Goal: Task Accomplishment & Management: Manage account settings

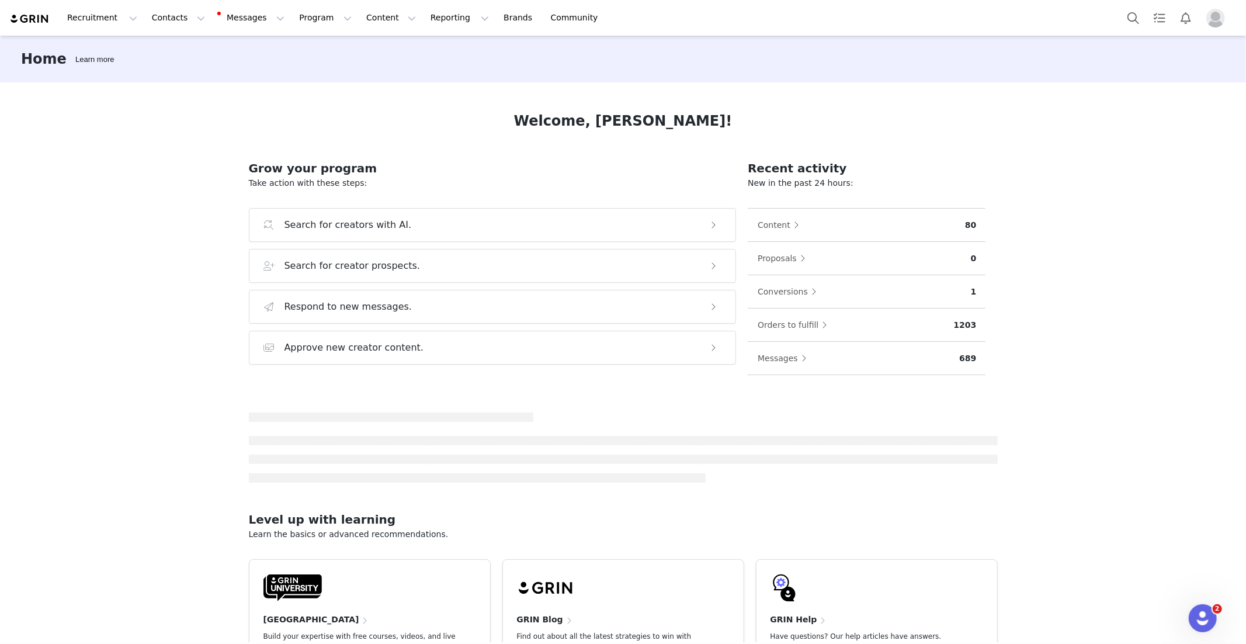
drag, startPoint x: 444, startPoint y: 57, endPoint x: 458, endPoint y: 47, distance: 17.1
click at [445, 55] on div "Home Learn more" at bounding box center [623, 59] width 1246 height 47
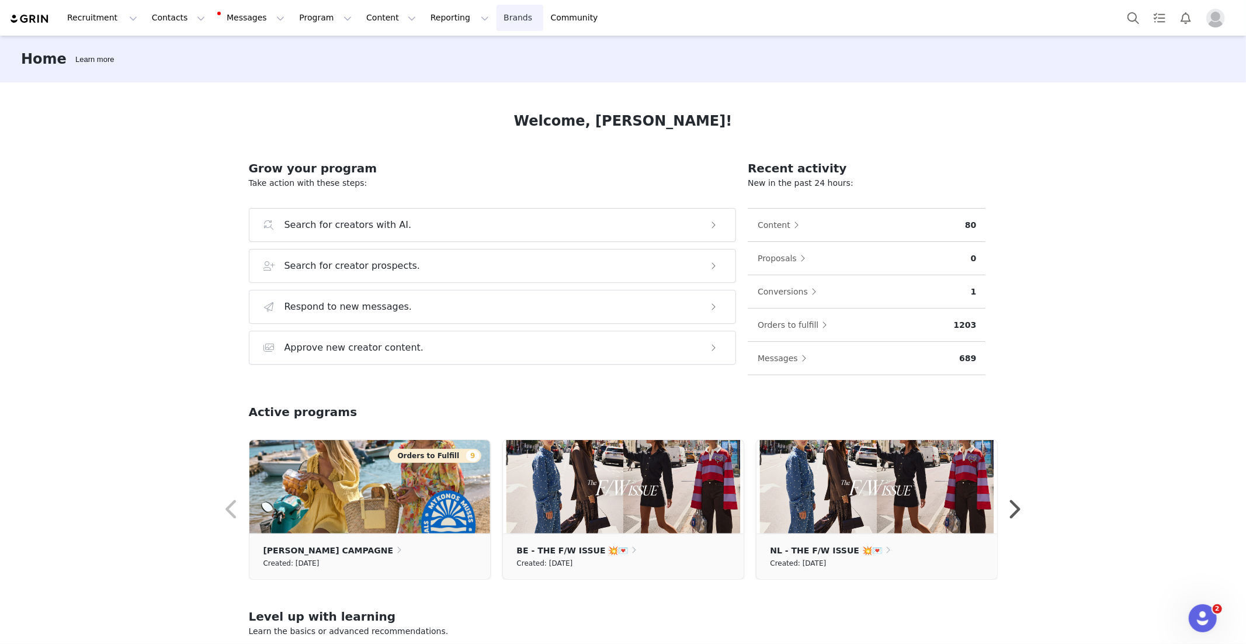
click at [497, 22] on link "Brands Brands" at bounding box center [520, 18] width 46 height 26
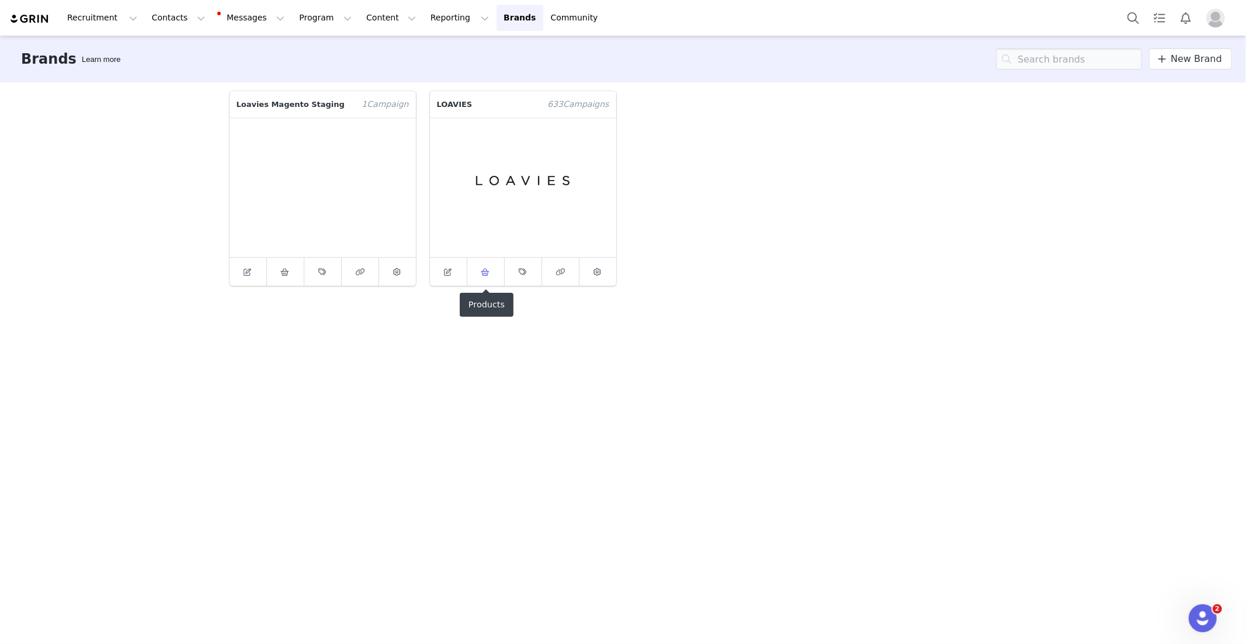
click at [496, 273] on link at bounding box center [485, 272] width 37 height 28
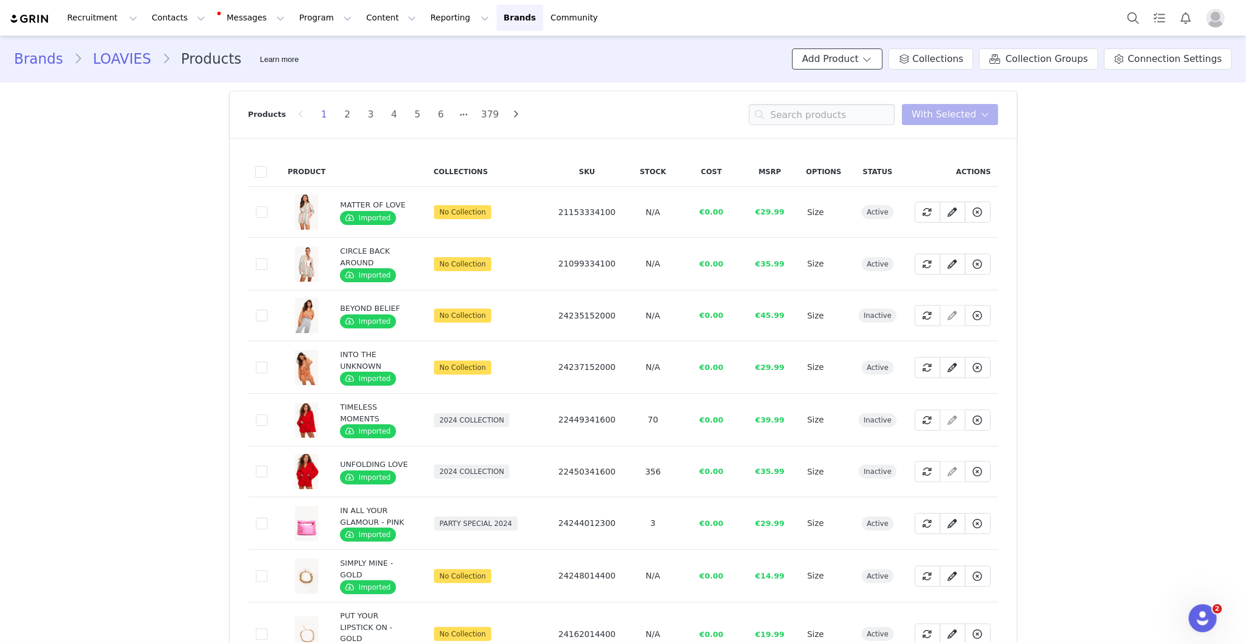
click at [826, 65] on button "Add Product" at bounding box center [837, 58] width 91 height 21
click at [853, 97] on p "Import From Store" at bounding box center [865, 102] width 87 height 13
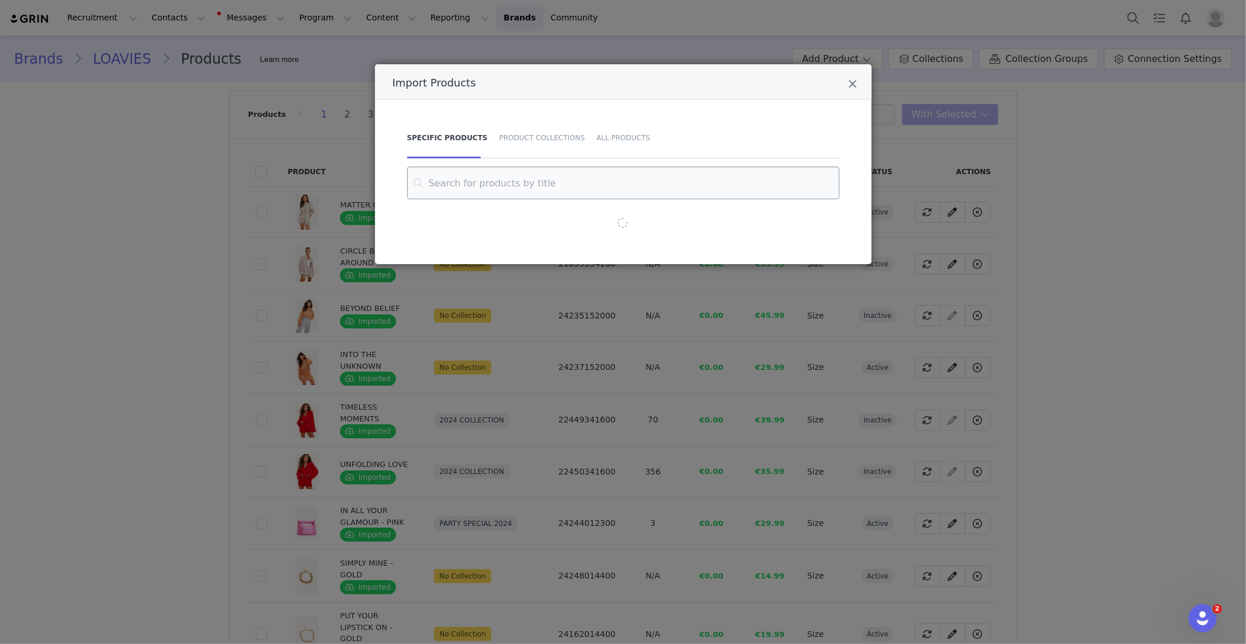
click at [537, 179] on input "Import Products" at bounding box center [623, 183] width 432 height 33
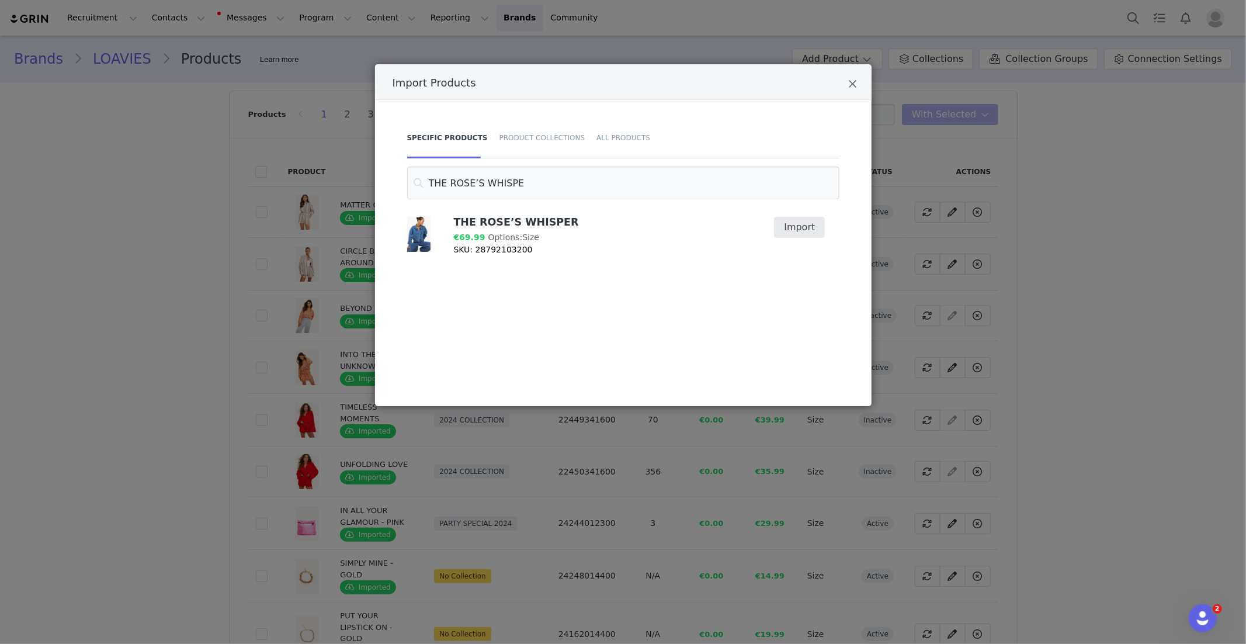
type input "THE ROSE’S WHISPE"
drag, startPoint x: 807, startPoint y: 226, endPoint x: 648, endPoint y: 265, distance: 163.5
click at [807, 226] on button "Import" at bounding box center [799, 227] width 51 height 21
click at [855, 86] on icon "Close" at bounding box center [853, 84] width 9 height 12
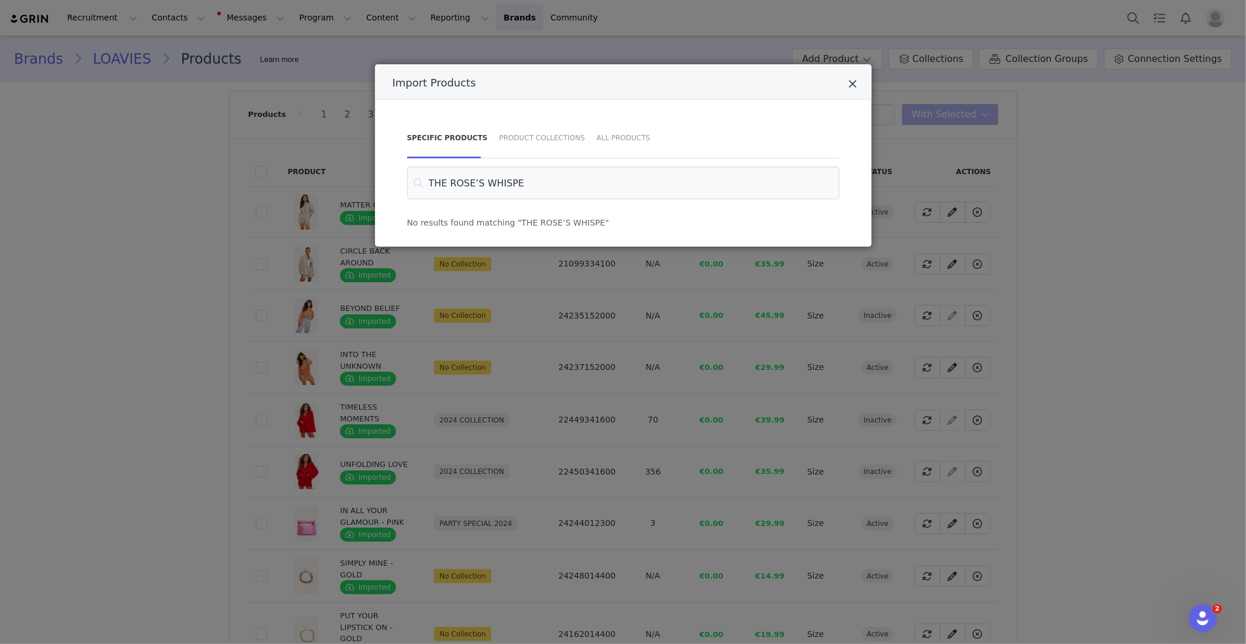
click at [854, 86] on icon "Close" at bounding box center [853, 84] width 9 height 12
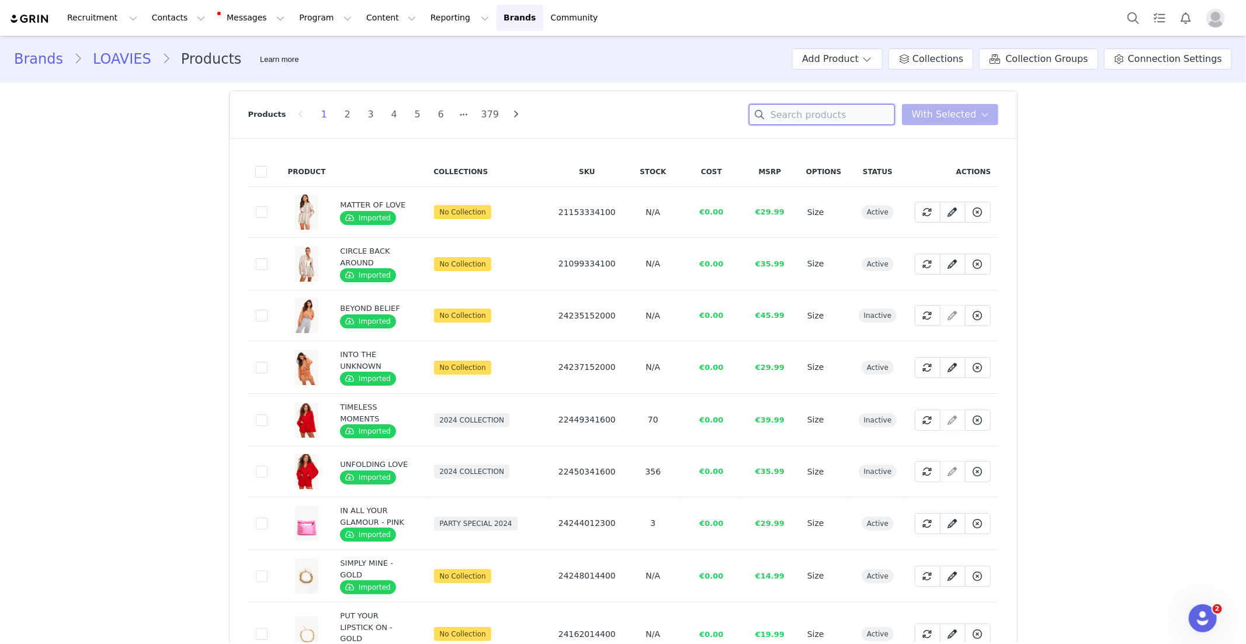
click at [809, 123] on input at bounding box center [822, 114] width 146 height 21
paste input "THE ROSE’S WHISPER"
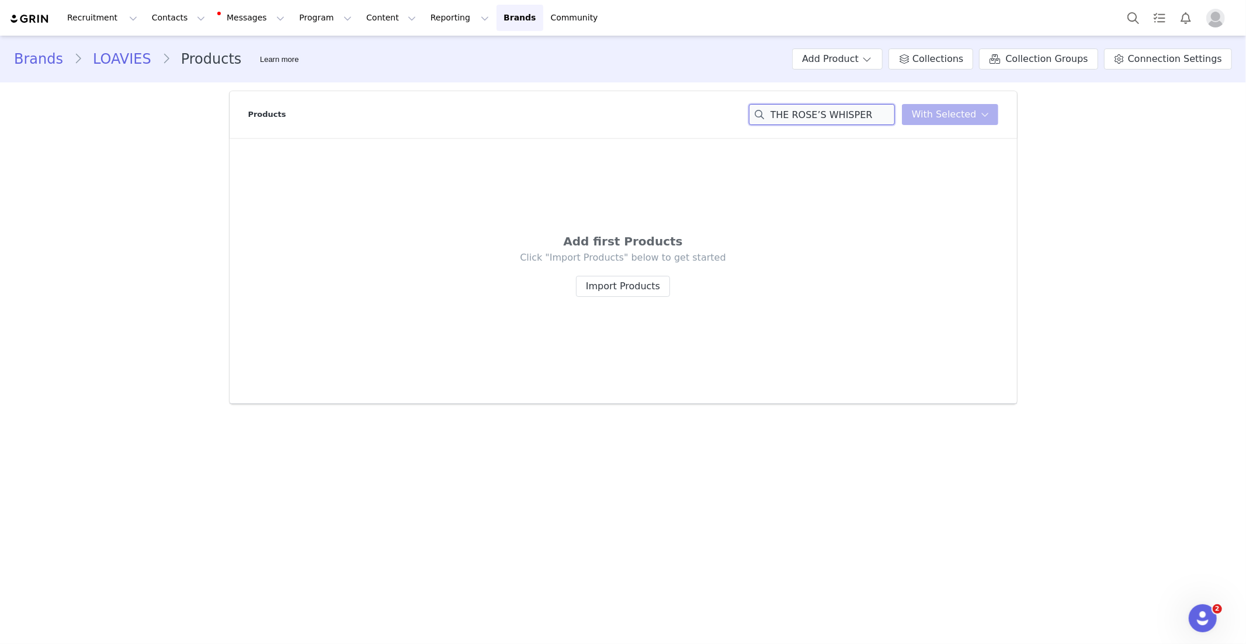
type input "THE ROSE’S WHISPE"
drag, startPoint x: 874, startPoint y: 113, endPoint x: 775, endPoint y: 115, distance: 99.3
click at [775, 115] on input "THE ROSE’S WHISPE" at bounding box center [822, 114] width 146 height 21
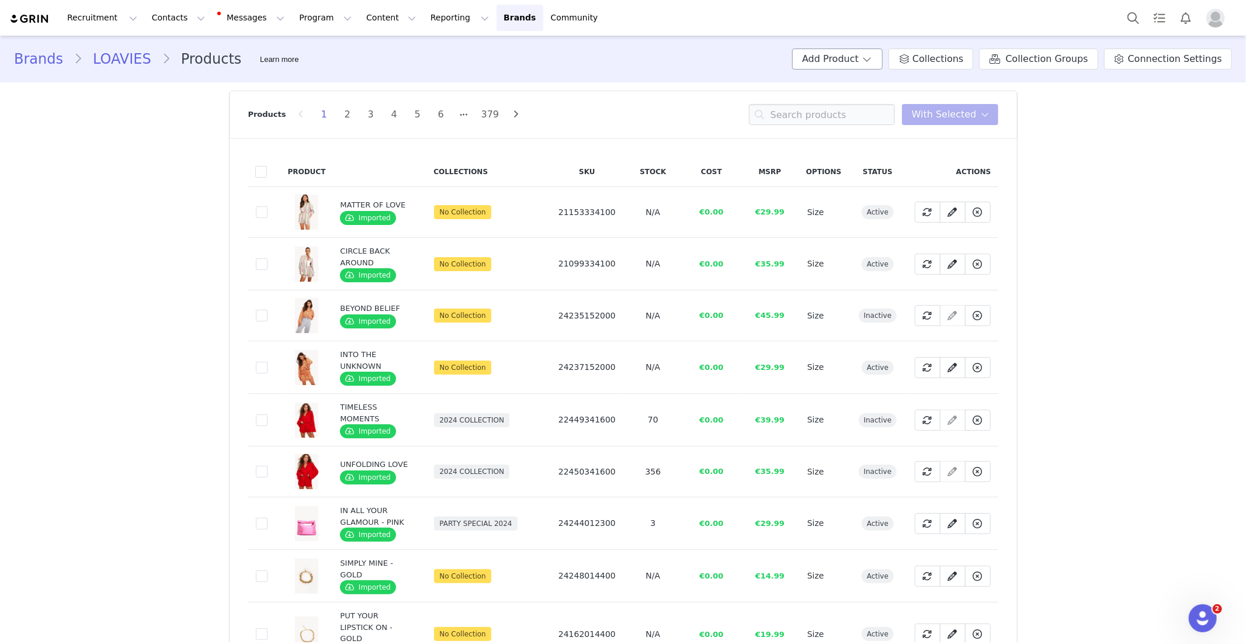
click at [831, 70] on div "Brands LOAVIES Products Learn more Add Product Collections Collection Groups Co…" at bounding box center [623, 59] width 1246 height 40
click at [834, 66] on button "Add Product" at bounding box center [837, 58] width 91 height 21
click at [857, 104] on span "Import From Store" at bounding box center [871, 103] width 74 height 9
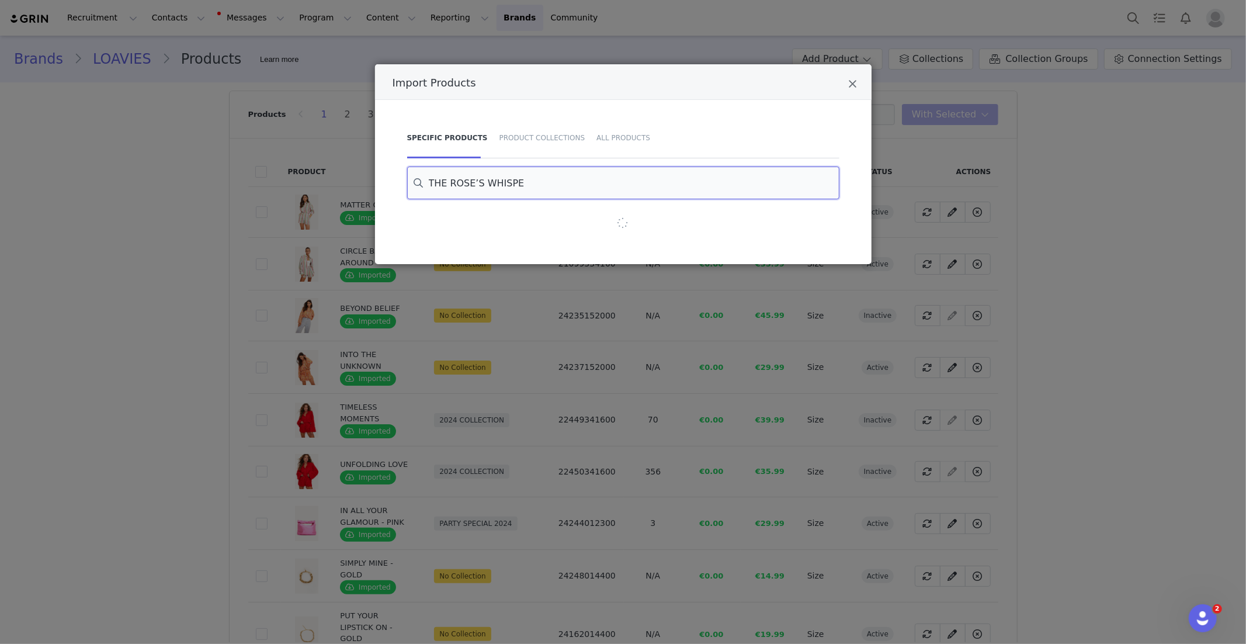
click at [492, 183] on input "THE ROSE’S WHISPE" at bounding box center [623, 183] width 432 height 33
click at [491, 184] on input "THE ROSE’S WHISPE" at bounding box center [623, 183] width 432 height 33
click at [521, 185] on input "THE ROSE’S WHISPE" at bounding box center [623, 183] width 432 height 33
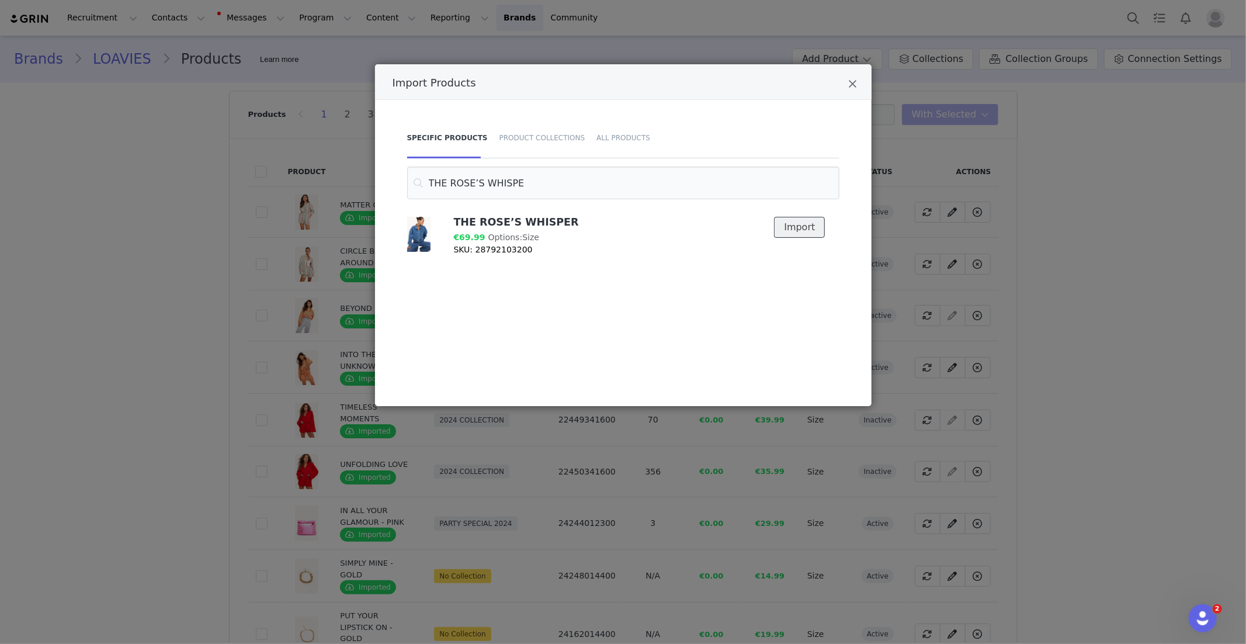
click at [794, 231] on button "Import" at bounding box center [799, 227] width 51 height 21
click at [666, 294] on div "THE ROSE’S WHISPER €69.99 Options: Size SKU: 28792103200 Imported" at bounding box center [622, 300] width 436 height 175
click at [617, 281] on div "THE ROSE’S WHISPER €69.99 Options: Size SKU: 28792103200 Imported" at bounding box center [622, 300] width 436 height 175
click at [796, 228] on span "Imported" at bounding box center [793, 227] width 43 height 14
drag, startPoint x: 784, startPoint y: 227, endPoint x: 769, endPoint y: 229, distance: 14.7
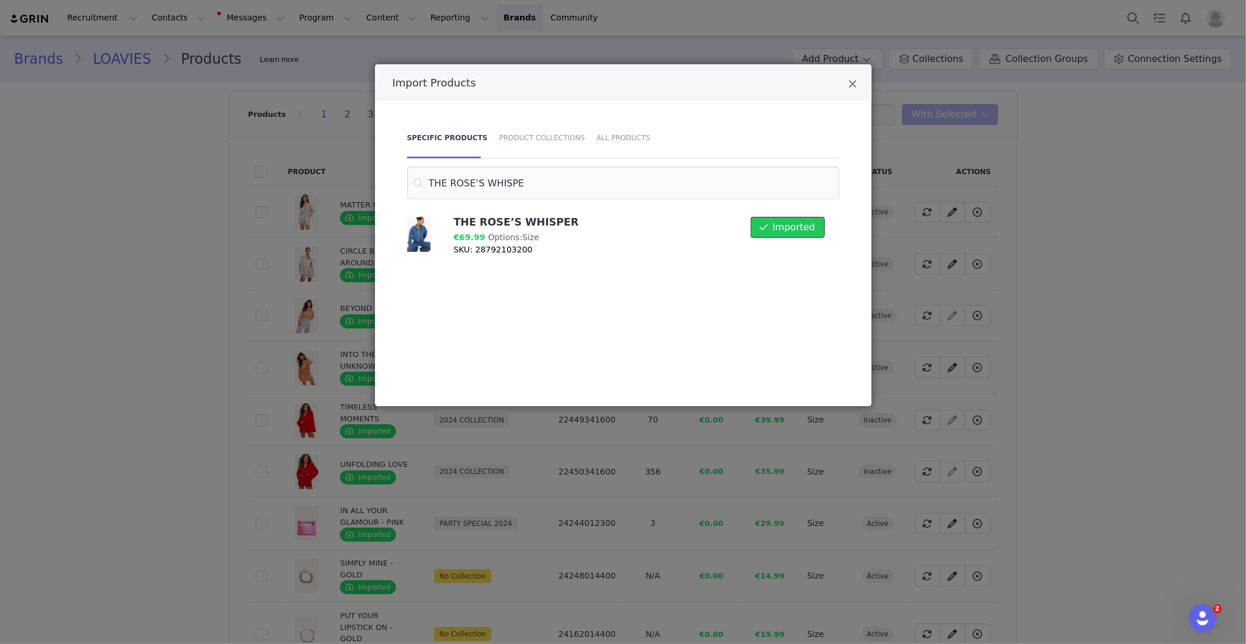
click at [782, 227] on span "Imported" at bounding box center [793, 227] width 43 height 14
click at [768, 229] on icon "Import Products" at bounding box center [764, 227] width 8 height 9
click at [768, 228] on icon "Import Products" at bounding box center [764, 227] width 8 height 9
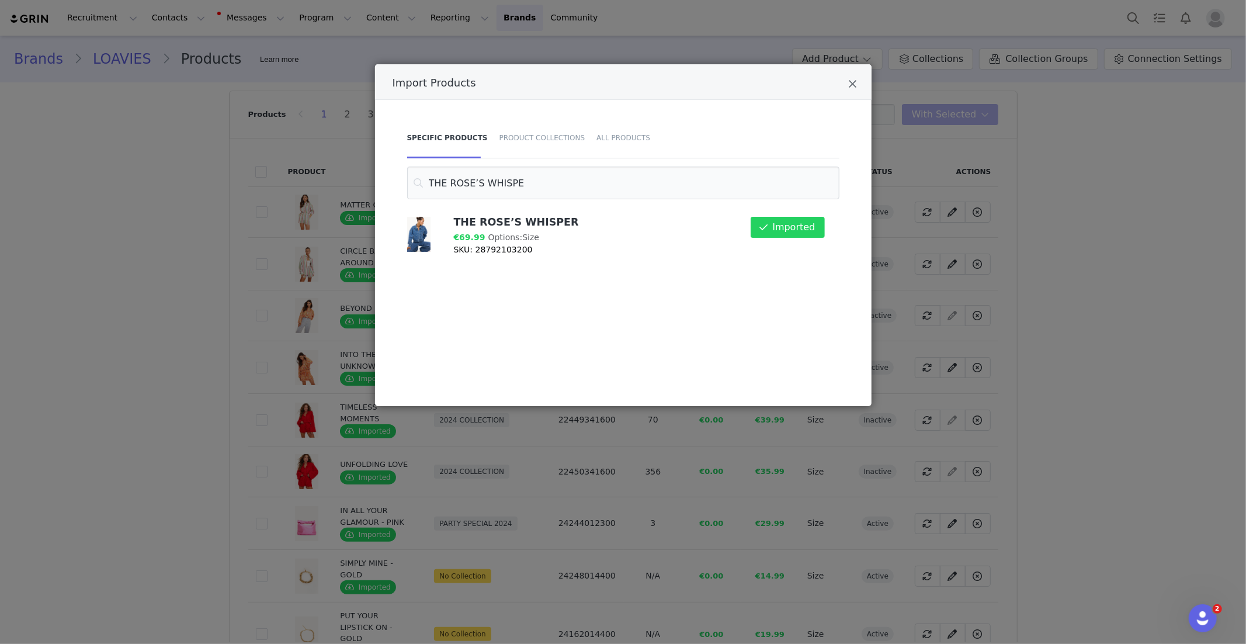
drag, startPoint x: 847, startPoint y: 82, endPoint x: 847, endPoint y: 89, distance: 7.6
click at [847, 83] on div "Import Products" at bounding box center [623, 82] width 497 height 36
click at [853, 93] on div "Import Products" at bounding box center [623, 82] width 497 height 36
click at [855, 88] on icon "Close" at bounding box center [853, 84] width 9 height 12
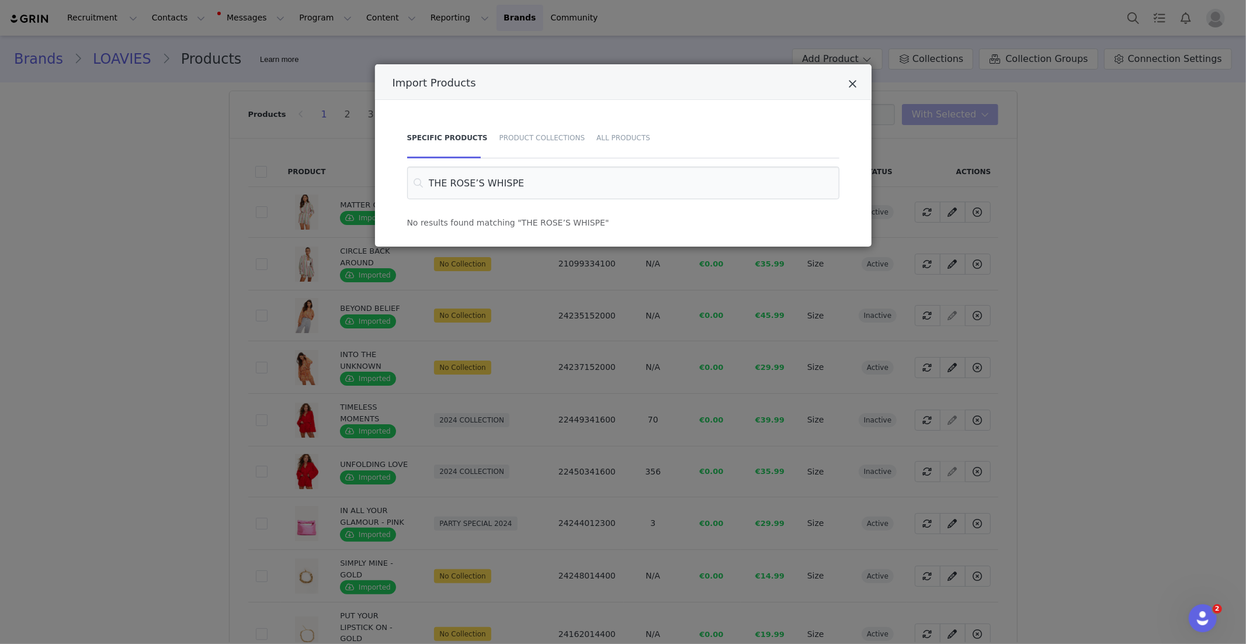
click at [855, 86] on icon "Close" at bounding box center [853, 84] width 9 height 12
click at [853, 84] on icon "Close" at bounding box center [853, 84] width 9 height 12
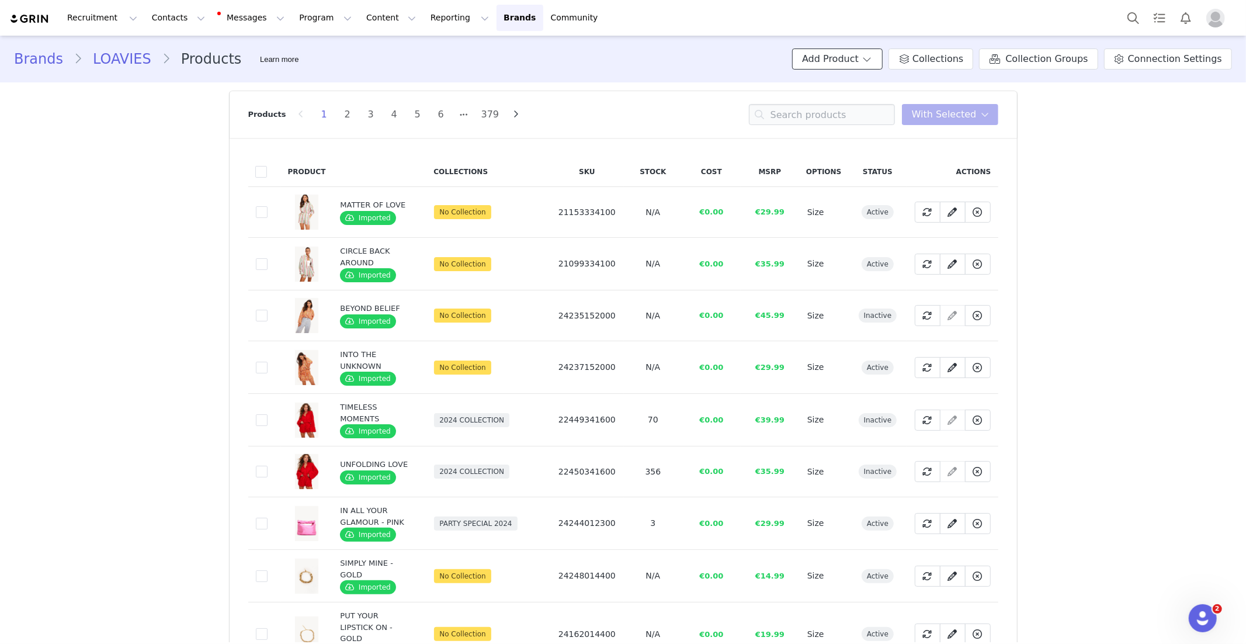
drag, startPoint x: 867, startPoint y: 58, endPoint x: 873, endPoint y: 90, distance: 32.8
click at [867, 58] on button "Add Product" at bounding box center [837, 58] width 91 height 21
click at [876, 108] on span "Import From Store" at bounding box center [871, 103] width 74 height 9
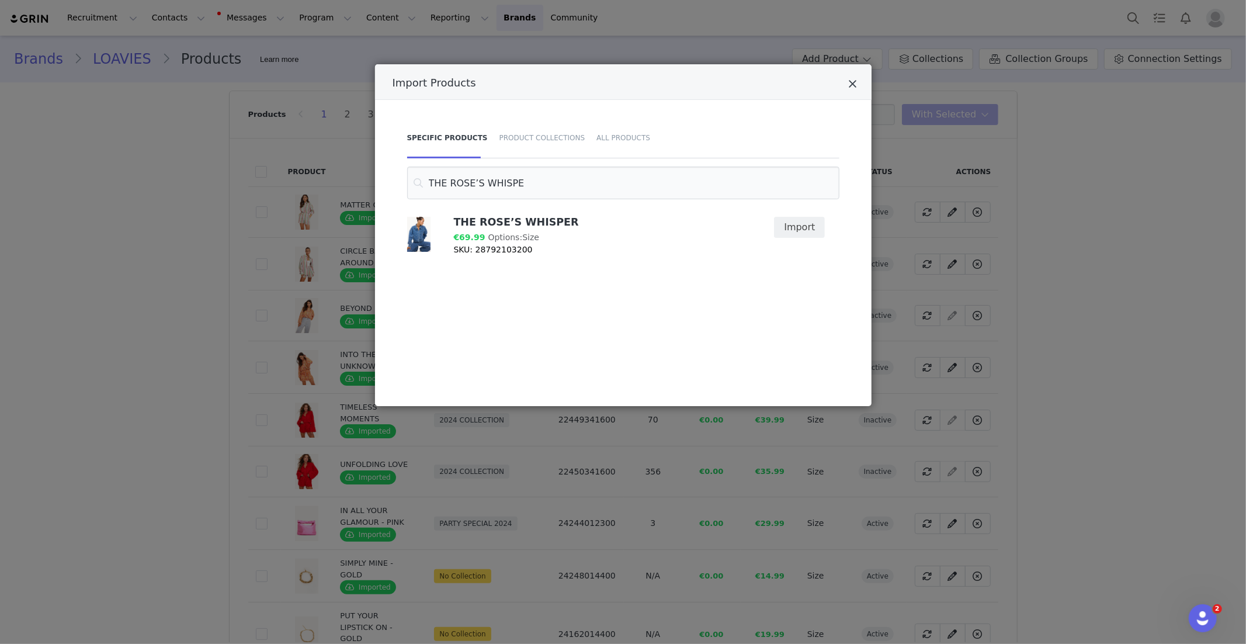
click at [852, 87] on icon "Close" at bounding box center [853, 84] width 9 height 12
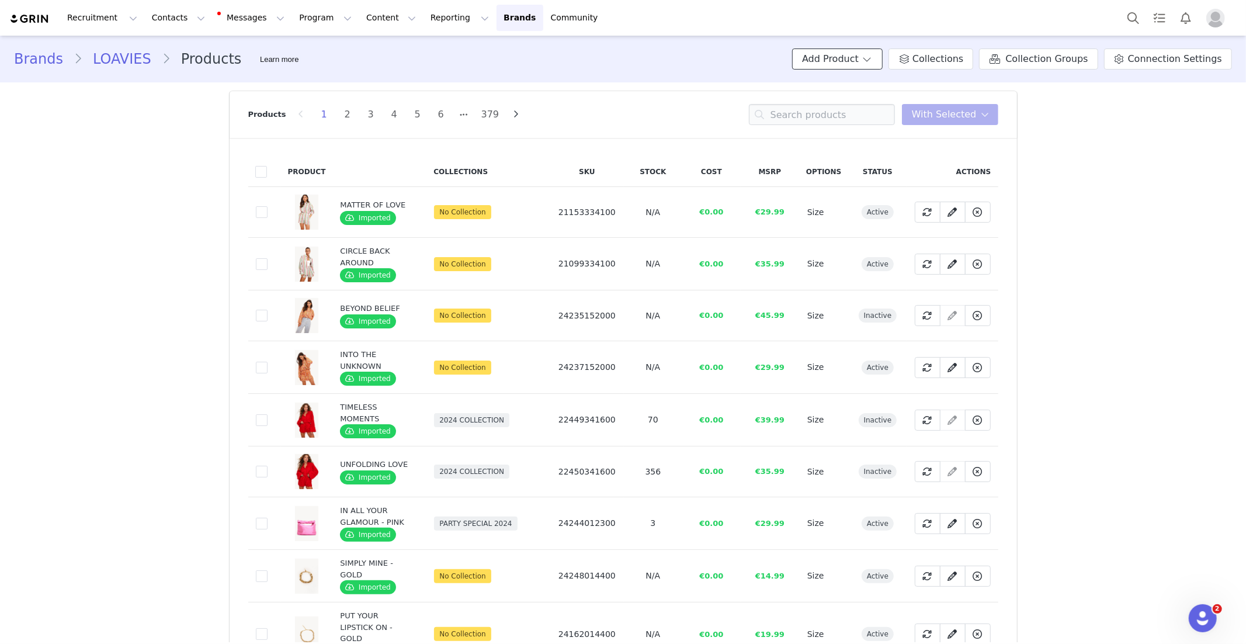
click at [873, 57] on span at bounding box center [867, 59] width 12 height 14
click at [872, 106] on span "Import From Store" at bounding box center [871, 103] width 74 height 9
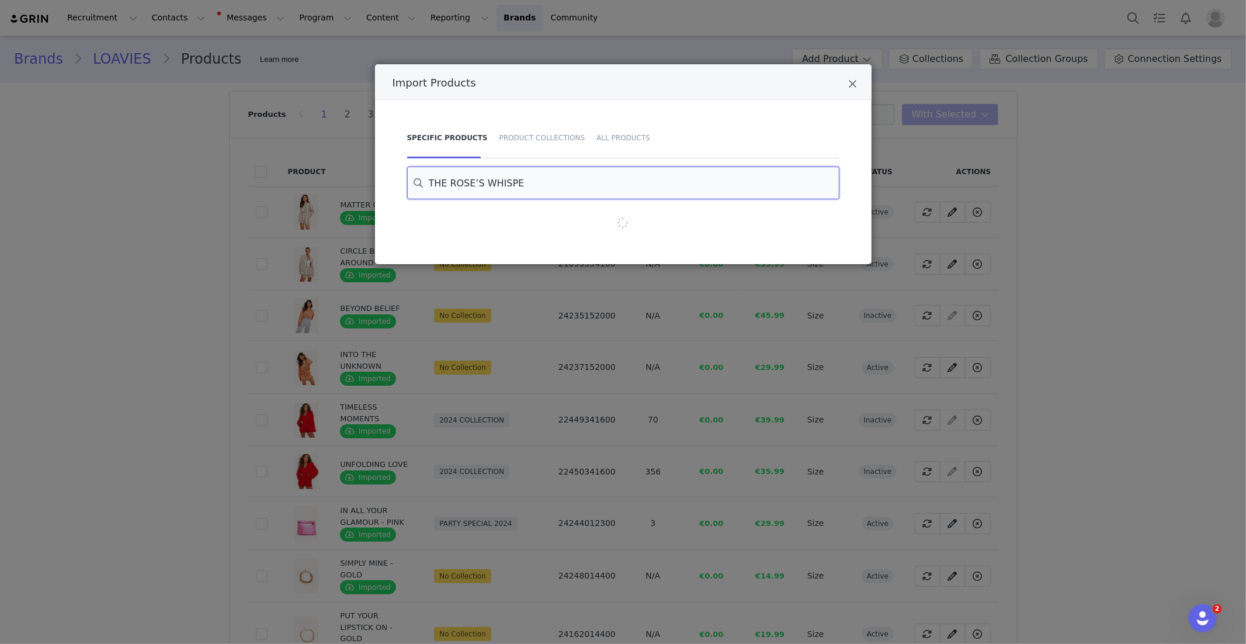
click at [495, 184] on input "THE ROSE’S WHISPE" at bounding box center [623, 183] width 432 height 33
paste input "R"
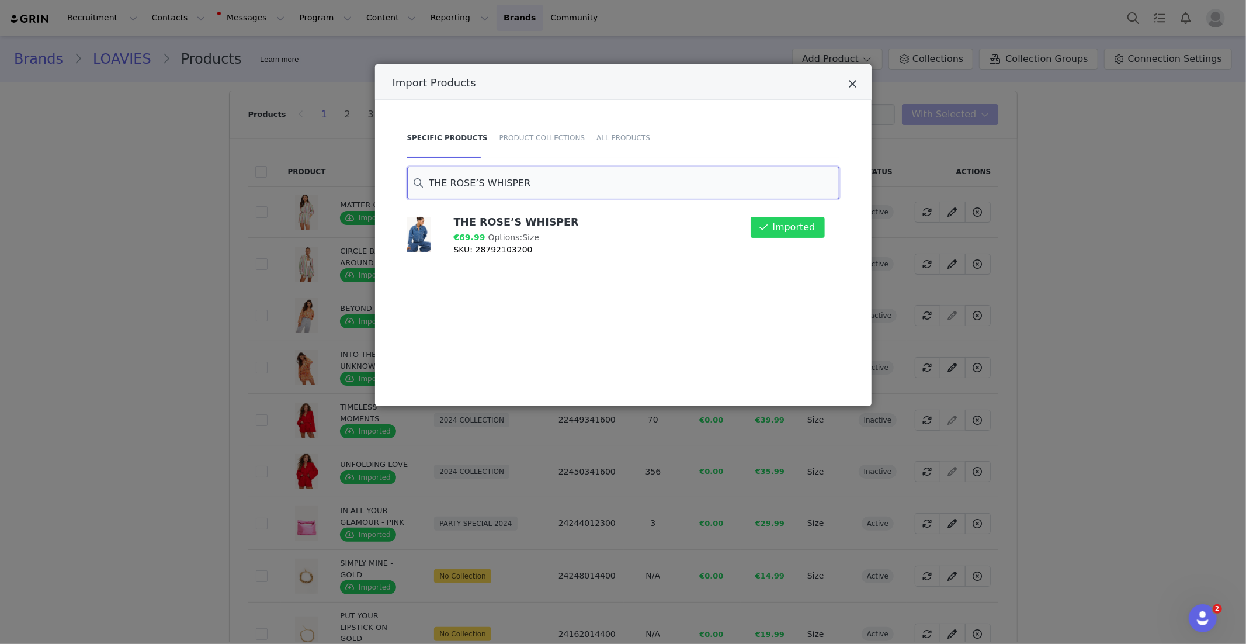
type input "THE ROSE’S WHISPER"
click at [854, 81] on icon "Close" at bounding box center [853, 84] width 9 height 12
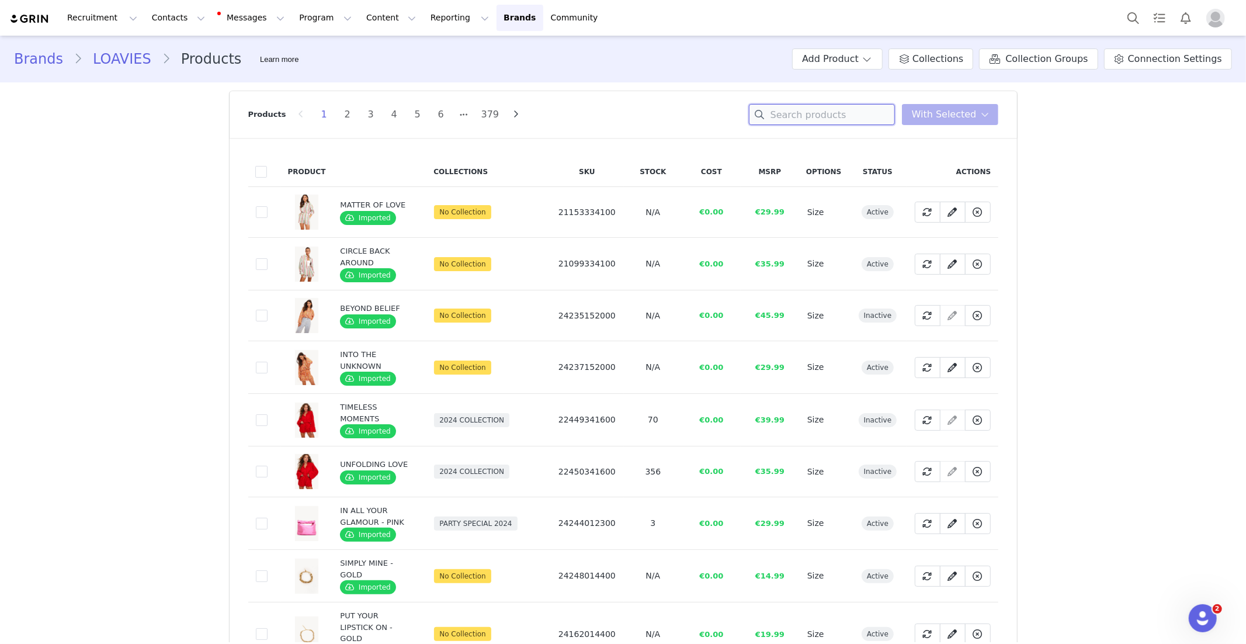
click at [797, 123] on input at bounding box center [822, 114] width 146 height 21
paste input "THE ROSE’S WHISPER"
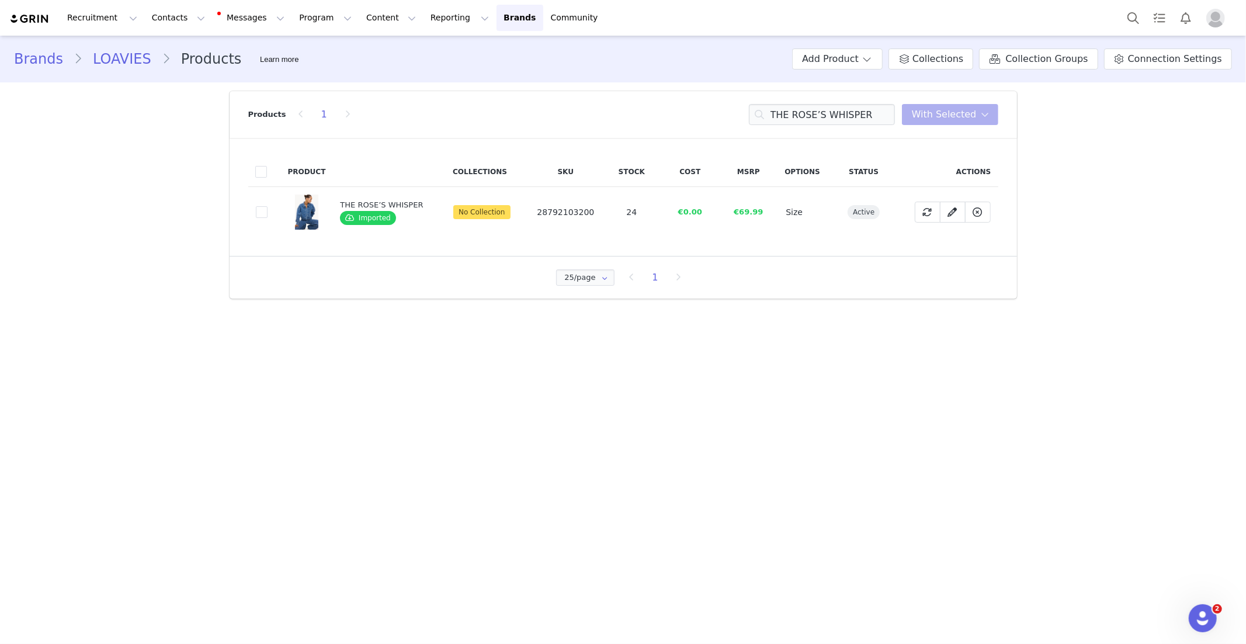
click at [265, 217] on span at bounding box center [262, 212] width 12 height 13
click at [268, 206] on input "abf58398-ed46-469d-9fc1-f71acf279d05" at bounding box center [268, 206] width 0 height 0
click at [836, 120] on input "THE ROSE’S WHISPER" at bounding box center [822, 114] width 146 height 21
click at [835, 120] on input "THE ROSE’S WHISPER" at bounding box center [822, 114] width 146 height 21
click at [833, 119] on input "THE ROSE’S WHISPER" at bounding box center [822, 114] width 146 height 21
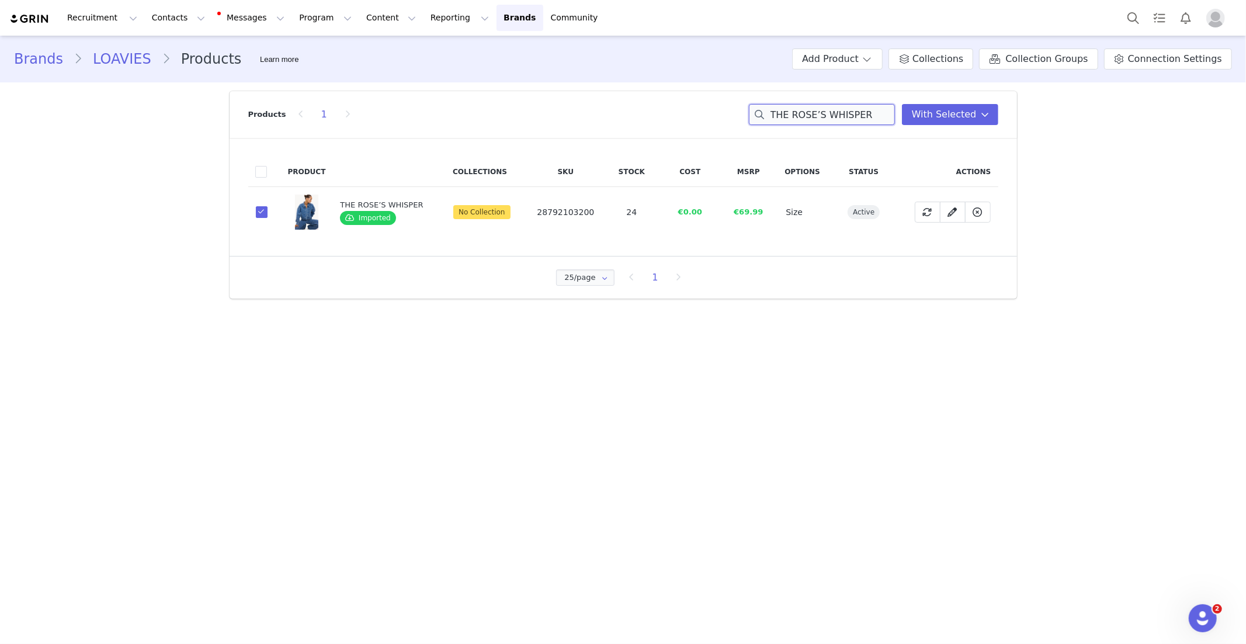
click at [836, 115] on input "THE ROSE’S WHISPER" at bounding box center [822, 114] width 146 height 21
paste input "Power in Progress"
click at [257, 214] on span at bounding box center [262, 212] width 12 height 12
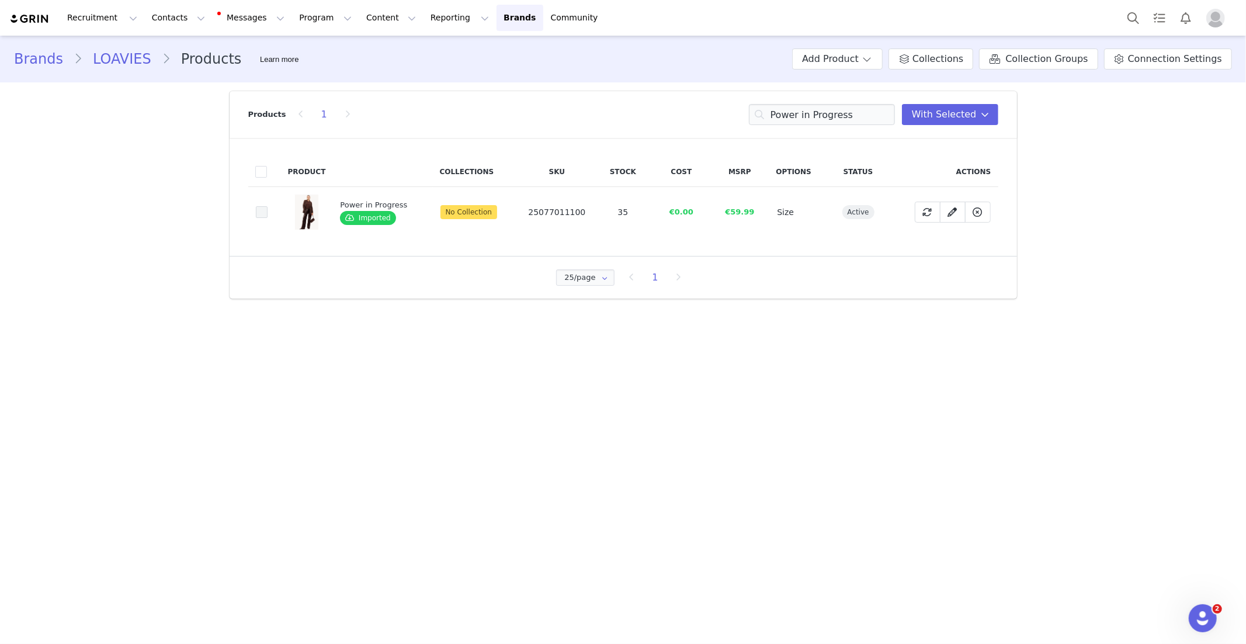
click at [268, 206] on input "9a1323dc-90bb-4e39-b9e2-3d2dee25956e" at bounding box center [268, 206] width 0 height 0
click at [803, 115] on input "Power in Progress" at bounding box center [822, 114] width 146 height 21
paste input "ALL THAT SPARKLES - BROWN"
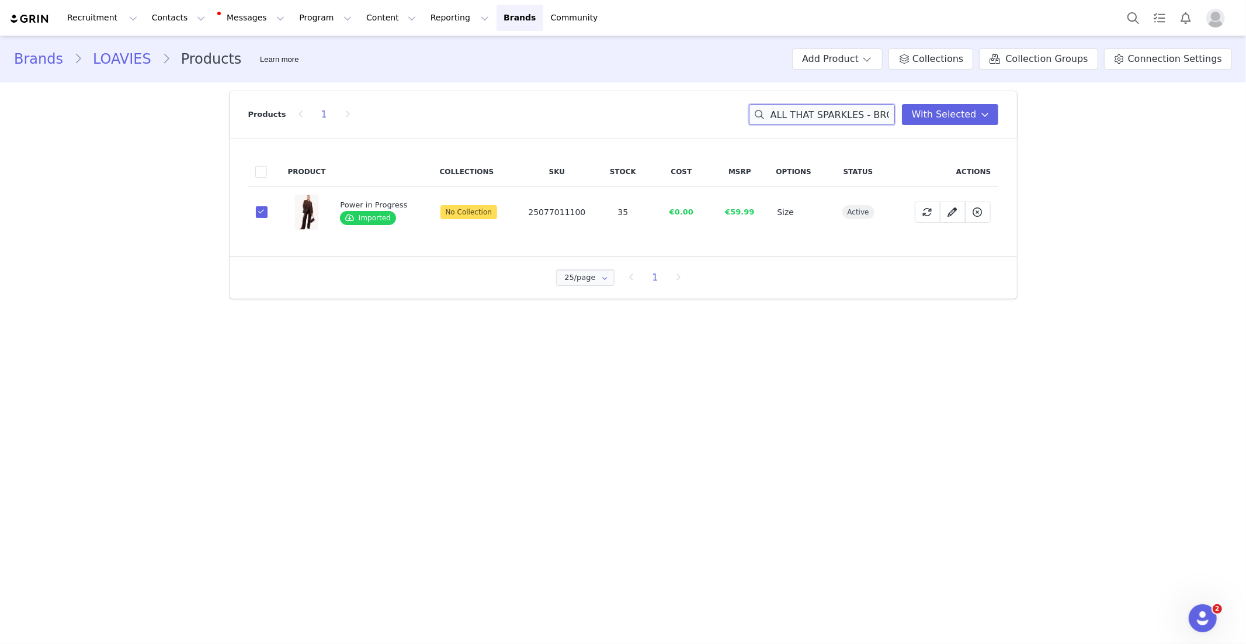
scroll to position [0, 15]
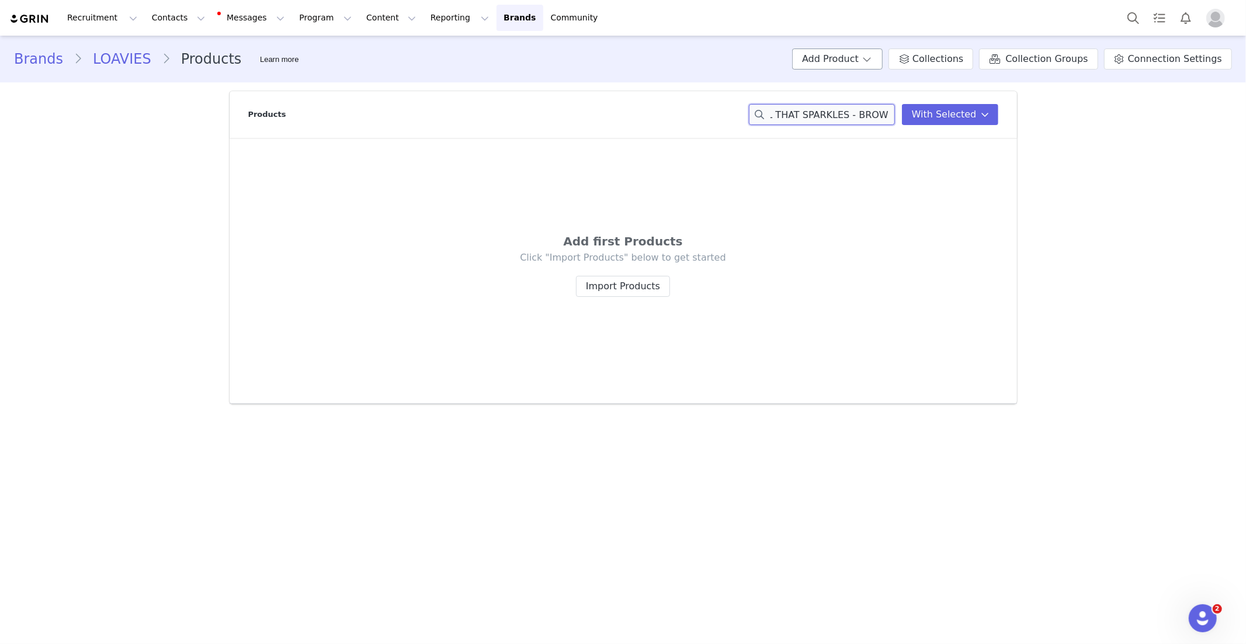
type input "ALL THAT SPARKLES - BROWN"
click at [873, 58] on span at bounding box center [867, 59] width 12 height 14
click at [867, 105] on span "Import From Store" at bounding box center [871, 103] width 74 height 9
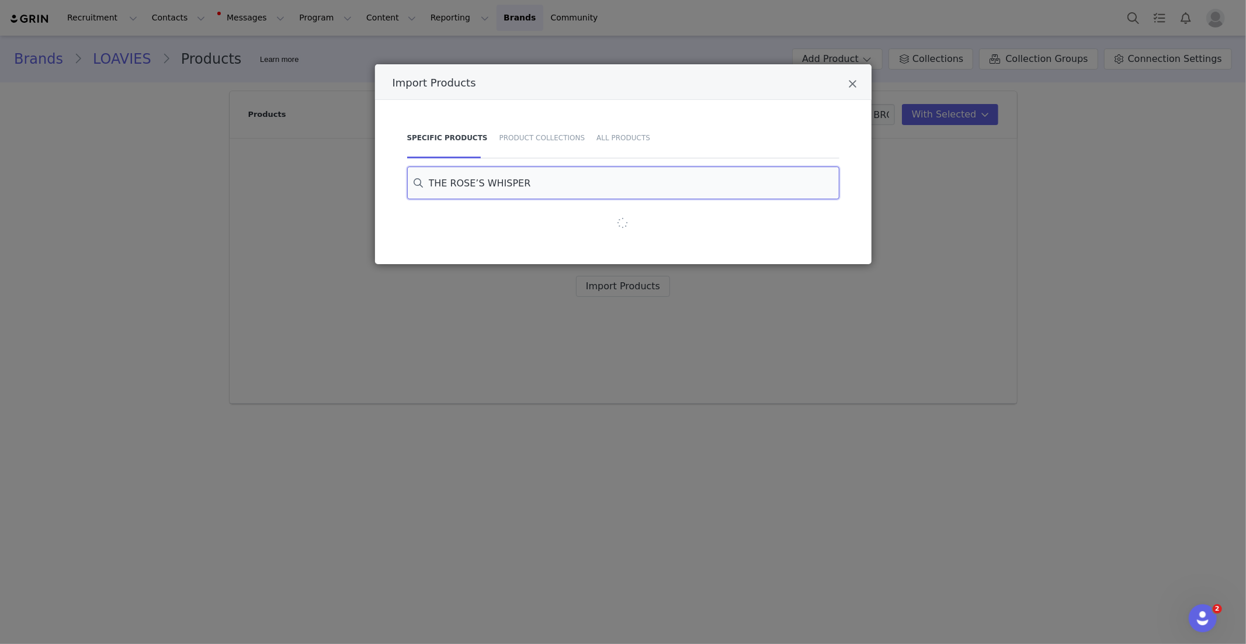
click at [553, 169] on input "THE ROSE’S WHISPER" at bounding box center [623, 183] width 432 height 33
paste input "ALL THAT SPARKLES - BROWN"
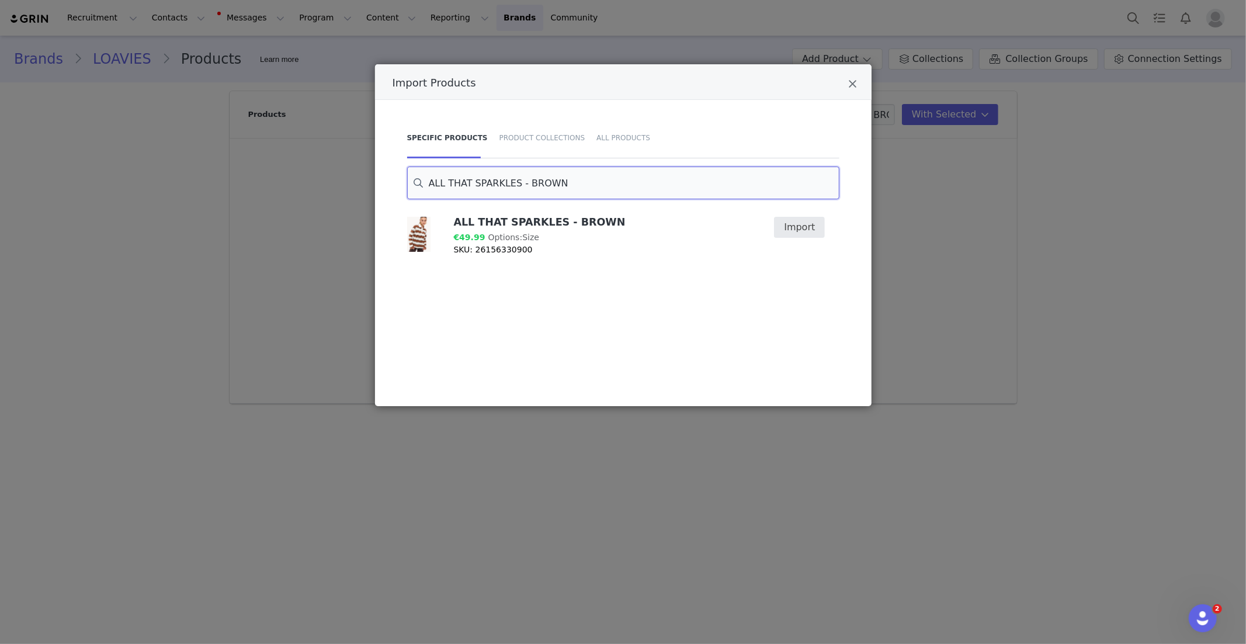
type input "ALL THAT SPARKLES - BROWN"
click at [800, 234] on button "Import" at bounding box center [799, 227] width 51 height 21
click at [857, 85] on icon "Close" at bounding box center [853, 84] width 9 height 12
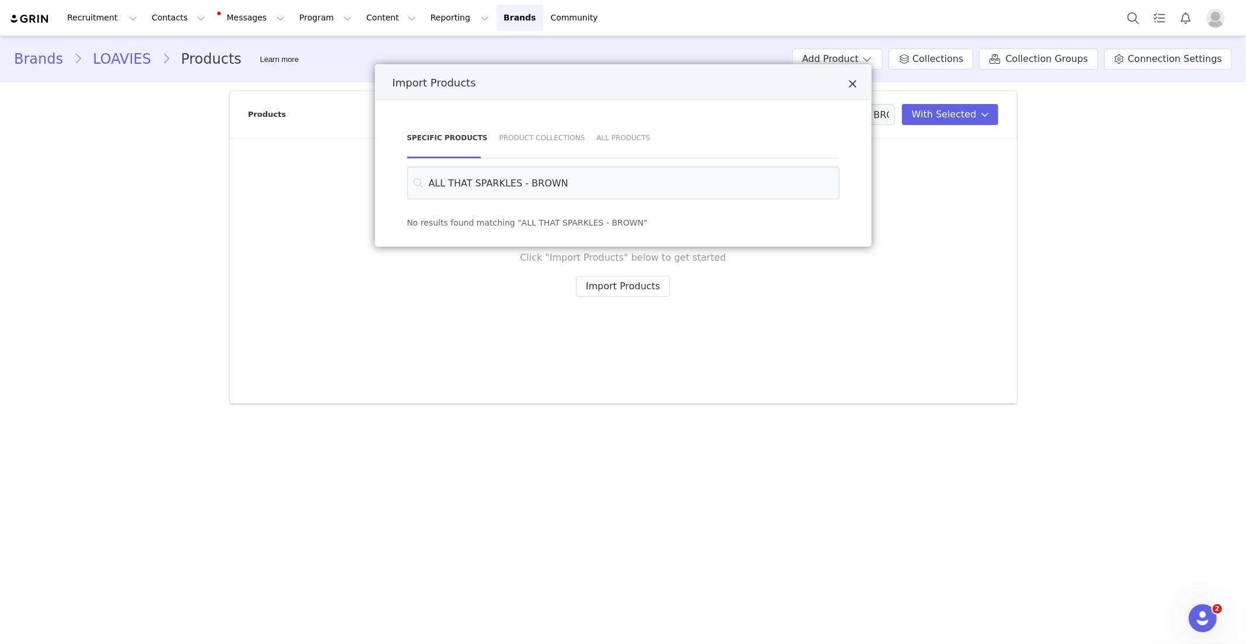
click at [852, 84] on icon "Close" at bounding box center [853, 84] width 9 height 12
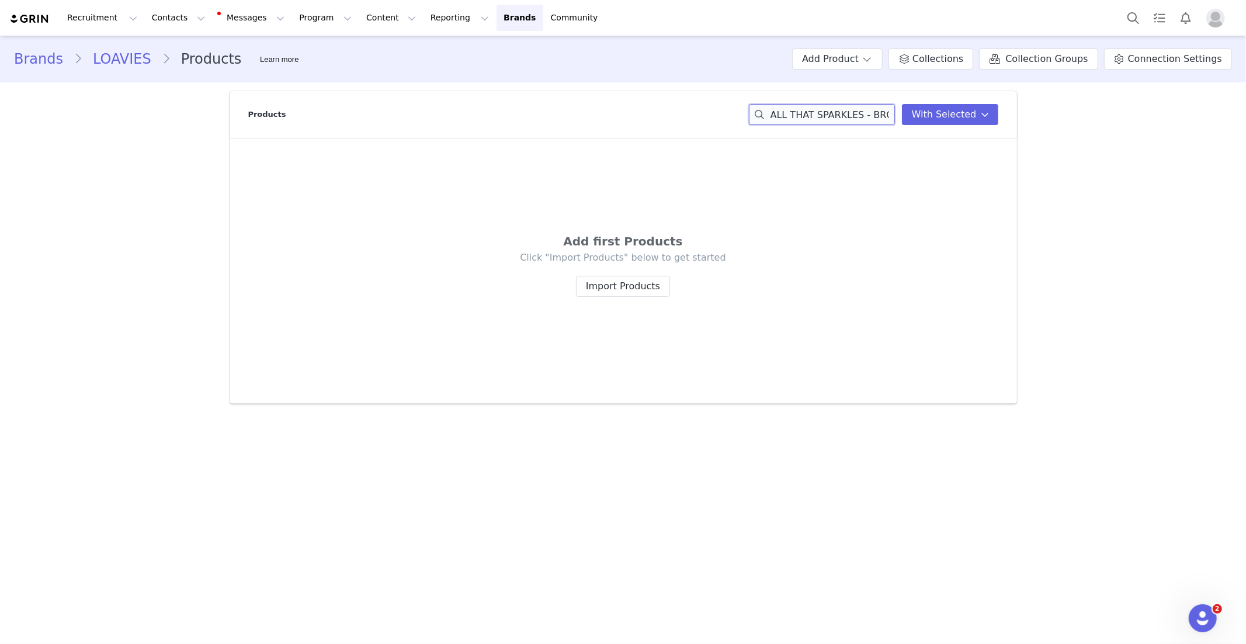
click at [812, 112] on input "ALL THAT SPARKLES - BROWN" at bounding box center [822, 114] width 146 height 21
paste input
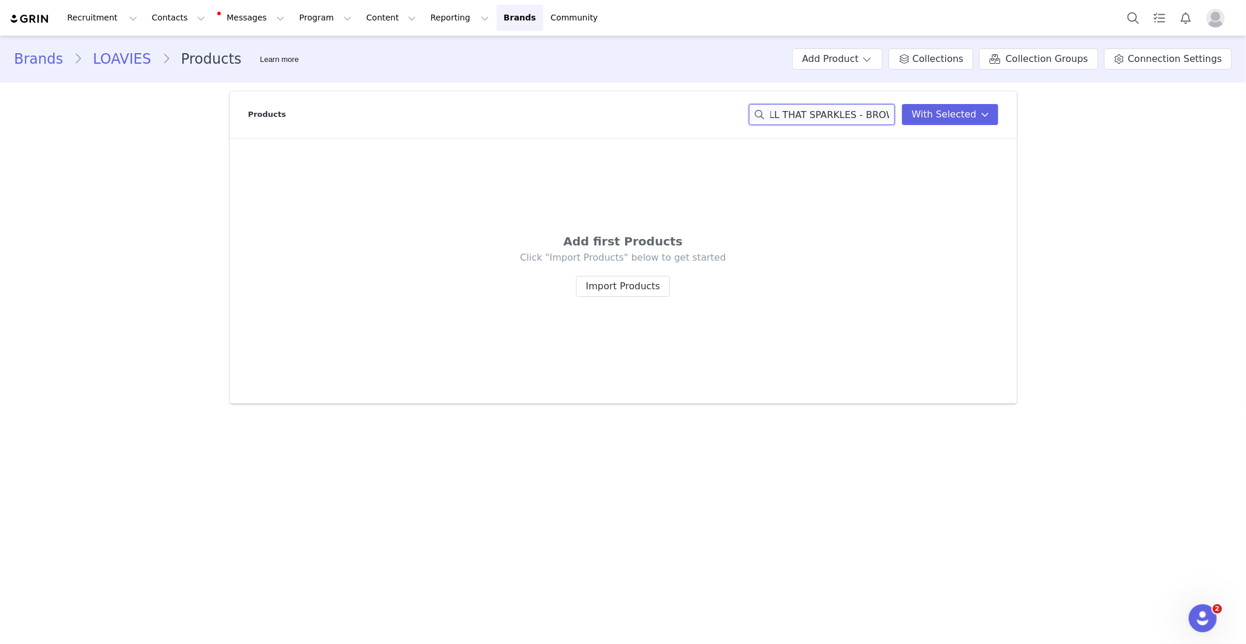
type input "ALL THAT SPARKLES - BROW"
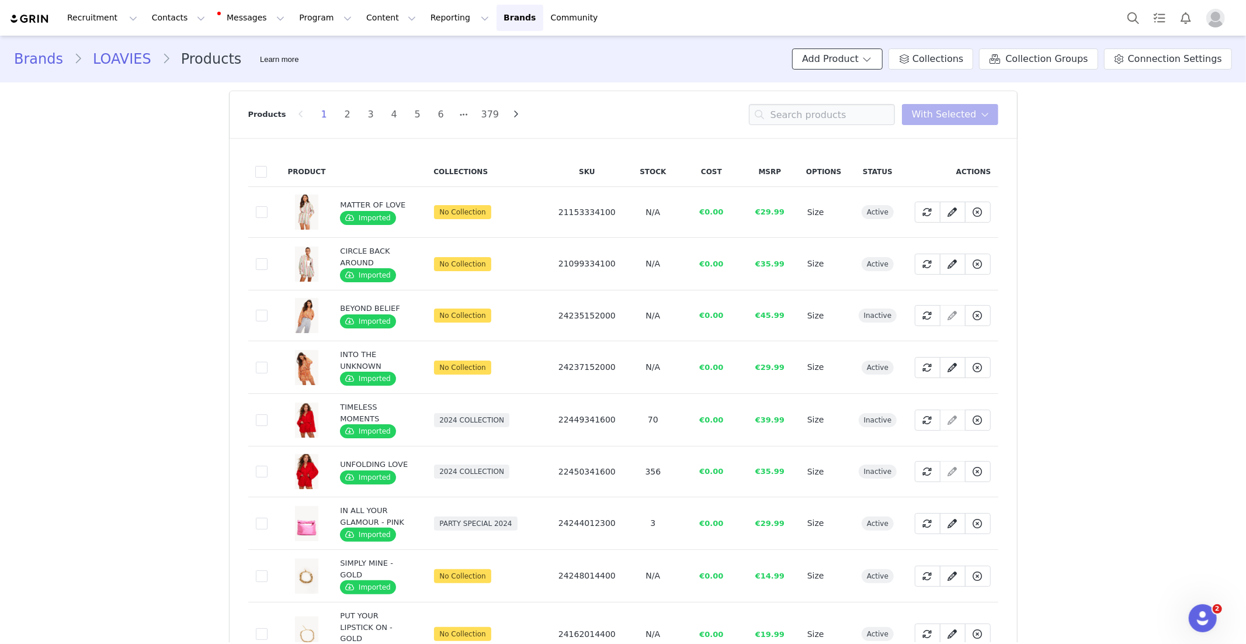
click at [873, 65] on button "Add Product" at bounding box center [837, 58] width 91 height 21
click at [856, 104] on span "Import From Store" at bounding box center [871, 103] width 74 height 9
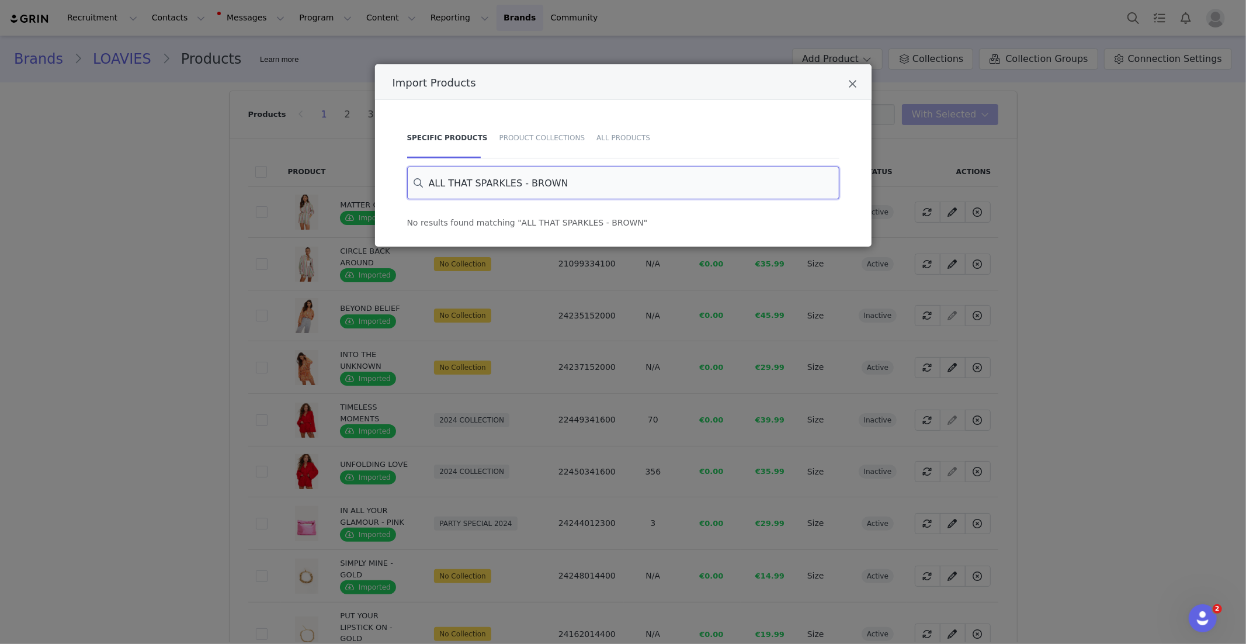
click at [542, 179] on input "ALL THAT SPARKLES - BROWN" at bounding box center [623, 183] width 432 height 33
paste input "Beneath the Blossom Sky"
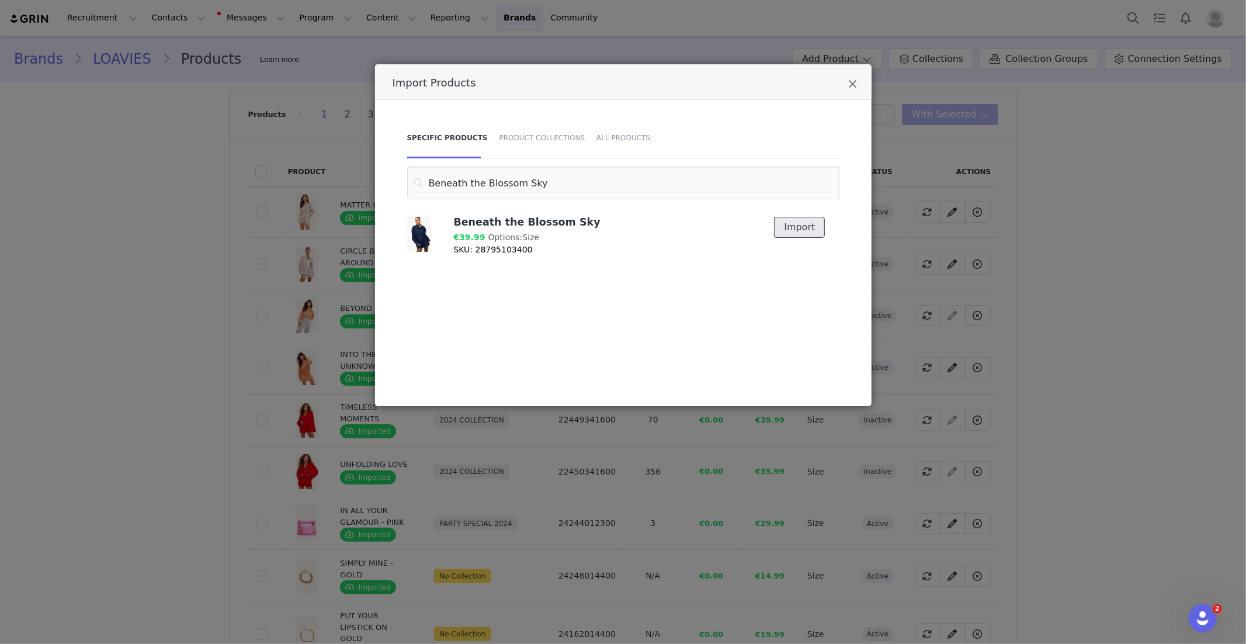
click at [785, 230] on button "Import" at bounding box center [799, 227] width 51 height 21
click at [504, 189] on input "Beneath the Blossom Sky" at bounding box center [623, 183] width 432 height 33
click at [504, 188] on input "Beneath the Blossom Sky" at bounding box center [623, 183] width 432 height 33
paste input "THE PETALLED PATH"
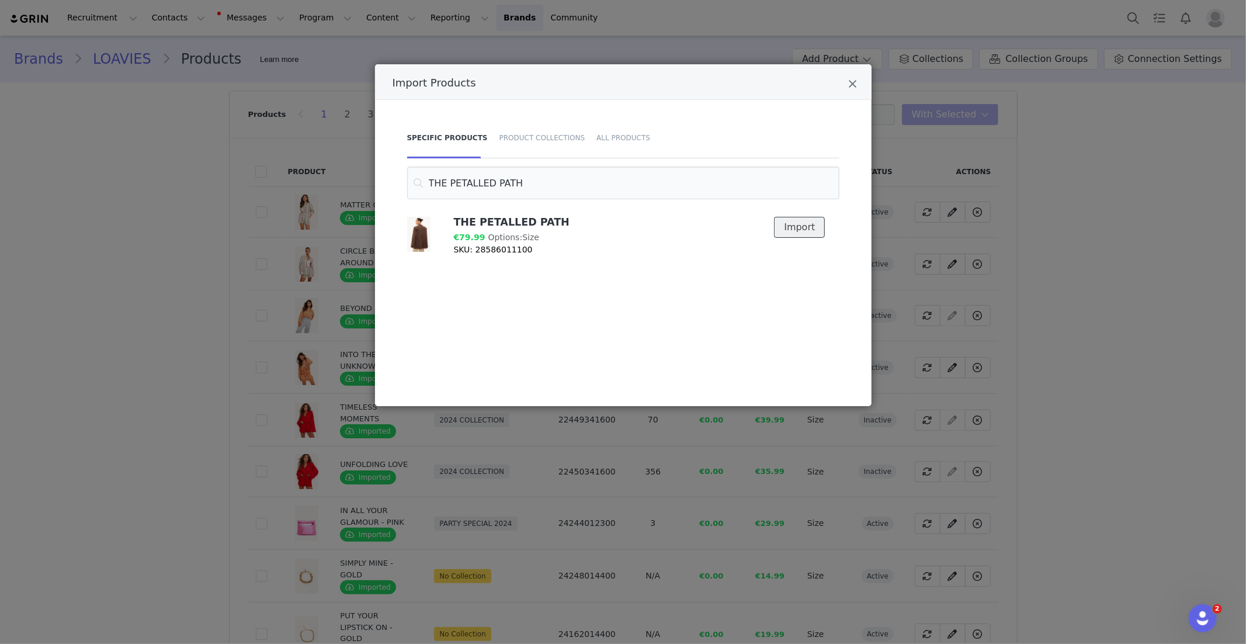
click at [801, 229] on button "Import" at bounding box center [799, 227] width 51 height 21
click at [469, 181] on input "THE PETALLED PATH" at bounding box center [623, 183] width 432 height 33
paste input "BURNING INSIDE"
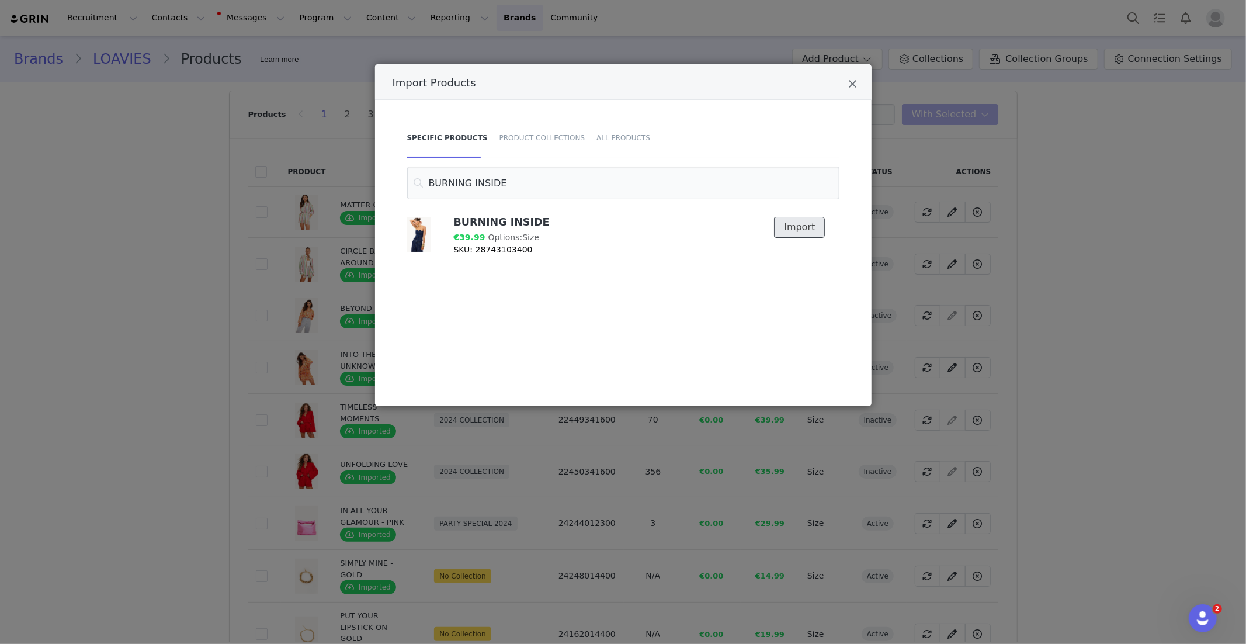
click at [802, 226] on button "Import" at bounding box center [799, 227] width 51 height 21
click at [479, 183] on input "BURNING INSIDE" at bounding box center [623, 183] width 432 height 33
paste input "SHE GLOWS WITHIN"
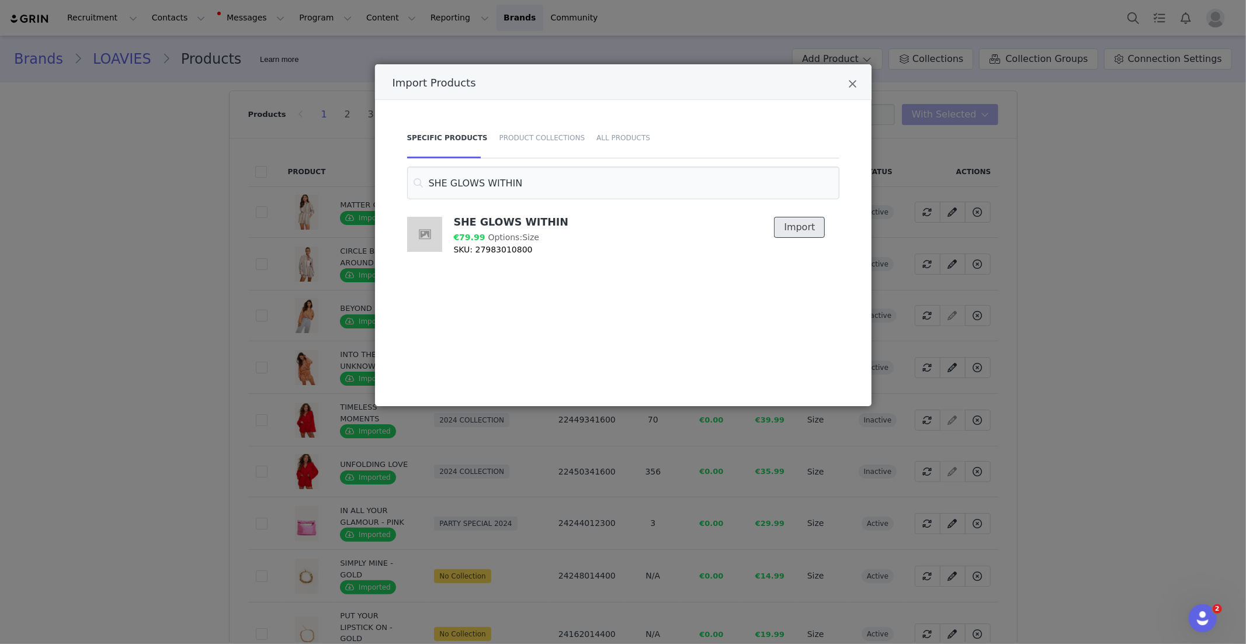
click at [788, 233] on button "Import" at bounding box center [799, 227] width 51 height 21
click at [519, 194] on input "SHE GLOWS WITHIN" at bounding box center [623, 183] width 432 height 33
paste input "Beneath the Blossom Sky"
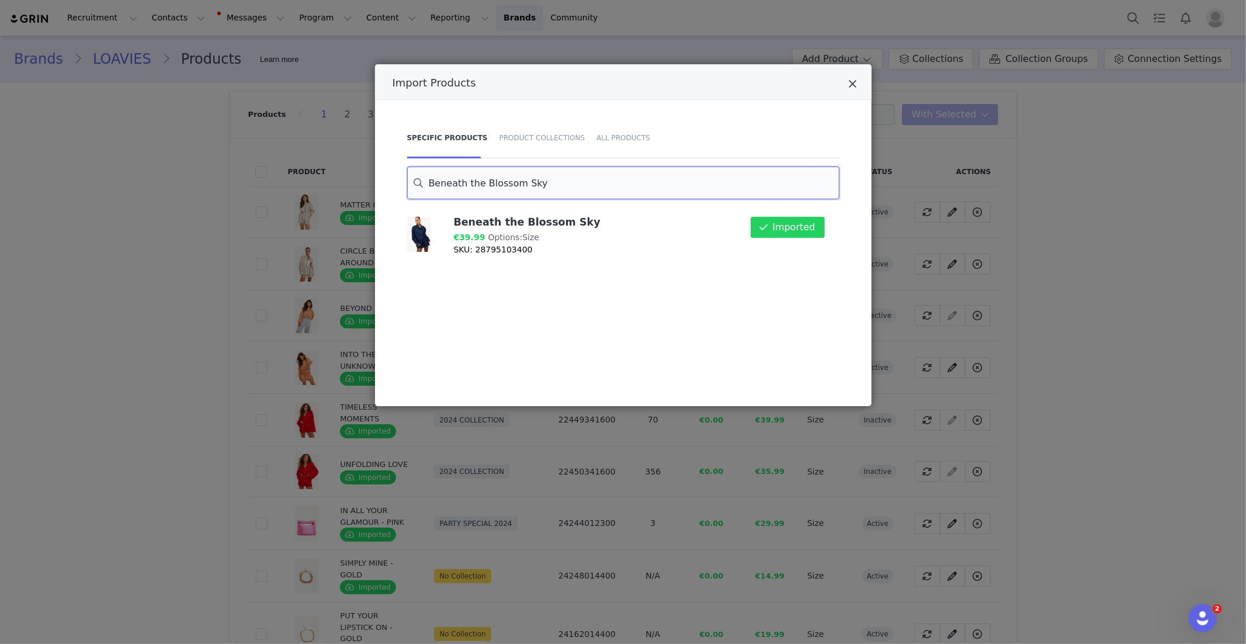
type input "Beneath the Blossom Sky"
click at [854, 83] on icon "Close" at bounding box center [853, 84] width 9 height 12
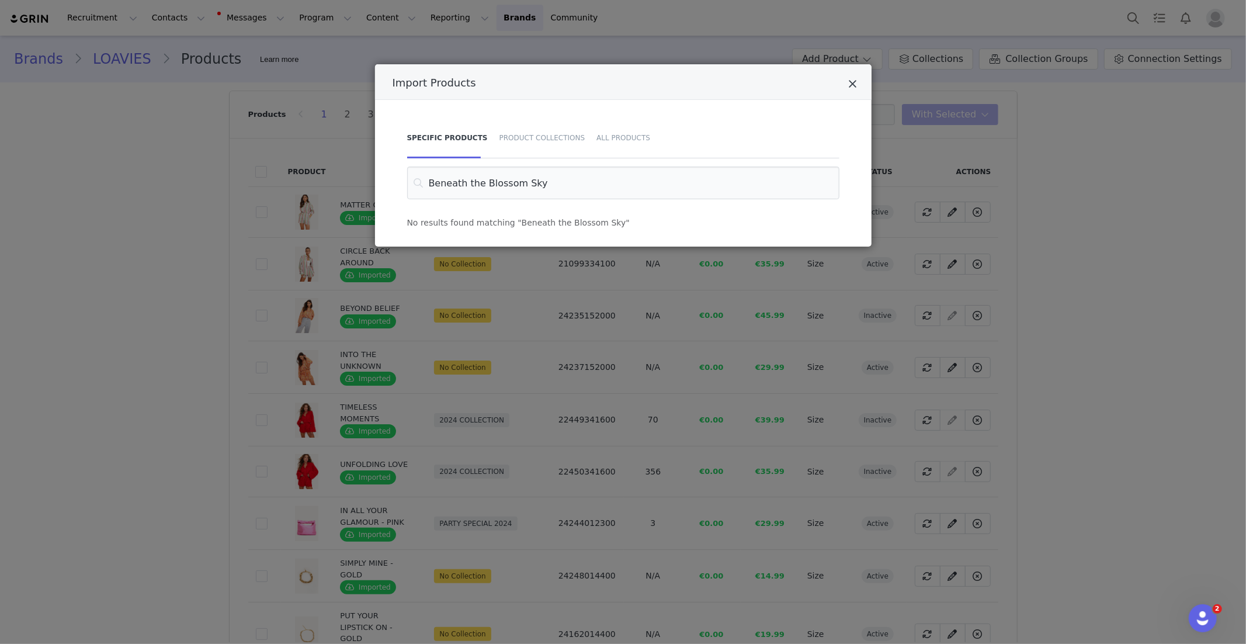
click at [854, 84] on icon "Close" at bounding box center [853, 84] width 9 height 12
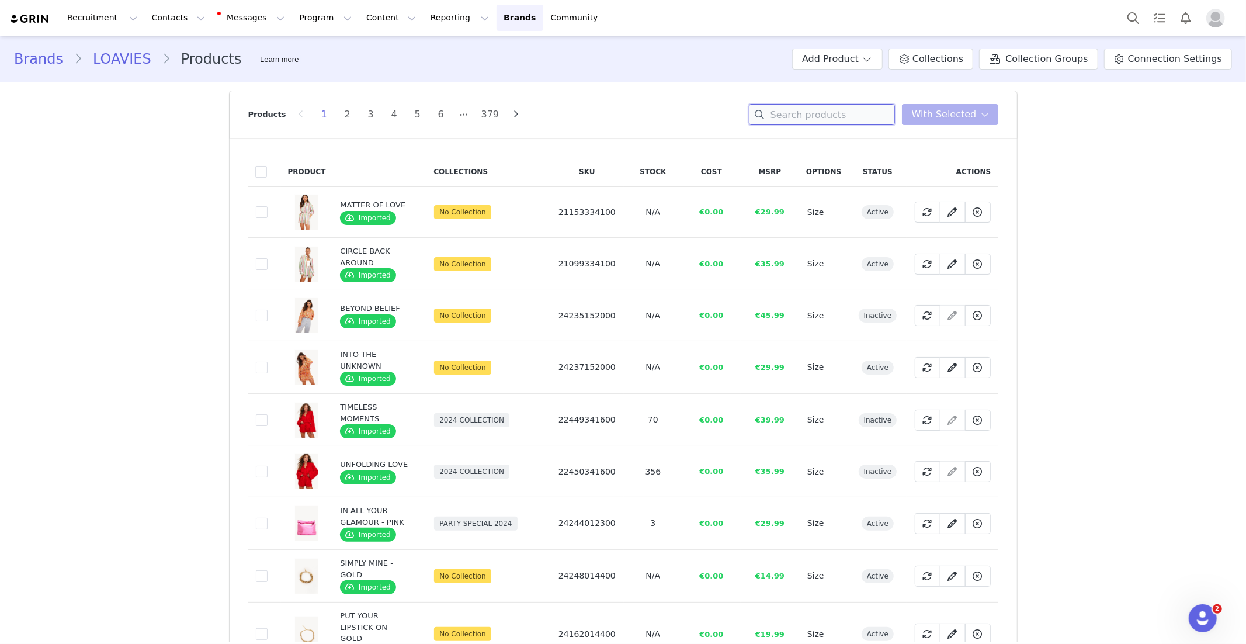
click at [787, 117] on input at bounding box center [822, 114] width 146 height 21
paste input "Beneath the Blossom Sky"
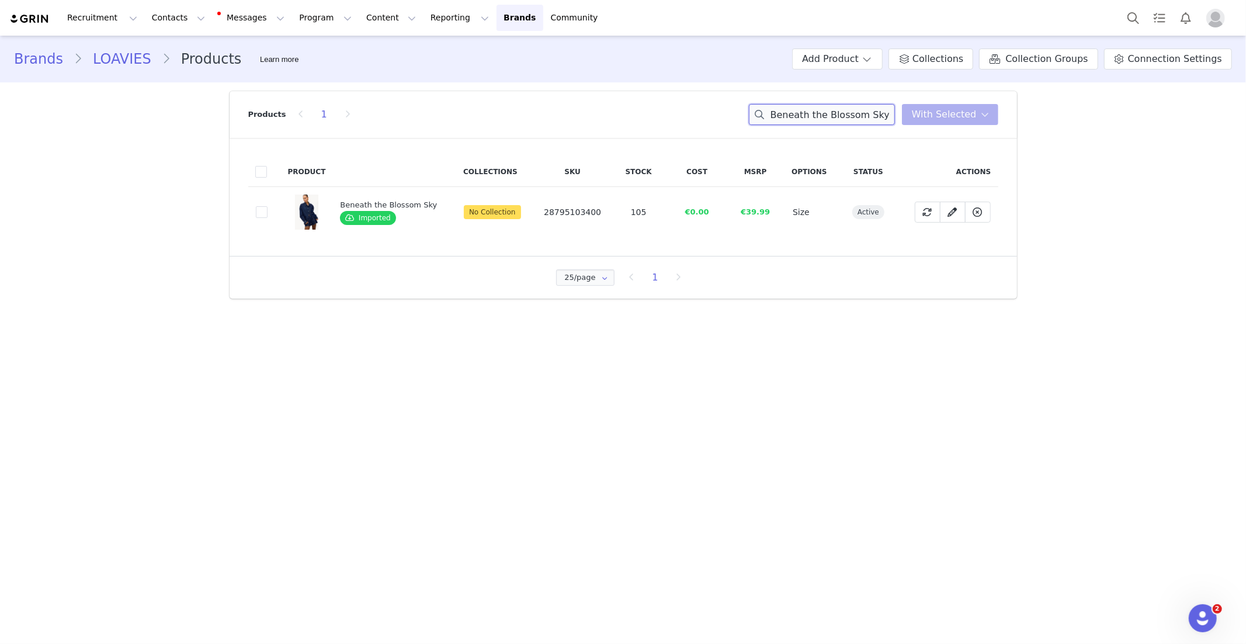
type input "Beneath the Blossom Sky"
drag, startPoint x: 859, startPoint y: 58, endPoint x: 856, endPoint y: 88, distance: 29.9
click at [859, 58] on button "Add Product" at bounding box center [837, 58] width 91 height 21
click at [858, 105] on span "Import From Store" at bounding box center [871, 103] width 74 height 9
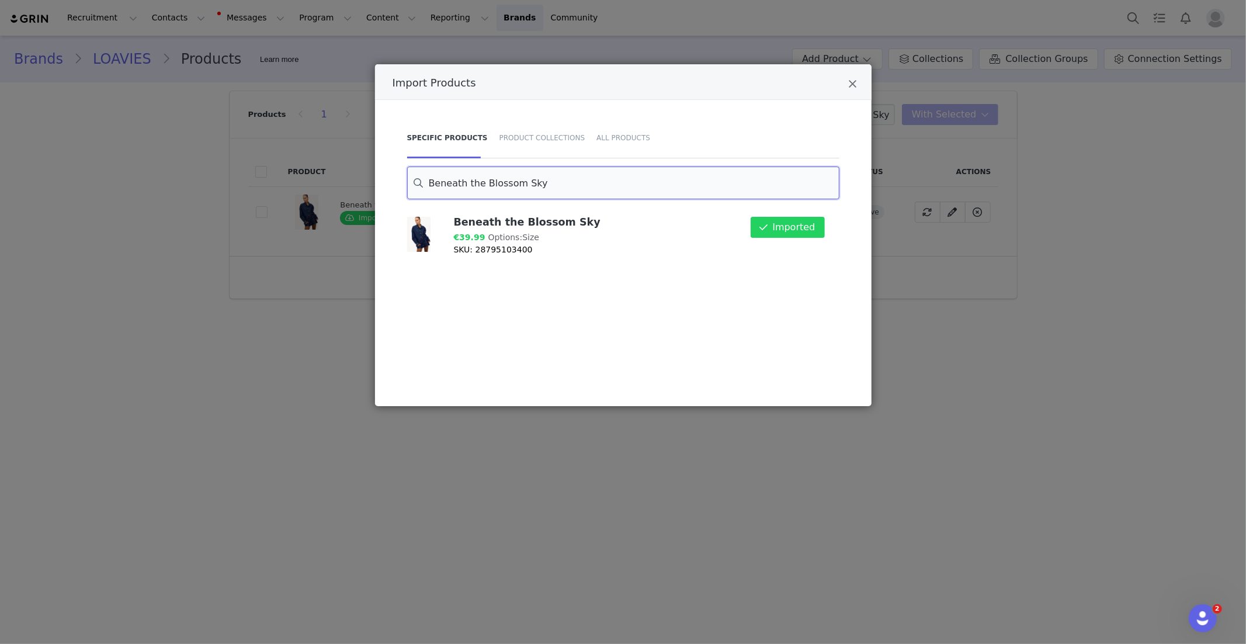
click at [483, 183] on input "Beneath the Blossom Sky" at bounding box center [623, 183] width 432 height 33
paste input "HEART TO BREAK"
click at [805, 233] on button "Import" at bounding box center [799, 227] width 51 height 21
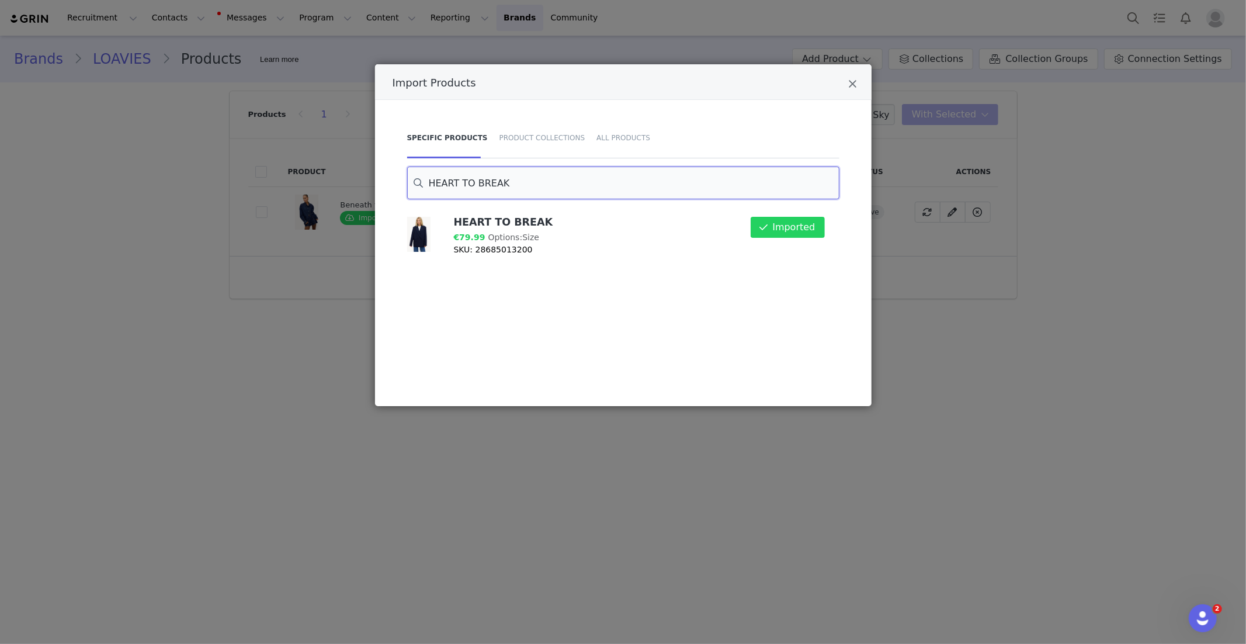
click at [487, 185] on input "HEART TO BREAK" at bounding box center [623, 183] width 432 height 33
paste input "NEVER LET GO"
drag, startPoint x: 806, startPoint y: 227, endPoint x: 743, endPoint y: 227, distance: 62.5
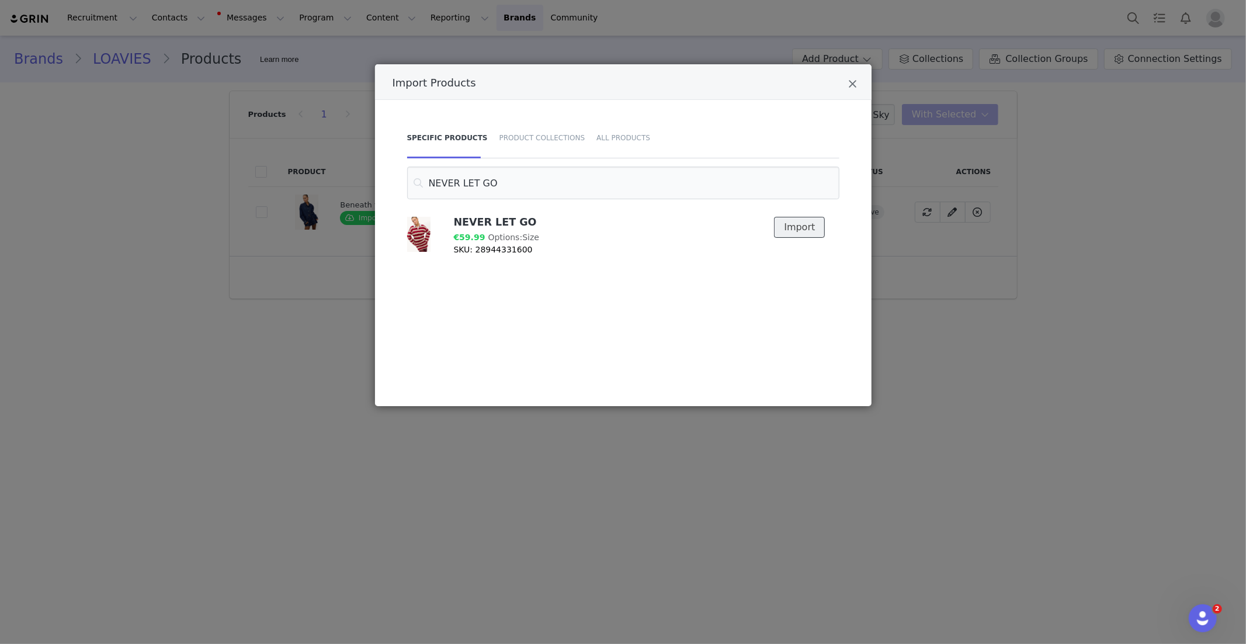
click at [806, 227] on button "Import" at bounding box center [799, 227] width 51 height 21
click at [451, 181] on input "NEVER LET GO" at bounding box center [623, 183] width 432 height 33
paste input "Petal Painted Skies"
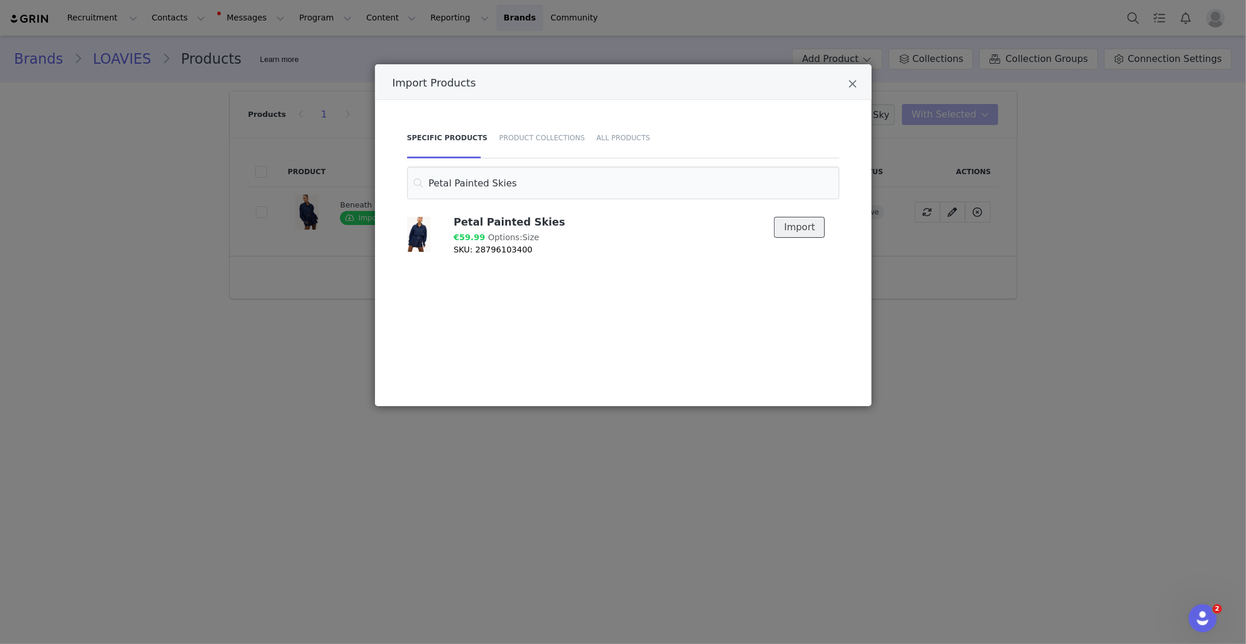
click at [798, 224] on button "Import" at bounding box center [799, 227] width 51 height 21
click at [462, 189] on input "Petal Painted Skies" at bounding box center [623, 183] width 432 height 33
paste input "GILDED HOUR"
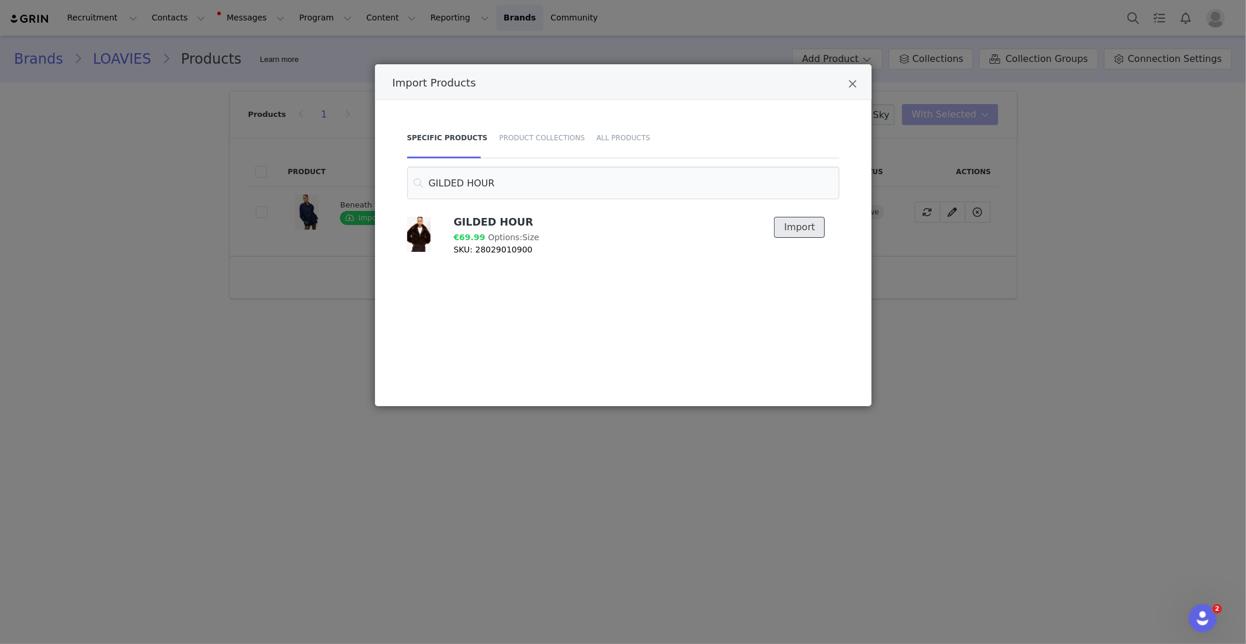
click at [793, 228] on button "Import" at bounding box center [799, 227] width 51 height 21
click at [440, 182] on input "GILDED HOUR" at bounding box center [623, 183] width 432 height 33
click at [439, 181] on input "GILDED HOUR" at bounding box center [623, 183] width 432 height 33
paste input "STARSTRUCK LOVE"
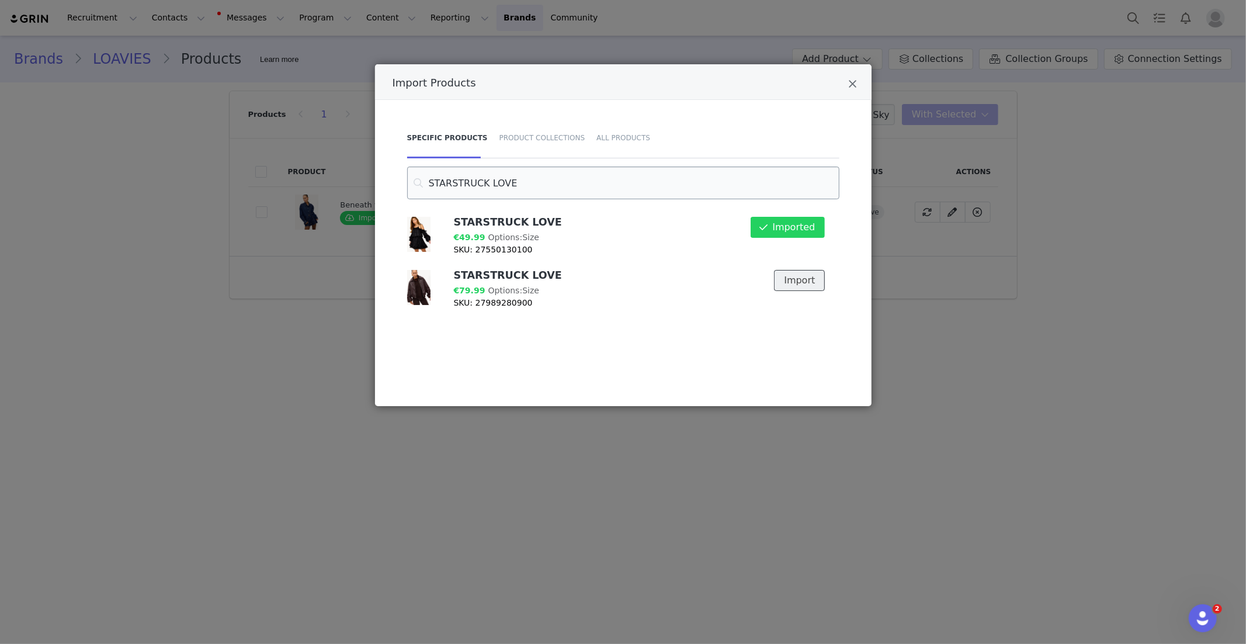
drag, startPoint x: 791, startPoint y: 278, endPoint x: 521, endPoint y: 189, distance: 284.2
click at [791, 278] on button "Import" at bounding box center [799, 280] width 51 height 21
click at [469, 188] on input "STARSTRUCK LOVE" at bounding box center [623, 183] width 432 height 33
click at [470, 188] on input "STARSTRUCK LOVE" at bounding box center [623, 183] width 432 height 33
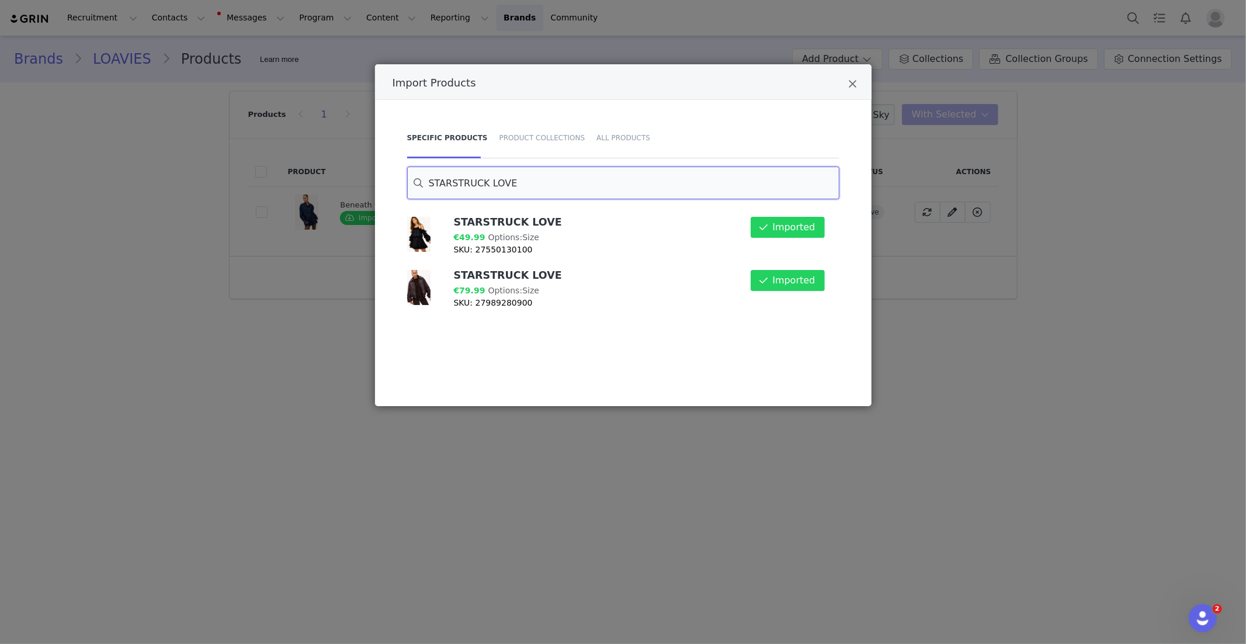
click at [470, 187] on input "STARSTRUCK LOVE" at bounding box center [623, 183] width 432 height 33
click at [471, 186] on input "STARSTRUCK LOVE" at bounding box center [623, 183] width 432 height 33
paste input "NIGHT BLOOM"
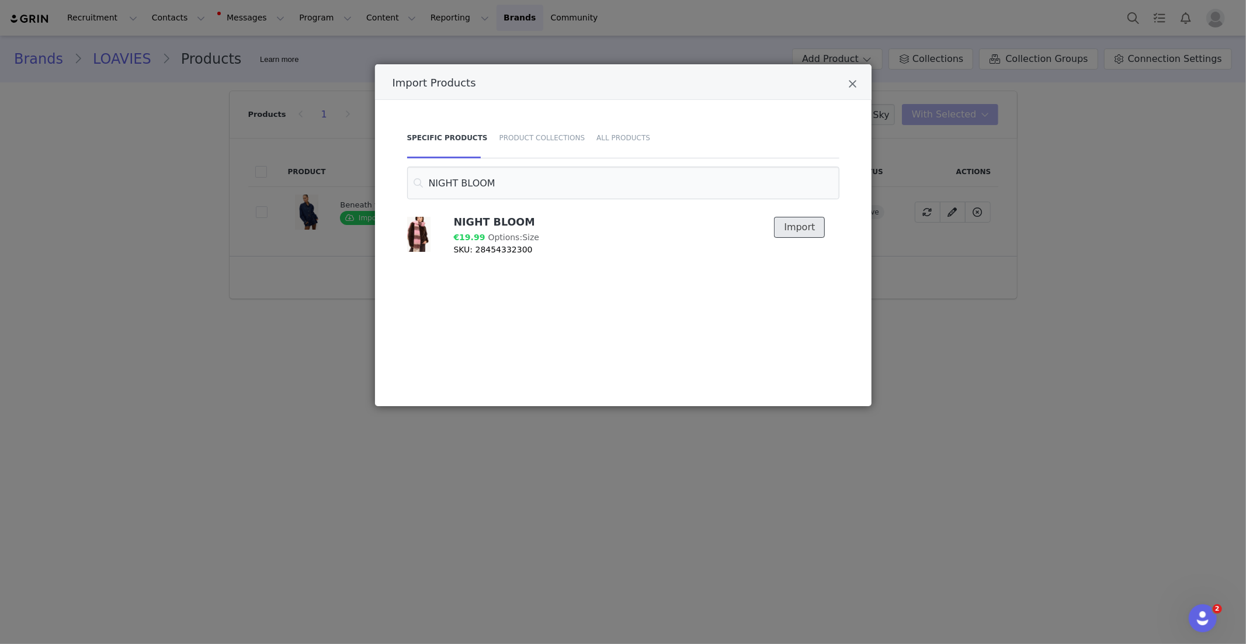
click at [806, 217] on button "Import" at bounding box center [799, 227] width 51 height 21
click at [481, 190] on input "NIGHT BLOOM" at bounding box center [623, 183] width 432 height 33
paste input "GUSTY WINDS"
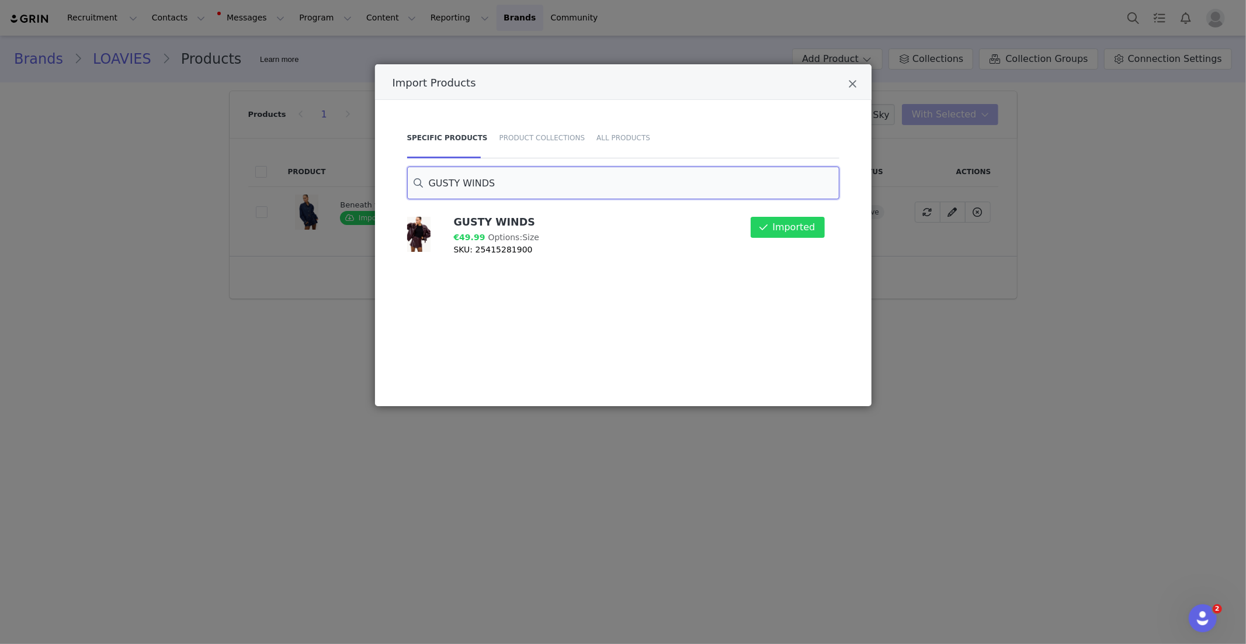
click at [479, 184] on input "GUSTY WINDS" at bounding box center [623, 183] width 432 height 33
paste input "BLOOMING STILLNES"
drag, startPoint x: 810, startPoint y: 224, endPoint x: 501, endPoint y: 202, distance: 310.5
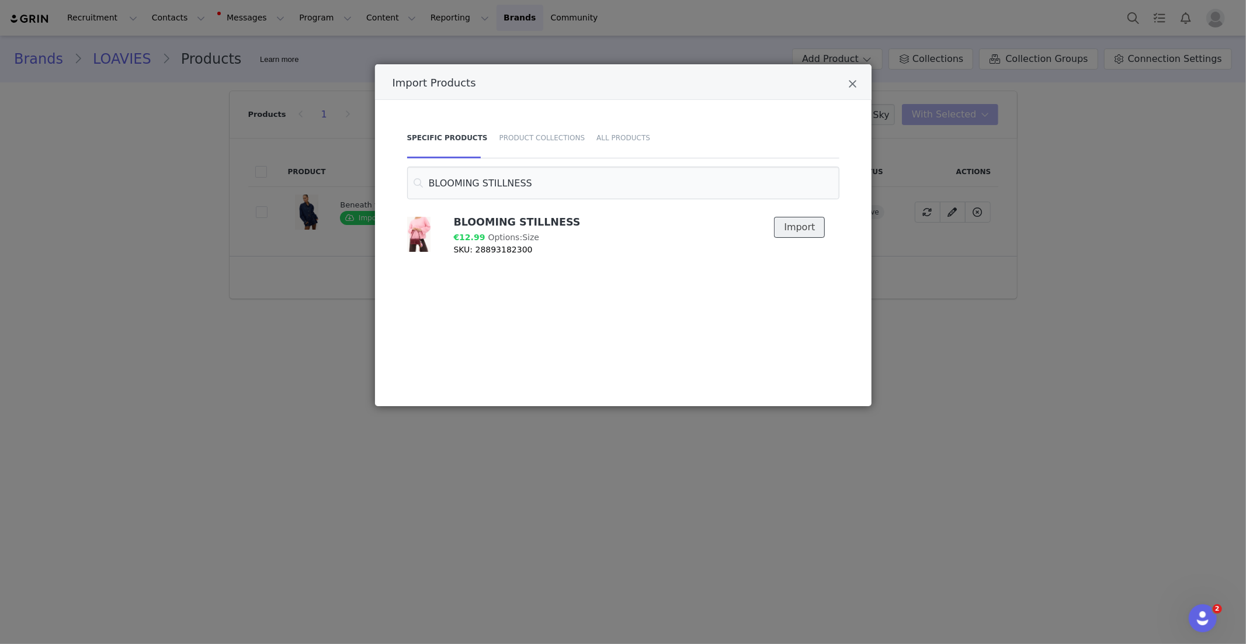
click at [809, 224] on button "Import" at bounding box center [799, 227] width 51 height 21
click at [465, 187] on input "BLOOMING STILLNESS" at bounding box center [623, 183] width 432 height 33
paste input "REEZE HARMONY"
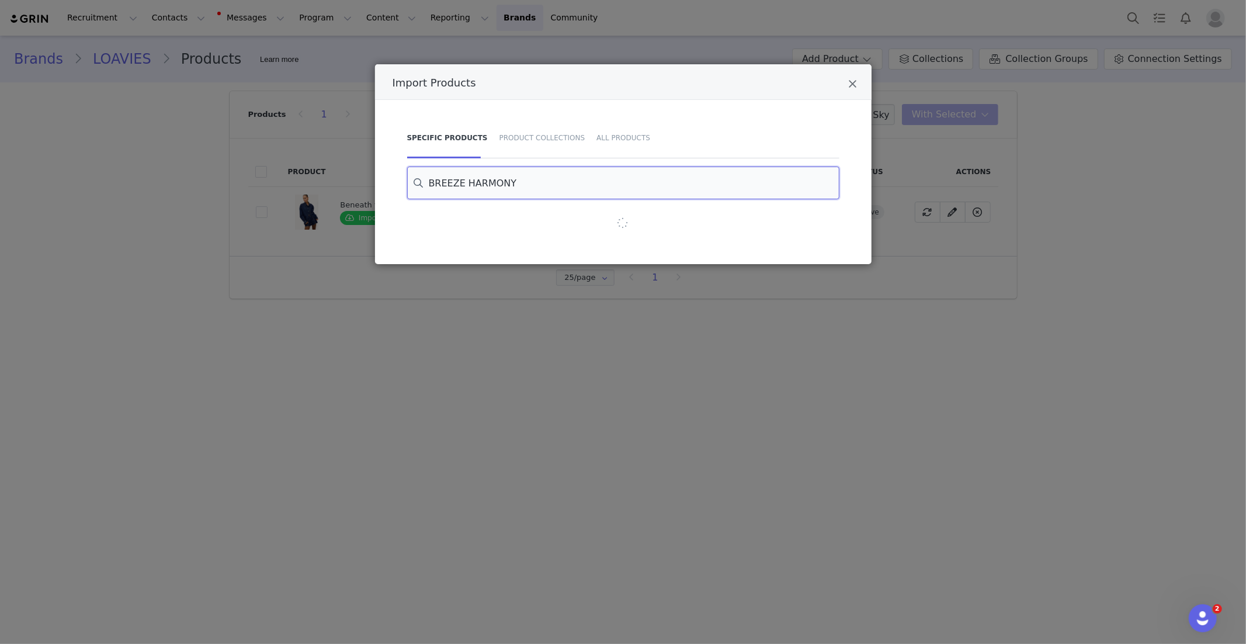
type input "BREEZE HARMONY"
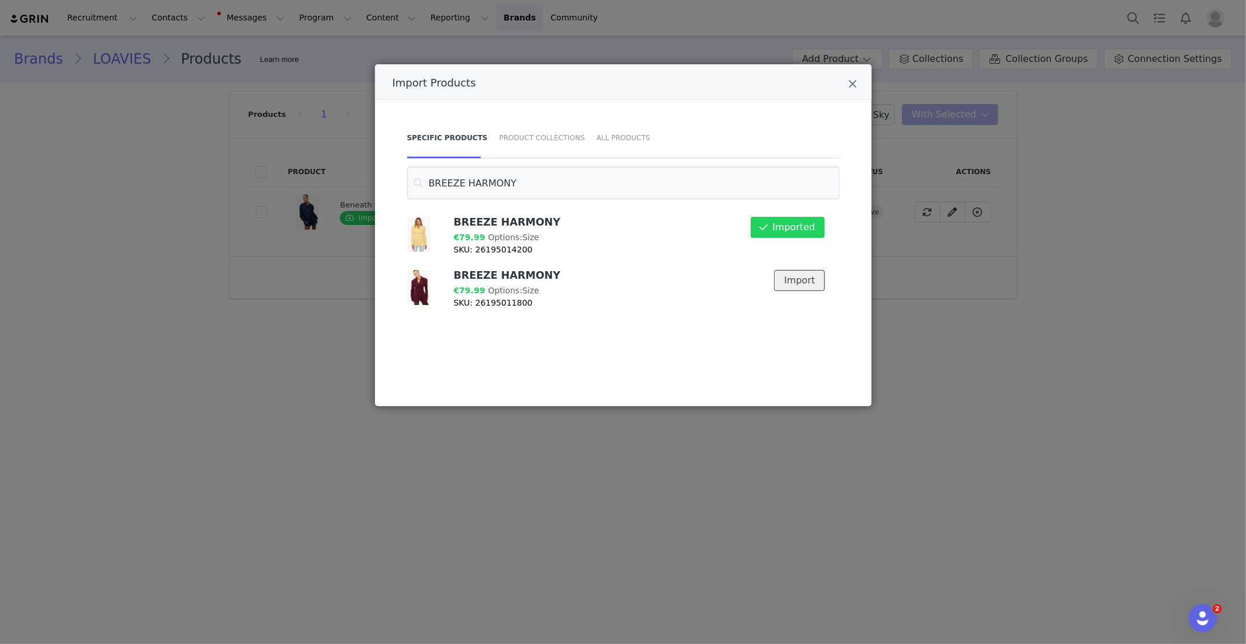
drag, startPoint x: 803, startPoint y: 278, endPoint x: 571, endPoint y: 232, distance: 235.9
click at [800, 278] on button "Import" at bounding box center [799, 280] width 51 height 21
click at [464, 177] on input "BREEZE HARMONY" at bounding box center [623, 183] width 432 height 33
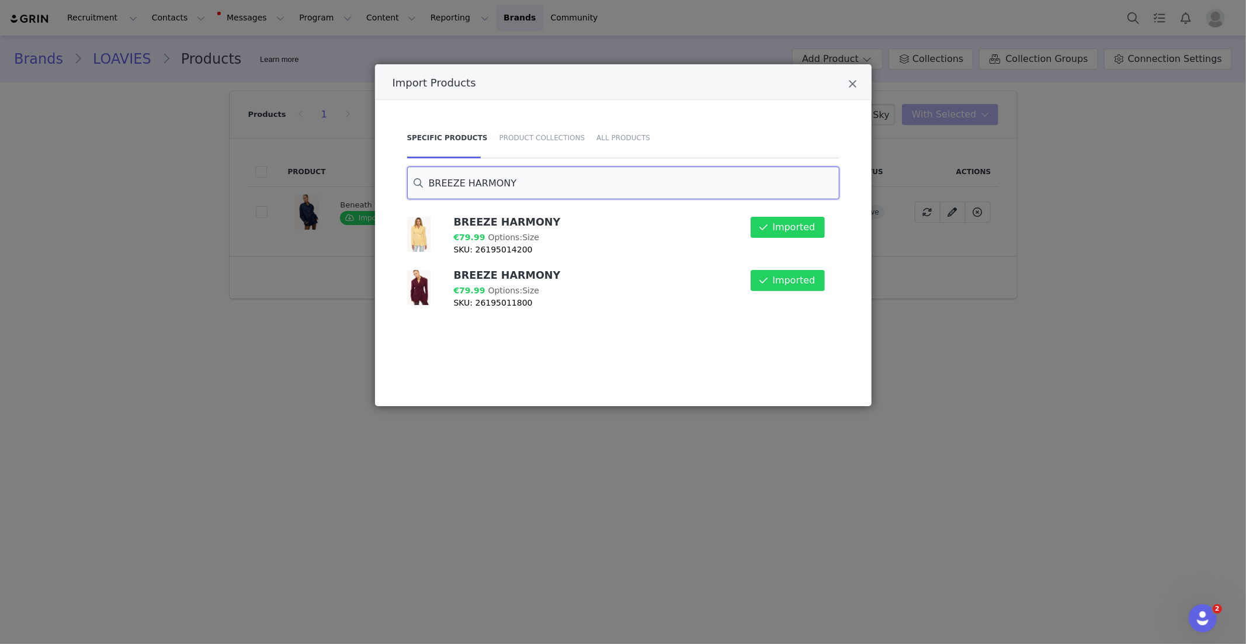
paste input "Import Products"
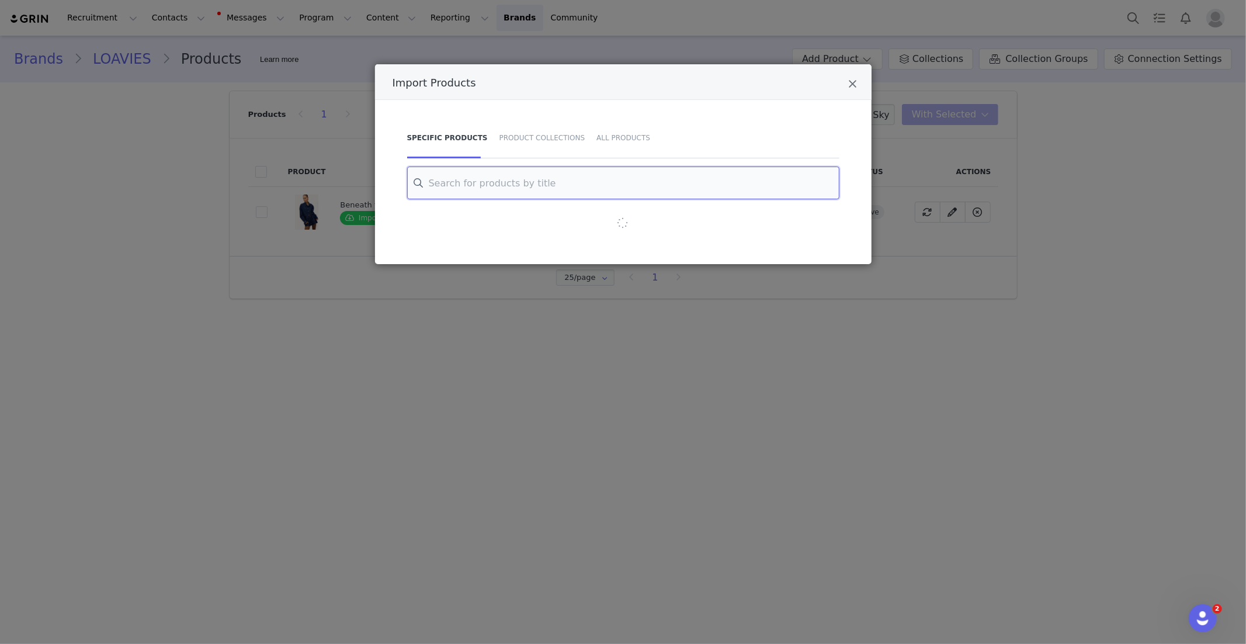
click at [473, 181] on input "Import Products" at bounding box center [623, 183] width 432 height 33
paste input "Import Products"
paste input "MY LOVE, MY LIFE"
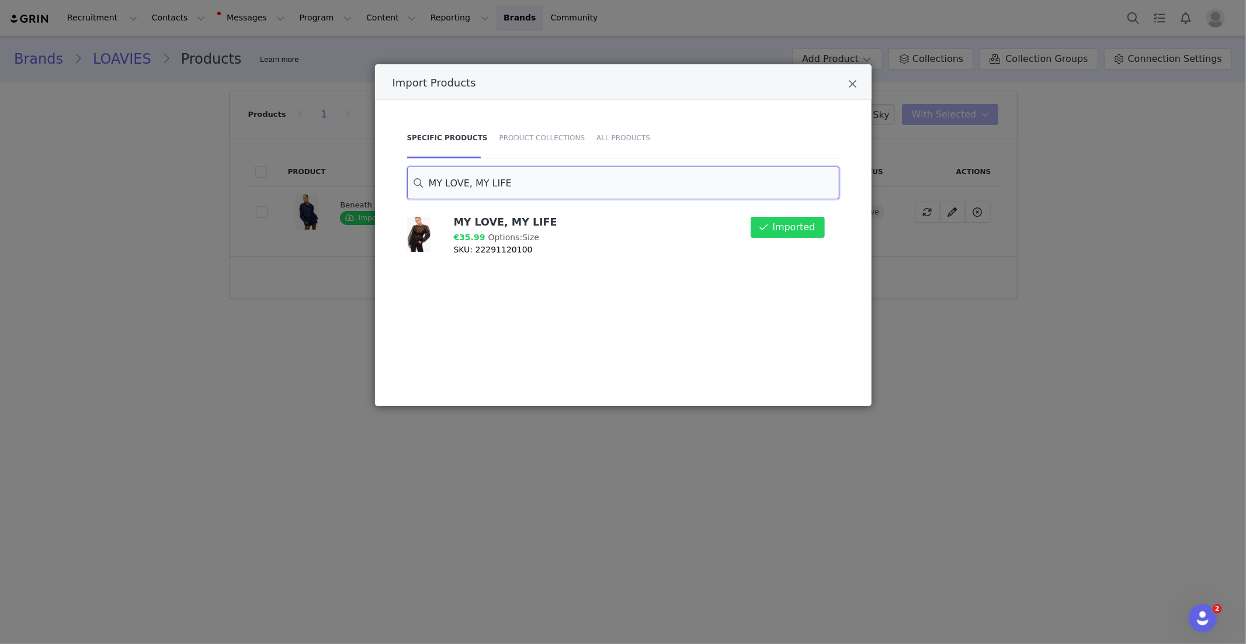
click at [490, 181] on input "MY LOVE, MY LIFE" at bounding box center [623, 183] width 432 height 33
paste input "TRUE LOVE ALWAYS - PURPL"
click at [801, 225] on button "Import" at bounding box center [799, 227] width 51 height 21
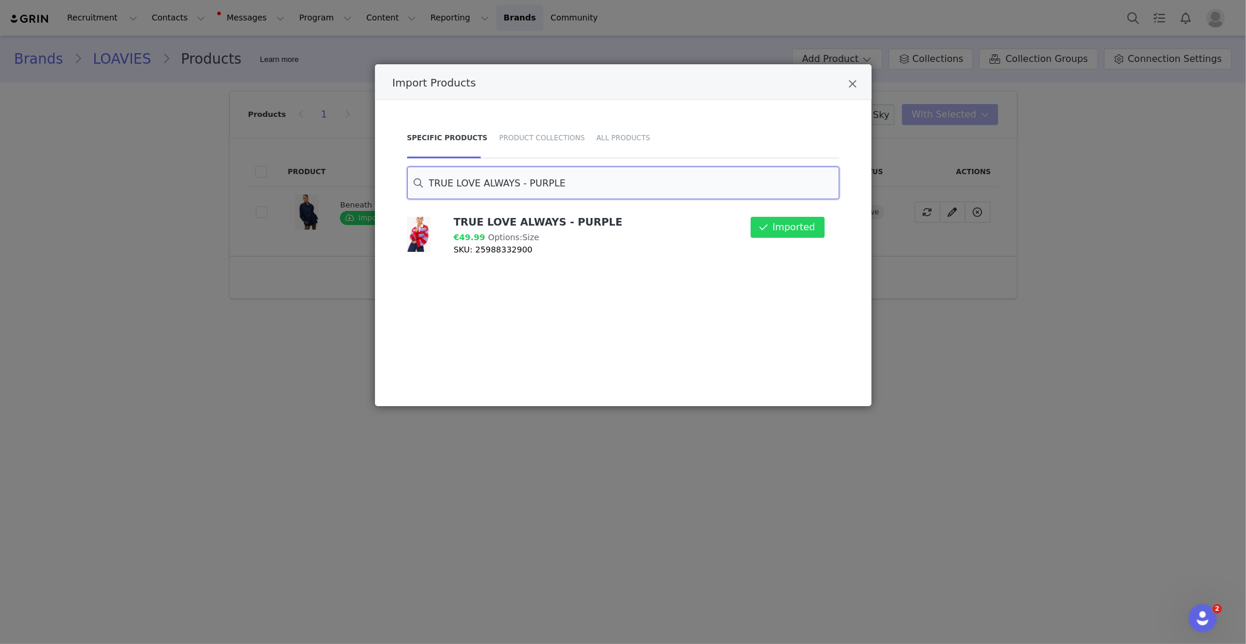
click at [499, 174] on input "TRUE LOVE ALWAYS - PURPLE" at bounding box center [623, 183] width 432 height 33
paste input "Journey of the heart"
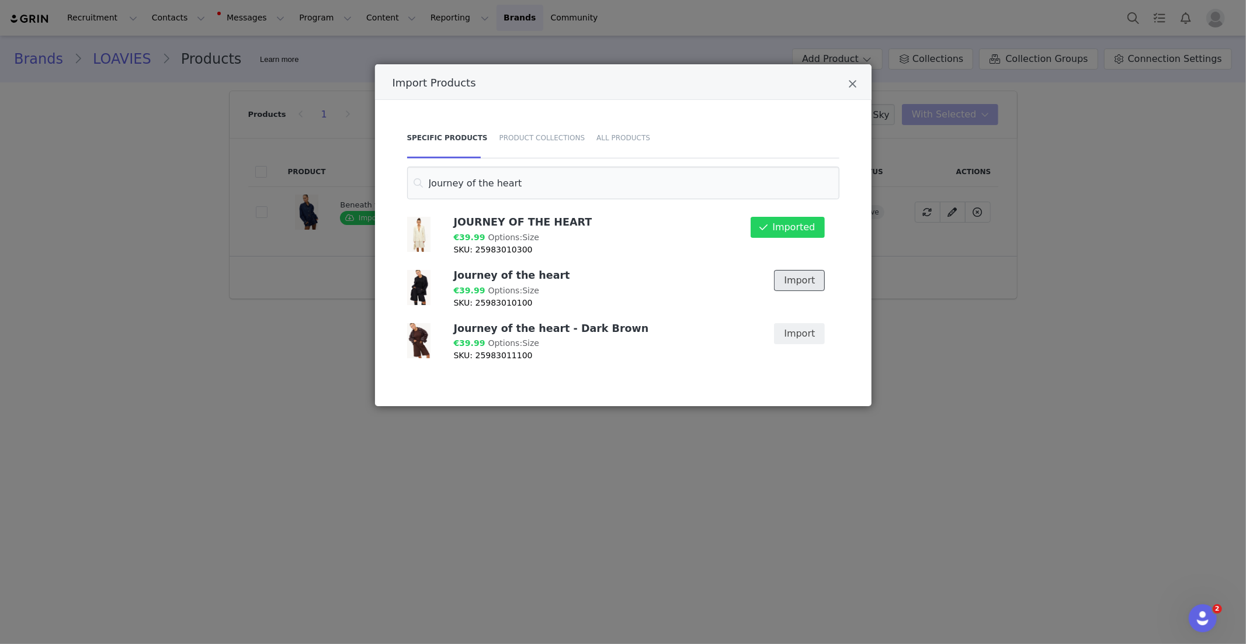
click at [791, 281] on button "Import" at bounding box center [799, 280] width 51 height 21
click at [477, 186] on input "Journey of the heart" at bounding box center [623, 183] width 432 height 33
paste input "LOVE IN LIGHT"
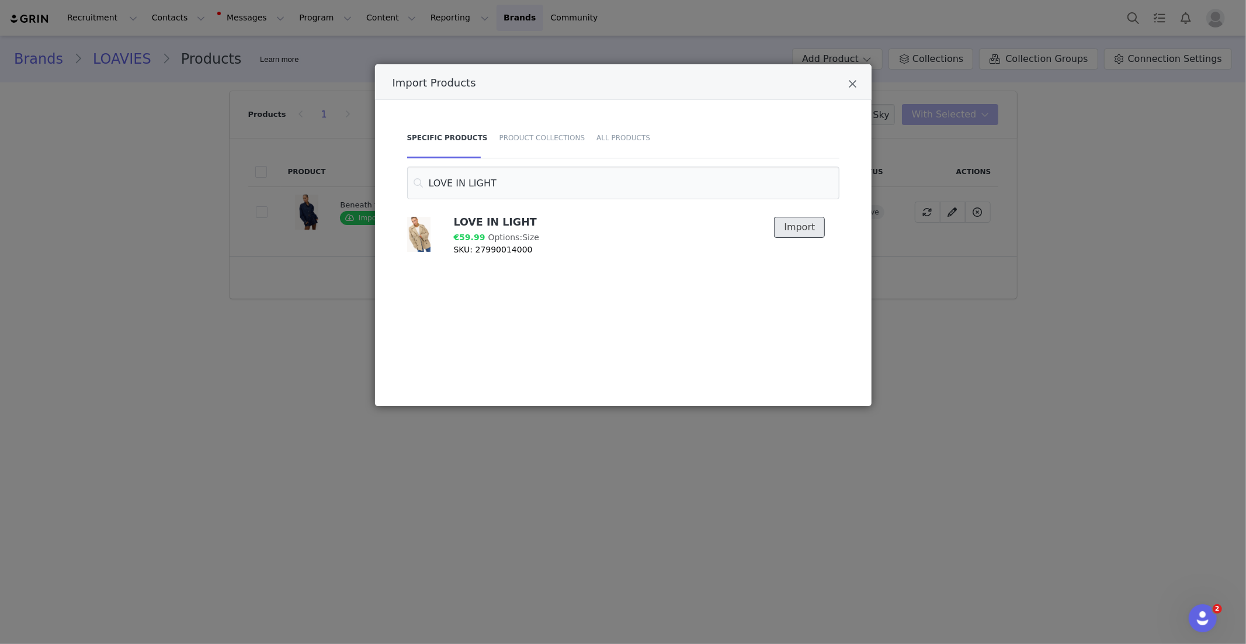
click at [789, 224] on button "Import" at bounding box center [799, 227] width 51 height 21
click at [451, 183] on input "LOVE IN LIGHT" at bounding box center [623, 183] width 432 height 33
paste input "NOTHING FEELS R"
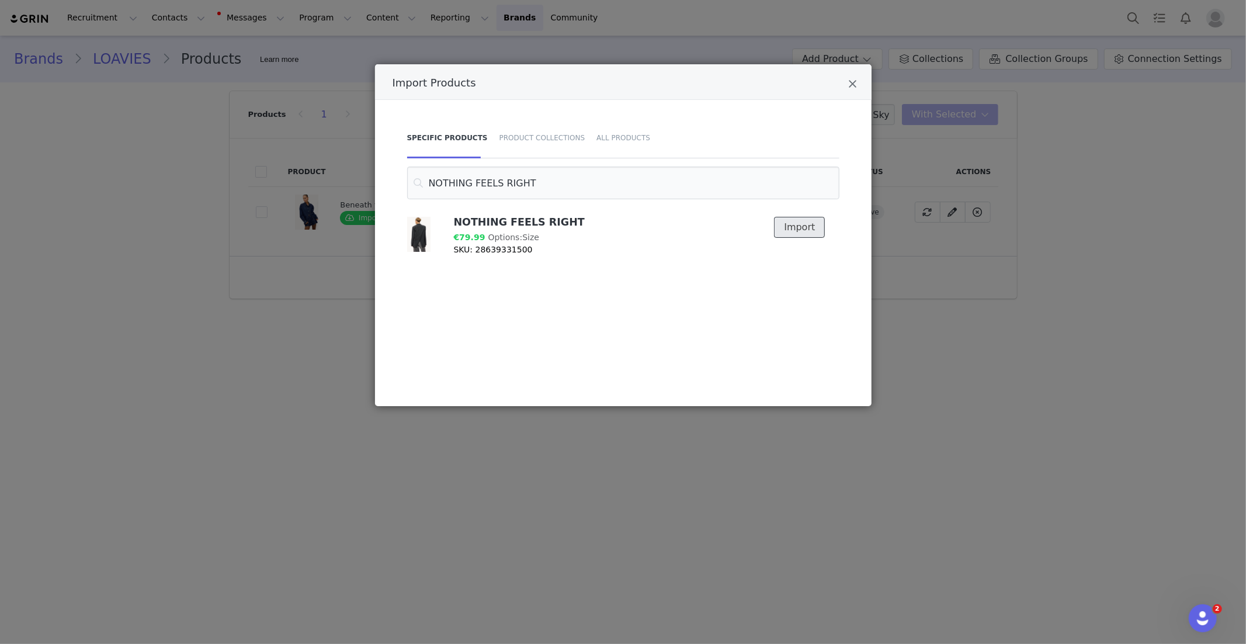
click at [816, 221] on button "Import" at bounding box center [799, 227] width 51 height 21
click at [479, 182] on input "NOTHING FEELS RIGHT" at bounding box center [623, 183] width 432 height 33
paste input "IN YOUR ARMS AGAIN"
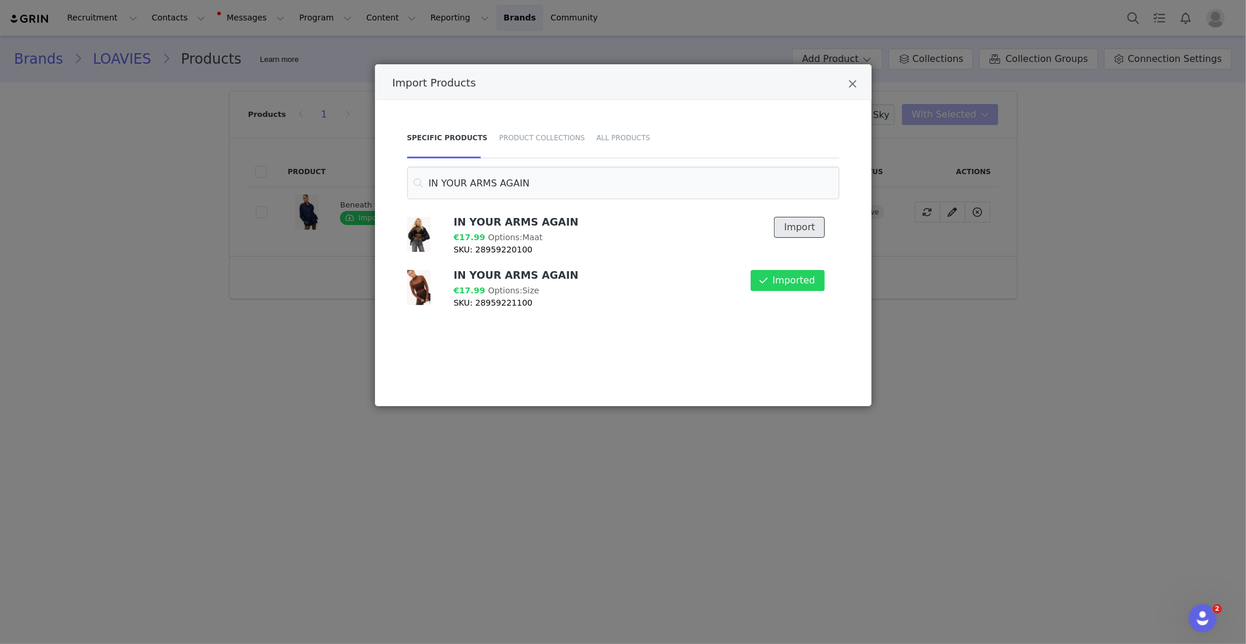
click at [788, 234] on button "Import" at bounding box center [799, 227] width 51 height 21
click at [488, 185] on input "IN YOUR ARMS AGAIN" at bounding box center [623, 183] width 432 height 33
paste input "LUXE IN LIGHT"
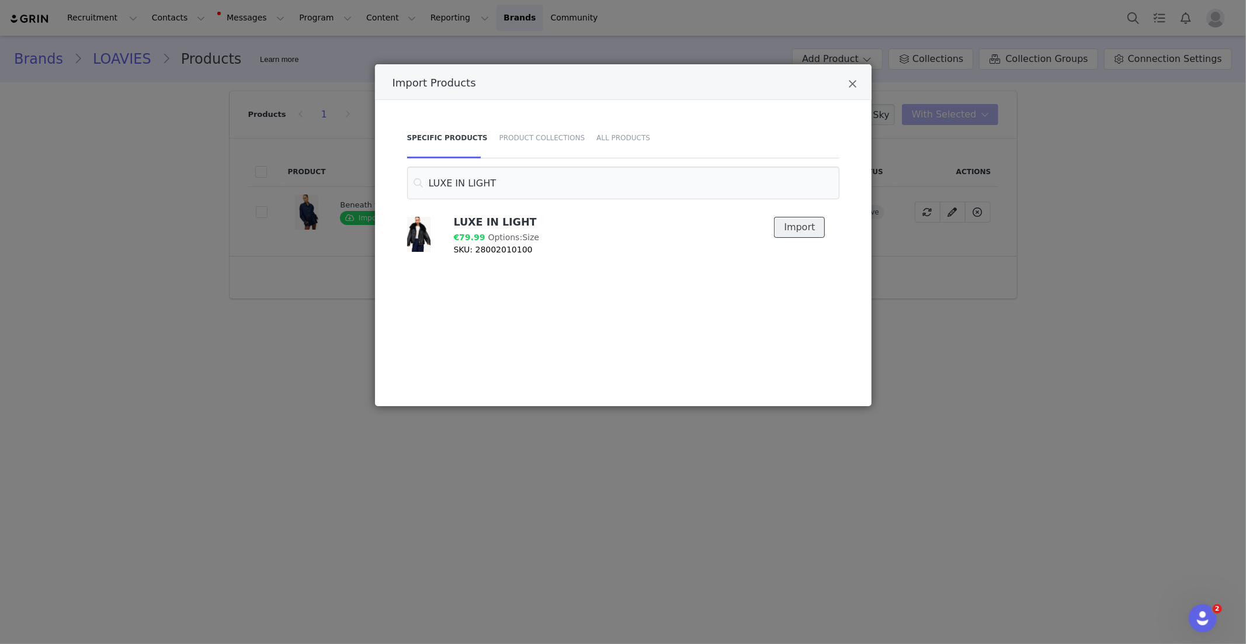
drag, startPoint x: 802, startPoint y: 229, endPoint x: 761, endPoint y: 226, distance: 41.1
click at [800, 229] on button "Import" at bounding box center [799, 227] width 51 height 21
click at [475, 184] on input "LUXE IN LIGHT" at bounding box center [623, 183] width 432 height 33
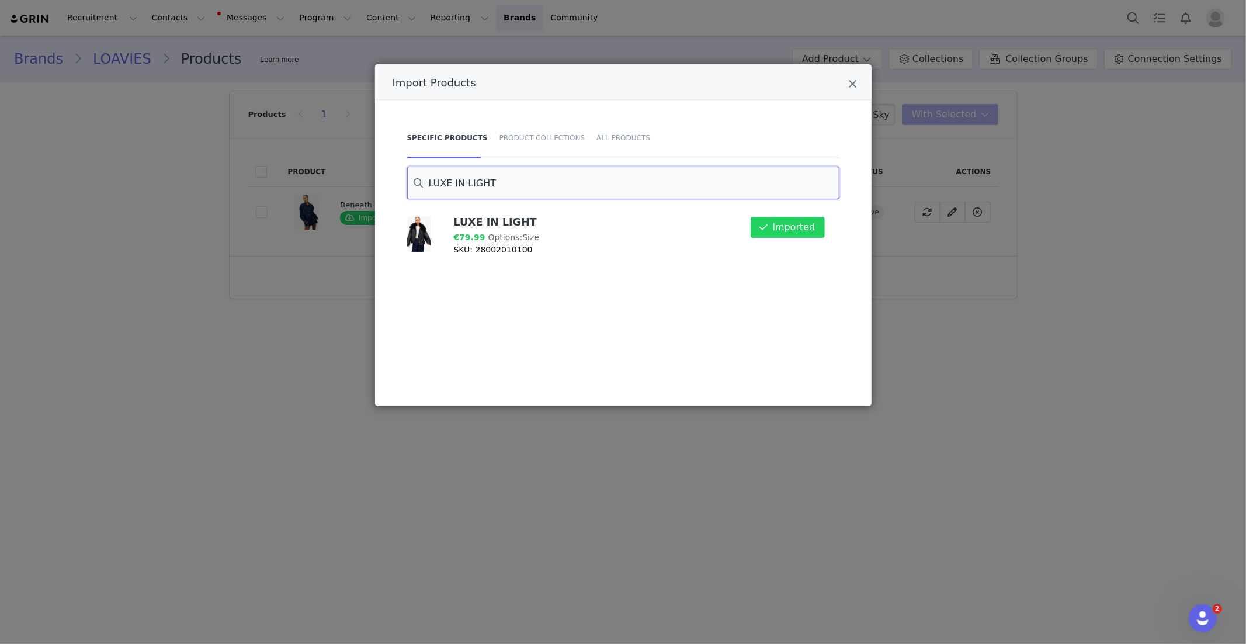
paste input "NO REGRETS"
drag, startPoint x: 787, startPoint y: 230, endPoint x: 747, endPoint y: 226, distance: 40.5
click at [786, 230] on button "Import" at bounding box center [799, 227] width 51 height 21
click at [468, 186] on input "NO REGRETS" at bounding box center [623, 183] width 432 height 33
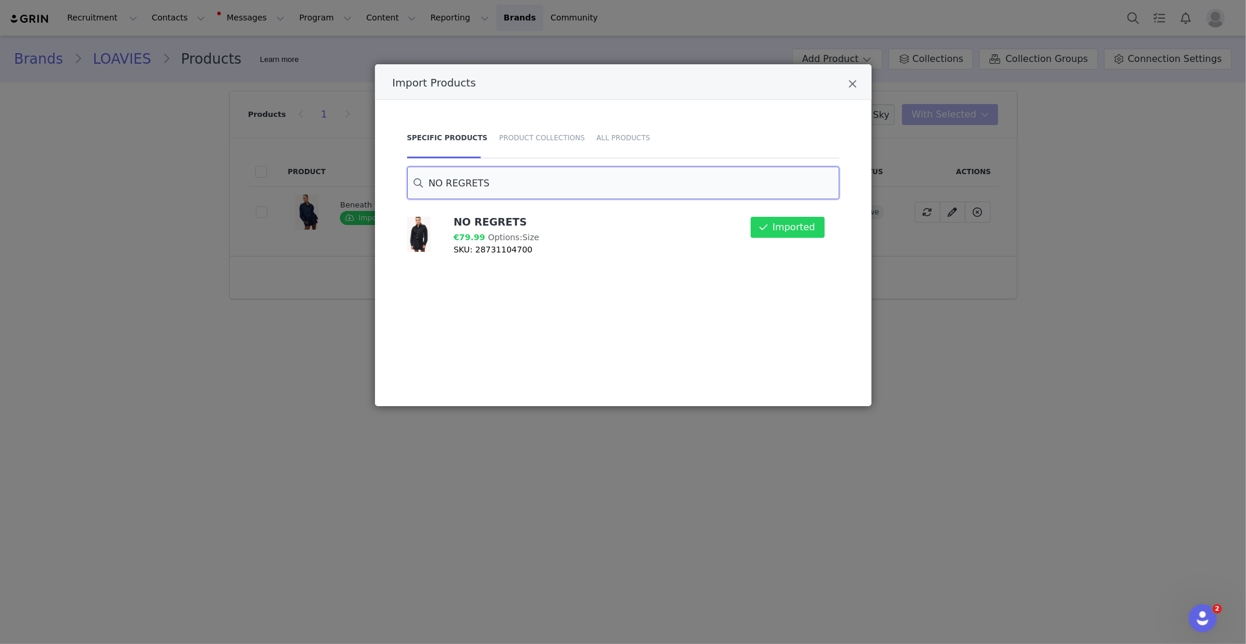
click at [468, 186] on input "NO REGRETS" at bounding box center [623, 183] width 432 height 33
paste input "THE LAST GOODBYE"
click at [793, 230] on button "Import" at bounding box center [799, 227] width 51 height 21
click at [471, 189] on input "THE LAST GOODBYE" at bounding box center [623, 183] width 432 height 33
click at [470, 189] on input "THE LAST GOODBYE" at bounding box center [623, 183] width 432 height 33
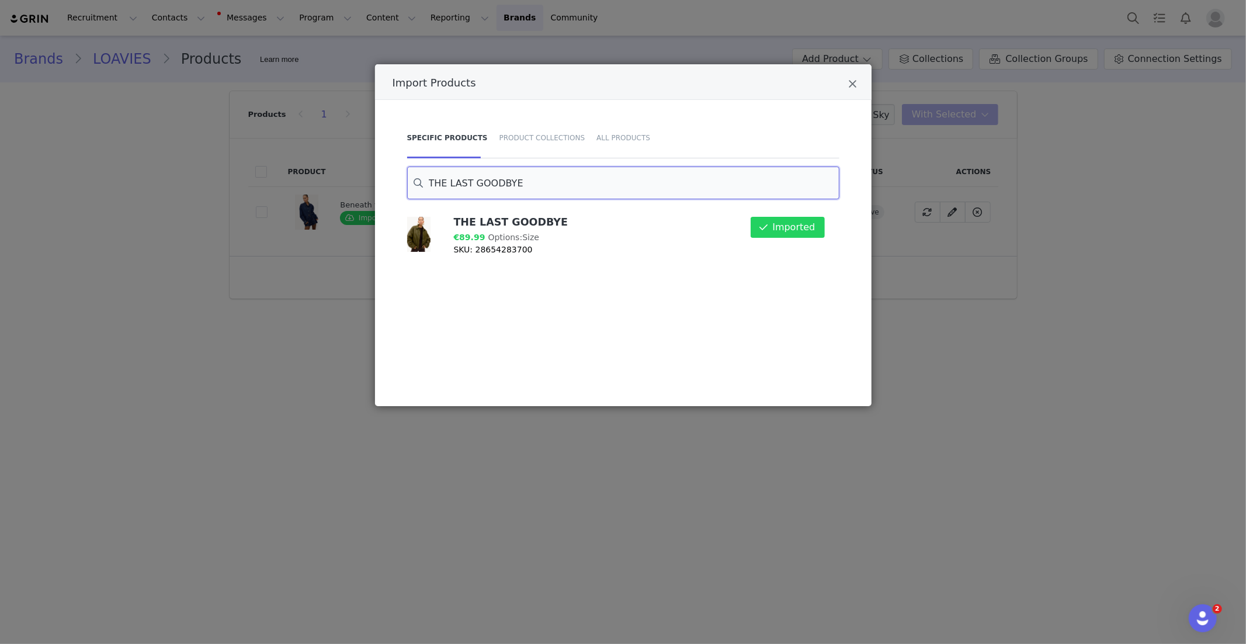
click at [470, 189] on input "THE LAST GOODBYE" at bounding box center [623, 183] width 432 height 33
paste input "MORE THAN ENOUGH"
click at [498, 183] on input "MORE THAN ENOUGH" at bounding box center [623, 183] width 432 height 33
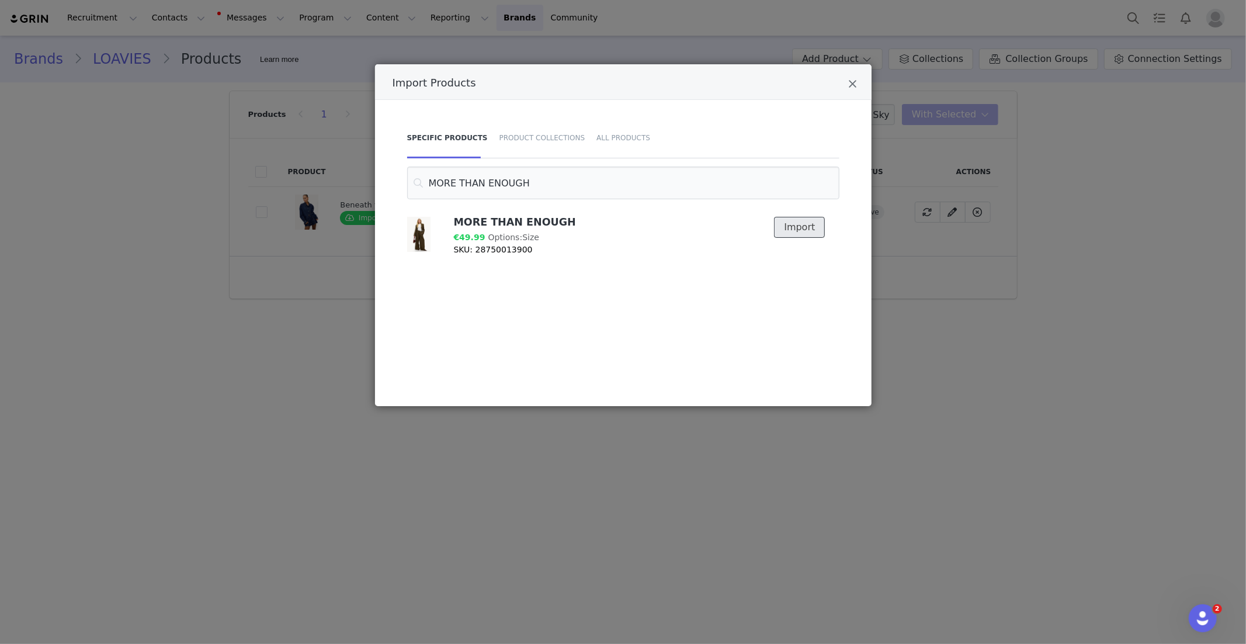
click at [813, 230] on button "Import" at bounding box center [799, 227] width 51 height 21
click at [487, 185] on input "MORE THAN ENOUGH" at bounding box center [623, 183] width 432 height 33
paste input "The Cozy Frost"
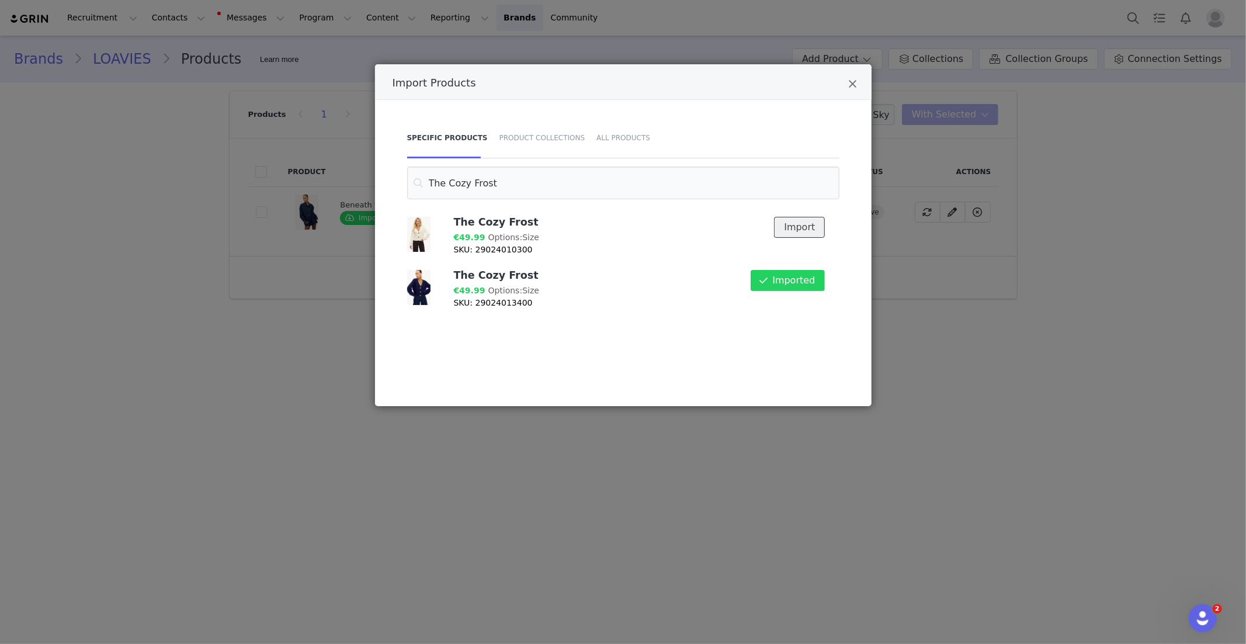
click at [817, 221] on button "Import" at bounding box center [799, 227] width 51 height 21
click at [472, 185] on input "The Cozy Frost" at bounding box center [623, 183] width 432 height 33
paste input "PROMISE ME THIS"
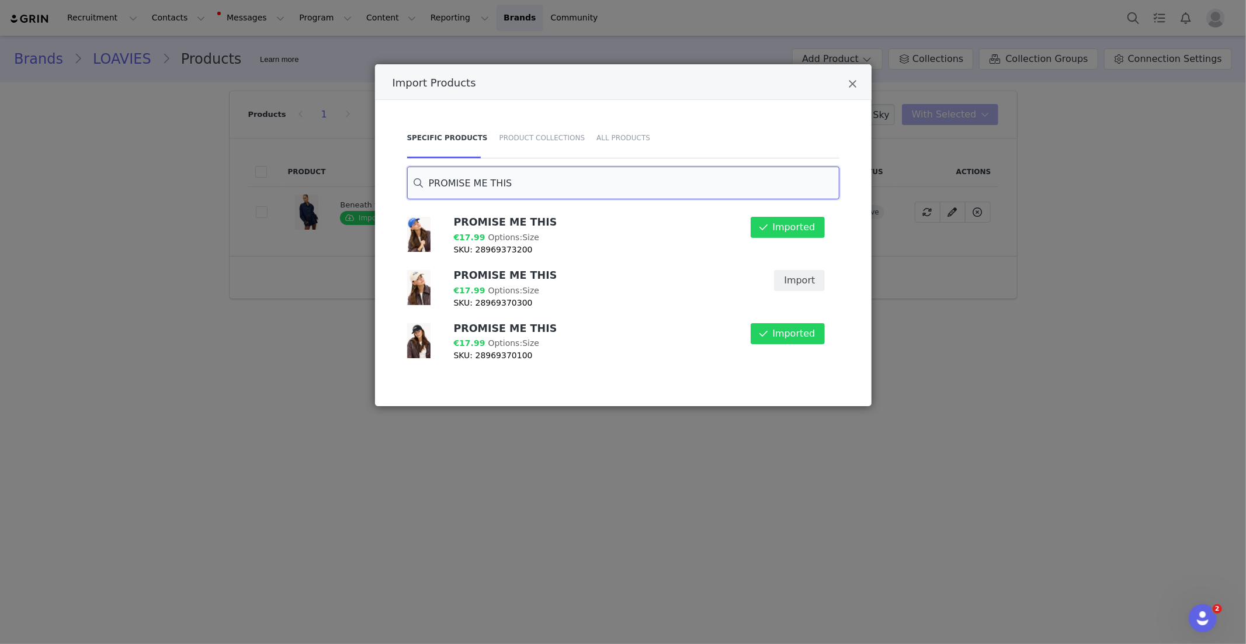
click at [487, 179] on input "PROMISE ME THIS" at bounding box center [623, 183] width 432 height 33
drag, startPoint x: 802, startPoint y: 272, endPoint x: 799, endPoint y: 278, distance: 6.8
click at [802, 272] on button "Import" at bounding box center [799, 280] width 51 height 21
click at [491, 172] on input "PROMISE ME THIS" at bounding box center [623, 183] width 432 height 33
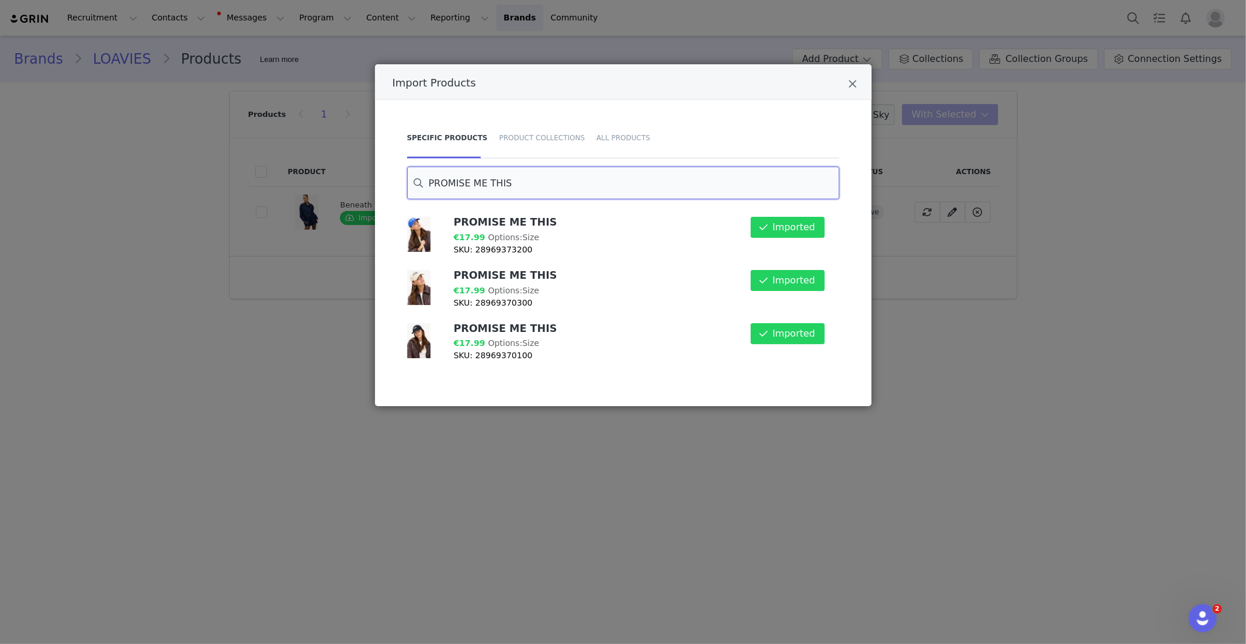
click at [491, 172] on input "PROMISE ME THIS" at bounding box center [623, 183] width 432 height 33
click at [491, 176] on input "PROMISE ME THIS" at bounding box center [623, 183] width 432 height 33
click at [495, 182] on input "PROMISE ME THIS" at bounding box center [623, 183] width 432 height 33
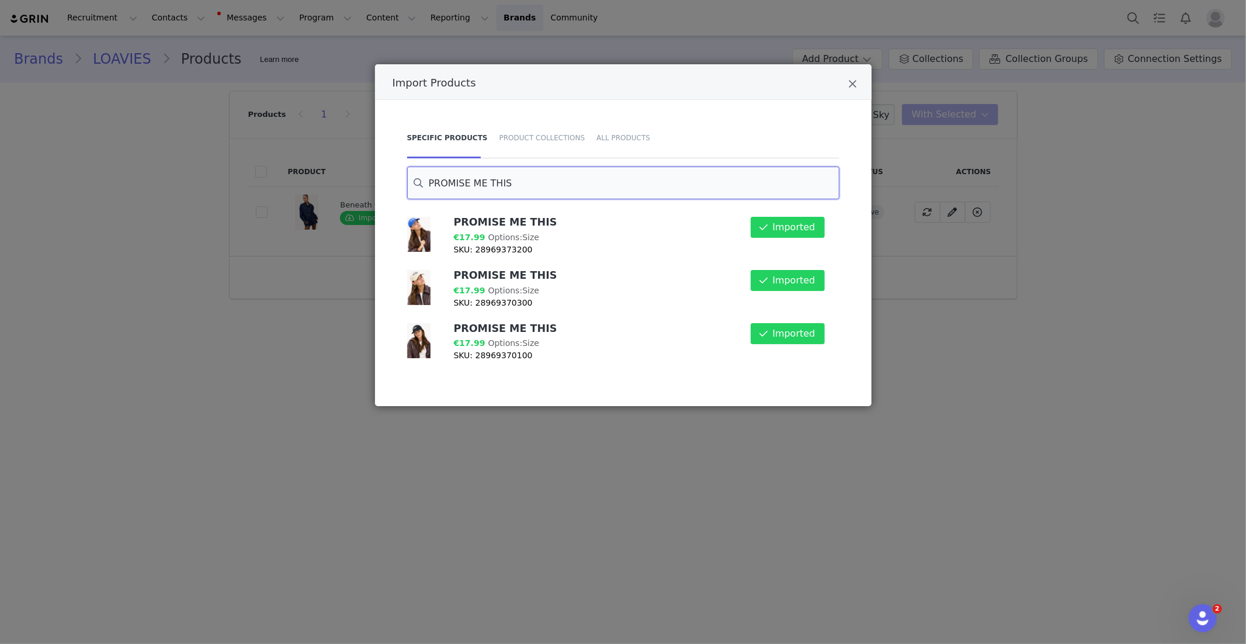
paste input "EMBRACED BY NATURE"
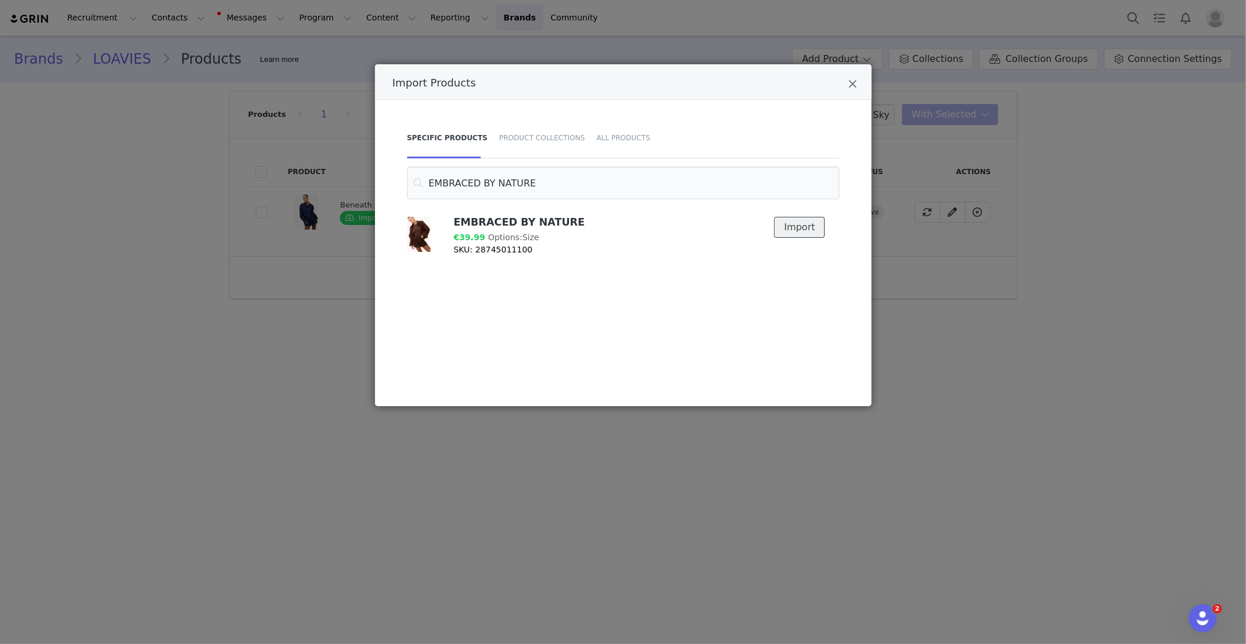
click at [784, 231] on button "Import" at bounding box center [799, 227] width 51 height 21
click at [498, 185] on input "EMBRACED BY NATURE" at bounding box center [623, 183] width 432 height 33
paste input "Fuzzy Wuzzy - Dark Brown"
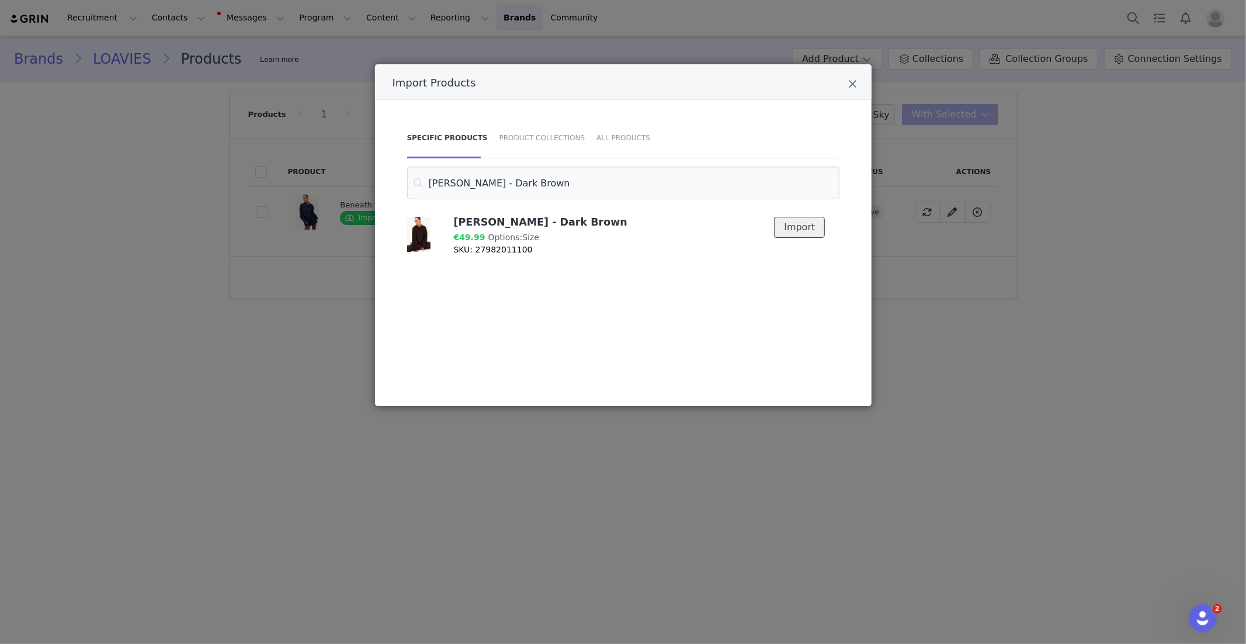
drag, startPoint x: 793, startPoint y: 228, endPoint x: 783, endPoint y: 228, distance: 10.5
click at [792, 228] on button "Import" at bounding box center [799, 227] width 51 height 21
click at [492, 188] on input "Fuzzy Wuzzy - Dark Brown" at bounding box center [623, 183] width 432 height 33
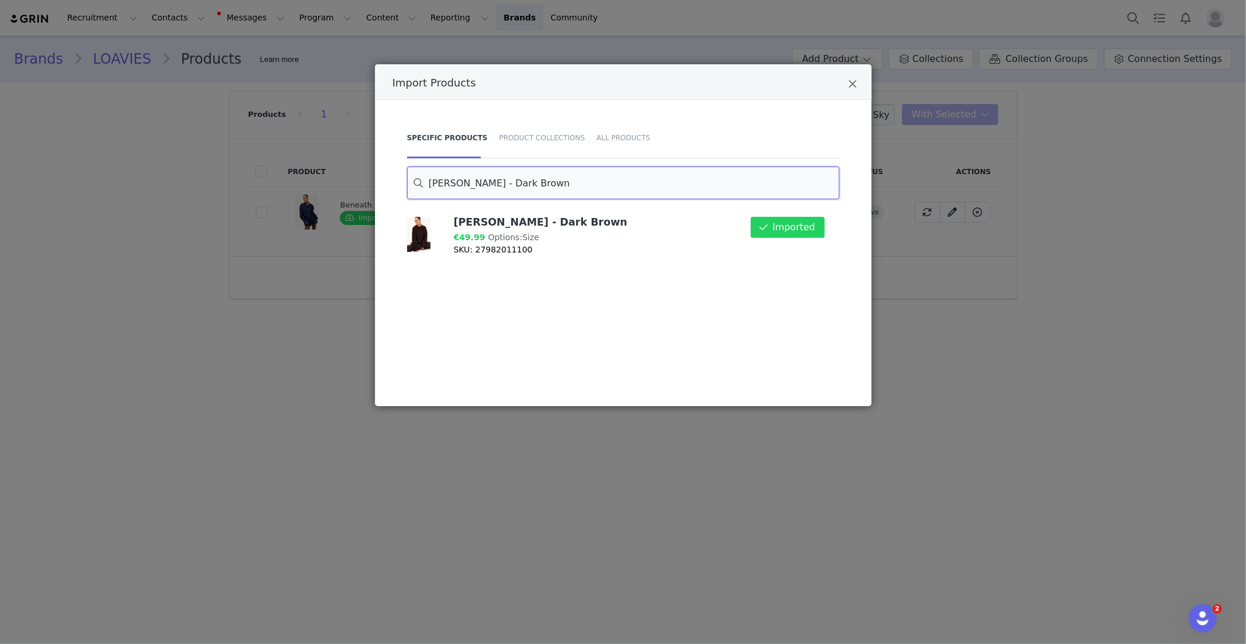
paste input "LOST IN THE MOMENT"
click at [799, 227] on button "Import" at bounding box center [799, 227] width 51 height 21
click at [468, 183] on input "LOST IN THE MOMENT" at bounding box center [623, 183] width 432 height 33
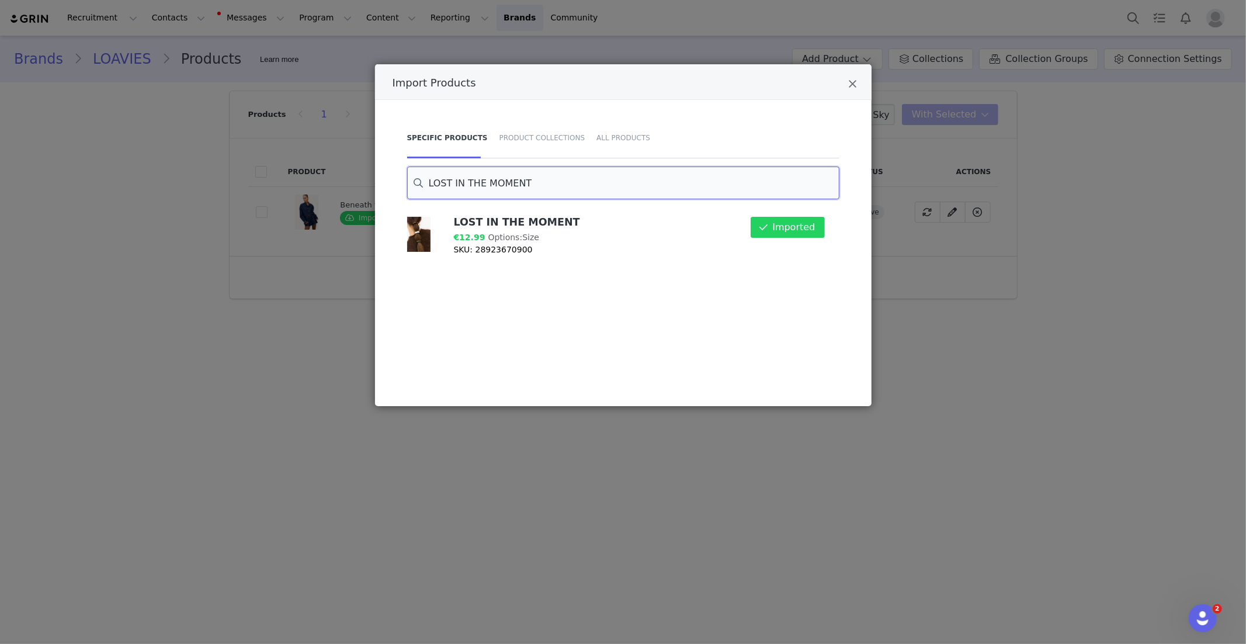
paste input "IKE WE USED TO"
click at [790, 230] on button "Import" at bounding box center [799, 227] width 51 height 21
click at [480, 182] on input "LIKE WE USED TO" at bounding box center [623, 183] width 432 height 33
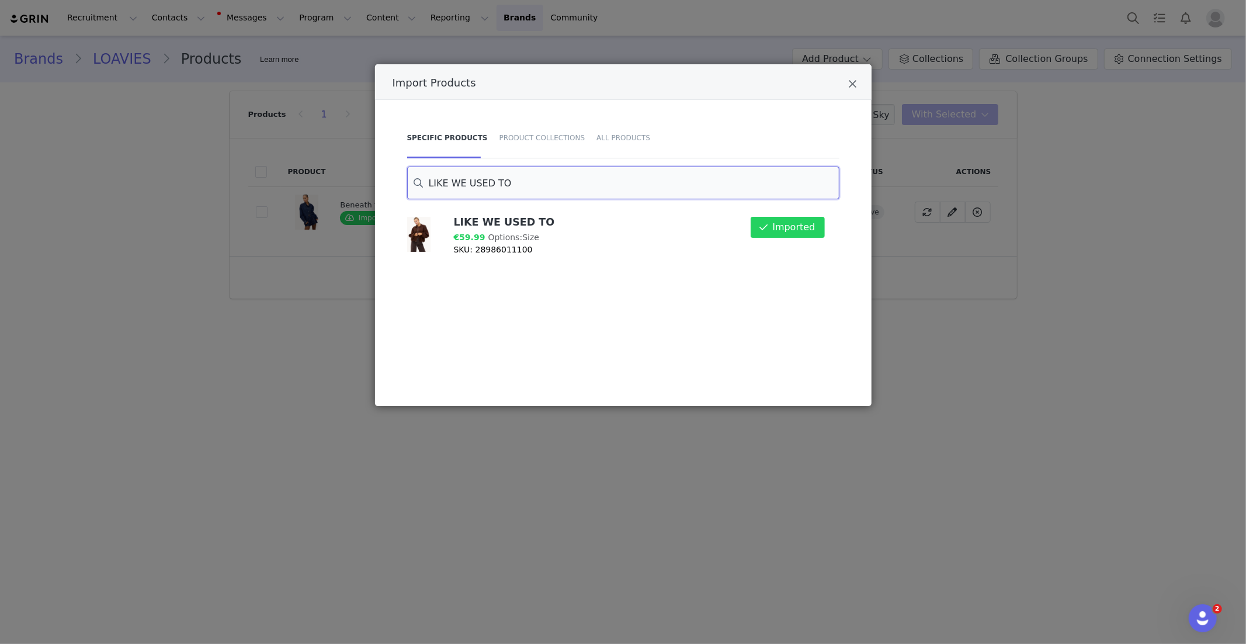
paste input "Snowy Dreams - Offwhite"
drag, startPoint x: 792, startPoint y: 230, endPoint x: 727, endPoint y: 231, distance: 64.9
click at [792, 230] on button "Import" at bounding box center [799, 227] width 51 height 21
click at [449, 185] on input "Snowy Dreams - Offwhite" at bounding box center [623, 183] width 432 height 33
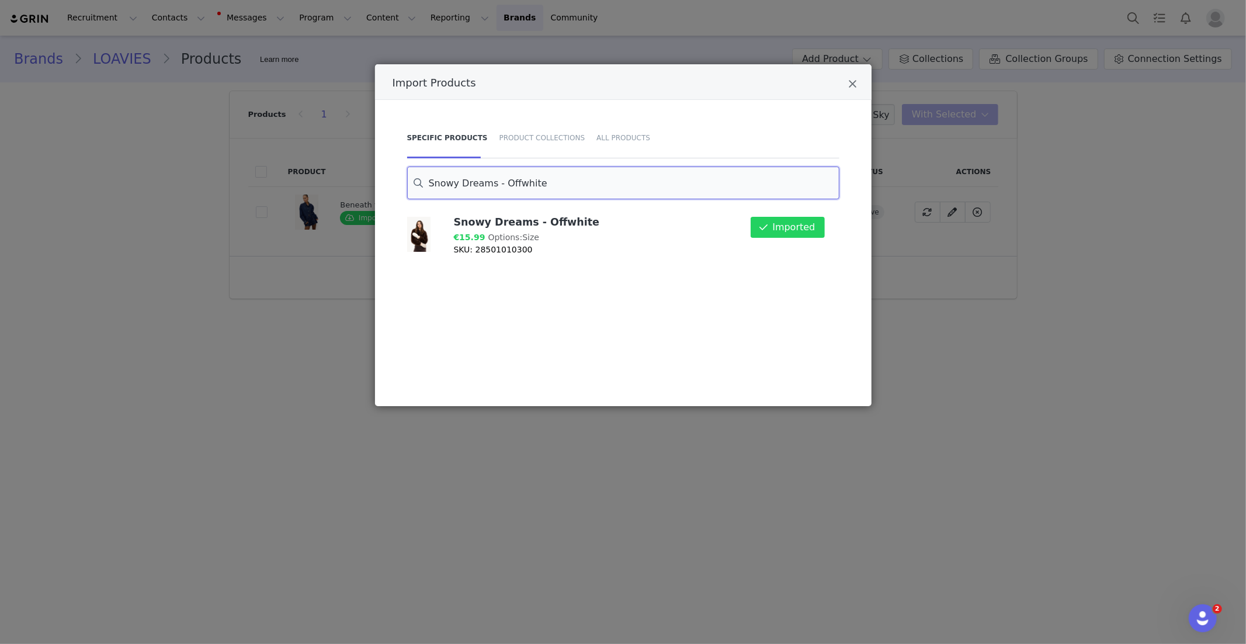
click at [449, 185] on input "Snowy Dreams - Offwhite" at bounding box center [623, 183] width 432 height 33
paste input "ONLY IN YOUR ARMS"
click at [799, 234] on button "Import" at bounding box center [799, 227] width 51 height 21
click at [467, 181] on input "ONLY IN YOUR ARMS" at bounding box center [623, 183] width 432 height 33
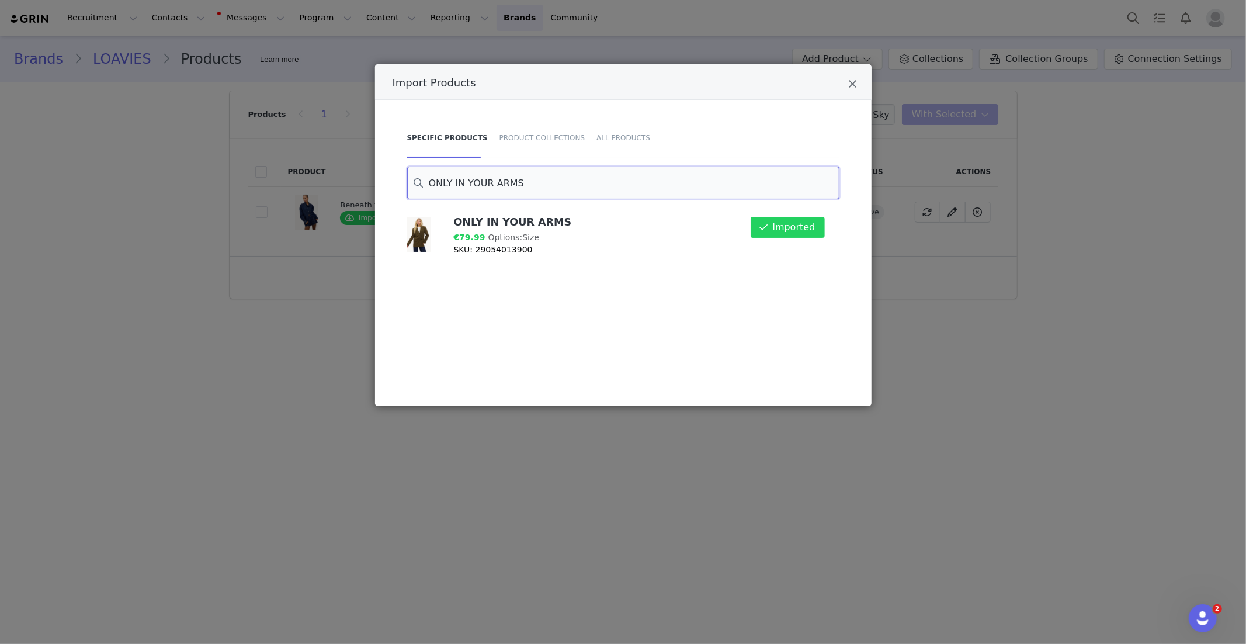
click at [467, 181] on input "ONLY IN YOUR ARMS" at bounding box center [623, 183] width 432 height 33
paste input "A MEADOW CALLED HOME"
click at [796, 225] on button "Import" at bounding box center [799, 227] width 51 height 21
click at [487, 193] on input "A MEADOW CALLED HOME" at bounding box center [623, 183] width 432 height 33
click at [487, 192] on input "A MEADOW CALLED HOME" at bounding box center [623, 183] width 432 height 33
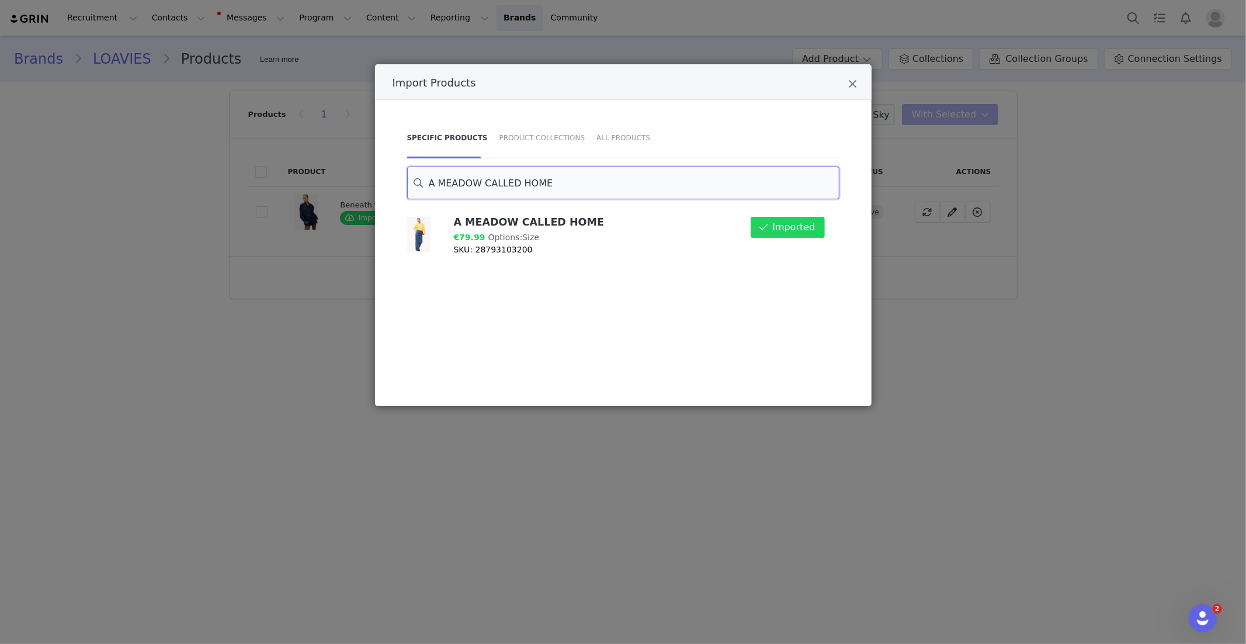
click at [487, 192] on input "A MEADOW CALLED HOME" at bounding box center [623, 183] width 432 height 33
paste input "Journey of the heart - Dark Brown"
drag, startPoint x: 812, startPoint y: 234, endPoint x: 621, endPoint y: 223, distance: 190.8
click at [811, 234] on button "Import" at bounding box center [799, 227] width 51 height 21
click at [491, 183] on input "Journey of the heart - Dark Brown" at bounding box center [623, 183] width 432 height 33
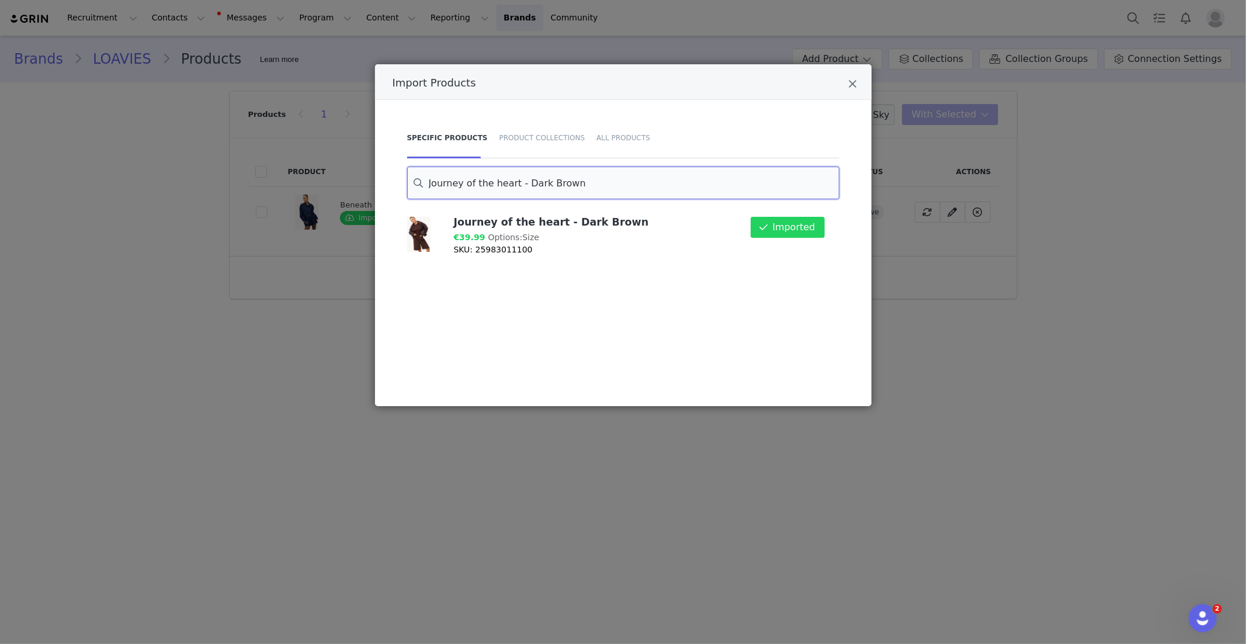
click at [490, 183] on input "Journey of the heart - Dark Brown" at bounding box center [623, 183] width 432 height 33
paste input "Moonbeams & Magnolia"
click at [806, 235] on button "Import" at bounding box center [799, 227] width 51 height 21
click at [472, 179] on input "Moonbeams & Magnolia" at bounding box center [623, 183] width 432 height 33
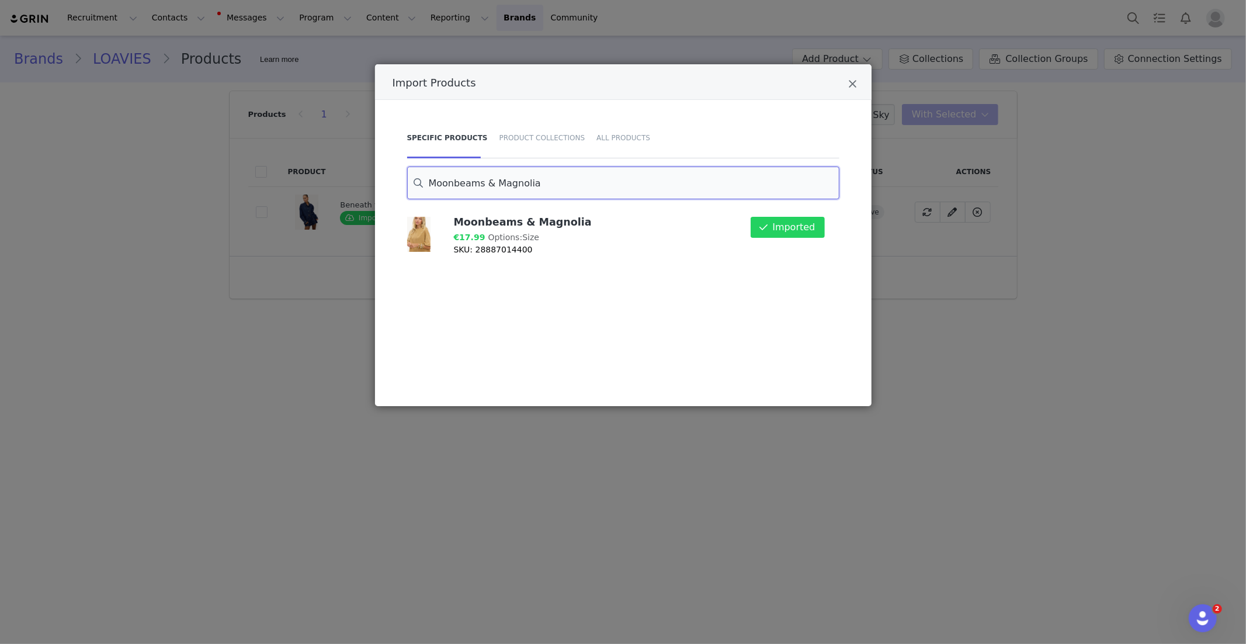
click at [472, 179] on input "Moonbeams & Magnolia" at bounding box center [623, 183] width 432 height 33
click at [474, 181] on input "Moonbeams & Magnolia" at bounding box center [623, 183] width 432 height 33
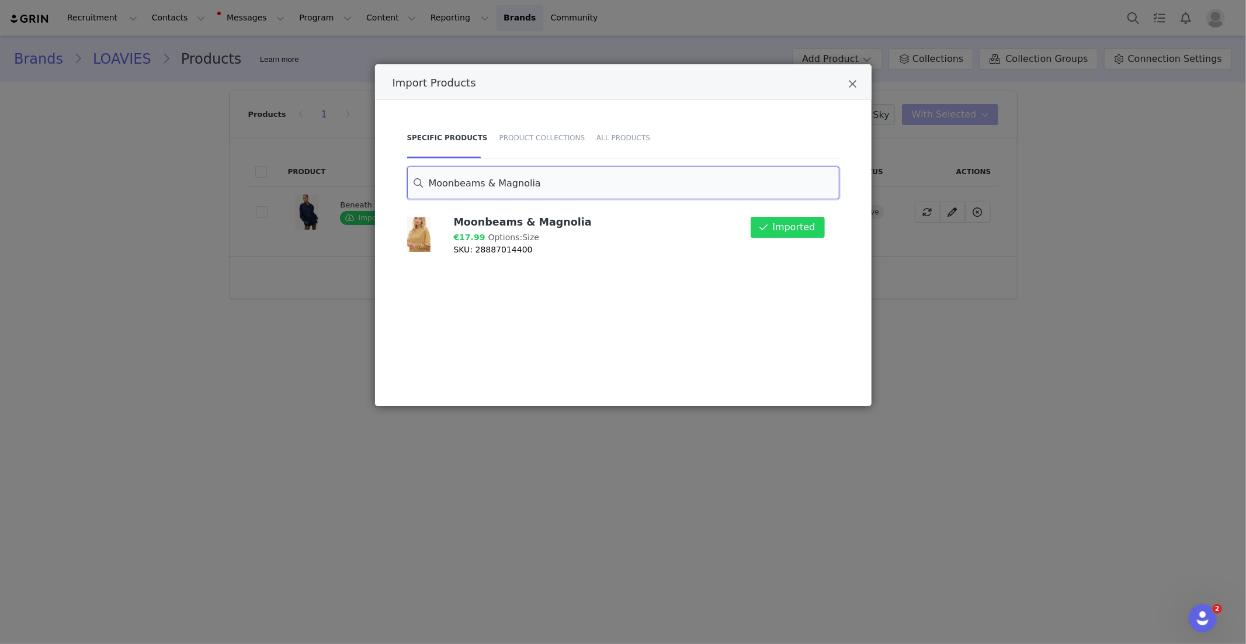
paste input "WHISPERS IN THE DARK - BLUE"
click at [810, 224] on button "Import" at bounding box center [799, 227] width 51 height 21
click at [528, 183] on input "WHISPERS IN THE DARK - BLUE" at bounding box center [623, 183] width 432 height 33
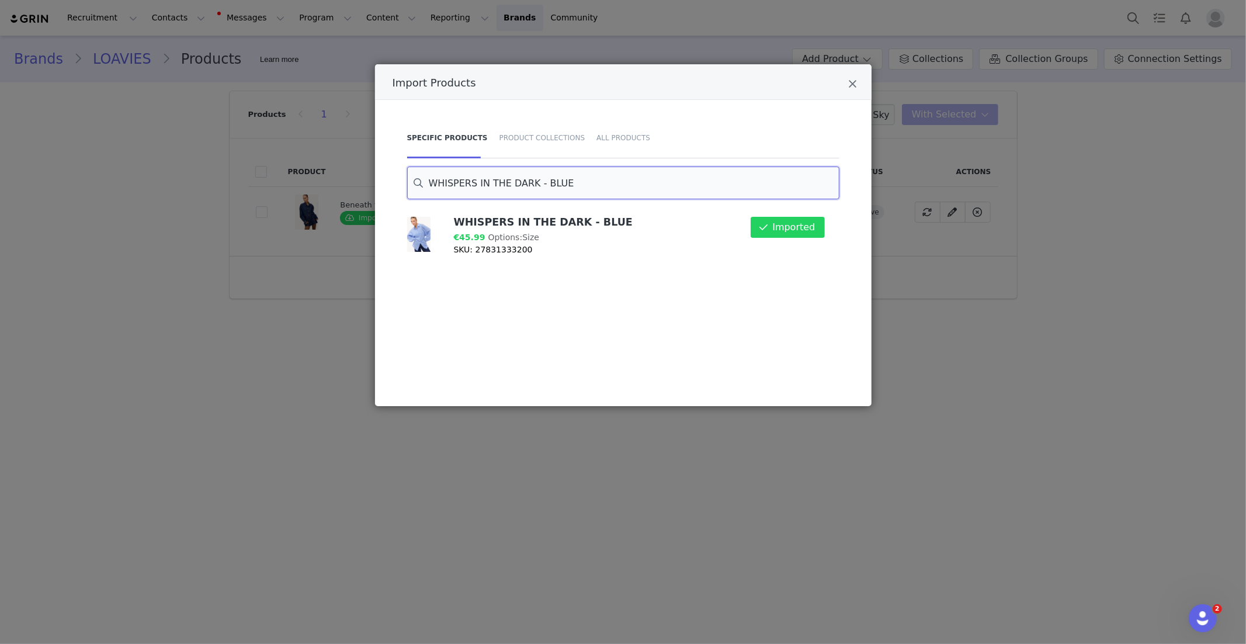
paste input "Snug Seasons -Blue"
click at [794, 223] on button "Import" at bounding box center [799, 227] width 51 height 21
click at [469, 185] on input "Snug Seasons -Blue" at bounding box center [623, 183] width 432 height 33
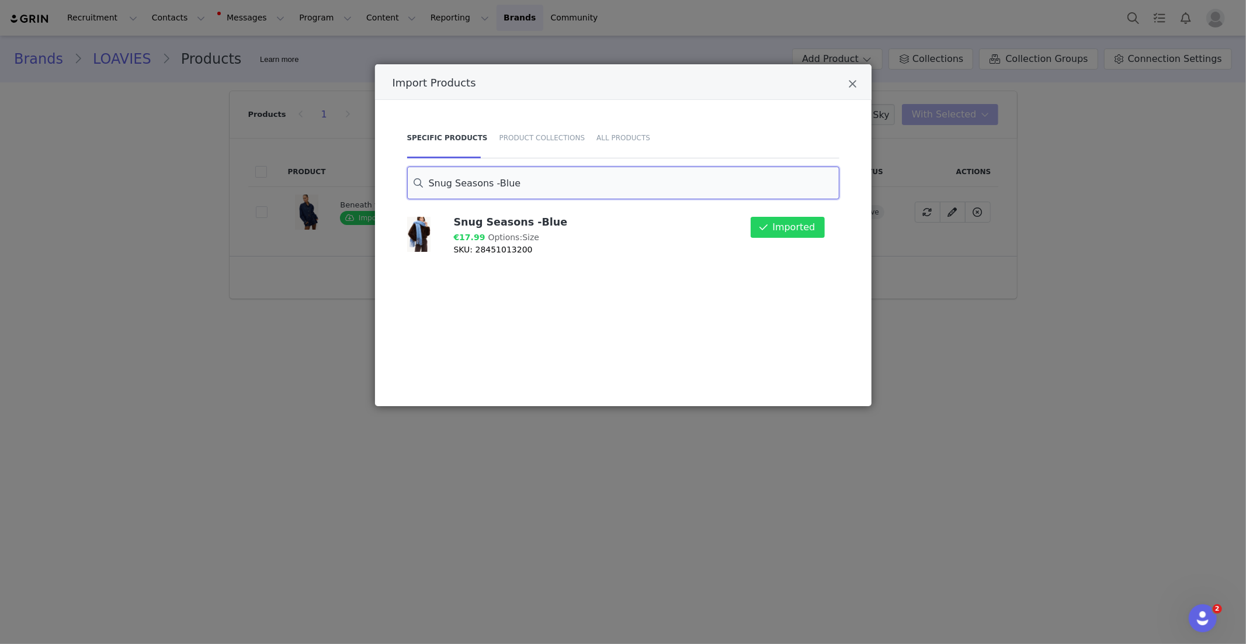
paste input "The Cozy Bean"
click at [793, 225] on button "Import" at bounding box center [799, 227] width 51 height 21
click at [457, 185] on input "The Cozy Bean" at bounding box center [623, 183] width 432 height 33
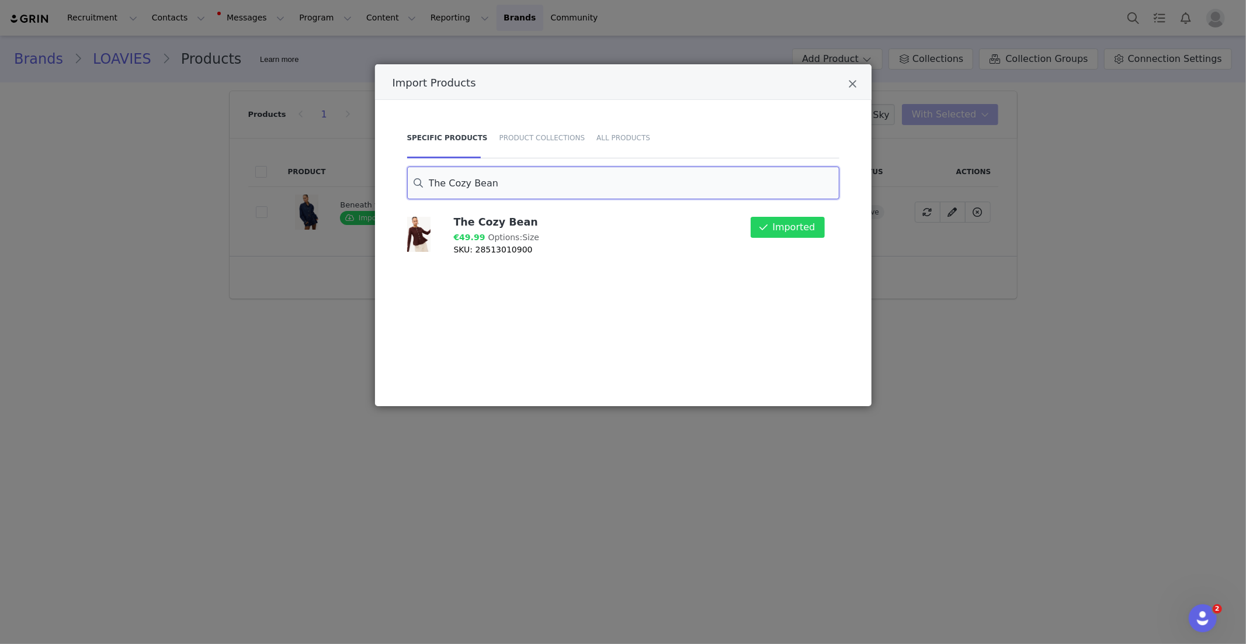
paste input "CRASH INTO ME - SAND"
click at [789, 236] on button "Import" at bounding box center [799, 227] width 51 height 21
click at [512, 188] on input "CRASH INTO ME - SAND" at bounding box center [623, 183] width 432 height 33
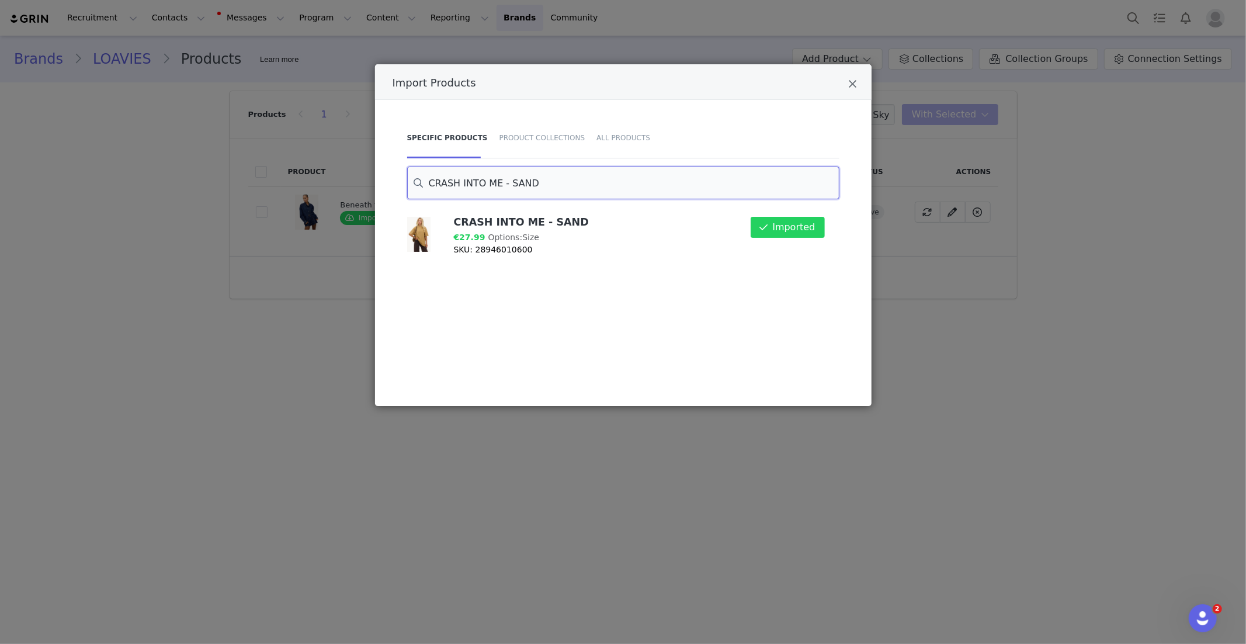
paste input "Knit Me Baby One More Time"
drag, startPoint x: 802, startPoint y: 240, endPoint x: 795, endPoint y: 238, distance: 7.8
click at [802, 240] on div "Import" at bounding box center [796, 236] width 72 height 53
click at [793, 230] on button "Import" at bounding box center [799, 227] width 51 height 21
click at [478, 186] on input "Knit Me Baby One More Time" at bounding box center [623, 183] width 432 height 33
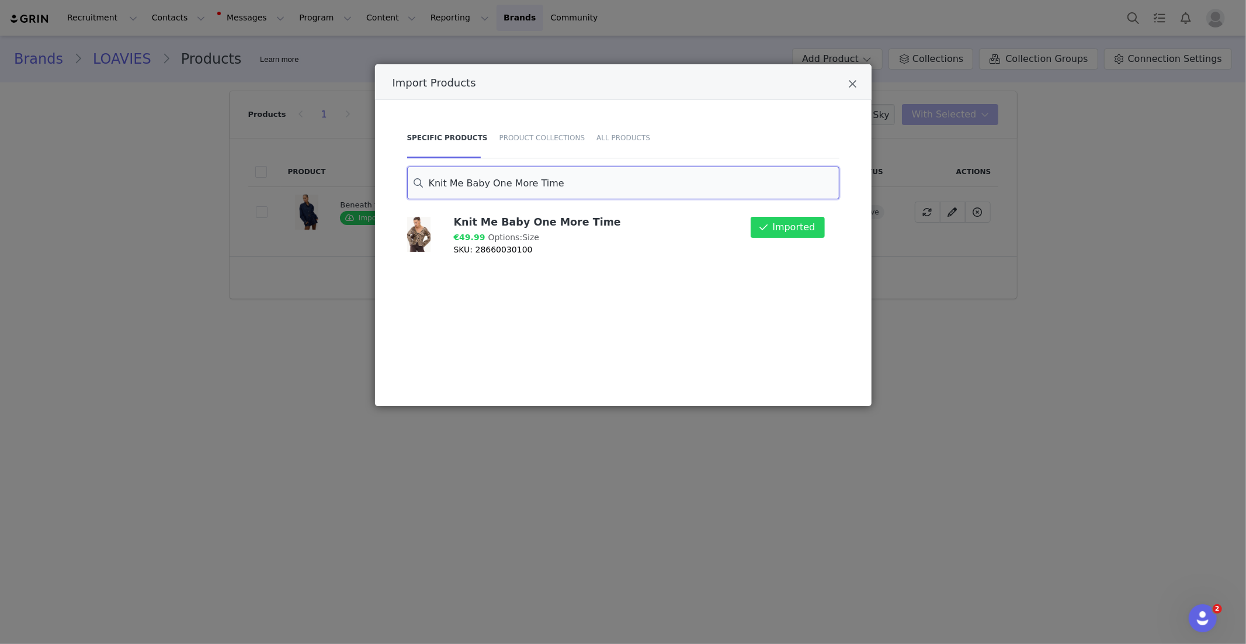
click at [478, 186] on input "Knit Me Baby One More Time" at bounding box center [623, 183] width 432 height 33
paste input "Cinnamon Twilight"
click at [801, 228] on button "Import" at bounding box center [799, 227] width 51 height 21
click at [460, 190] on input "Cinnamon Twilight" at bounding box center [623, 183] width 432 height 33
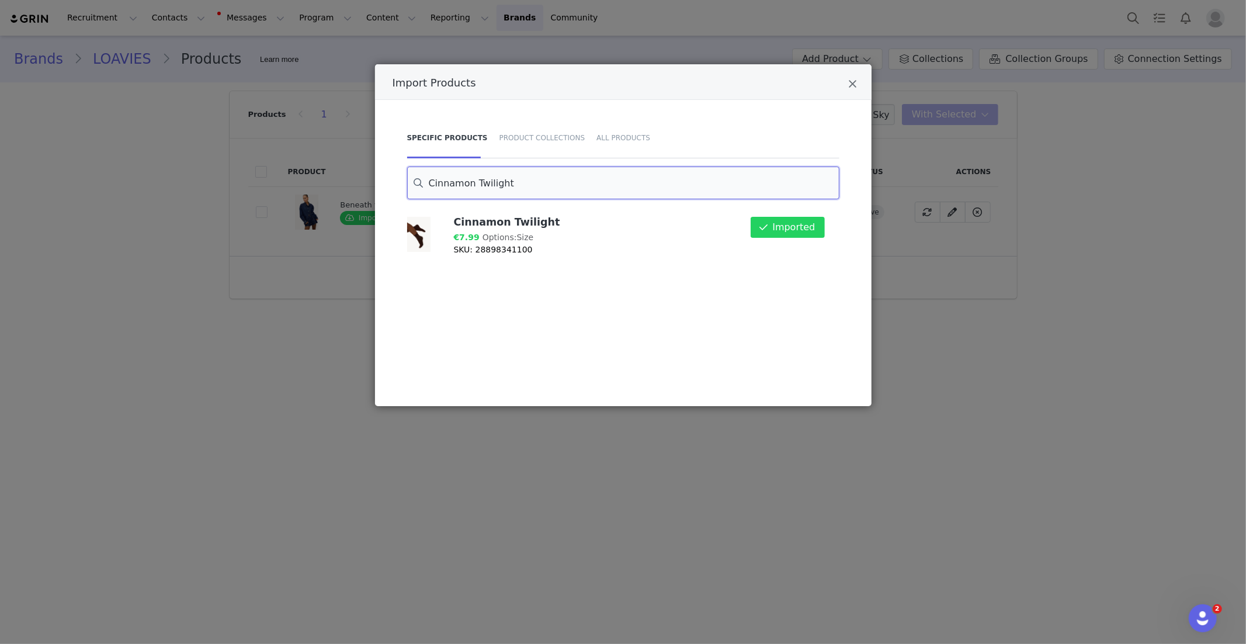
click at [460, 190] on input "Cinnamon Twilight" at bounding box center [623, 183] width 432 height 33
paste input "IN THE MEANTIME"
click at [785, 234] on button "Import" at bounding box center [799, 227] width 51 height 21
click at [500, 186] on input "IN THE MEANTIME" at bounding box center [623, 183] width 432 height 33
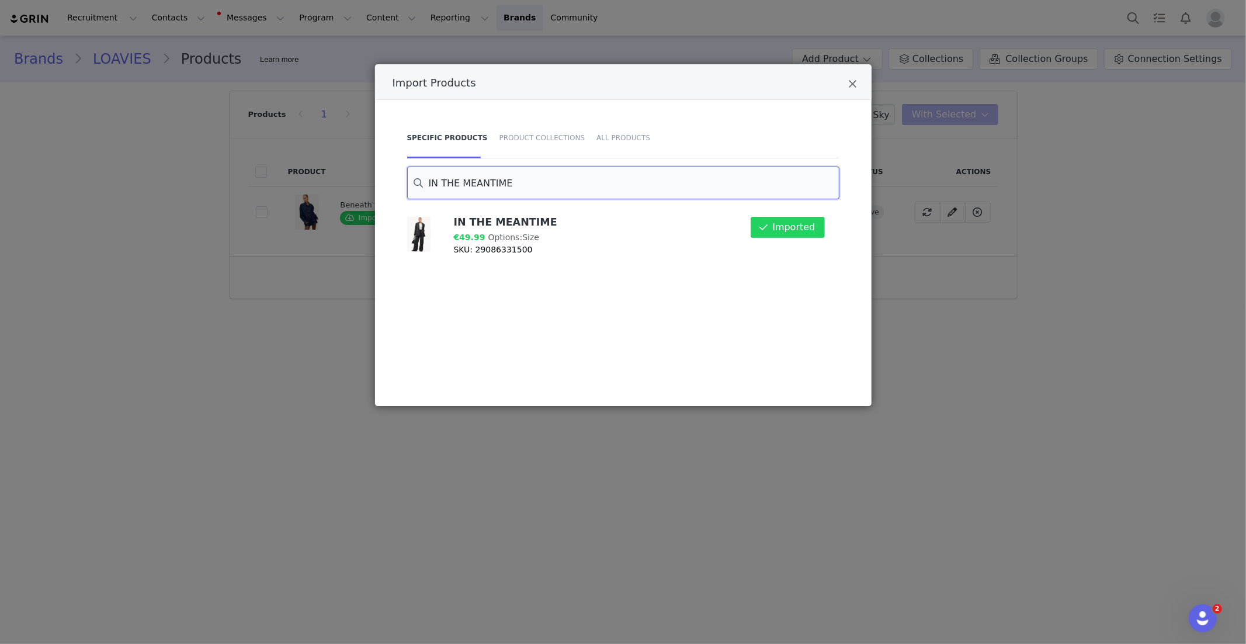
click at [500, 186] on input "IN THE MEANTIME" at bounding box center [623, 183] width 432 height 33
paste input "Touched by Twilight"
drag, startPoint x: 810, startPoint y: 227, endPoint x: 569, endPoint y: 211, distance: 241.9
click at [809, 227] on button "Import" at bounding box center [799, 227] width 51 height 21
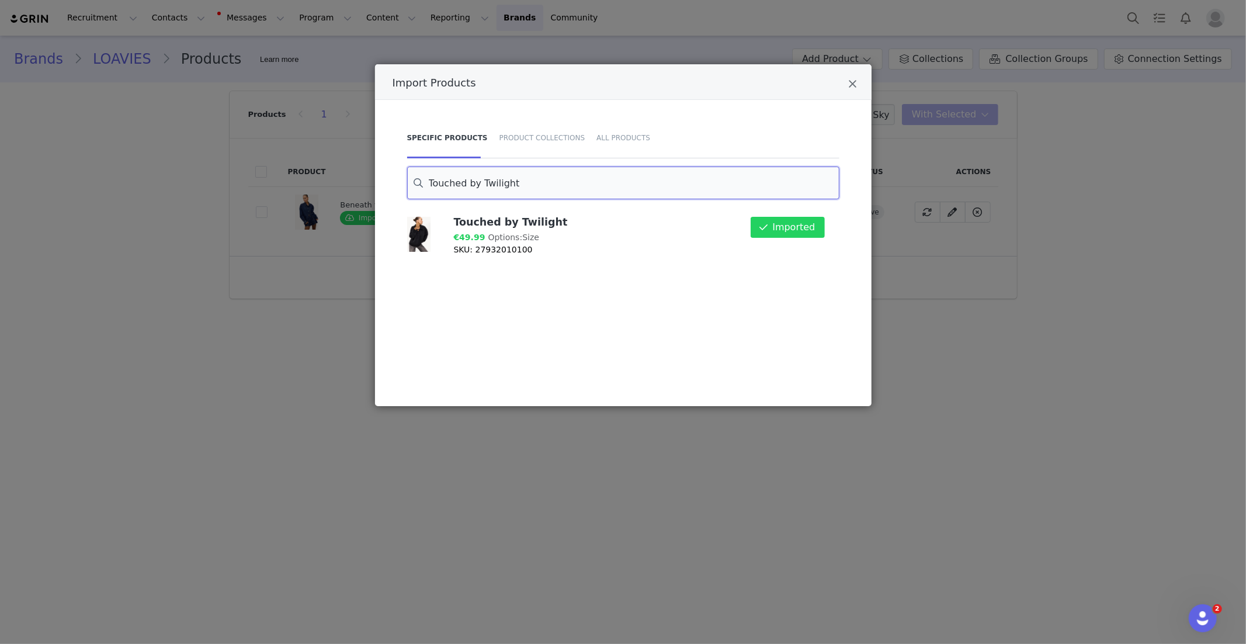
click at [453, 181] on input "Touched by Twilight" at bounding box center [623, 183] width 432 height 33
paste input "FALLING INTO AUTUMN - DARK RED"
click at [807, 230] on button "Import" at bounding box center [799, 227] width 51 height 21
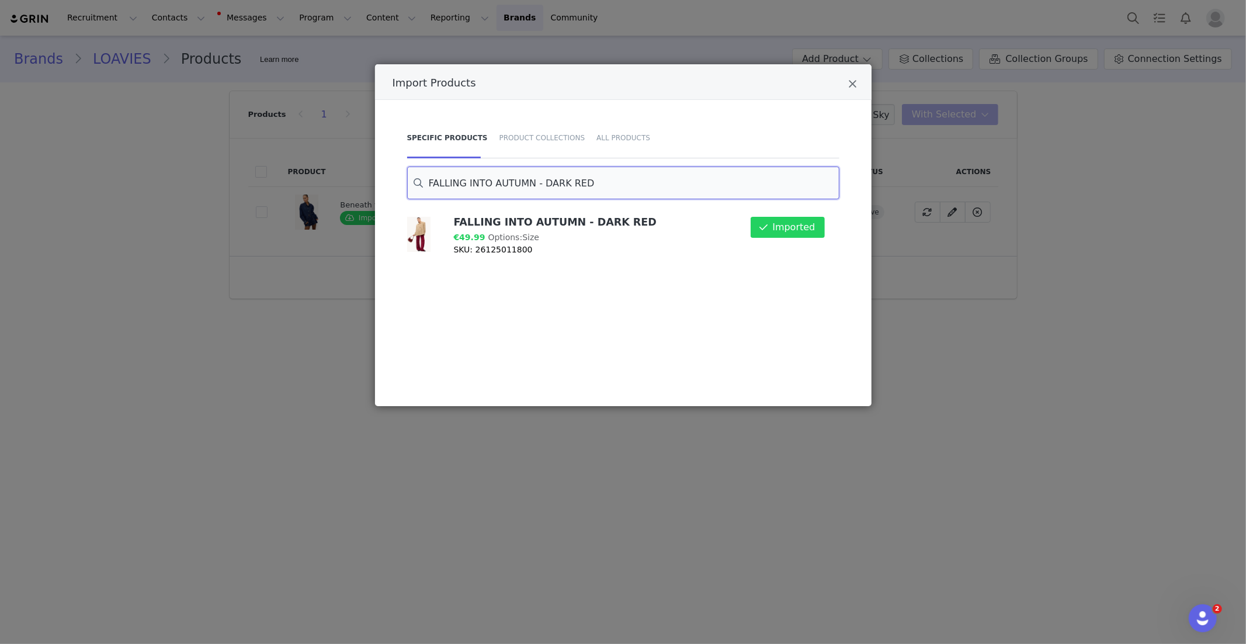
click at [464, 179] on input "FALLING INTO AUTUMN - DARK RED" at bounding box center [623, 183] width 432 height 33
paste input "IN YOUR EYES"
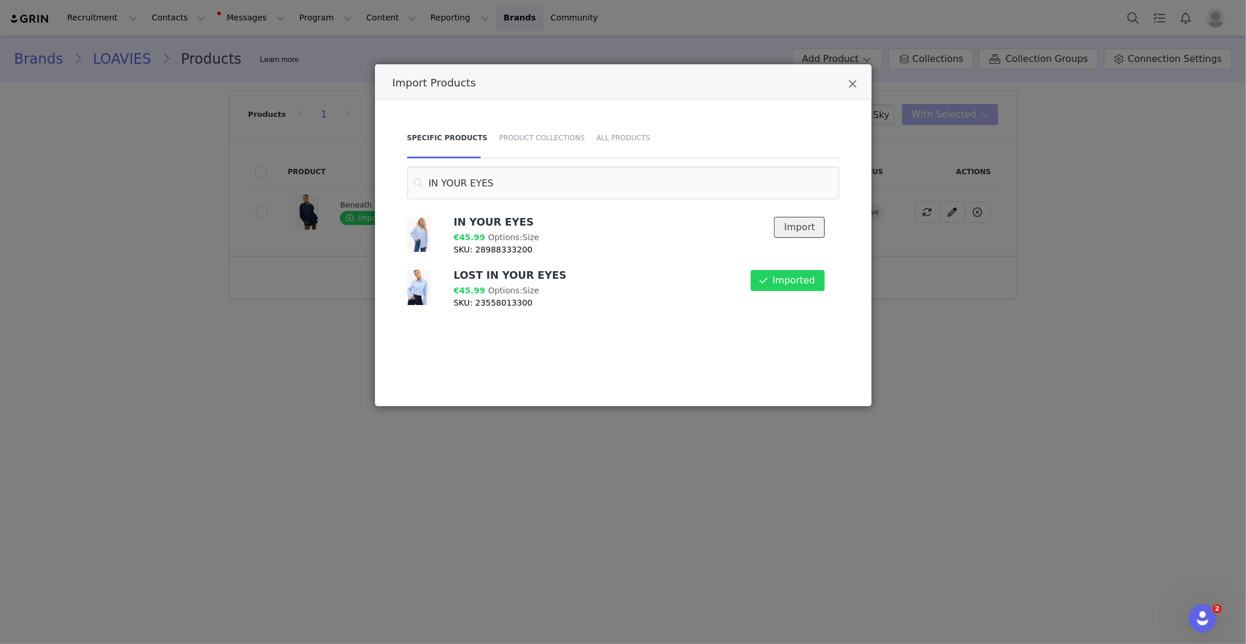
drag, startPoint x: 783, startPoint y: 225, endPoint x: 649, endPoint y: 219, distance: 134.5
click at [781, 225] on button "Import" at bounding box center [799, 227] width 51 height 21
click at [470, 182] on input "IN YOUR EYES" at bounding box center [623, 183] width 432 height 33
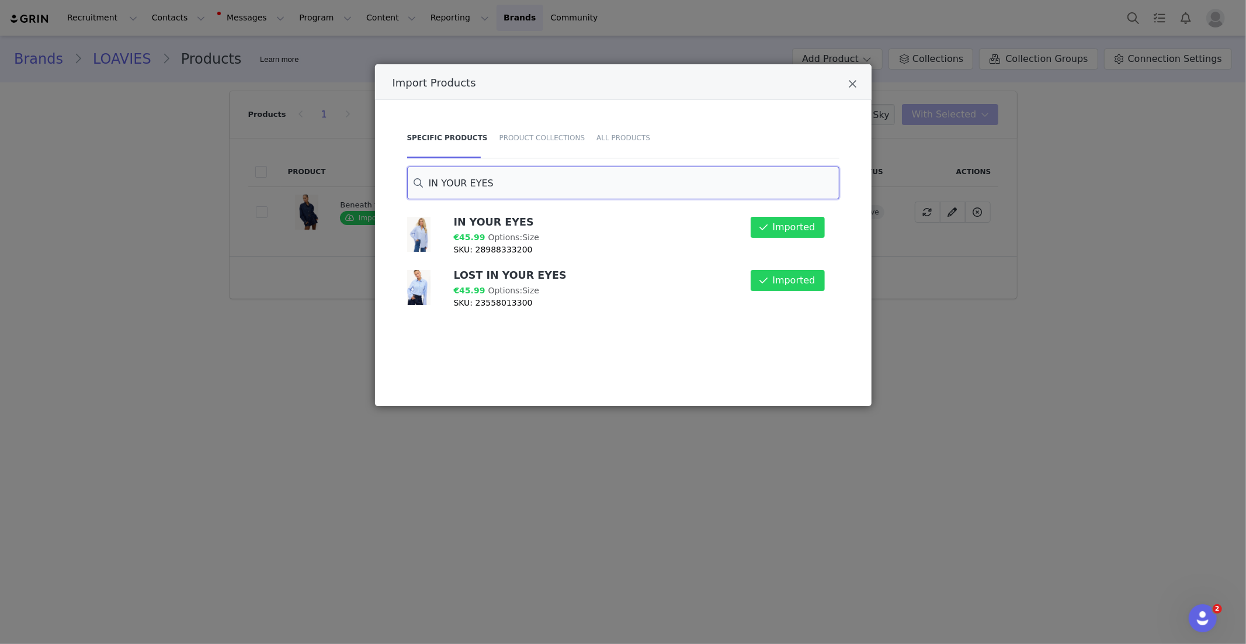
paste input "TREASURED MEMORIES FOREVER"
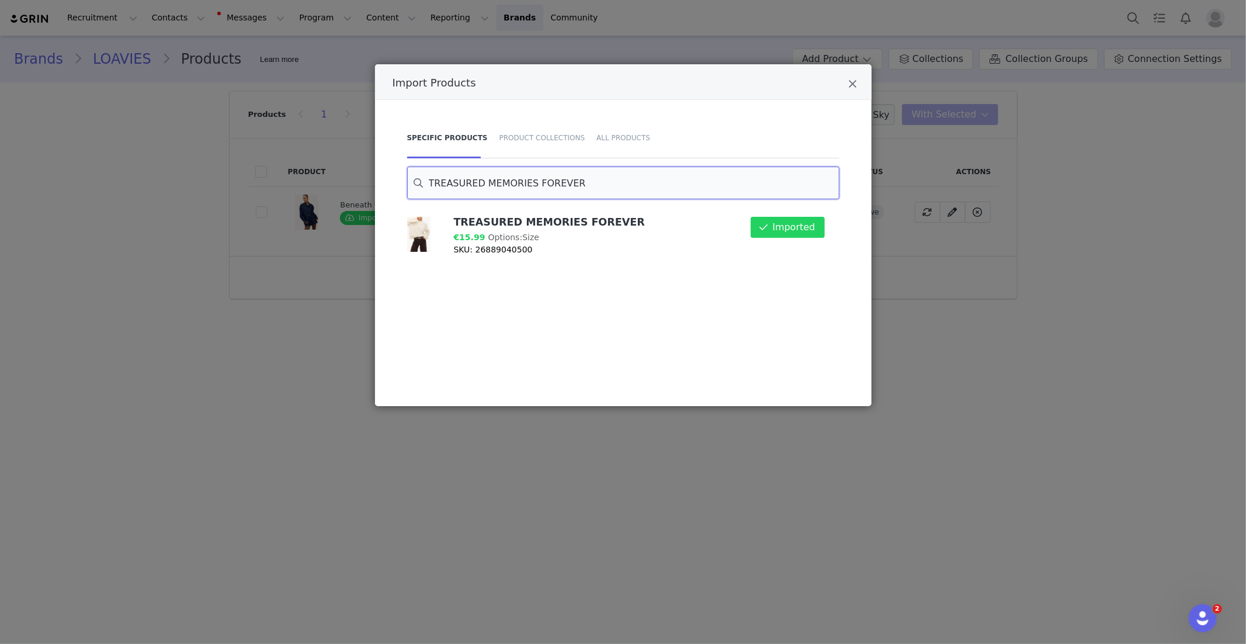
click at [488, 186] on input "TREASURED MEMORIES FOREVER" at bounding box center [623, 183] width 432 height 33
click at [487, 186] on input "TREASURED MEMORIES FOREVER" at bounding box center [623, 183] width 432 height 33
paste input "Snowy Dreams - Camel"
click at [777, 226] on button "Import" at bounding box center [799, 227] width 51 height 21
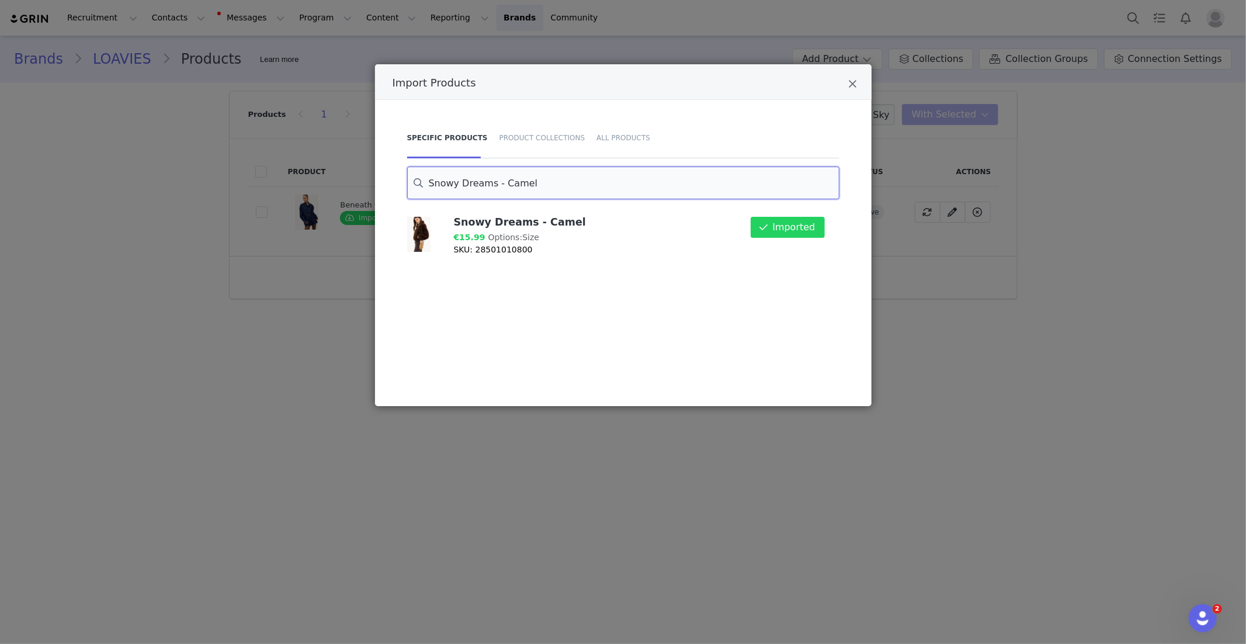
click at [462, 182] on input "Snowy Dreams - Camel" at bounding box center [623, 183] width 432 height 33
paste input "BREAK THE SPELL"
drag, startPoint x: 789, startPoint y: 233, endPoint x: 723, endPoint y: 233, distance: 66.0
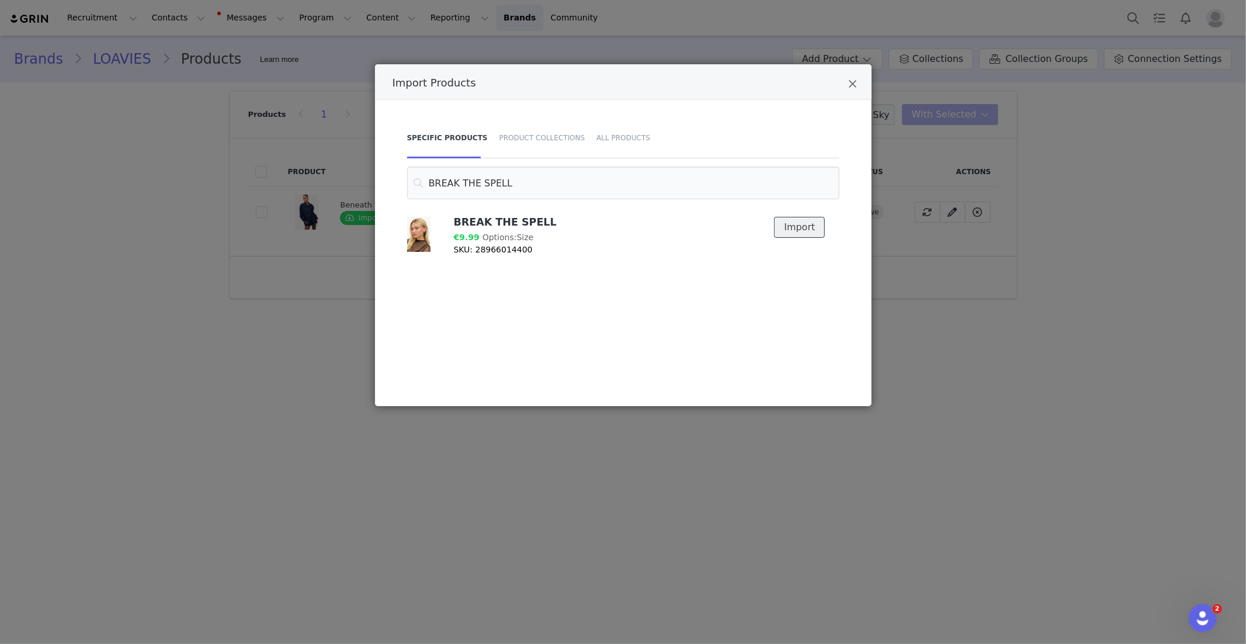
click at [789, 233] on button "Import" at bounding box center [799, 227] width 51 height 21
click at [437, 188] on input "BREAK THE SPELL" at bounding box center [623, 183] width 432 height 33
paste input "CHANCES WE TAKE"
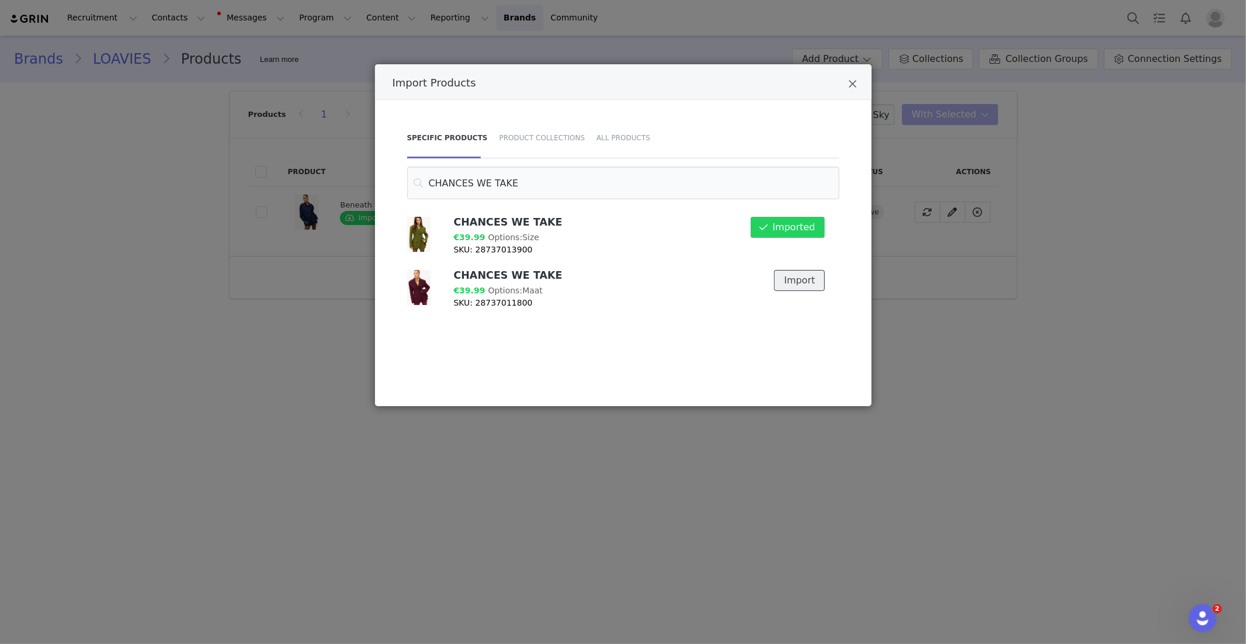
click at [808, 278] on button "Import" at bounding box center [799, 280] width 51 height 21
click at [474, 178] on input "CHANCES WE TAKE" at bounding box center [623, 183] width 432 height 33
paste input "DANCING IN THE SUNLIGHT"
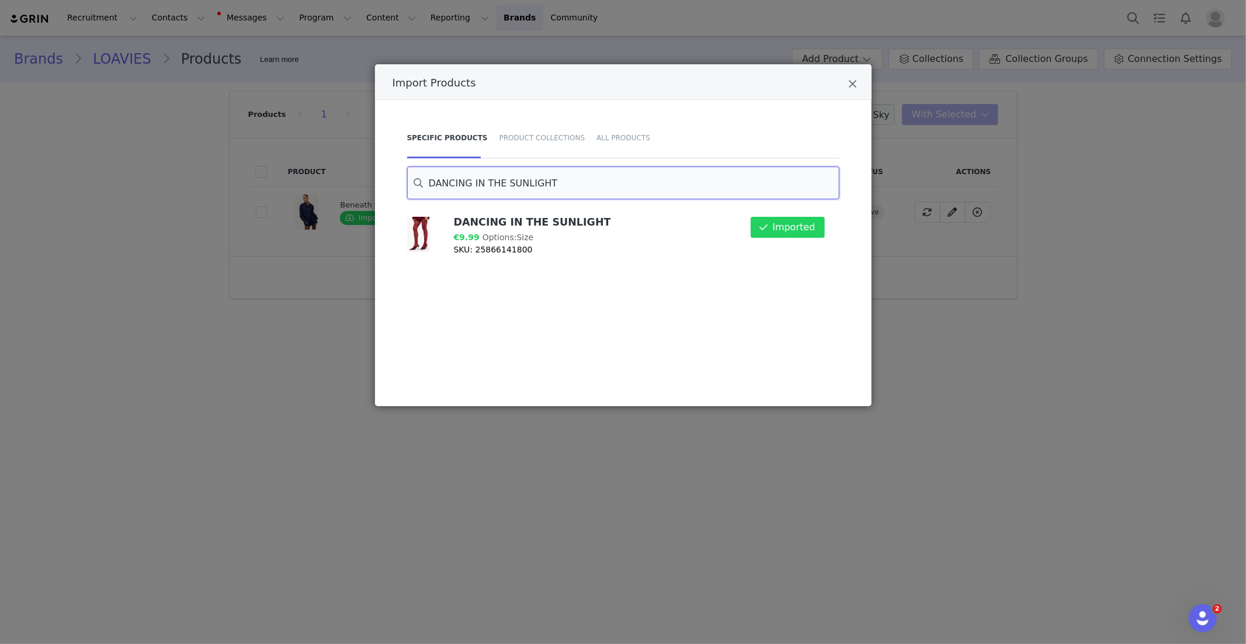
click at [495, 183] on input "DANCING IN THE SUNLIGHT" at bounding box center [623, 183] width 432 height 33
paste input "BEYOND THE DAWN"
click at [481, 185] on input "BEYOND THE DAWN" at bounding box center [623, 183] width 432 height 33
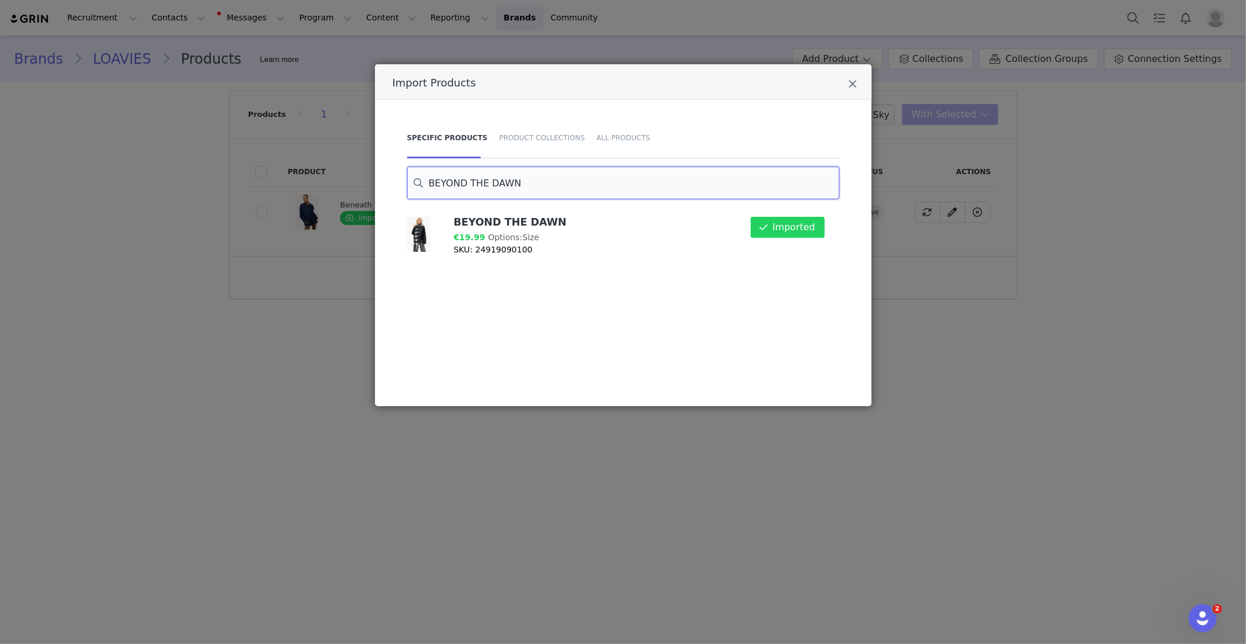
click at [481, 185] on input "BEYOND THE DAWN" at bounding box center [623, 183] width 432 height 33
paste input "COZY HAVEN -RED"
click at [485, 185] on input "COZY HAVEN -RED" at bounding box center [623, 183] width 432 height 33
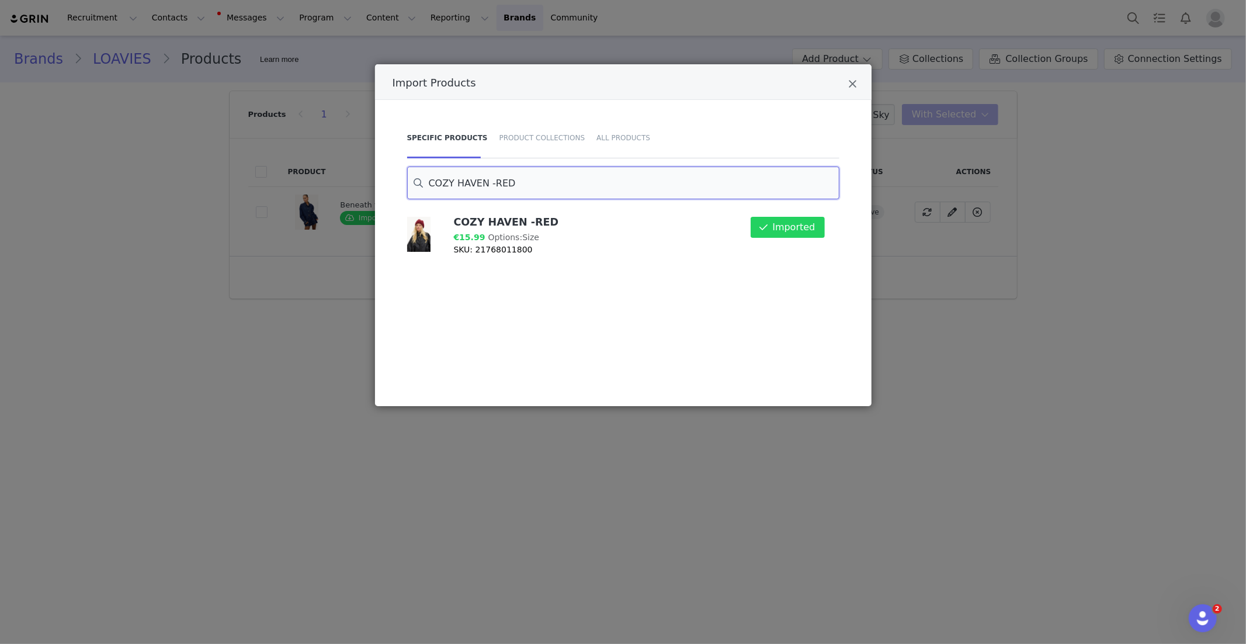
click at [485, 184] on input "COZY HAVEN -RED" at bounding box center [623, 183] width 432 height 33
paste input "FOREVER STARTS NOW"
drag, startPoint x: 833, startPoint y: 253, endPoint x: 805, endPoint y: 230, distance: 36.1
click at [833, 253] on div "FOREVER STARTS NOW €49.99 Options: Size SKU: 28983013700 Import" at bounding box center [622, 300] width 436 height 175
click at [805, 230] on button "Import" at bounding box center [799, 227] width 51 height 21
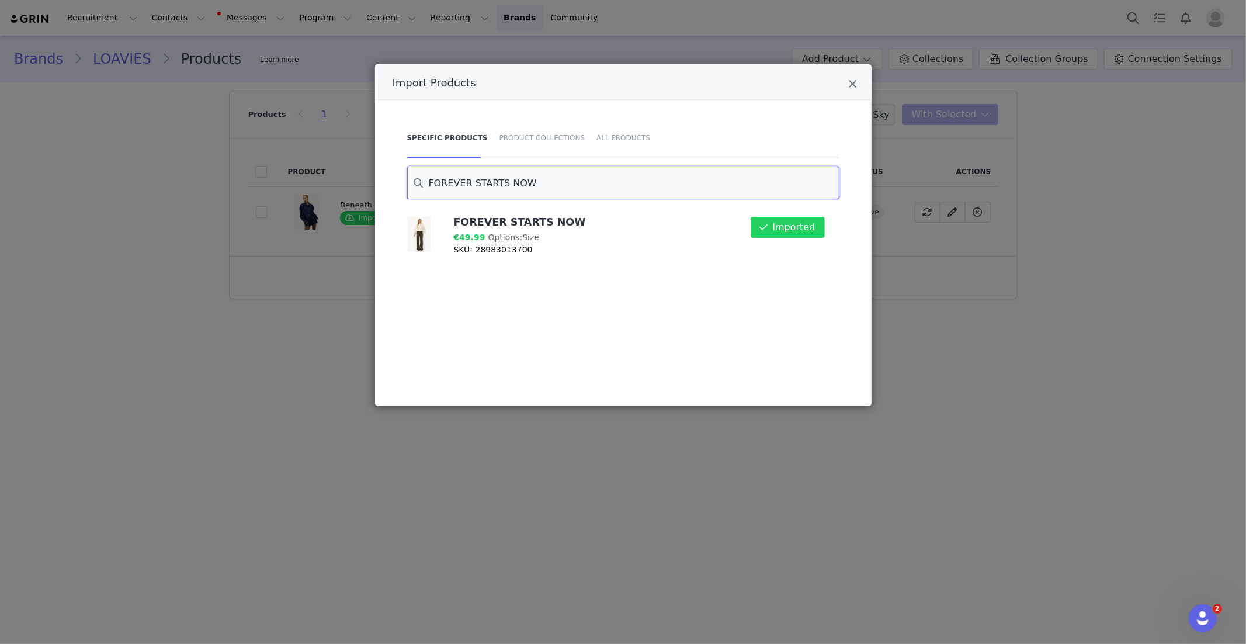
click at [491, 185] on input "FOREVER STARTS NOW" at bounding box center [623, 183] width 432 height 33
paste input "BLOOMING THROUGH TIME"
drag, startPoint x: 813, startPoint y: 227, endPoint x: 707, endPoint y: 235, distance: 106.6
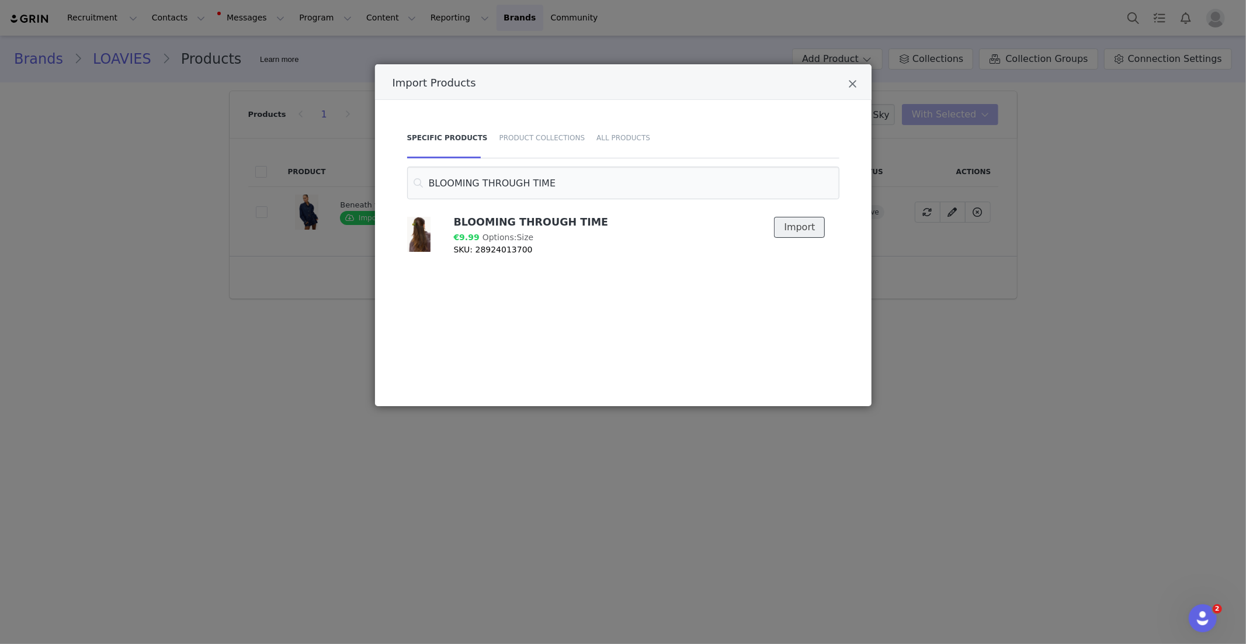
click at [813, 227] on button "Import" at bounding box center [799, 227] width 51 height 21
click at [453, 175] on input "BLOOMING THROUGH TIME" at bounding box center [623, 183] width 432 height 33
paste input "Iced & Inspired"
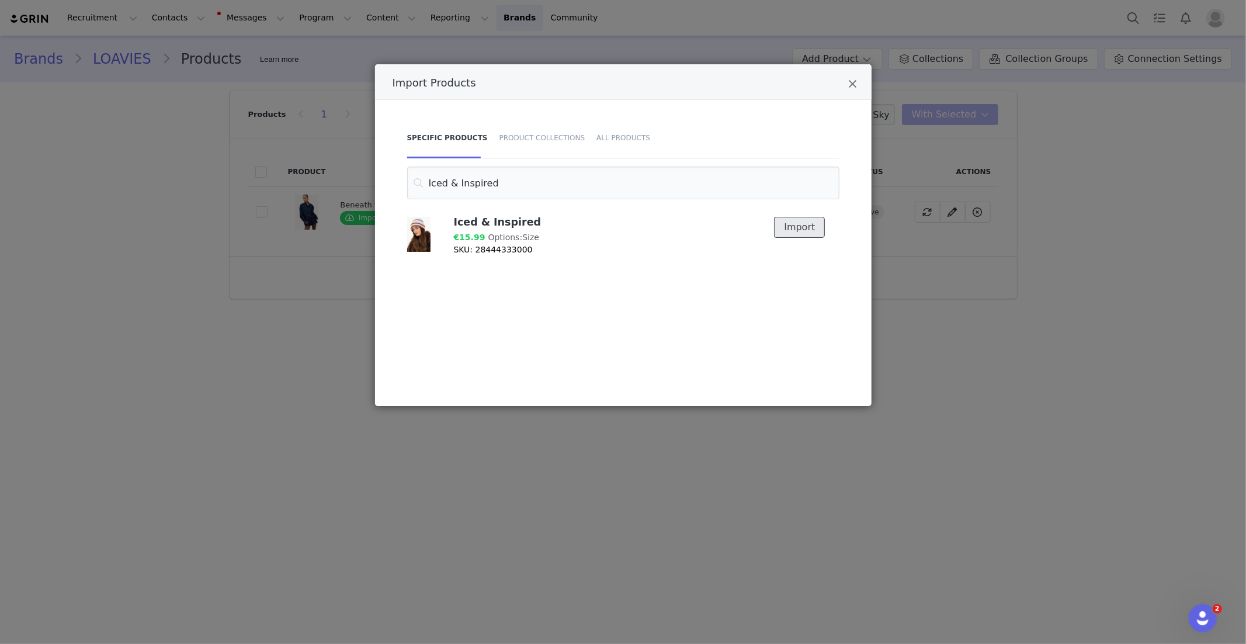
click at [802, 224] on button "Import" at bounding box center [799, 227] width 51 height 21
click at [484, 190] on input "Iced & Inspired" at bounding box center [623, 183] width 432 height 33
paste input "Snug Seasons - Light yellow"
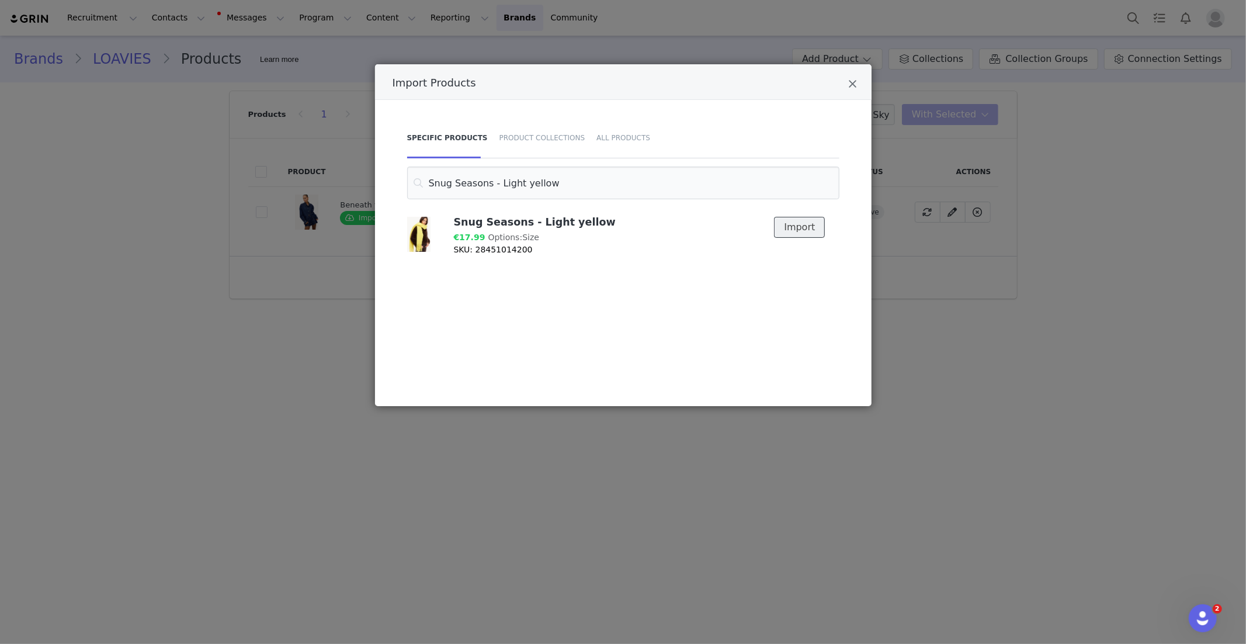
drag, startPoint x: 802, startPoint y: 225, endPoint x: 785, endPoint y: 226, distance: 17.5
click at [798, 226] on button "Import" at bounding box center [799, 227] width 51 height 21
click at [512, 189] on input "Snug Seasons - Light yellow" at bounding box center [623, 183] width 432 height 33
click at [513, 189] on input "Snug Seasons - Light yellow" at bounding box center [623, 183] width 432 height 33
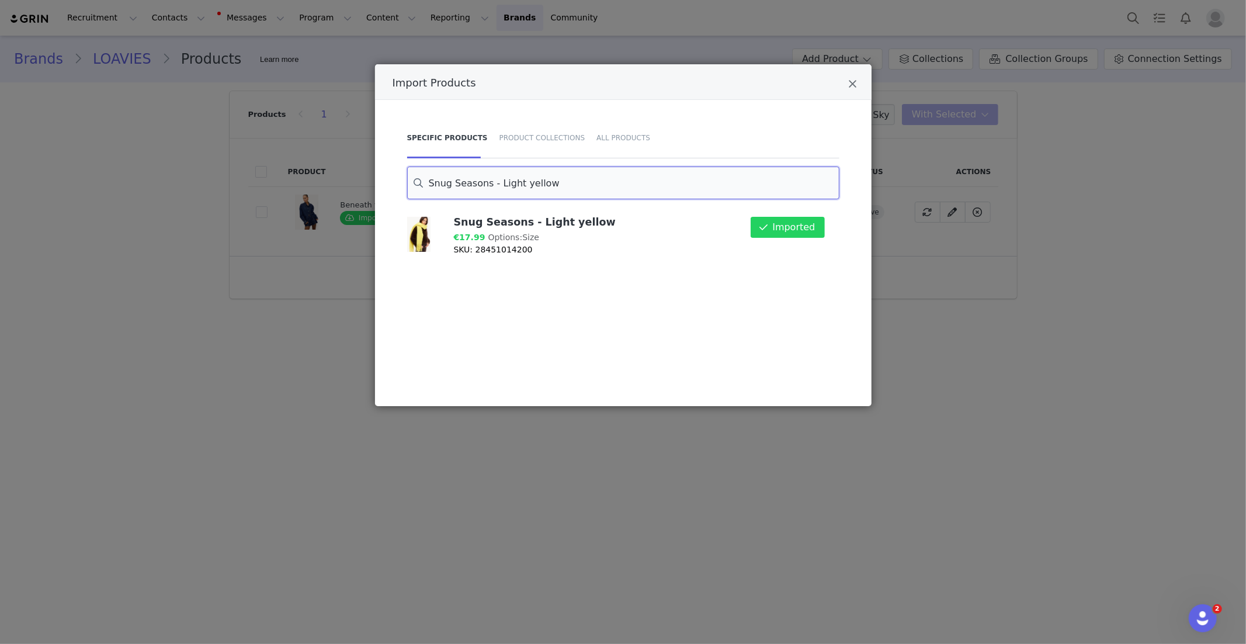
paste input "Crimson Cocoa"
click at [466, 181] on input "Crimson Cocoa" at bounding box center [623, 183] width 432 height 33
paste input "uddle Weather - Dark brown"
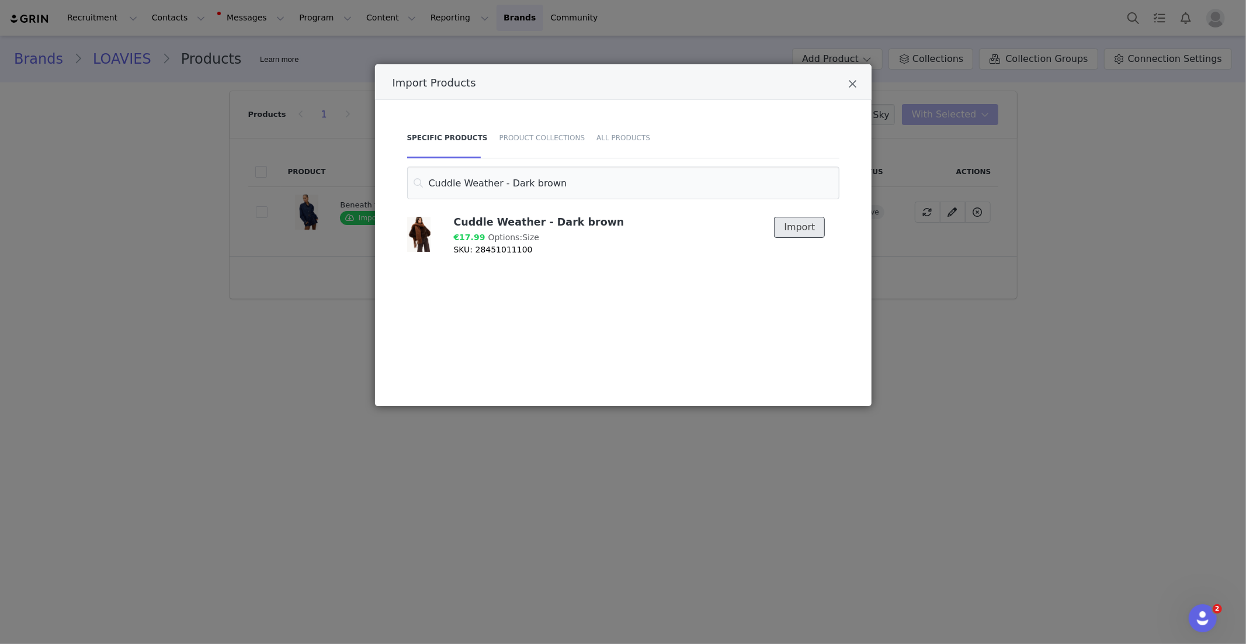
click at [785, 235] on button "Import" at bounding box center [799, 227] width 51 height 21
click at [478, 180] on input "Cuddle Weather - Dark brown" at bounding box center [623, 183] width 432 height 33
paste input "A FIELD OF TENDERNESS"
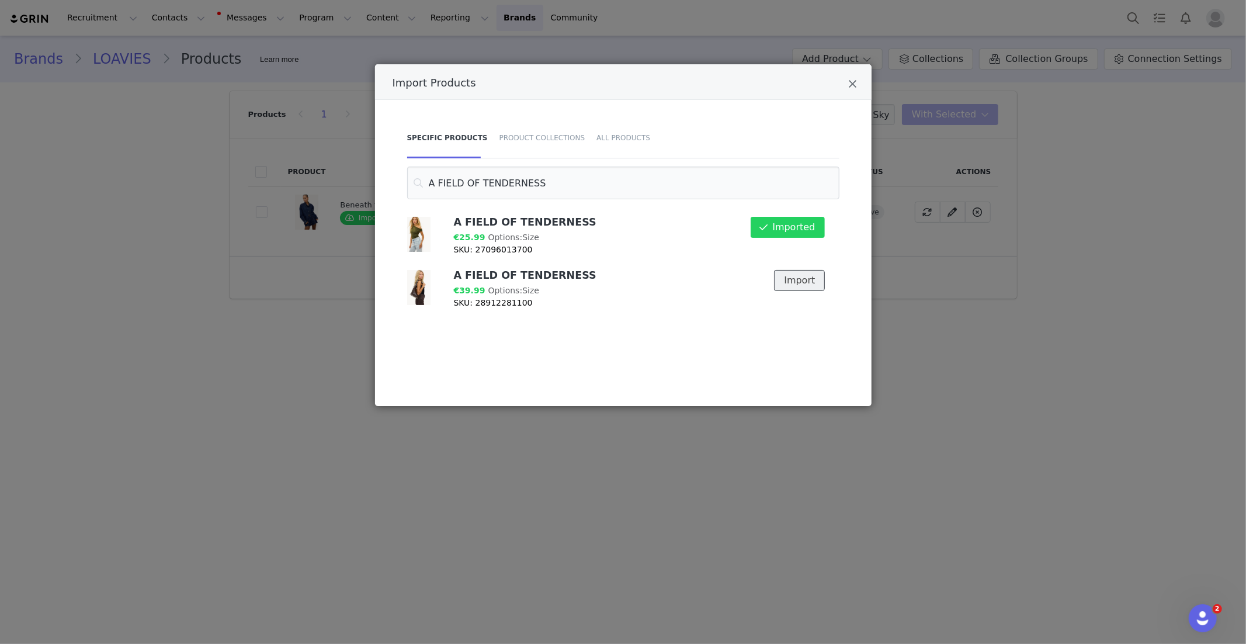
drag, startPoint x: 798, startPoint y: 279, endPoint x: 775, endPoint y: 277, distance: 22.9
click at [798, 279] on button "Import" at bounding box center [799, 280] width 51 height 21
click at [476, 184] on input "A FIELD OF TENDERNESS" at bounding box center [623, 183] width 432 height 33
click at [476, 185] on input "A FIELD OF TENDERNESS" at bounding box center [623, 183] width 432 height 33
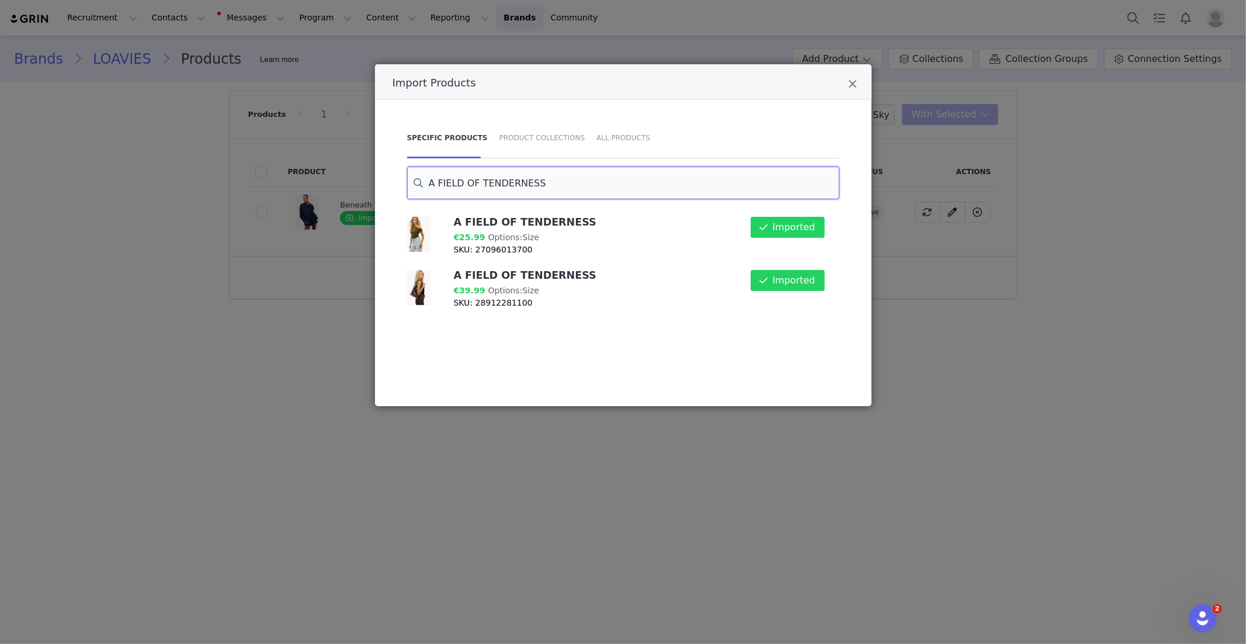
paste input "GOLDEN HOUR"
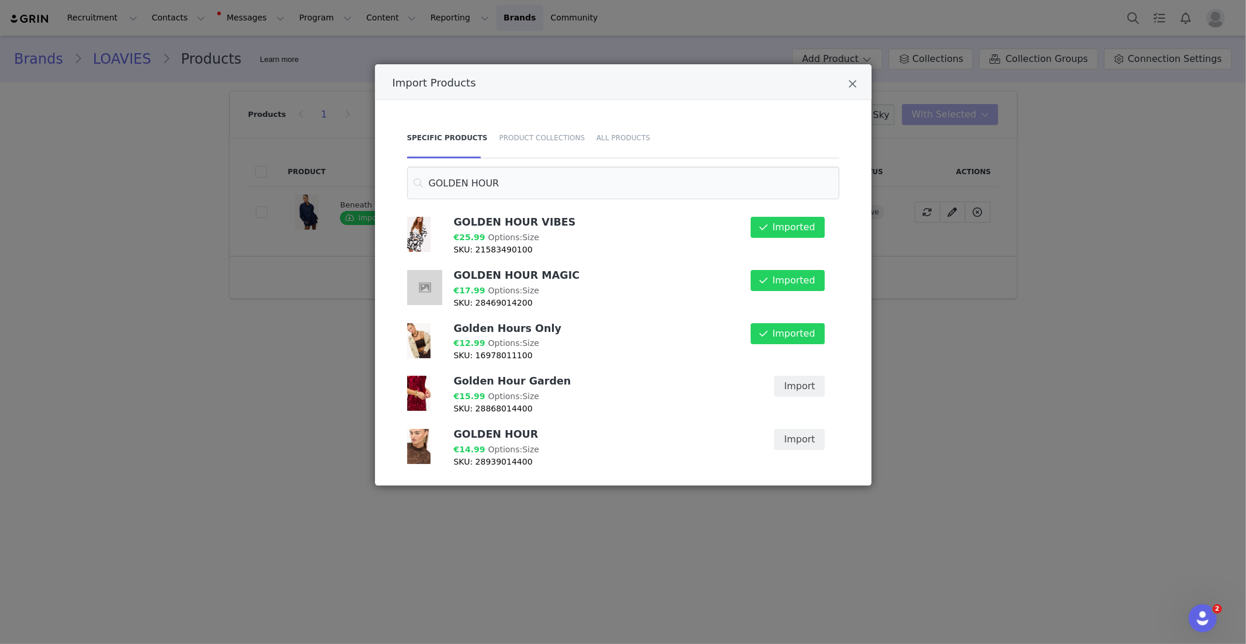
scroll to position [6, 0]
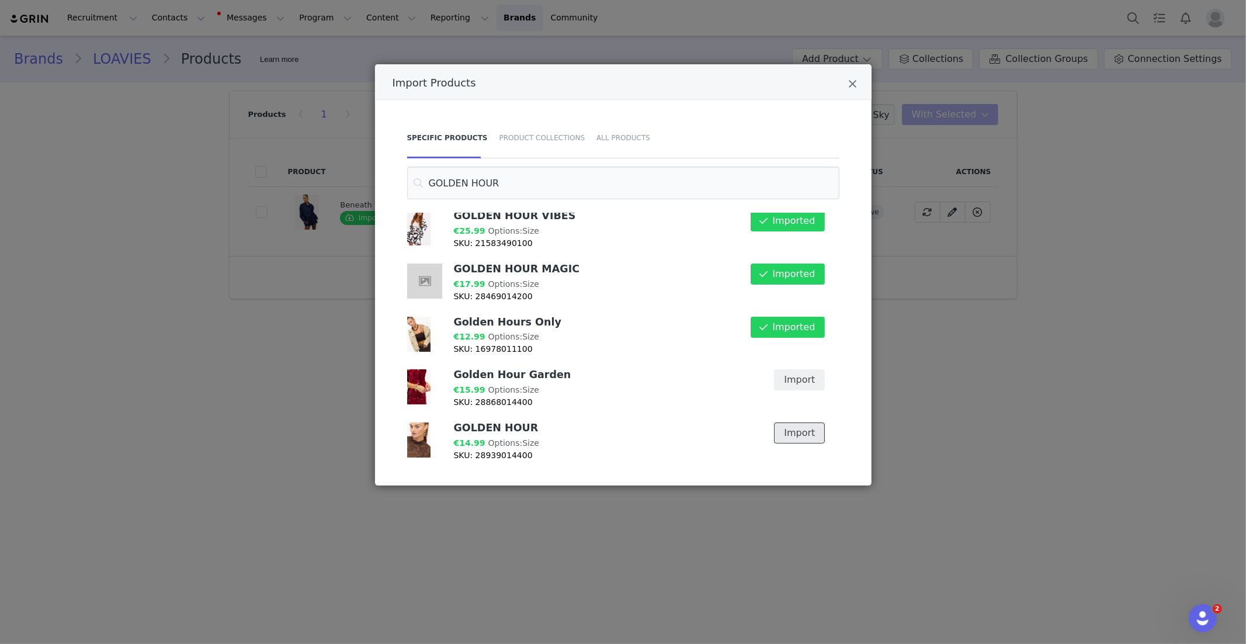
click at [786, 433] on button "Import" at bounding box center [799, 432] width 51 height 21
click at [456, 178] on input "GOLDEN HOUR" at bounding box center [623, 183] width 432 height 33
click at [479, 179] on input "GOLDEN HOUR" at bounding box center [623, 183] width 432 height 33
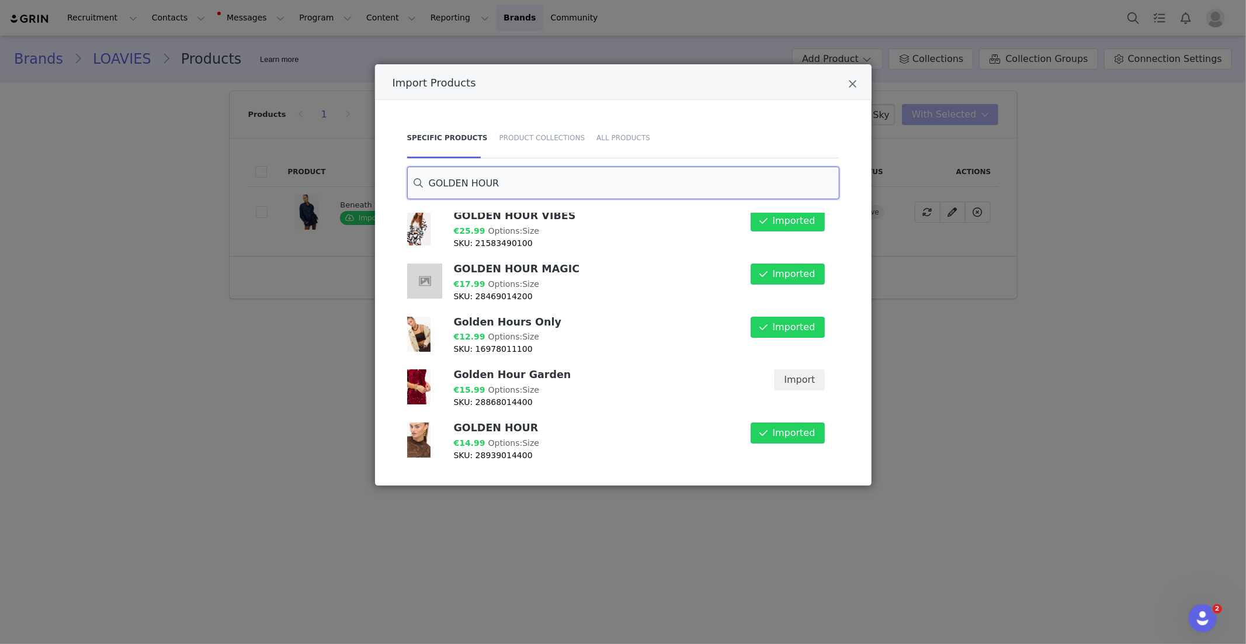
click at [479, 179] on input "GOLDEN HOUR" at bounding box center [623, 183] width 432 height 33
paste input "Faded Echo"
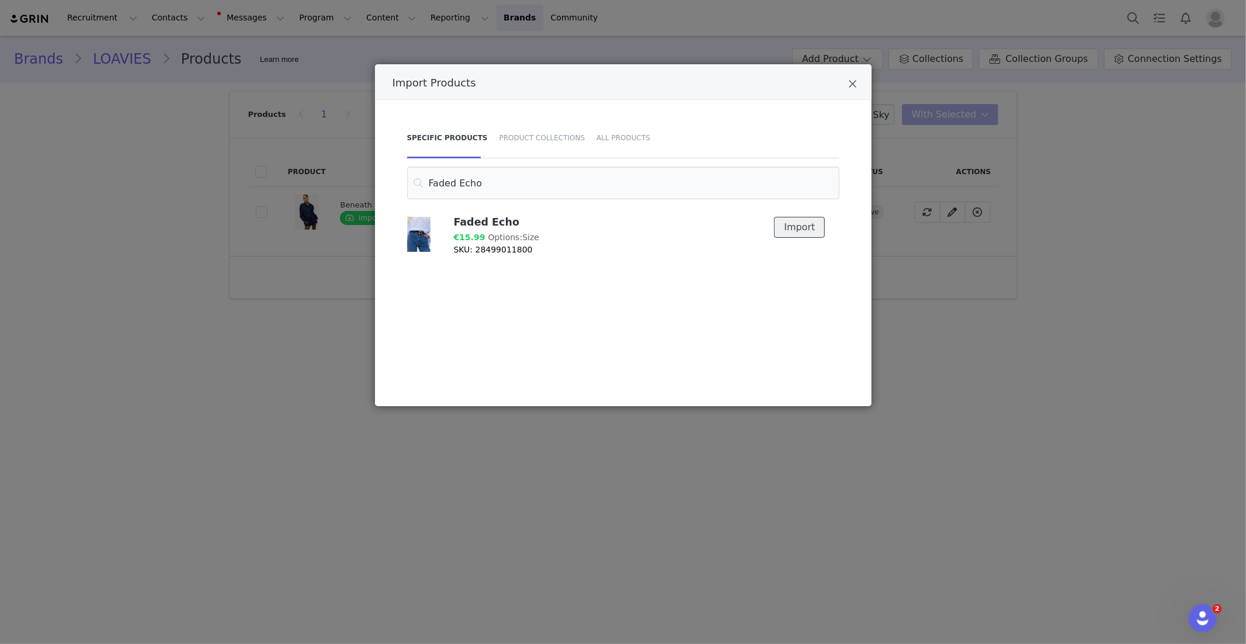
drag, startPoint x: 799, startPoint y: 225, endPoint x: 637, endPoint y: 220, distance: 162.5
click at [797, 225] on button "Import" at bounding box center [799, 227] width 51 height 21
click at [485, 189] on input "Faded Echo" at bounding box center [623, 183] width 432 height 33
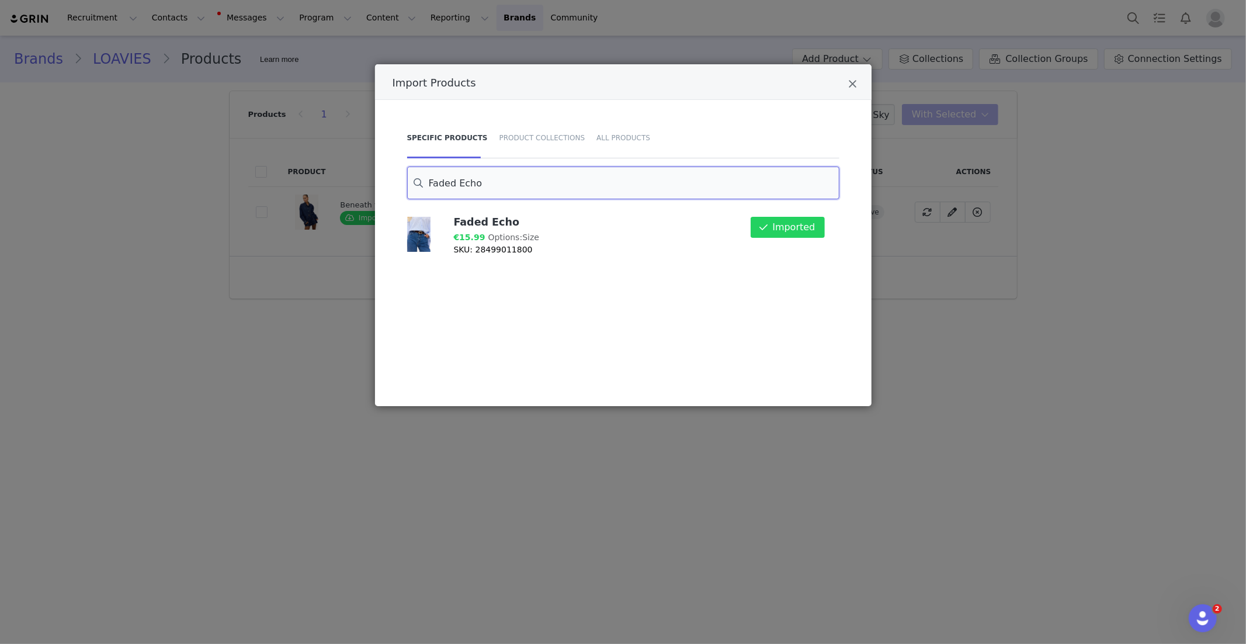
paste input "GATHERING OF FLOWERS"
drag, startPoint x: 795, startPoint y: 229, endPoint x: 415, endPoint y: 286, distance: 384.6
click at [795, 229] on button "Import" at bounding box center [799, 227] width 51 height 21
click at [458, 185] on input "GATHERING OF FLOWERS" at bounding box center [623, 183] width 432 height 33
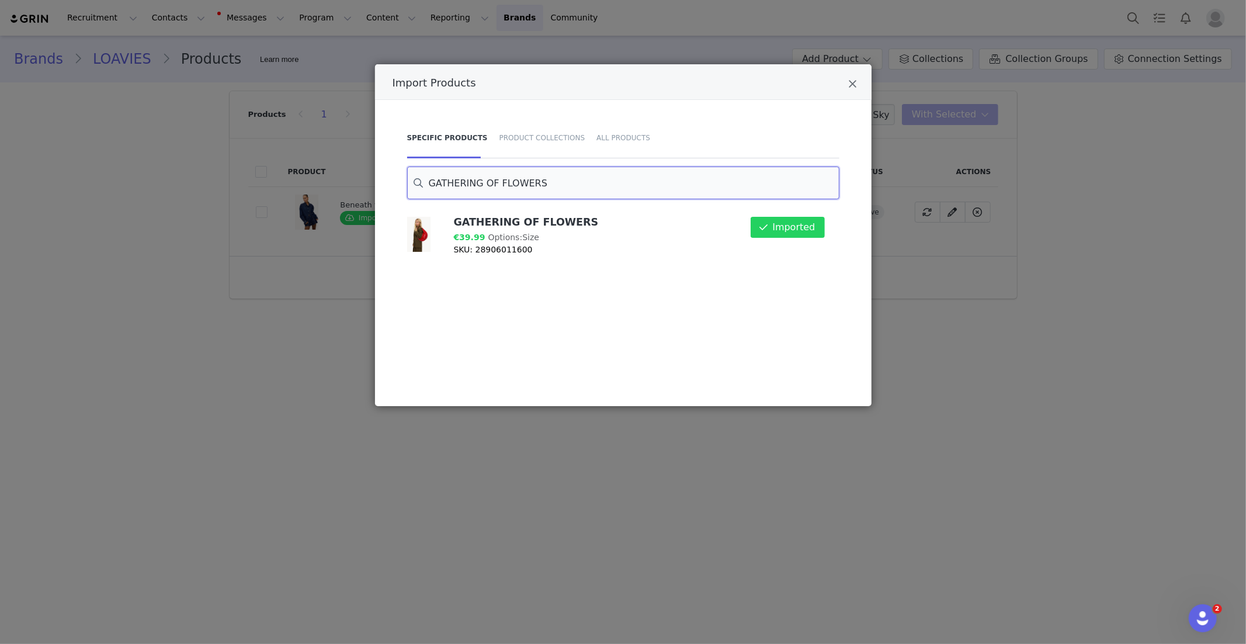
click at [458, 184] on input "GATHERING OF FLOWERS" at bounding box center [623, 183] width 432 height 33
paste input "HEARTS INTERTWINED"
click at [466, 185] on input "HEARTS INTERTWINED" at bounding box center [623, 183] width 432 height 33
click at [466, 186] on input "HEARTS INTERTWINED" at bounding box center [623, 183] width 432 height 33
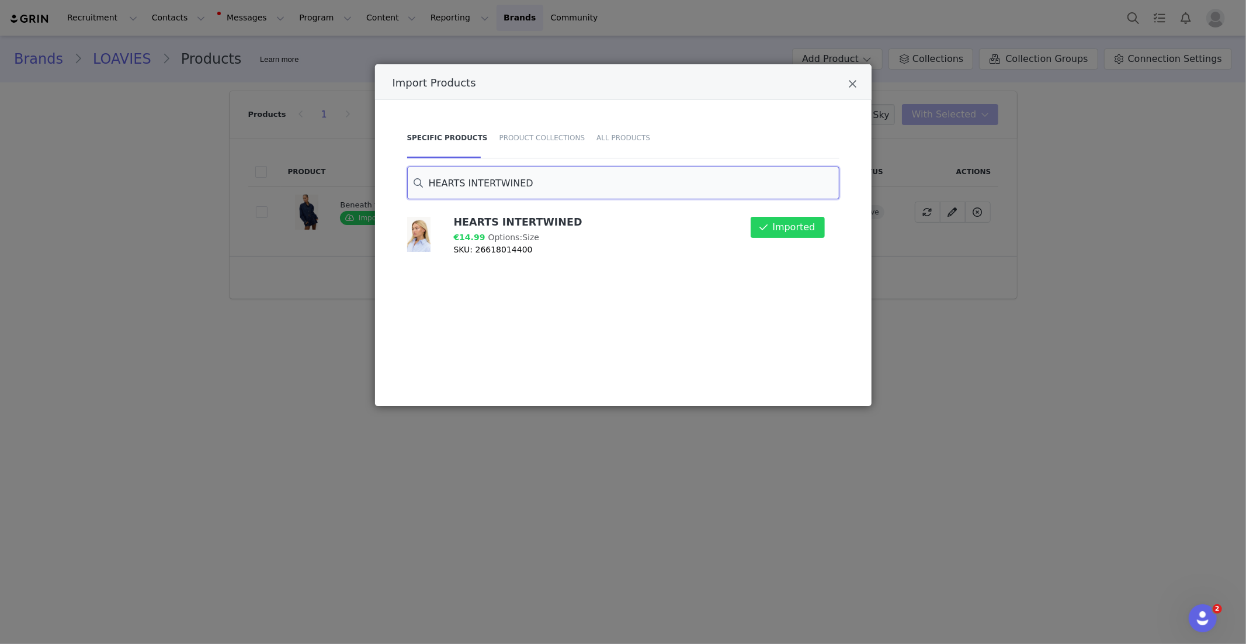
paste input "BLOOMLIGHT DREAMS"
click at [805, 228] on button "Import" at bounding box center [799, 227] width 51 height 21
click at [463, 192] on input "BLOOMLIGHT DREAMS" at bounding box center [623, 183] width 432 height 33
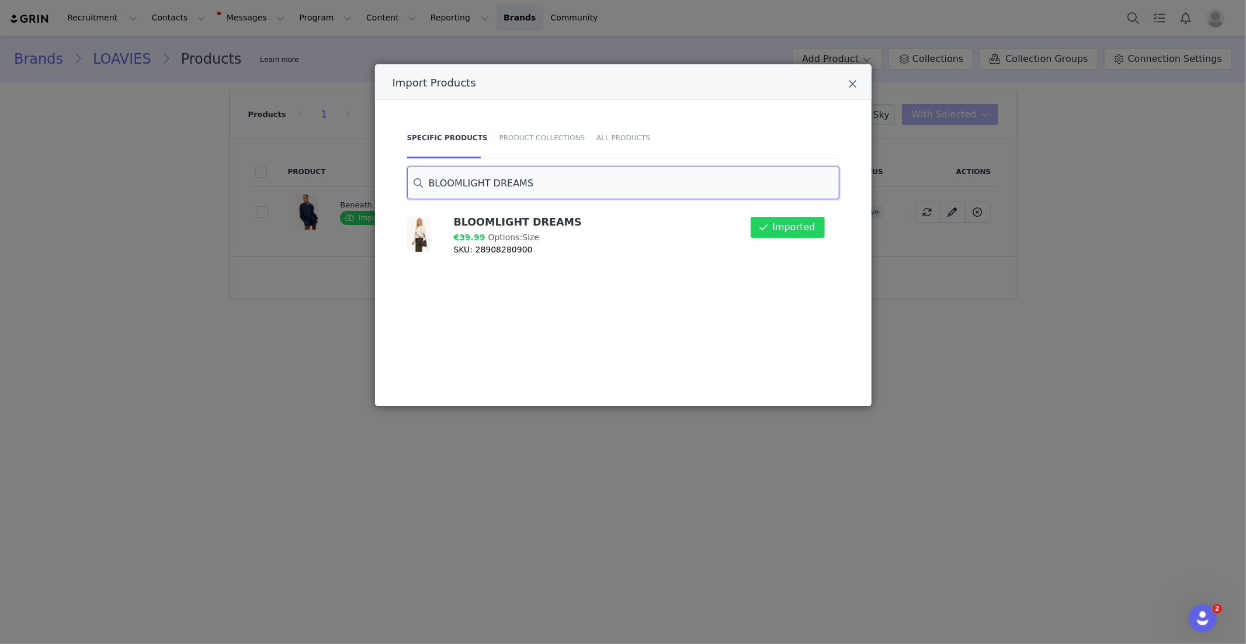
paste input "Winter Whisper"
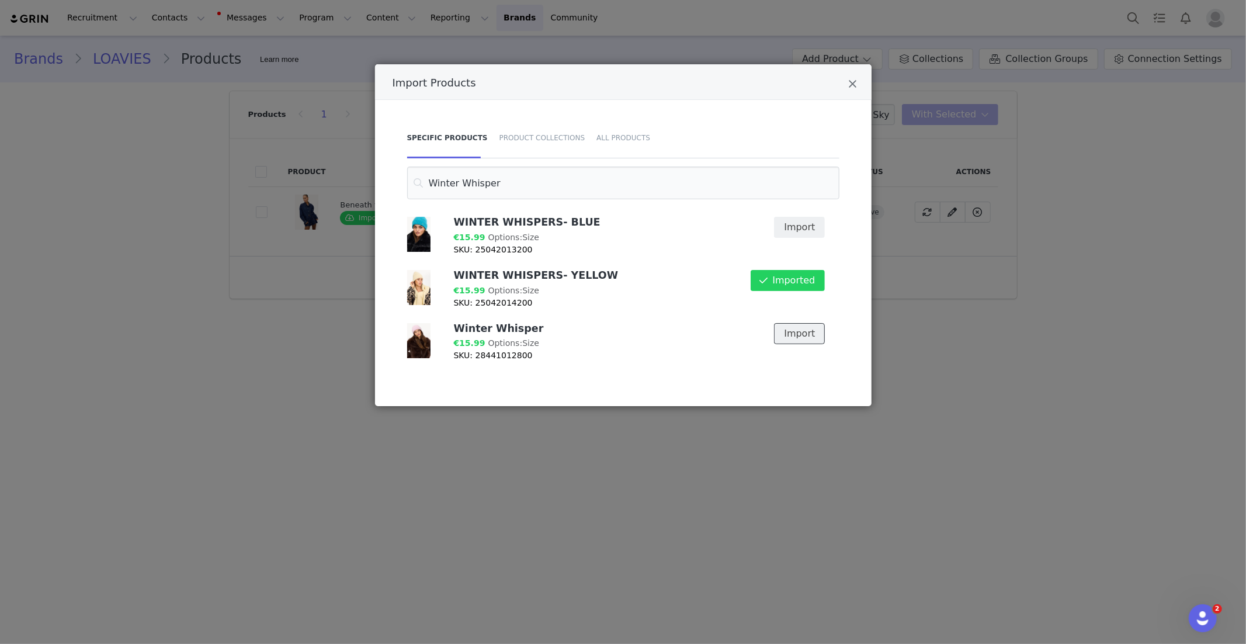
drag, startPoint x: 794, startPoint y: 335, endPoint x: 600, endPoint y: 259, distance: 208.9
click at [793, 335] on button "Import" at bounding box center [799, 333] width 51 height 21
click at [461, 183] on input "Winter Whisper" at bounding box center [623, 183] width 432 height 33
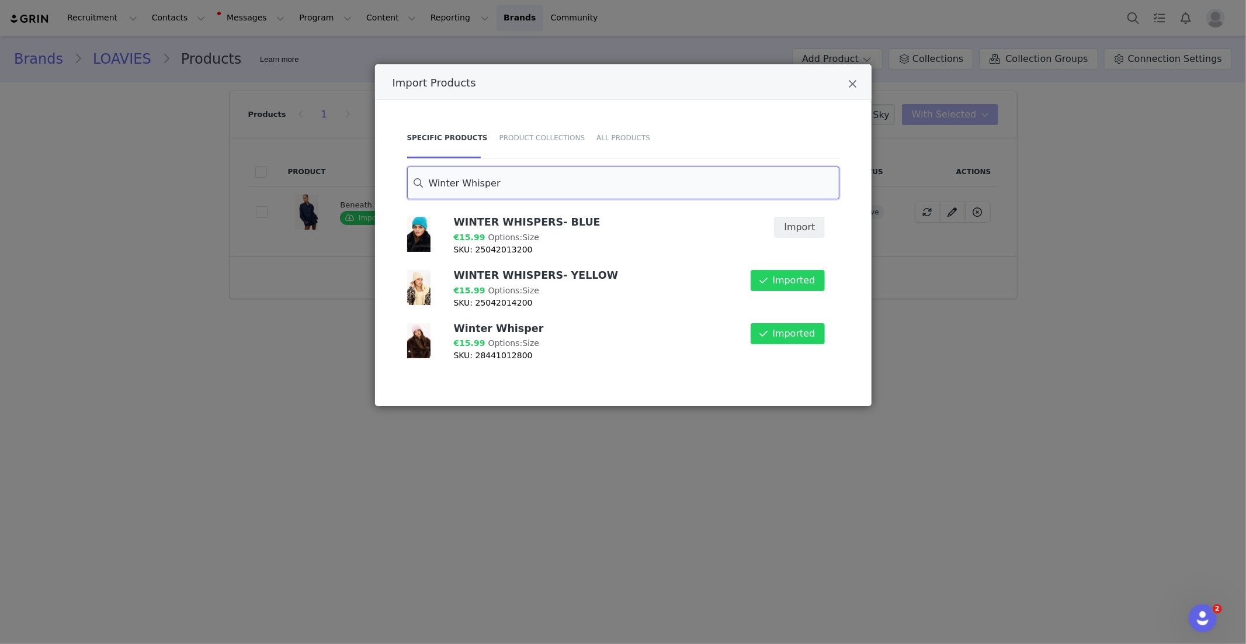
paste input "STOLEN LIGHT"
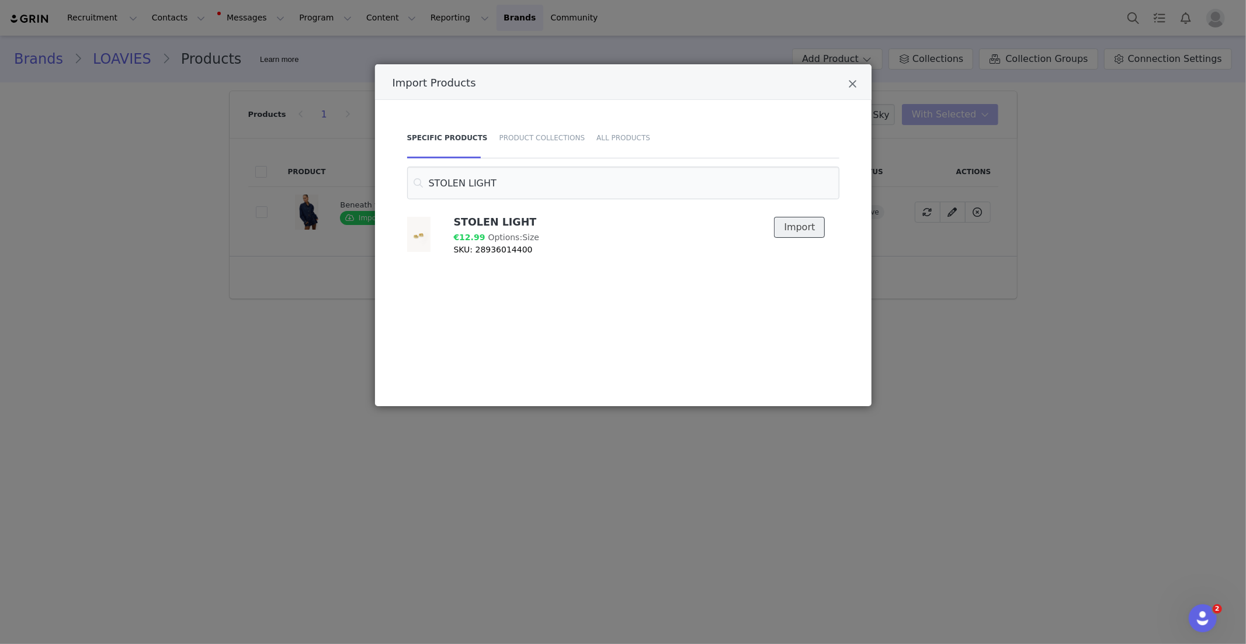
drag, startPoint x: 816, startPoint y: 238, endPoint x: 701, endPoint y: 219, distance: 116.6
click at [816, 238] on button "Import" at bounding box center [799, 227] width 51 height 21
click at [494, 182] on input "STOLEN LIGHT" at bounding box center [623, 183] width 432 height 33
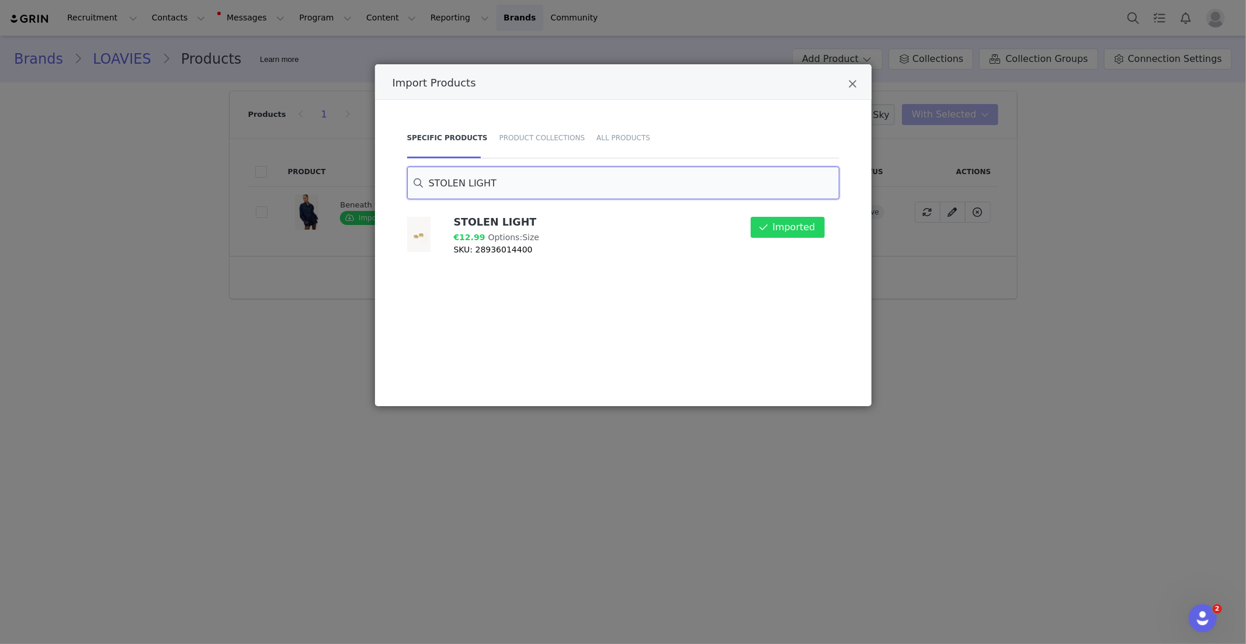
paste input "COME AROUND"
click at [809, 282] on button "Import" at bounding box center [799, 280] width 51 height 21
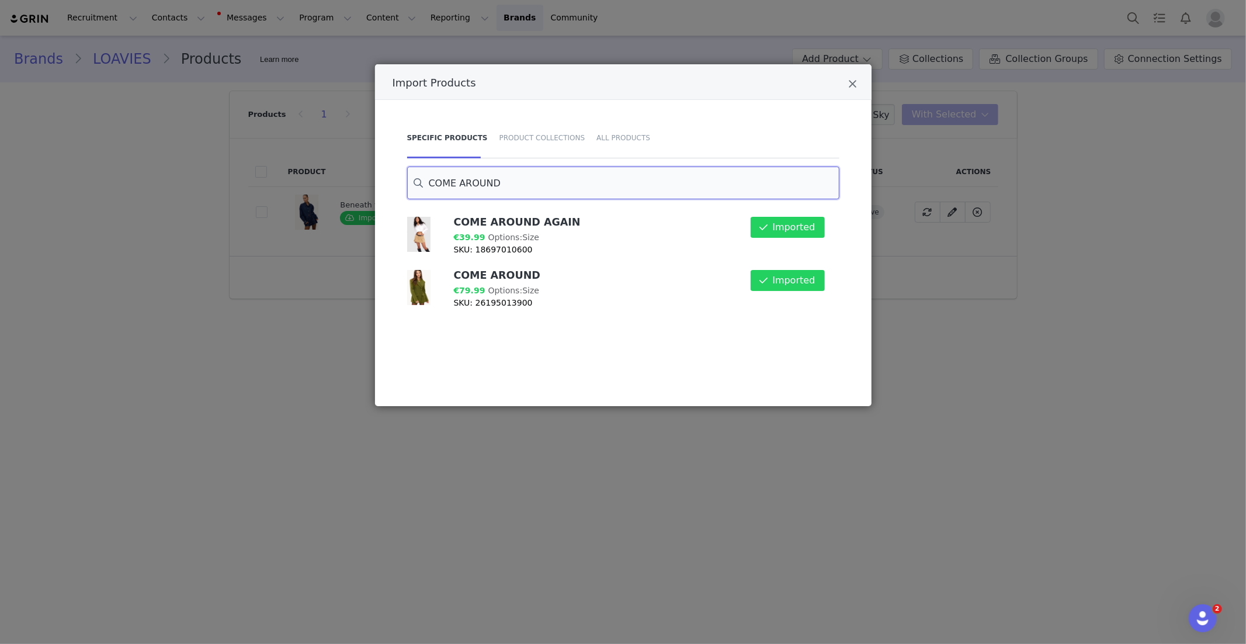
click at [478, 185] on input "COME AROUND" at bounding box center [623, 183] width 432 height 33
paste input "YOU COMPLETE ME"
click at [472, 181] on input "YOU COMPLETE ME" at bounding box center [623, 183] width 432 height 33
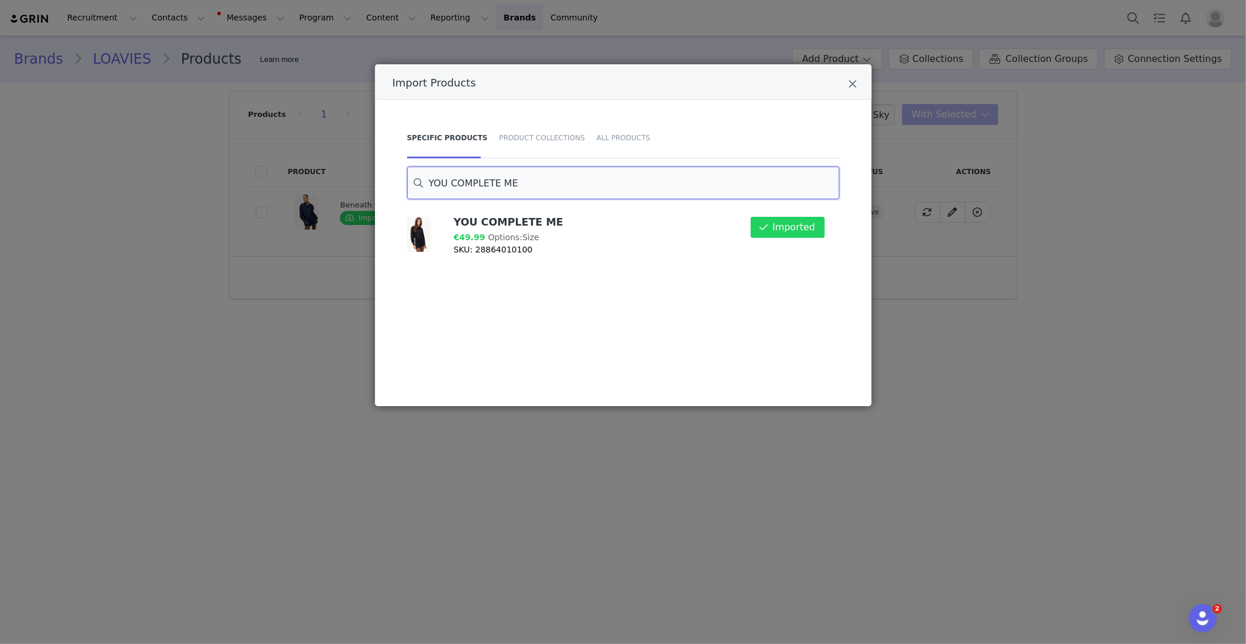
click at [472, 181] on input "YOU COMPLETE ME" at bounding box center [623, 183] width 432 height 33
paste input "BASICALLY PERFECT LOVE BROWN"
click at [815, 219] on button "Import" at bounding box center [799, 227] width 51 height 21
click at [465, 179] on input "BASICALLY PERFECT LOVE BROWN" at bounding box center [623, 183] width 432 height 33
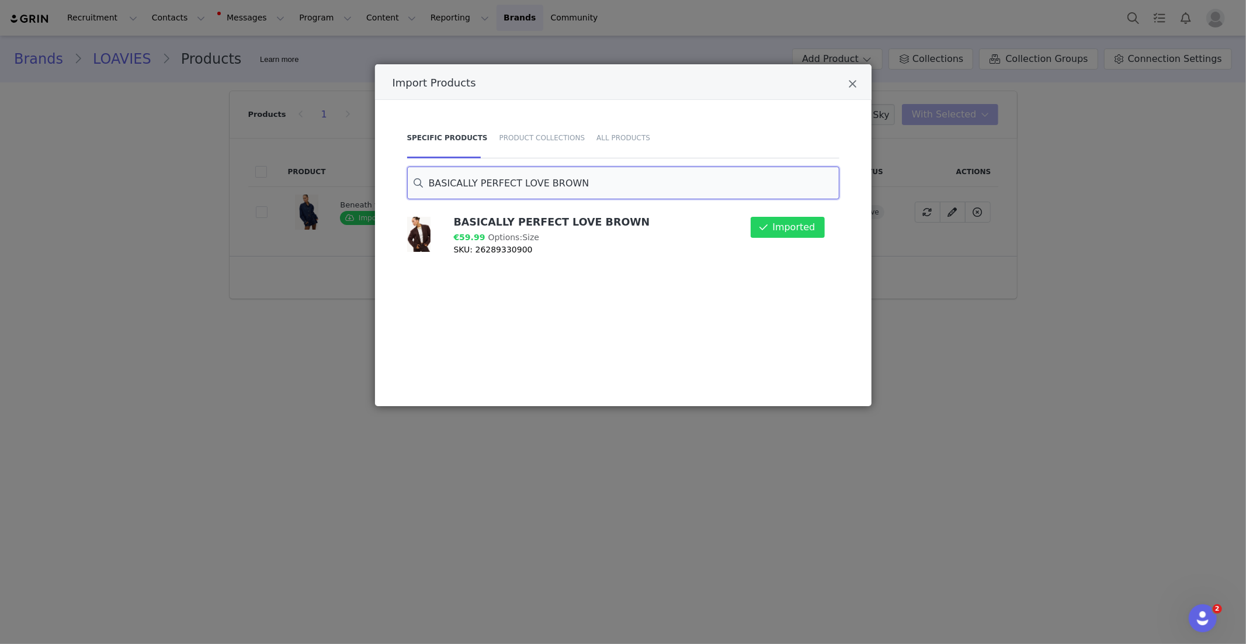
click at [465, 179] on input "BASICALLY PERFECT LOVE BROWN" at bounding box center [623, 183] width 432 height 33
paste input "LIGHT OF MY LIFE"
click at [486, 186] on input "LIGHT OF MY LIFE" at bounding box center [623, 183] width 432 height 33
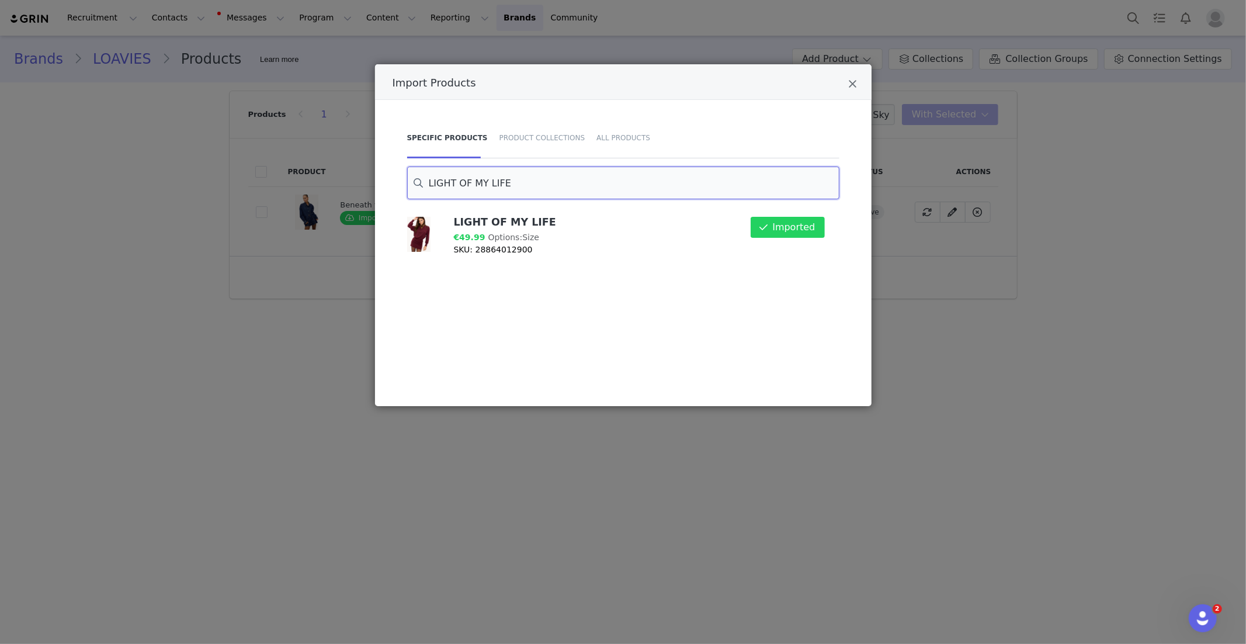
click at [486, 186] on input "LIGHT OF MY LIFE" at bounding box center [623, 183] width 432 height 33
paste input "STOLE MY SOUL"
drag, startPoint x: 803, startPoint y: 229, endPoint x: 786, endPoint y: 231, distance: 17.0
click at [802, 230] on button "Import" at bounding box center [799, 227] width 51 height 21
click at [444, 181] on input "STOLE MY SOUL" at bounding box center [623, 183] width 432 height 33
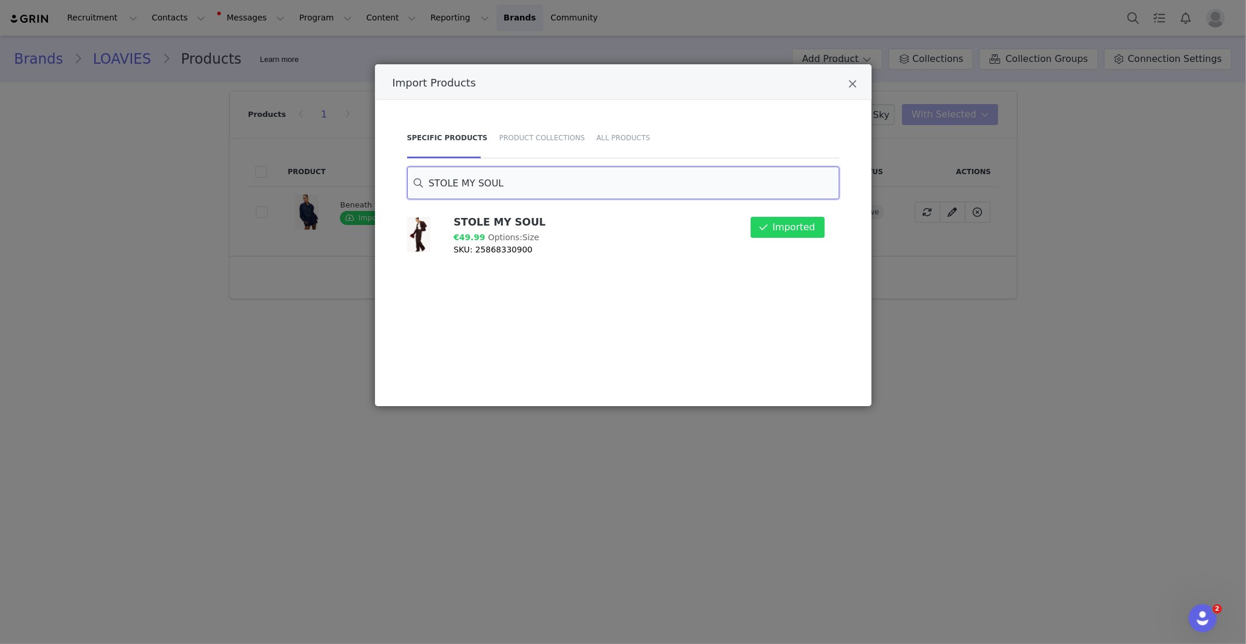
click at [444, 181] on input "STOLE MY SOUL" at bounding box center [623, 183] width 432 height 33
paste input "LOVE IN MOTION"
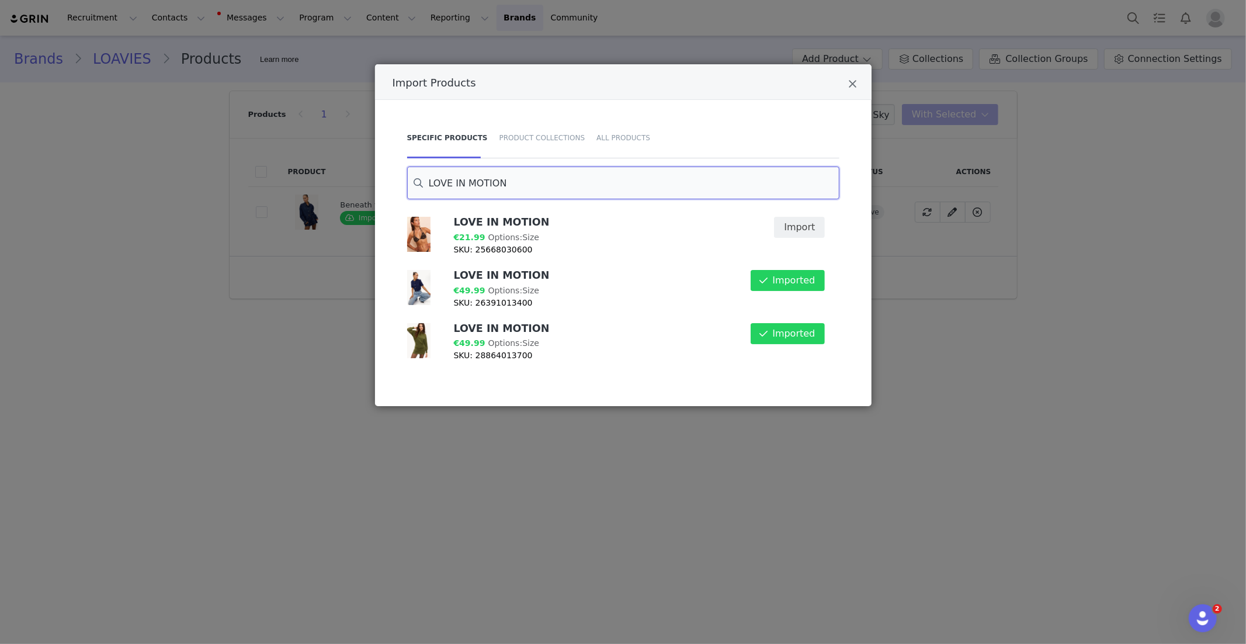
click at [480, 175] on input "LOVE IN MOTION" at bounding box center [623, 183] width 432 height 33
paste input "NIGHTFALL REVERIE"
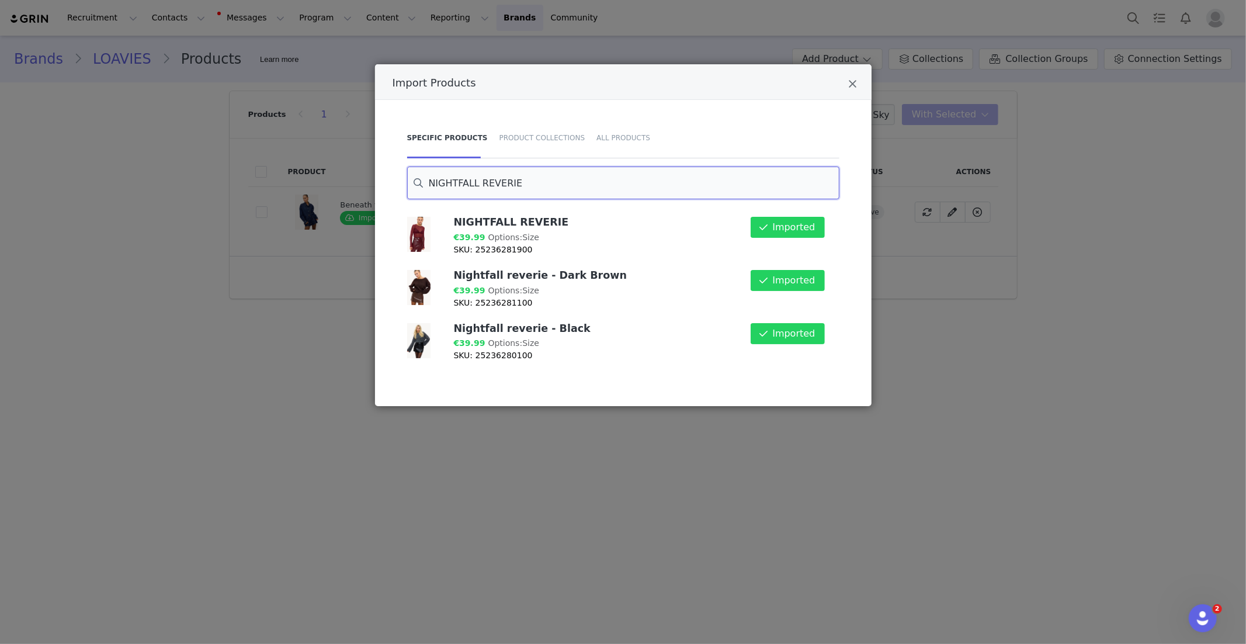
click at [449, 181] on input "NIGHTFALL REVERIE" at bounding box center [623, 183] width 432 height 33
click at [457, 180] on input "NIGHTFALL REVERIE" at bounding box center [623, 183] width 432 height 33
click at [459, 180] on input "NIGHTFALL REVERIE" at bounding box center [623, 183] width 432 height 33
click at [462, 180] on input "NIGHTFALL REVERIE" at bounding box center [623, 183] width 432 height 33
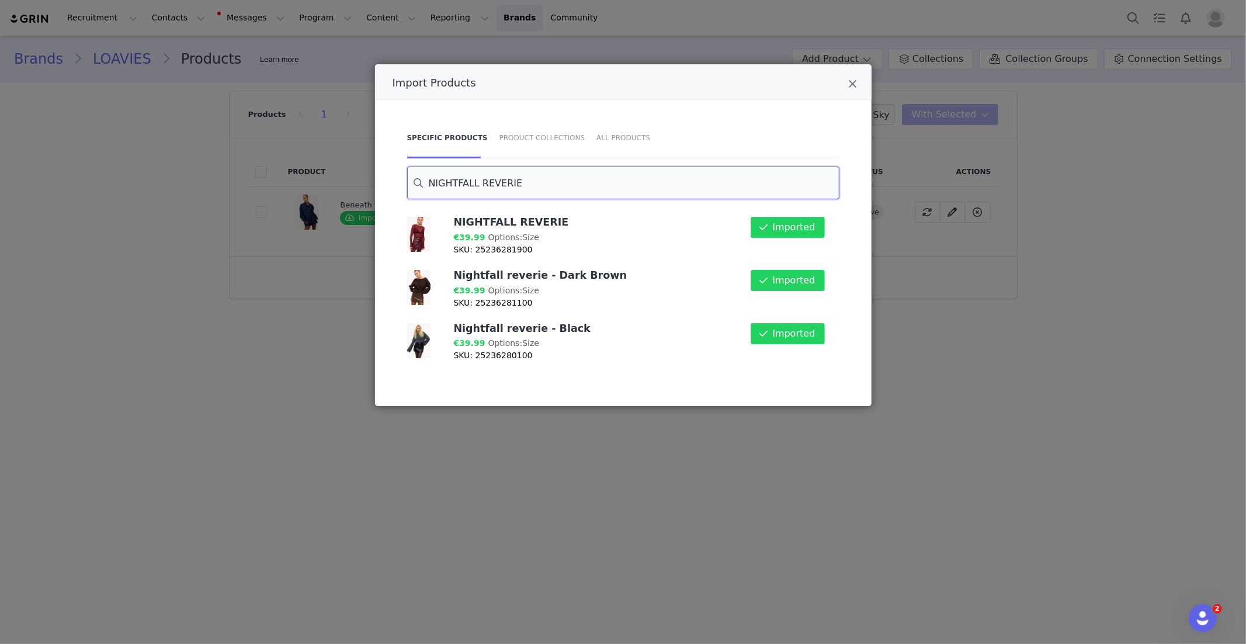
click at [462, 180] on input "NIGHTFALL REVERIE" at bounding box center [623, 183] width 432 height 33
paste input "CHANCES WE TAK"
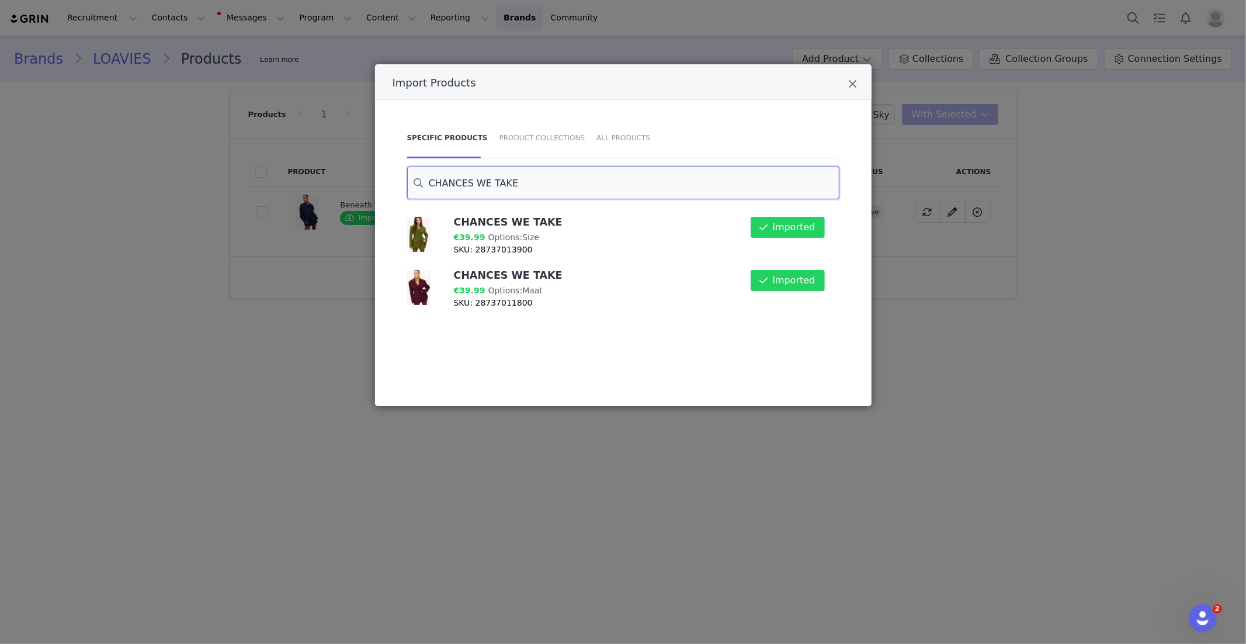
click at [444, 179] on input "CHANCES WE TAKE" at bounding box center [623, 183] width 432 height 33
paste input "UNSTOPPABLE LOV"
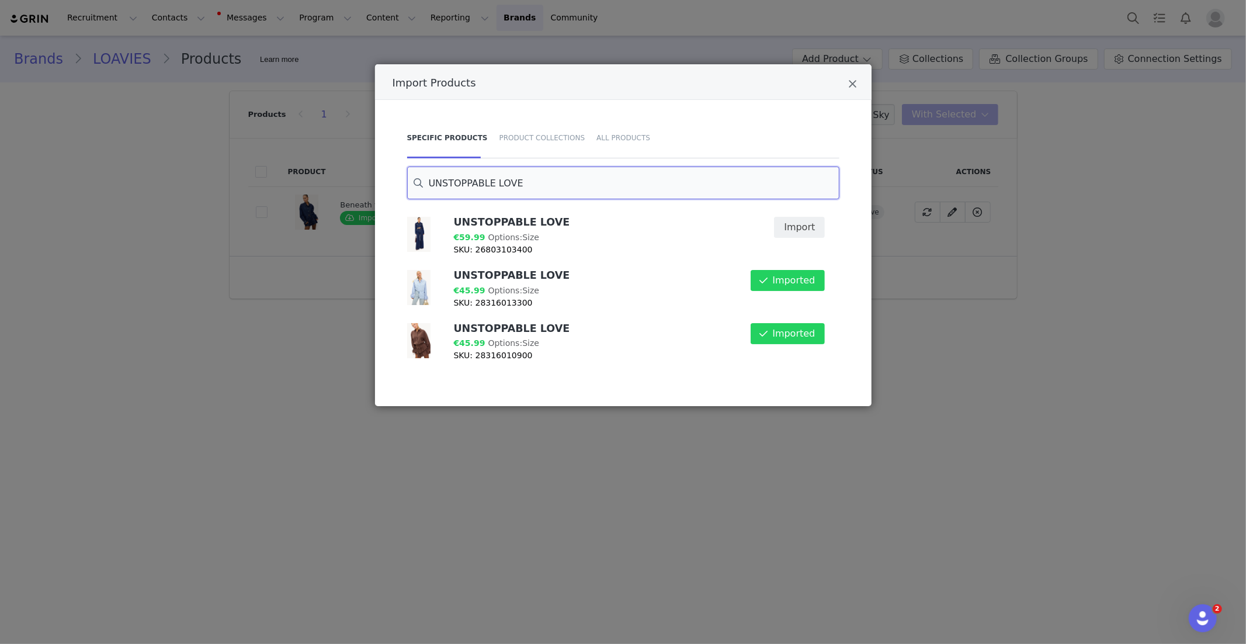
click at [476, 178] on input "UNSTOPPABLE LOVE" at bounding box center [623, 183] width 432 height 33
paste input "STAY BY MY SIDE - KHAKI"
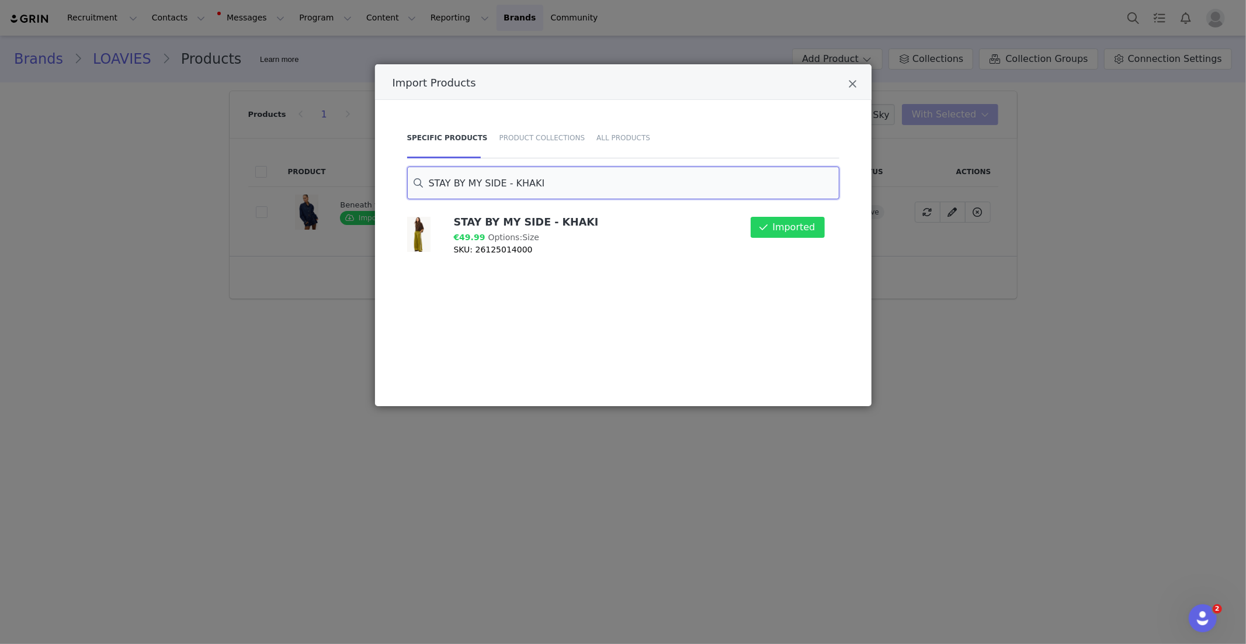
click at [512, 178] on input "STAY BY MY SIDE - KHAKI" at bounding box center [623, 183] width 432 height 33
paste input "A Meadow for Two"
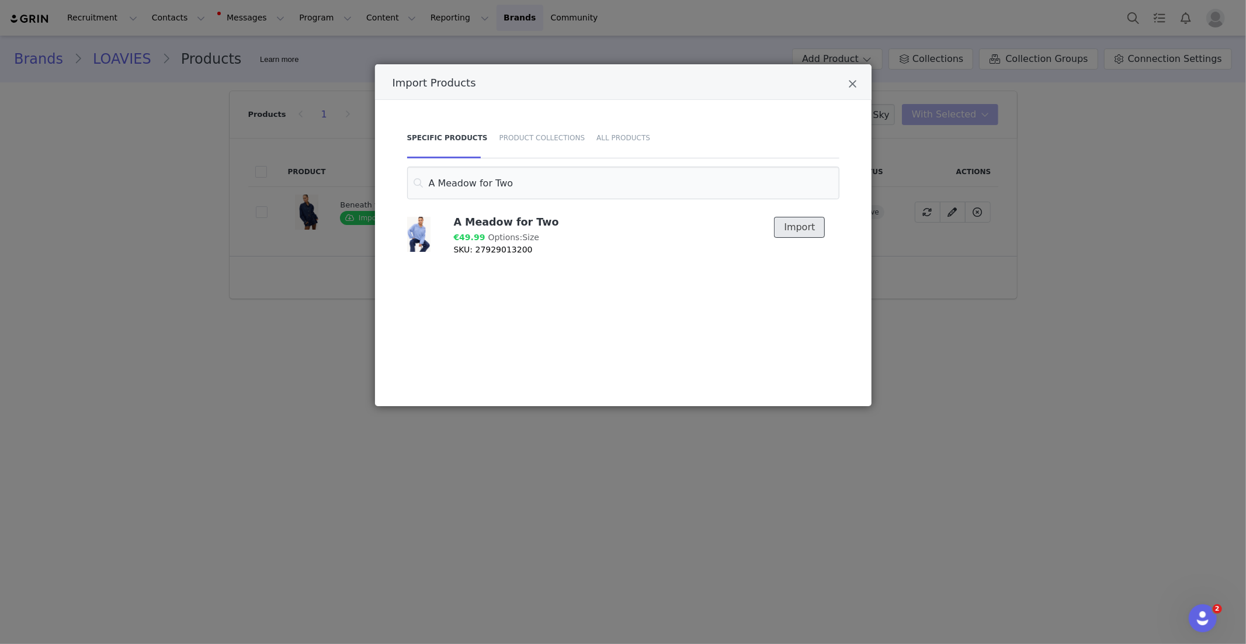
click at [823, 233] on button "Import" at bounding box center [799, 227] width 51 height 21
click at [490, 181] on input "A Meadow for Two" at bounding box center [623, 183] width 432 height 33
paste input "FLARE OF MAGIC"
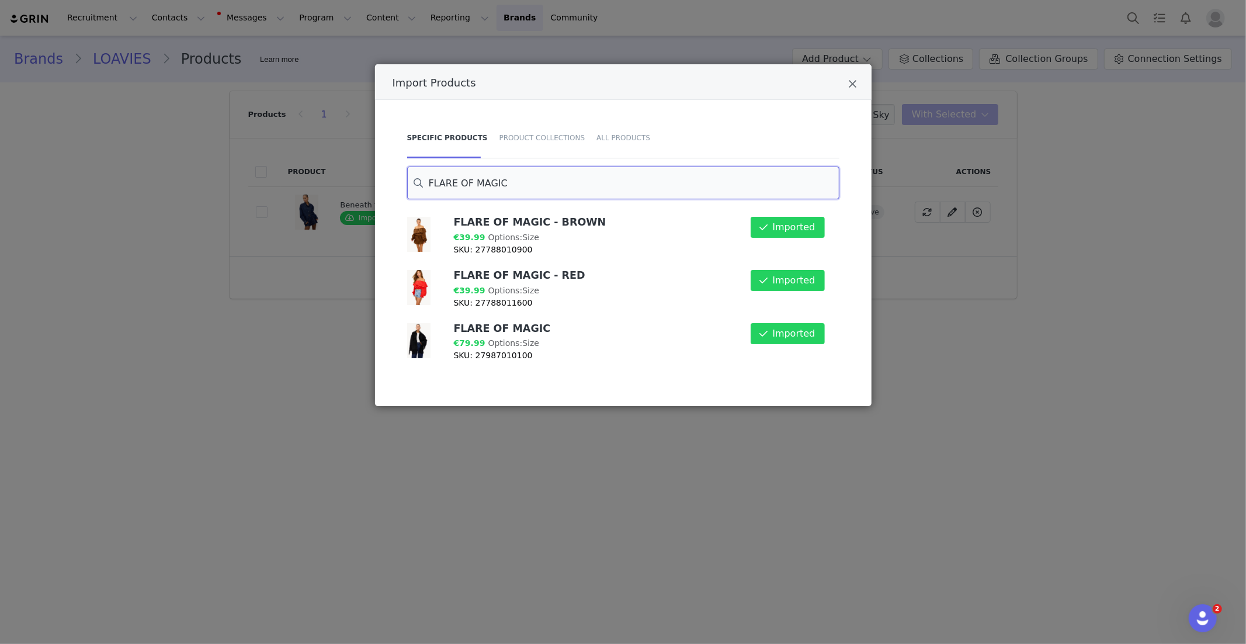
click at [458, 178] on input "FLARE OF MAGIC" at bounding box center [623, 183] width 432 height 33
paste input "The Cozy Frost"
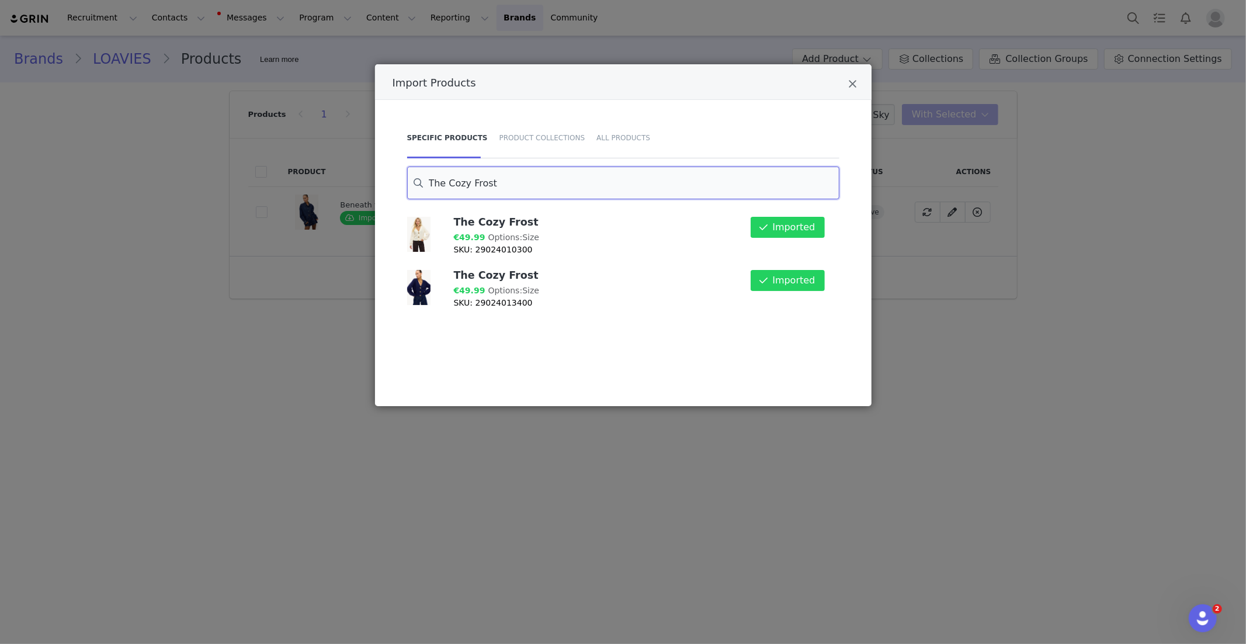
click at [475, 174] on input "The Cozy Frost" at bounding box center [623, 183] width 432 height 33
paste input "Polar Perfection - Sand"
click at [522, 183] on input "Polar Perfection - Sand" at bounding box center [623, 183] width 432 height 33
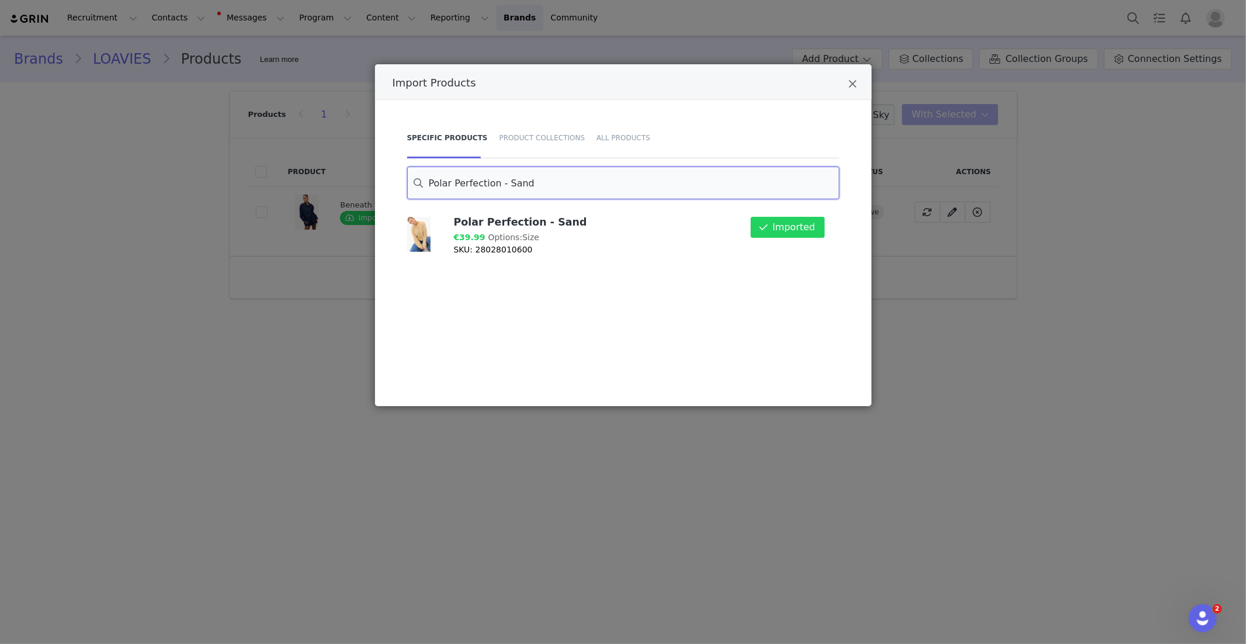
click at [522, 183] on input "Polar Perfection - Sand" at bounding box center [623, 183] width 432 height 33
paste input "SWEET RELIEF"
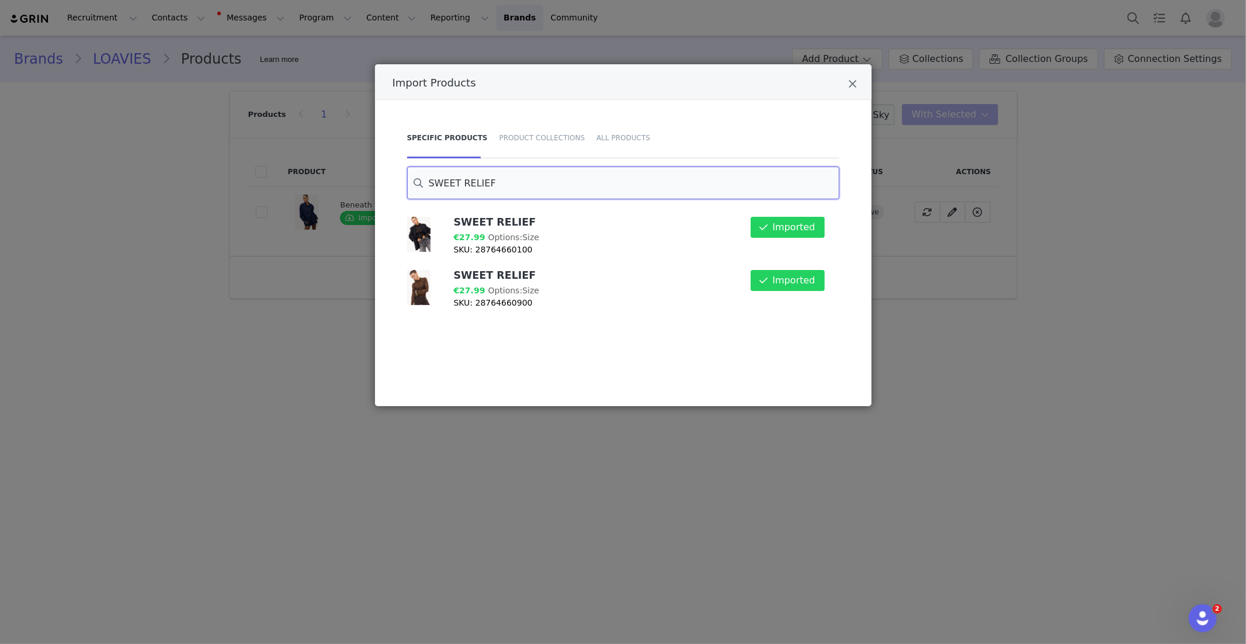
click at [439, 176] on input "SWEET RELIEF" at bounding box center [623, 183] width 432 height 33
paste input "Glacial Glow"
click at [455, 190] on input "Glacial Glow" at bounding box center [623, 183] width 432 height 33
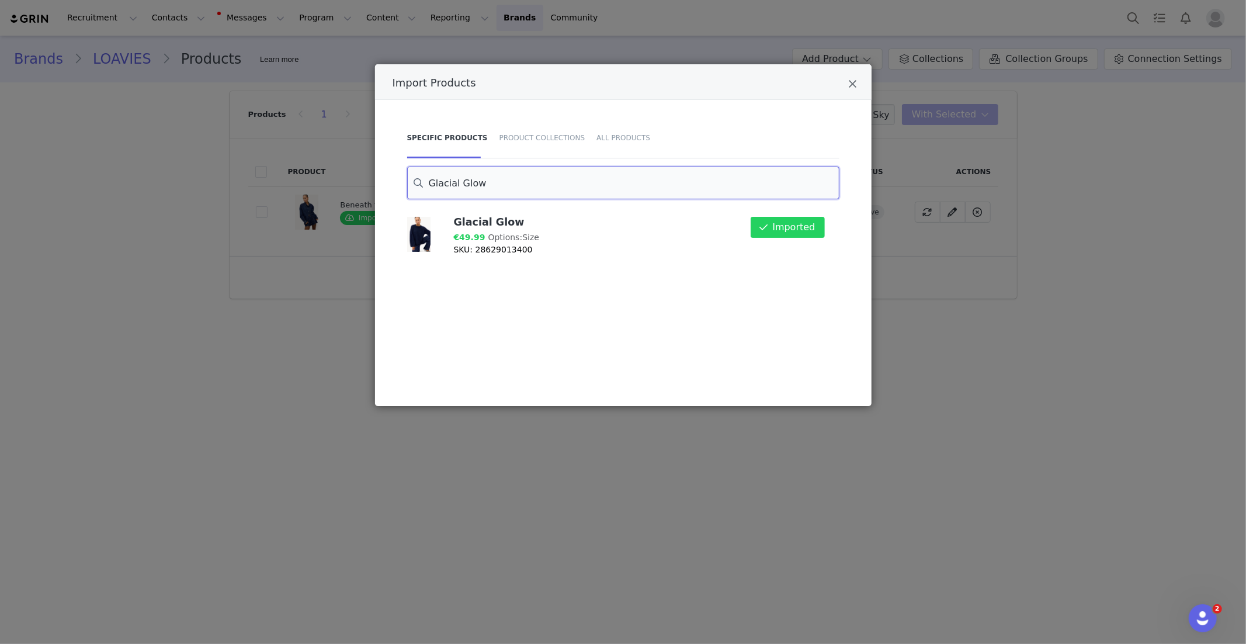
click at [455, 190] on input "Glacial Glow" at bounding box center [623, 183] width 432 height 33
paste input "TRUE FOR YOU - RED"
click at [454, 175] on input "TRUE FOR YOU - RED" at bounding box center [623, 183] width 432 height 33
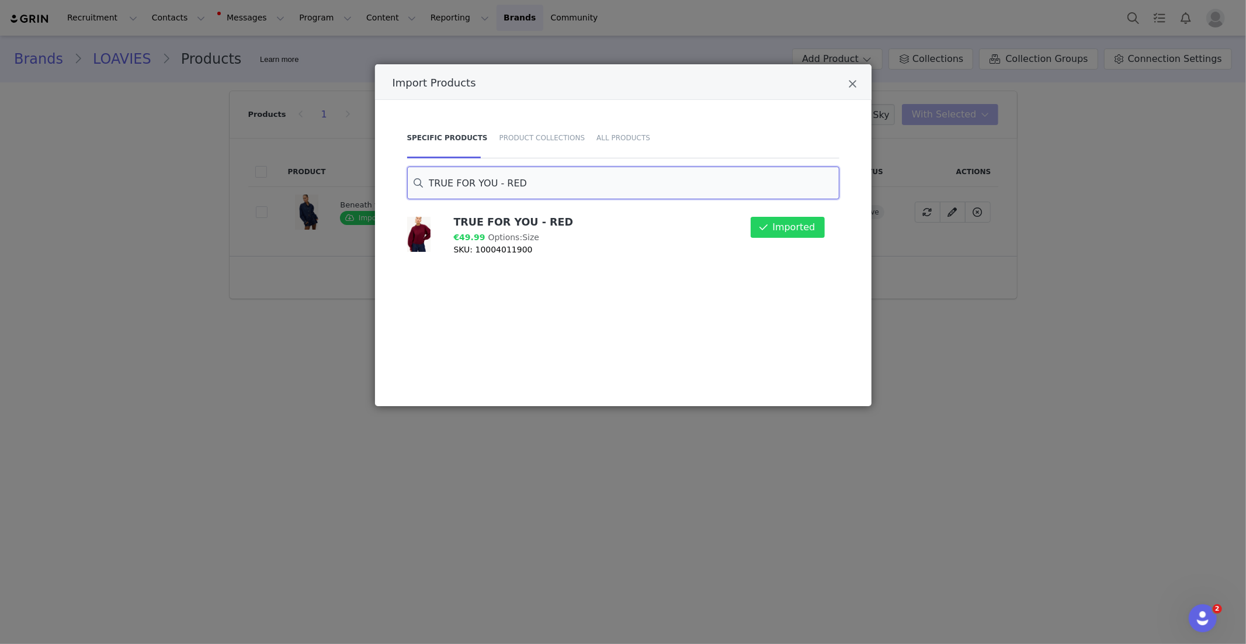
click at [454, 175] on input "TRUE FOR YOU - RED" at bounding box center [623, 183] width 432 height 33
paste input "A HEART IN BLOOM - DARK BROWN"
click at [483, 178] on input "A HEART IN BLOOM - DARK BROWN" at bounding box center [623, 183] width 432 height 33
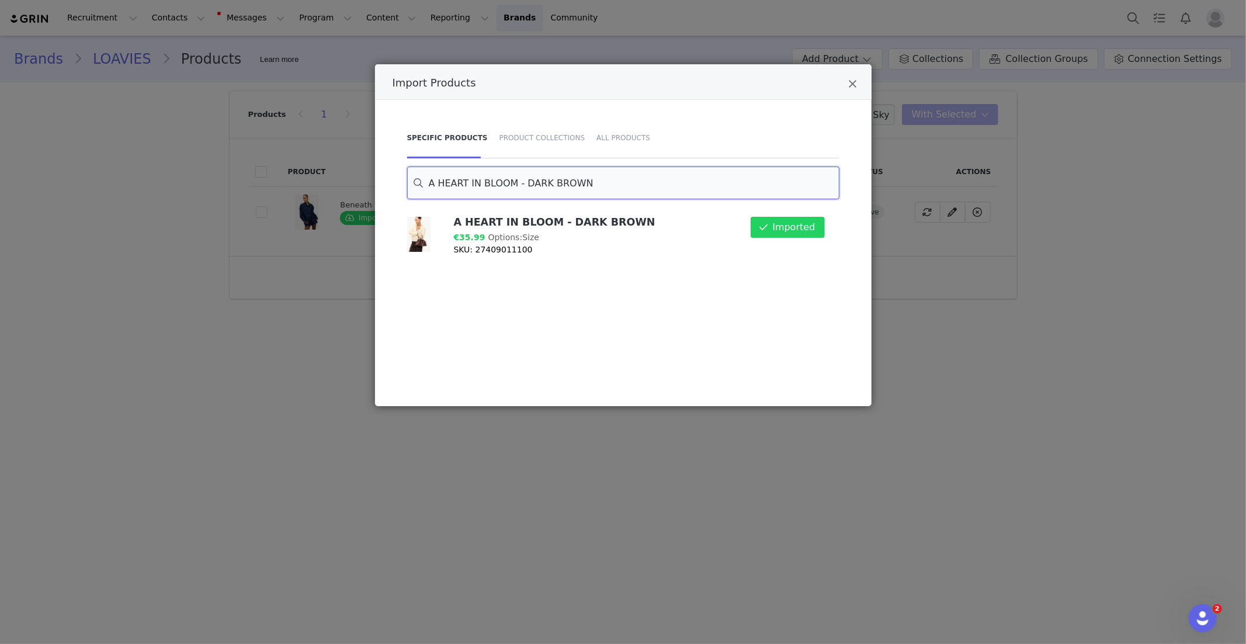
paste input "LITTLE BIT LONGER"
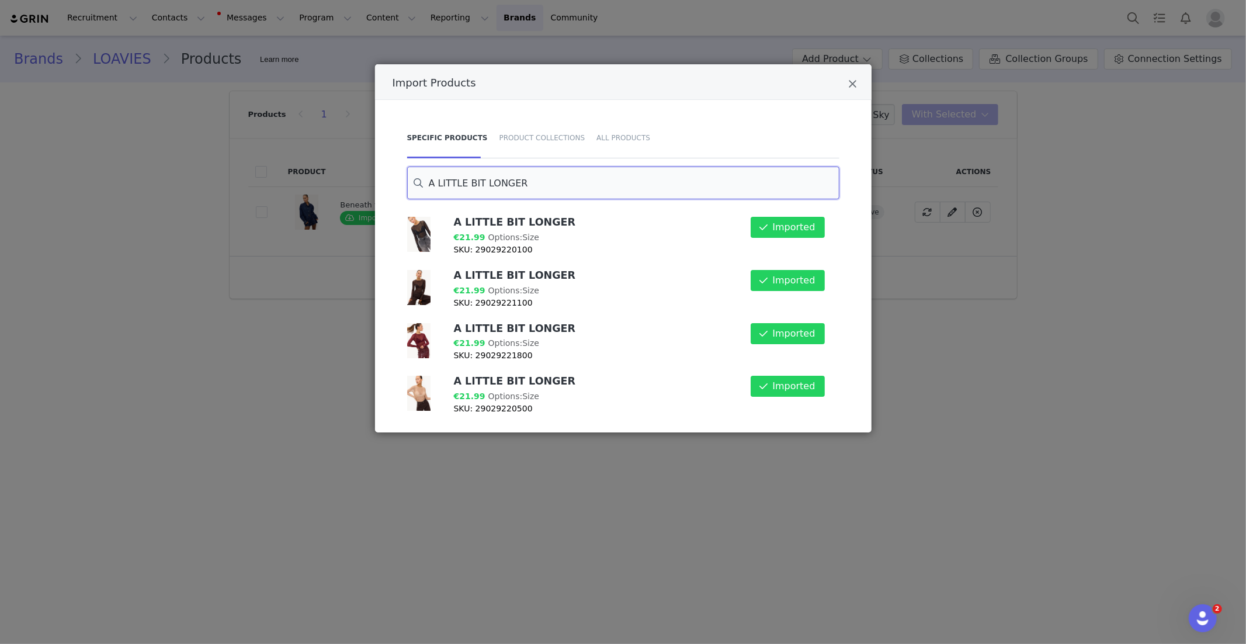
click at [459, 186] on input "A LITTLE BIT LONGER" at bounding box center [623, 183] width 432 height 33
paste input "UNDER YOUR SPELL"
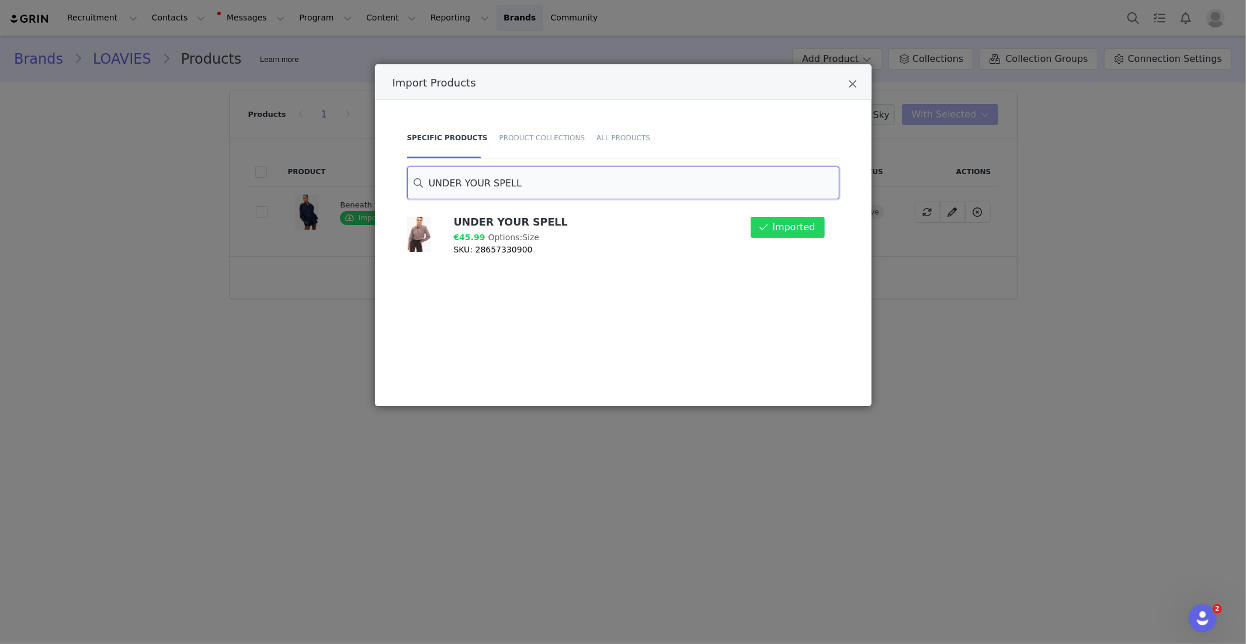
click at [483, 177] on input "UNDER YOUR SPELL" at bounding box center [623, 183] width 432 height 33
paste input "Hearthside Chill"
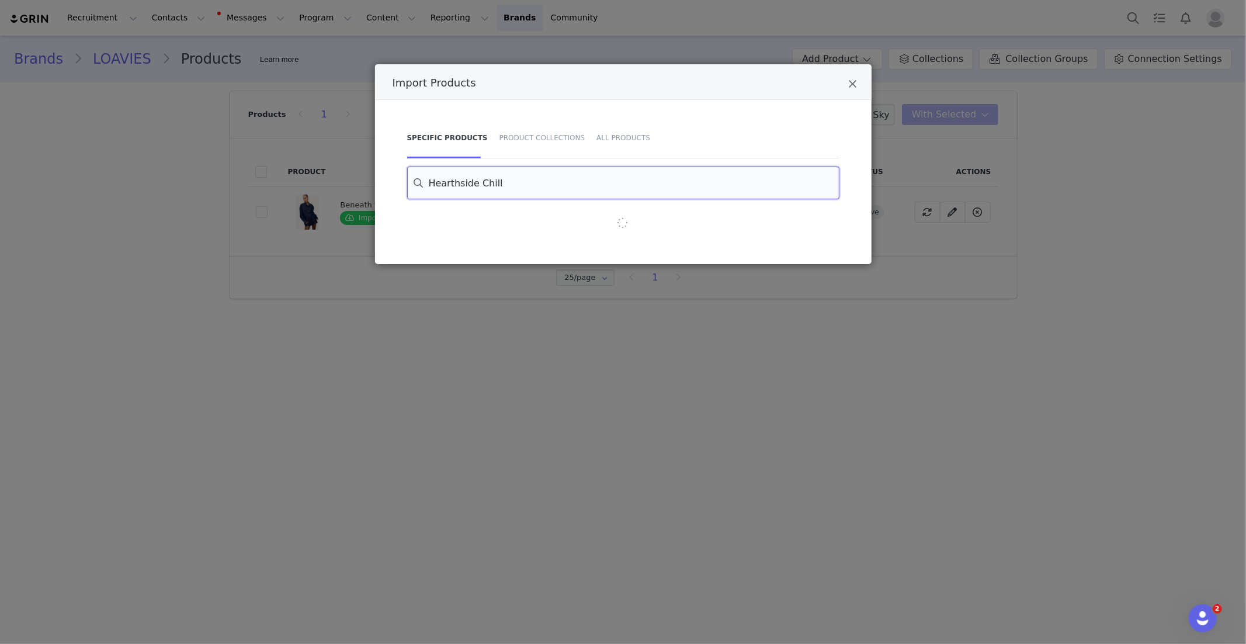
type input "Hearthside Chill"
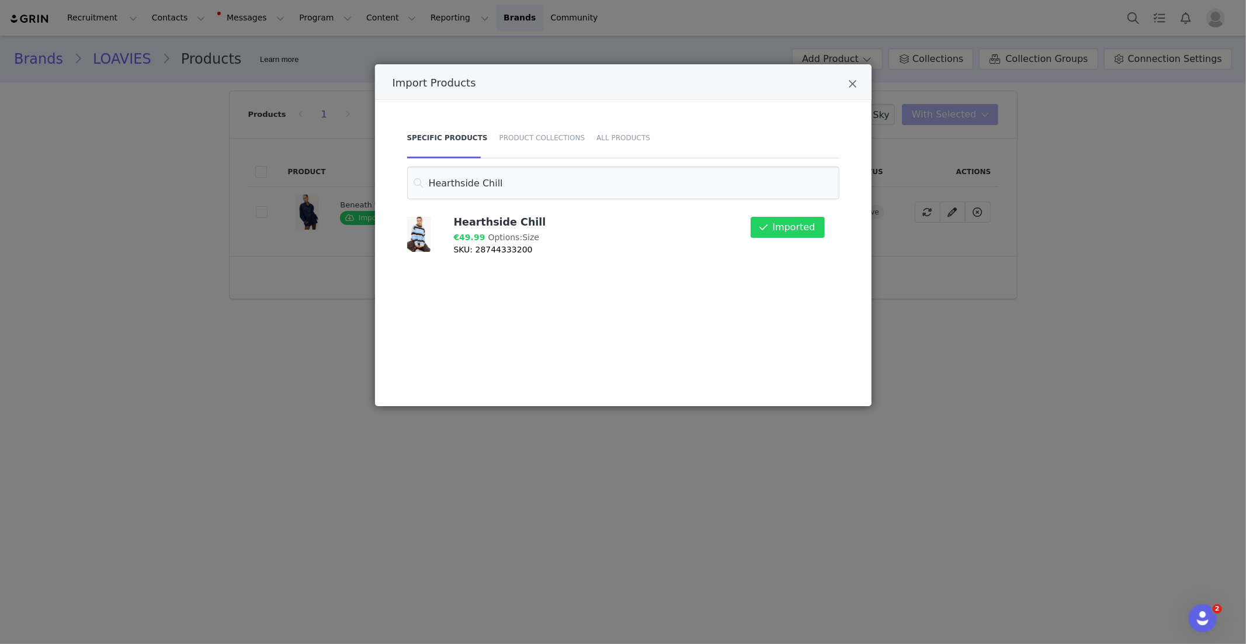
drag, startPoint x: 852, startPoint y: 83, endPoint x: 815, endPoint y: 97, distance: 39.4
click at [851, 83] on icon "Close" at bounding box center [853, 84] width 9 height 12
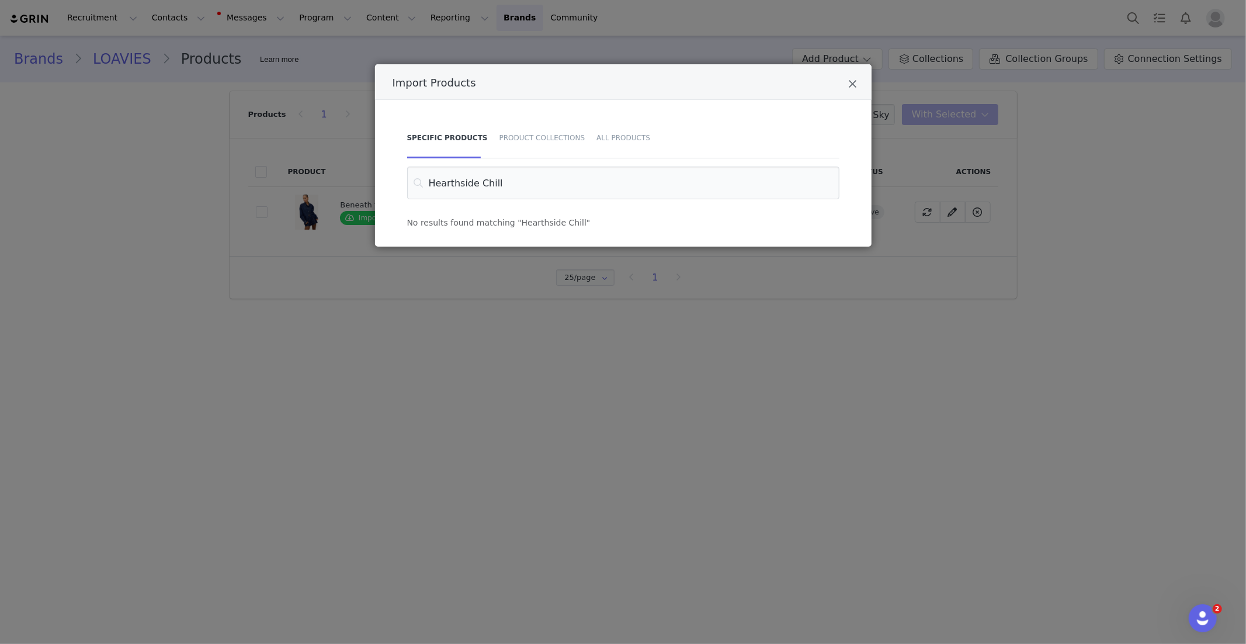
click at [862, 84] on div "Import Products" at bounding box center [623, 82] width 497 height 36
click at [855, 84] on icon "Close" at bounding box center [853, 84] width 9 height 12
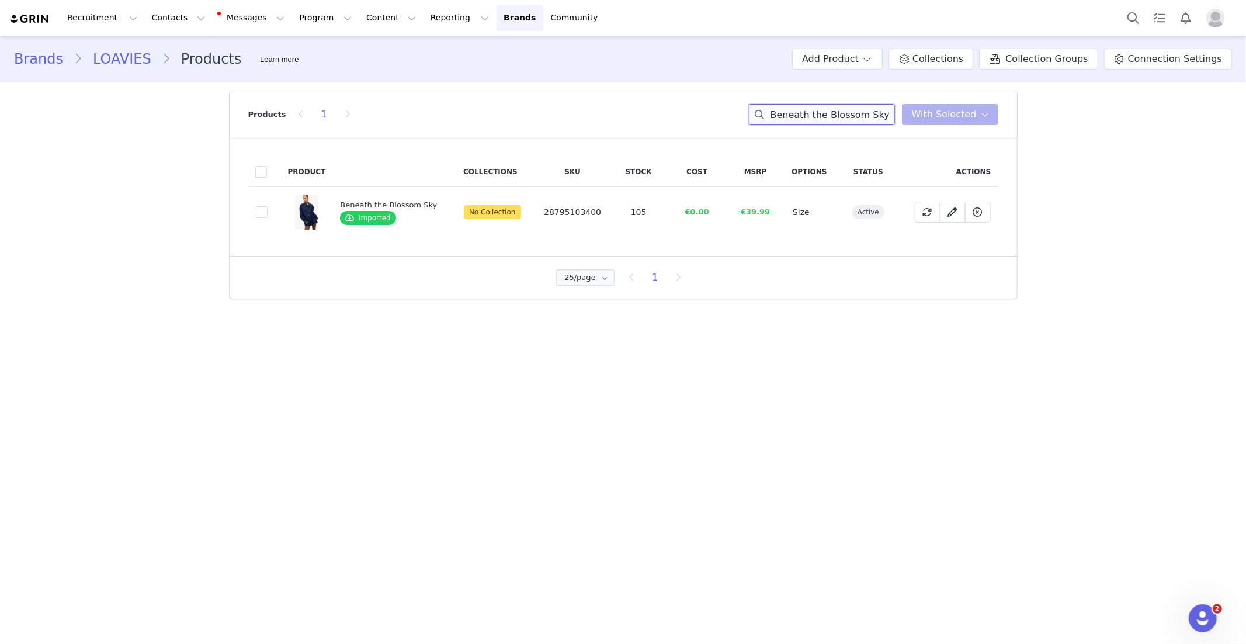
click at [808, 110] on input "Beneath the Blossom Sky" at bounding box center [822, 114] width 146 height 21
paste input "THE ROSE’S WHISPER"
click at [261, 215] on span at bounding box center [262, 212] width 12 height 12
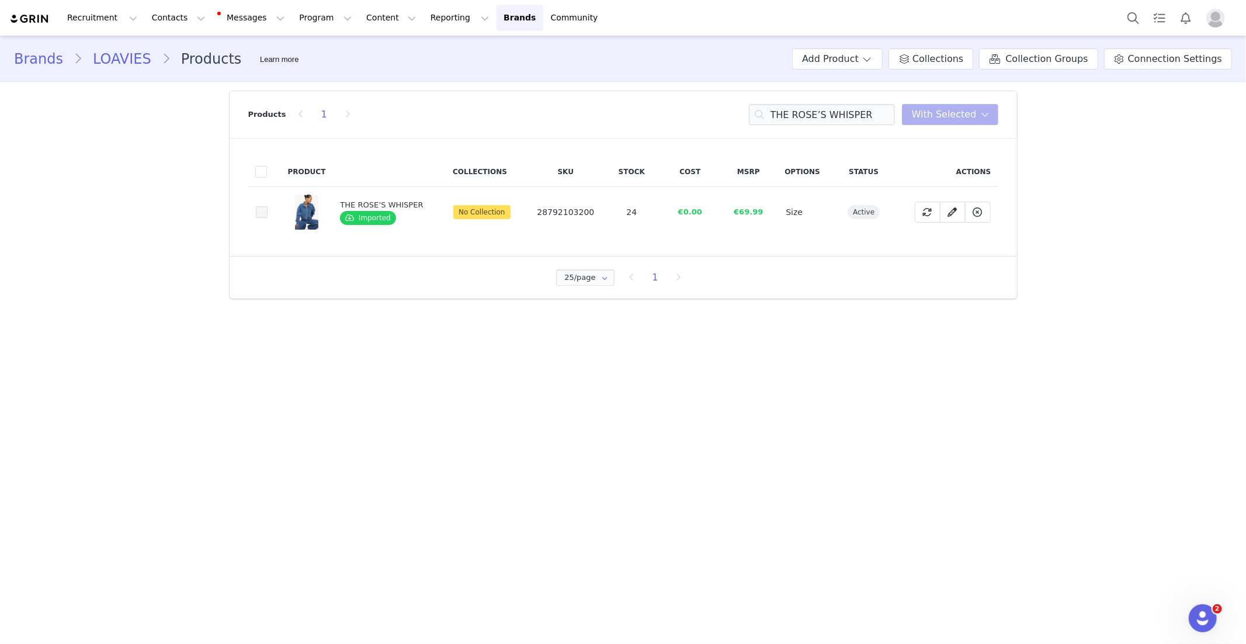
click at [268, 206] on input "abf58398-ed46-469d-9fc1-f71acf279d05" at bounding box center [268, 206] width 0 height 0
click at [792, 114] on input "THE ROSE’S WHISPER" at bounding box center [822, 114] width 146 height 21
paste input "Power in Progress"
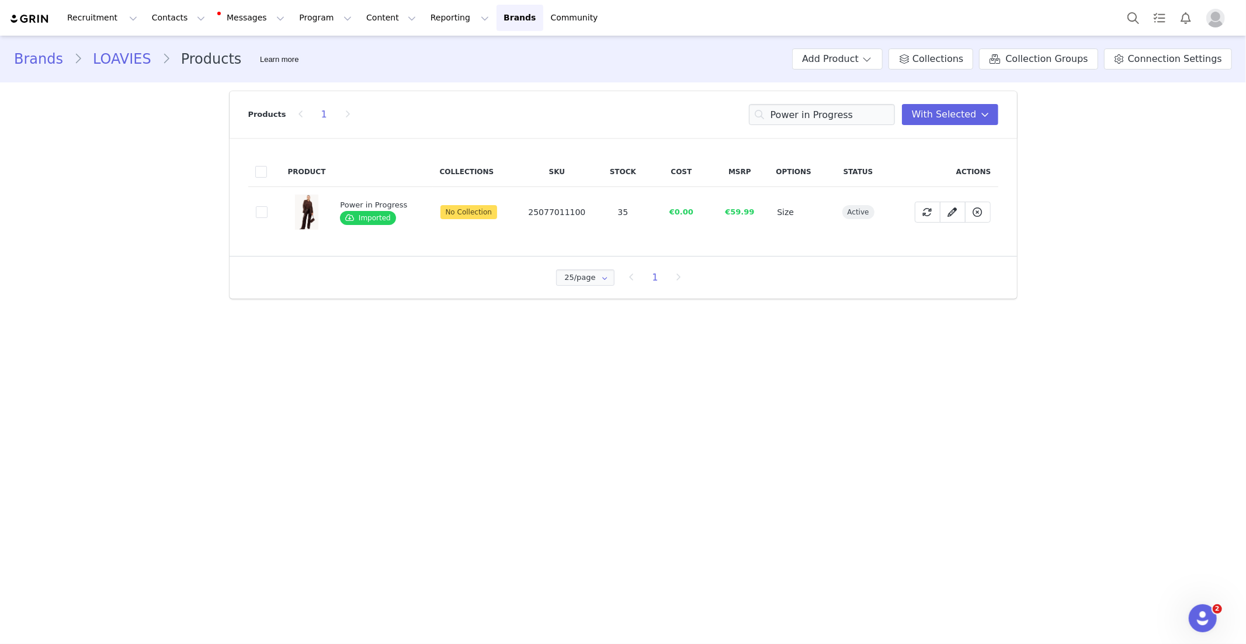
click at [264, 213] on span at bounding box center [262, 212] width 12 height 12
click at [268, 206] on input "9a1323dc-90bb-4e39-b9e2-3d2dee25956e" at bounding box center [268, 206] width 0 height 0
click at [824, 114] on input "Power in Progress" at bounding box center [822, 114] width 146 height 21
click at [816, 113] on input "Power in Progress" at bounding box center [822, 114] width 146 height 21
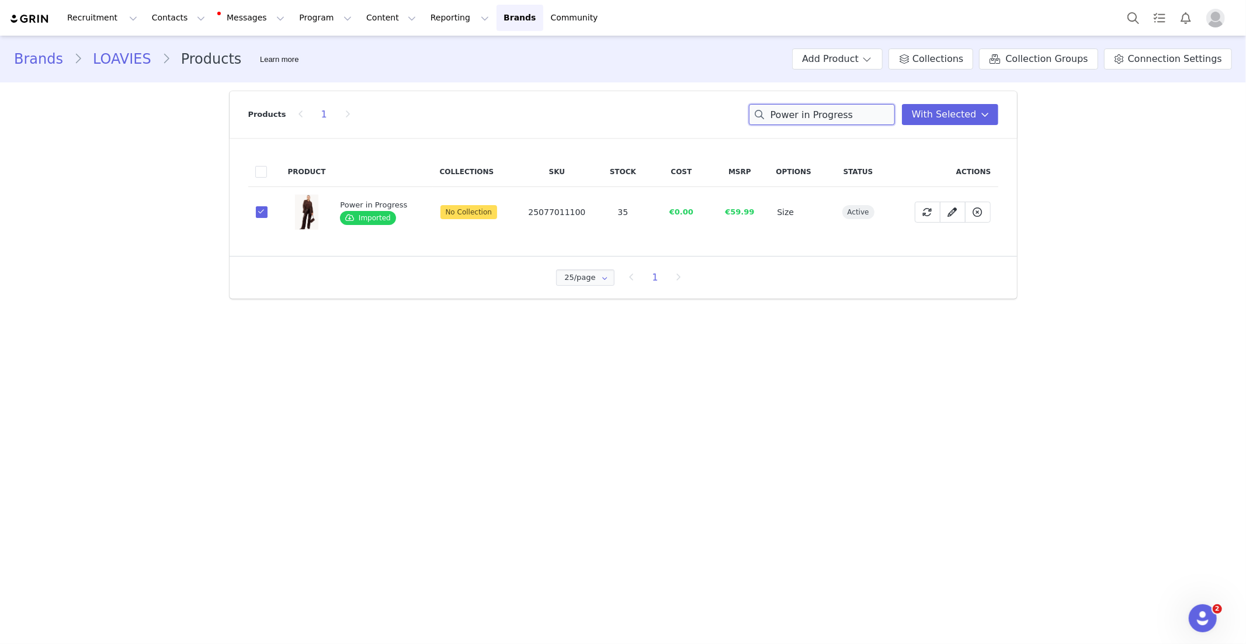
click at [816, 113] on input "Power in Progress" at bounding box center [822, 114] width 146 height 21
paste input "ALL THAT SPARKLES - BROWN"
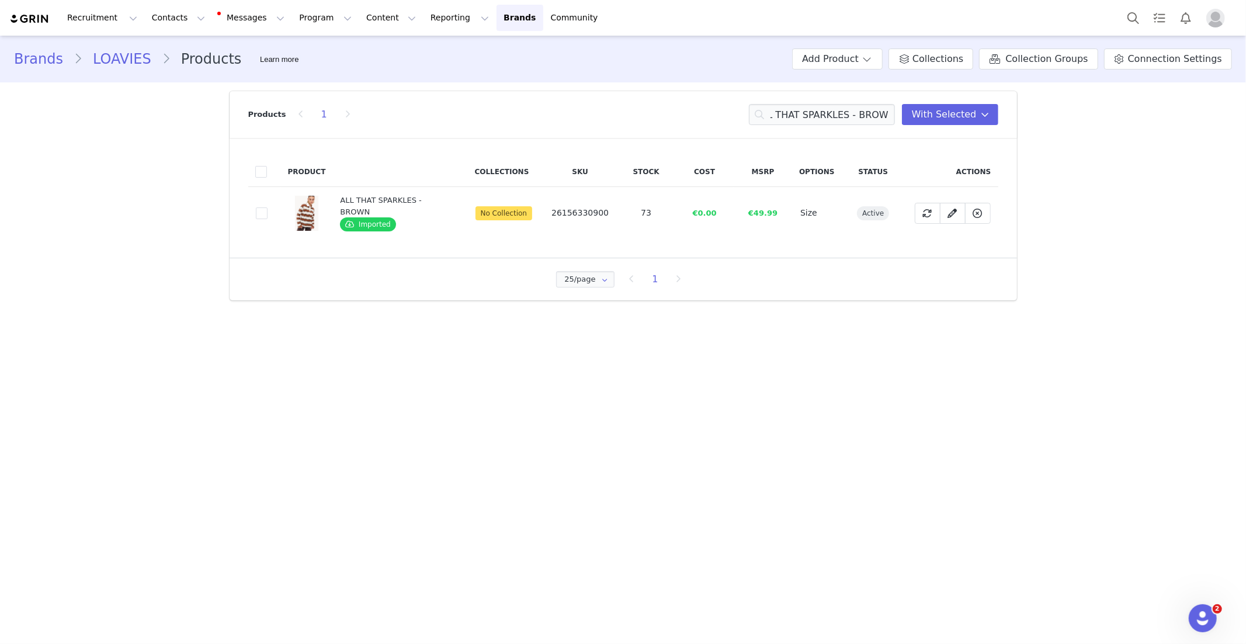
scroll to position [0, 0]
click at [258, 212] on span at bounding box center [262, 213] width 12 height 12
click at [268, 207] on input "1bf7b742-4690-4678-83fc-557f152e50b7" at bounding box center [268, 207] width 0 height 0
click at [806, 119] on input "ALL THAT SPARKLES - BROWN" at bounding box center [822, 114] width 146 height 21
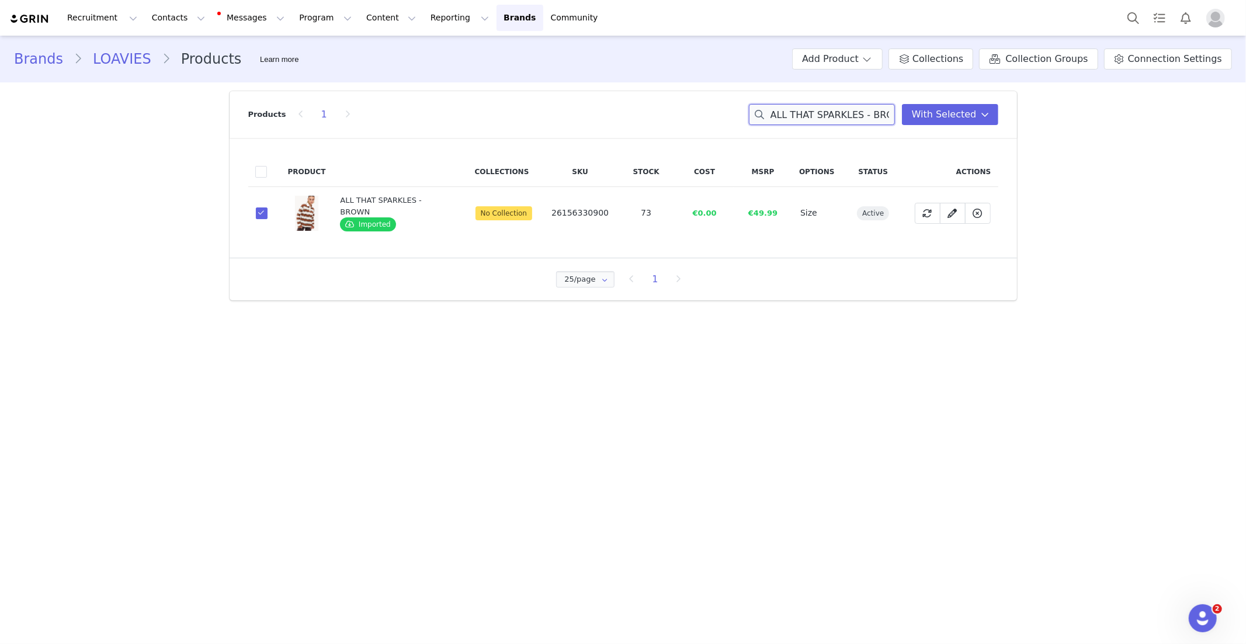
click at [806, 119] on input "ALL THAT SPARKLES - BROWN" at bounding box center [822, 114] width 146 height 21
click at [806, 118] on input "ALL THAT SPARKLES - BROWN" at bounding box center [822, 114] width 146 height 21
paste input "Beneath the Blossom Sky"
click at [259, 210] on span at bounding box center [262, 212] width 12 height 12
click at [268, 206] on input "428c821b-99eb-46e5-8cda-6eb075e77a35" at bounding box center [268, 206] width 0 height 0
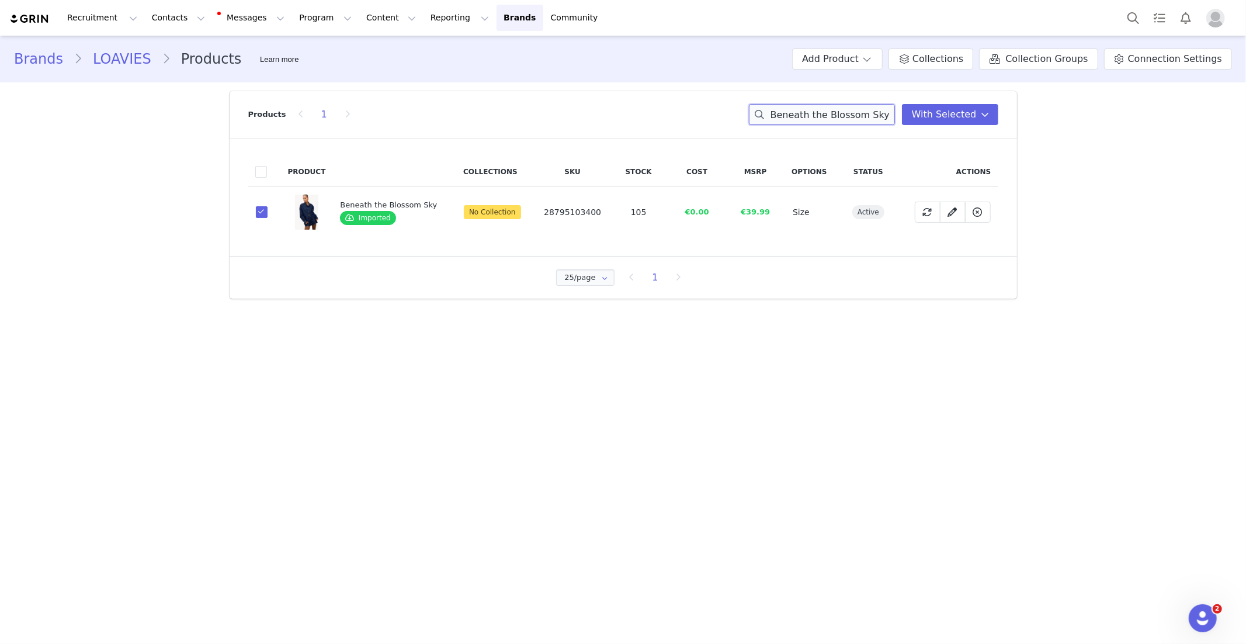
click at [809, 117] on input "Beneath the Blossom Sky" at bounding box center [822, 114] width 146 height 21
paste input "THE PETALLED PATH"
click at [262, 207] on span at bounding box center [262, 212] width 12 height 12
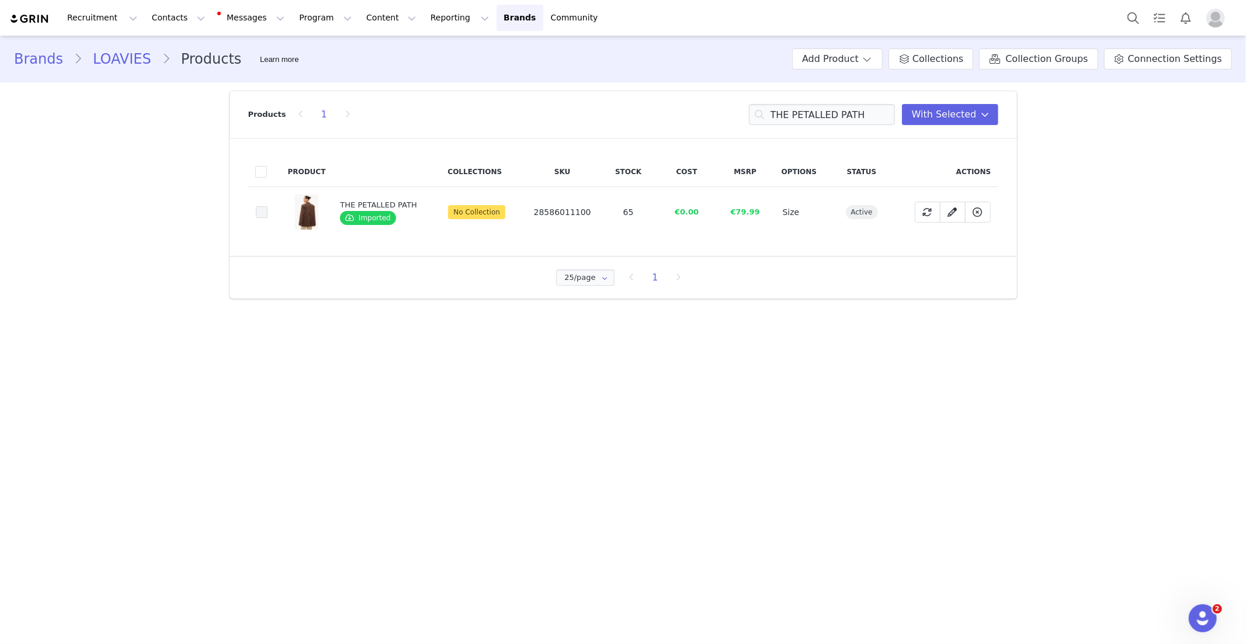
click at [268, 206] on input "d99d17f6-4982-486e-bcf2-99315eb0a3ca" at bounding box center [268, 206] width 0 height 0
click at [797, 111] on input "THE PETALLED PATH" at bounding box center [822, 114] width 146 height 21
click at [797, 110] on input "THE PETALLED PATH" at bounding box center [822, 114] width 146 height 21
click at [802, 113] on input "THE PETALLED PATH" at bounding box center [822, 114] width 146 height 21
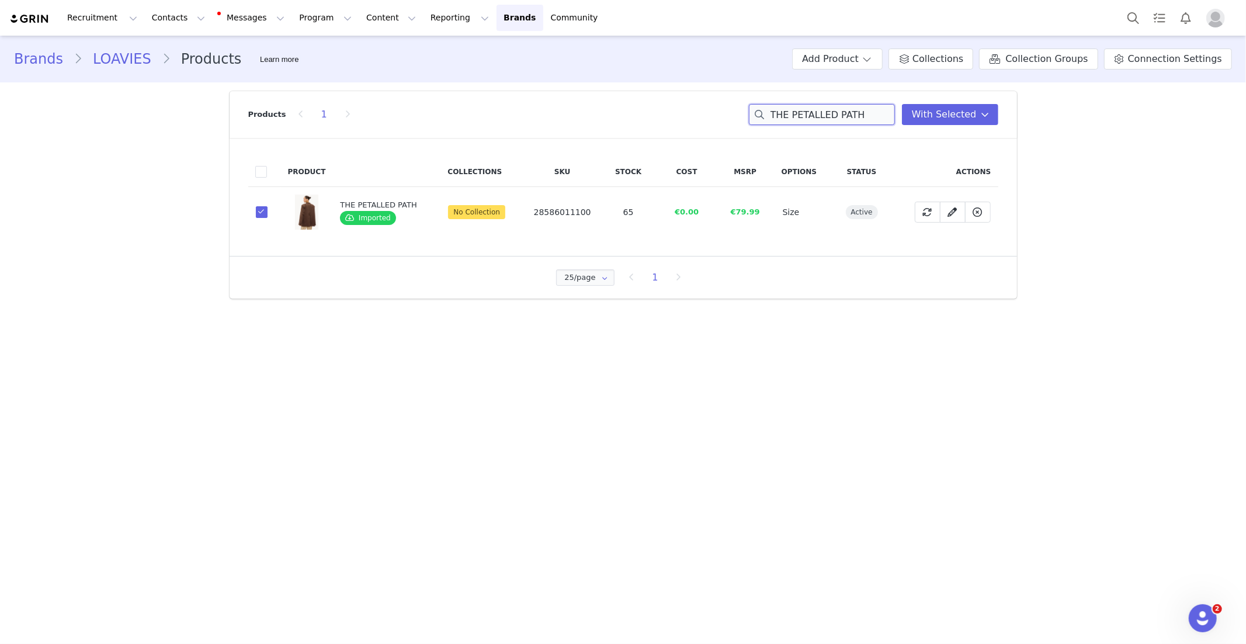
click at [802, 113] on input "THE PETALLED PATH" at bounding box center [822, 114] width 146 height 21
paste input "BURNING INSIDE"
click at [260, 208] on span at bounding box center [262, 212] width 12 height 12
click at [268, 206] on input "8912c984-8694-459e-b48e-798d3c81ebc5" at bounding box center [268, 206] width 0 height 0
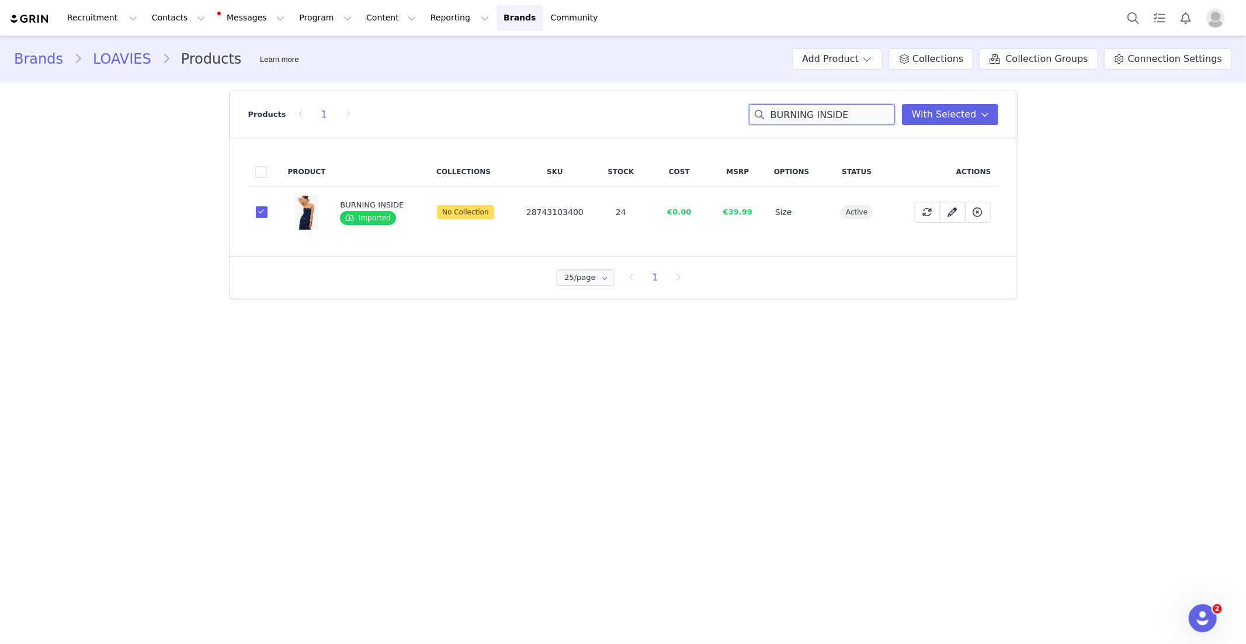
click at [813, 115] on input "BURNING INSIDE" at bounding box center [822, 114] width 146 height 21
paste input "SHE GLOWS WITHIN"
click at [260, 212] on span at bounding box center [262, 212] width 12 height 12
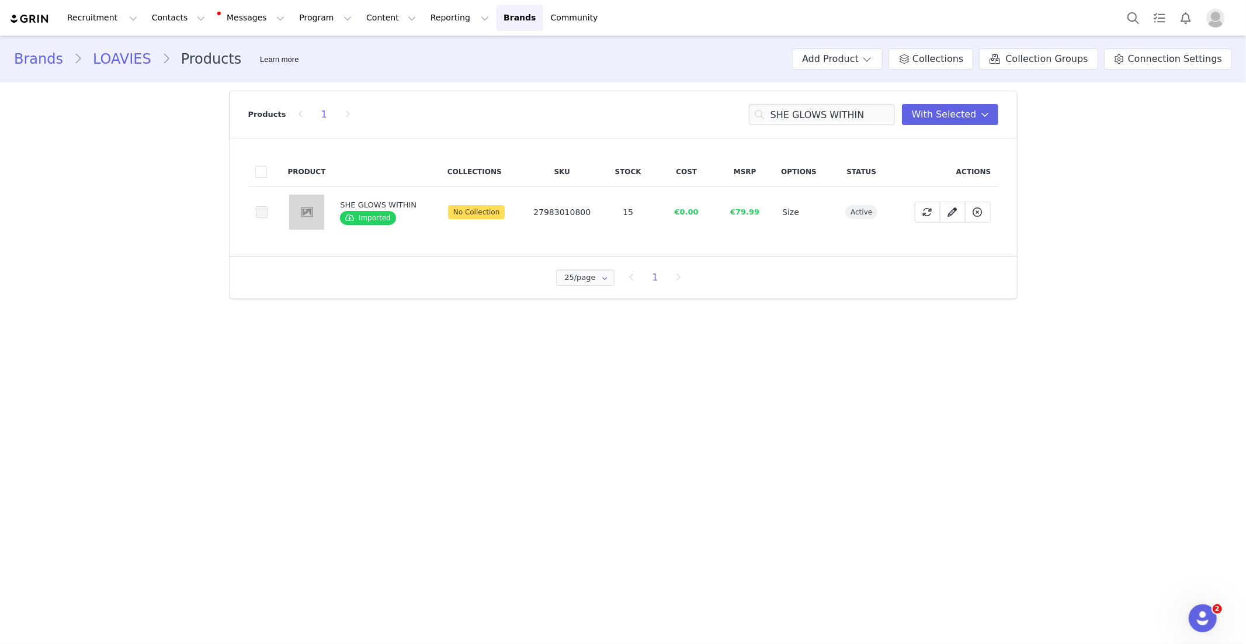
click at [268, 206] on input "3f8b33eb-f0bc-4d33-a2ed-d6c3fee85634" at bounding box center [268, 206] width 0 height 0
click at [825, 112] on input "SHE GLOWS WITHIN" at bounding box center [822, 114] width 146 height 21
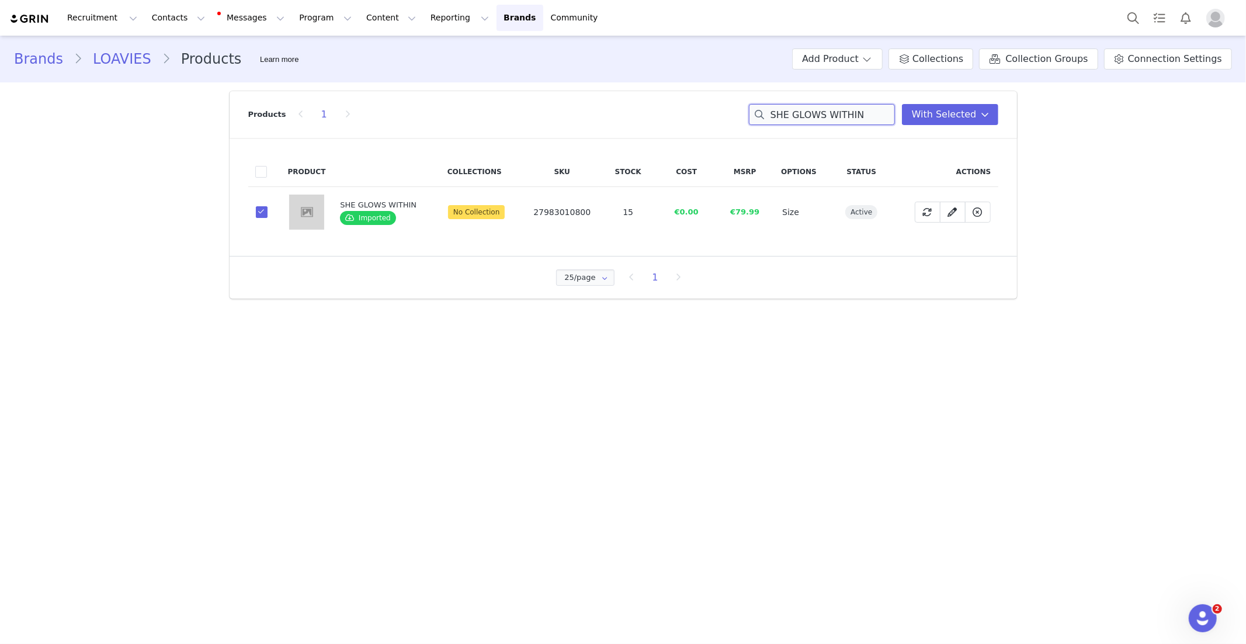
paste input "HEART TO BREAK"
drag, startPoint x: 255, startPoint y: 215, endPoint x: 263, endPoint y: 217, distance: 8.4
click at [255, 216] on td "88fe9707-e298-439c-84a8-7baebfb6f24b" at bounding box center [264, 212] width 33 height 51
click at [263, 213] on span at bounding box center [262, 212] width 12 height 12
click at [268, 206] on input "88fe9707-e298-439c-84a8-7baebfb6f24b" at bounding box center [268, 206] width 0 height 0
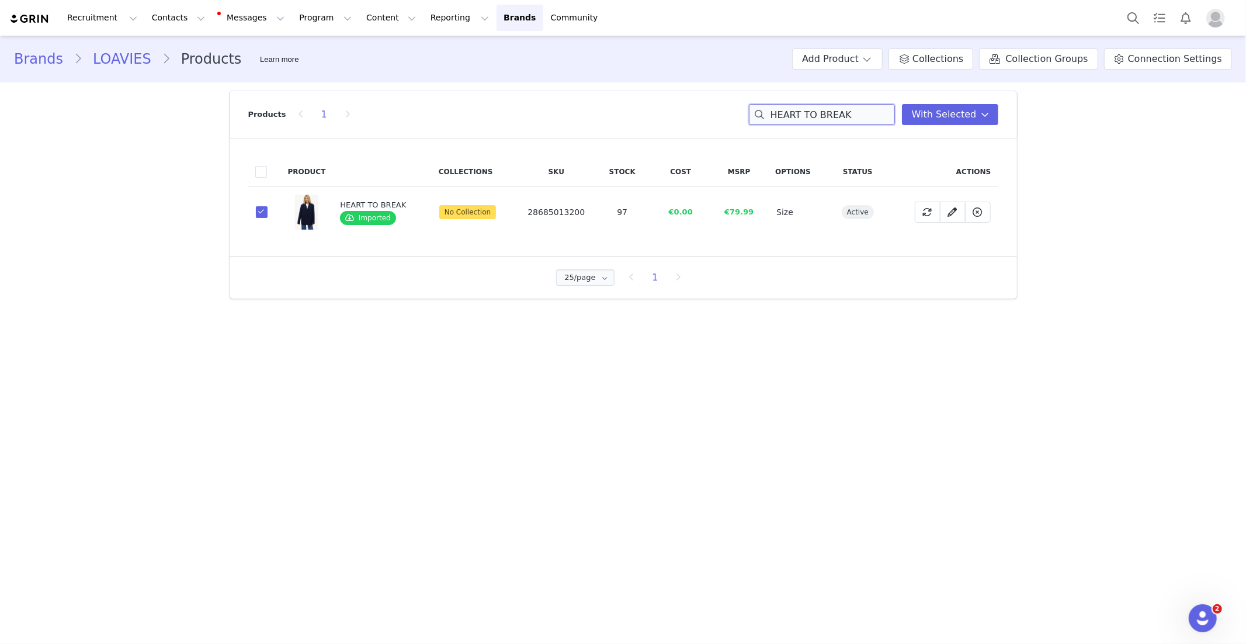
click at [784, 112] on input "HEART TO BREAK" at bounding box center [822, 114] width 146 height 21
paste input "NEVER LET GO"
drag, startPoint x: 267, startPoint y: 214, endPoint x: 302, endPoint y: 212, distance: 34.6
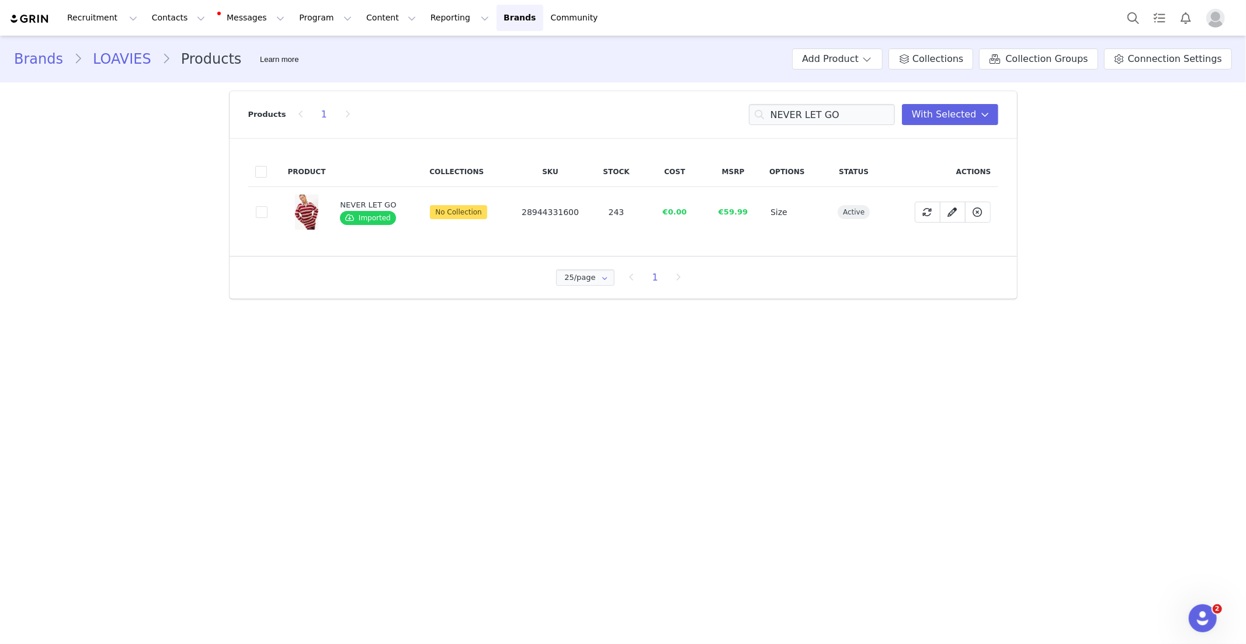
click at [268, 214] on td "3c331d4d-f109-4b33-bbab-1ef61734279e" at bounding box center [264, 212] width 33 height 51
drag, startPoint x: 265, startPoint y: 210, endPoint x: 429, endPoint y: 193, distance: 165.6
click at [265, 209] on span at bounding box center [262, 212] width 12 height 12
click at [268, 206] on input "3c331d4d-f109-4b33-bbab-1ef61734279e" at bounding box center [268, 206] width 0 height 0
click at [792, 112] on input "NEVER LET GO" at bounding box center [822, 114] width 146 height 21
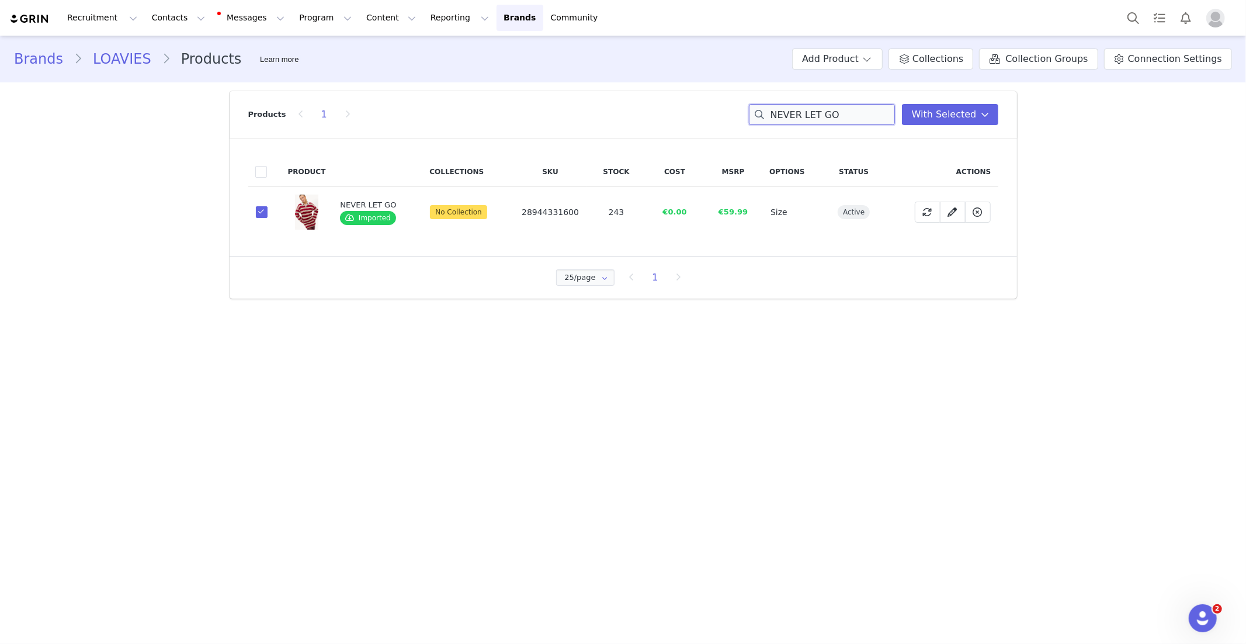
click at [792, 112] on input "NEVER LET GO" at bounding box center [822, 114] width 146 height 21
paste input "Petal Painted Skies"
drag, startPoint x: 264, startPoint y: 213, endPoint x: 257, endPoint y: 218, distance: 8.4
click at [264, 213] on span at bounding box center [262, 212] width 12 height 12
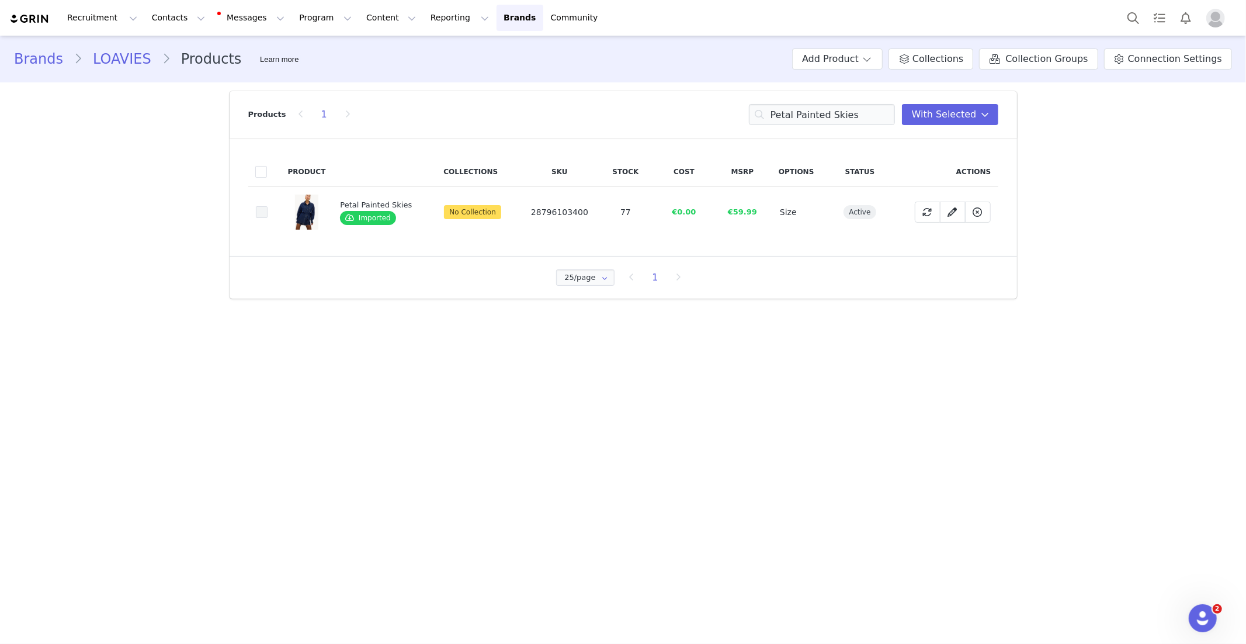
click at [268, 206] on input "f7bf8350-e040-46b7-b88c-71da52545de4" at bounding box center [268, 206] width 0 height 0
click at [820, 113] on input "Petal Painted Skies" at bounding box center [822, 114] width 146 height 21
click at [820, 112] on input "Petal Painted Skies" at bounding box center [822, 114] width 146 height 21
paste
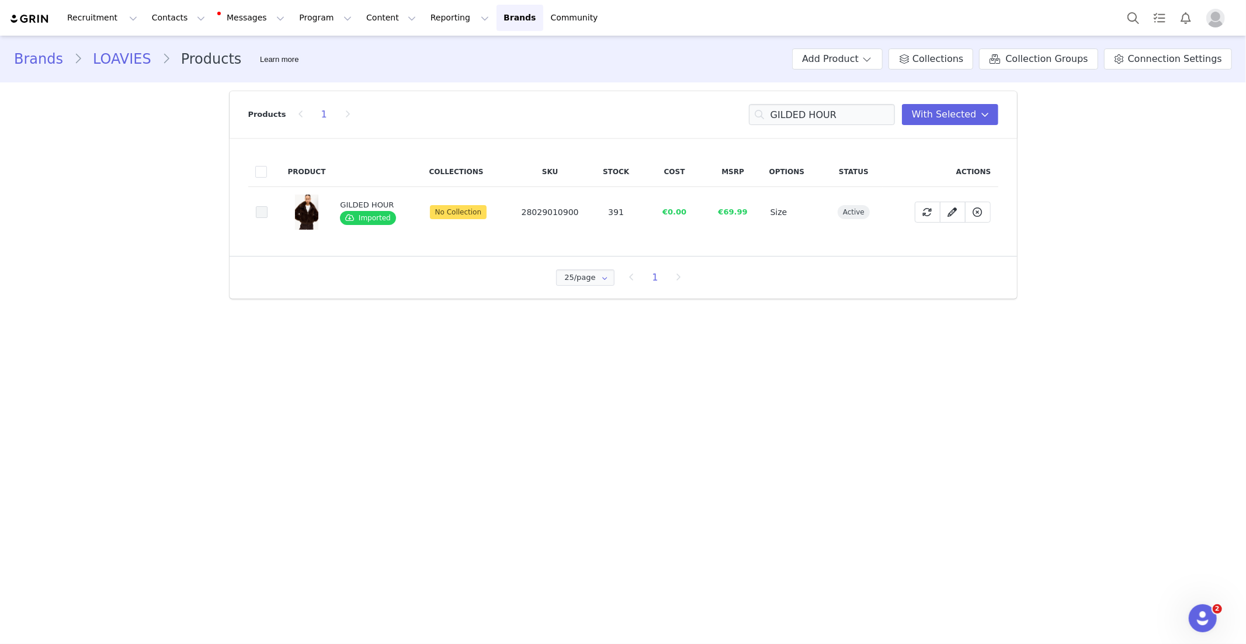
click at [264, 214] on span at bounding box center [262, 212] width 12 height 12
click at [268, 206] on input "c04d7000-0dae-48c6-8712-dfd82434f1a6" at bounding box center [268, 206] width 0 height 0
click at [796, 117] on input "GILDED HOUR" at bounding box center [822, 114] width 146 height 21
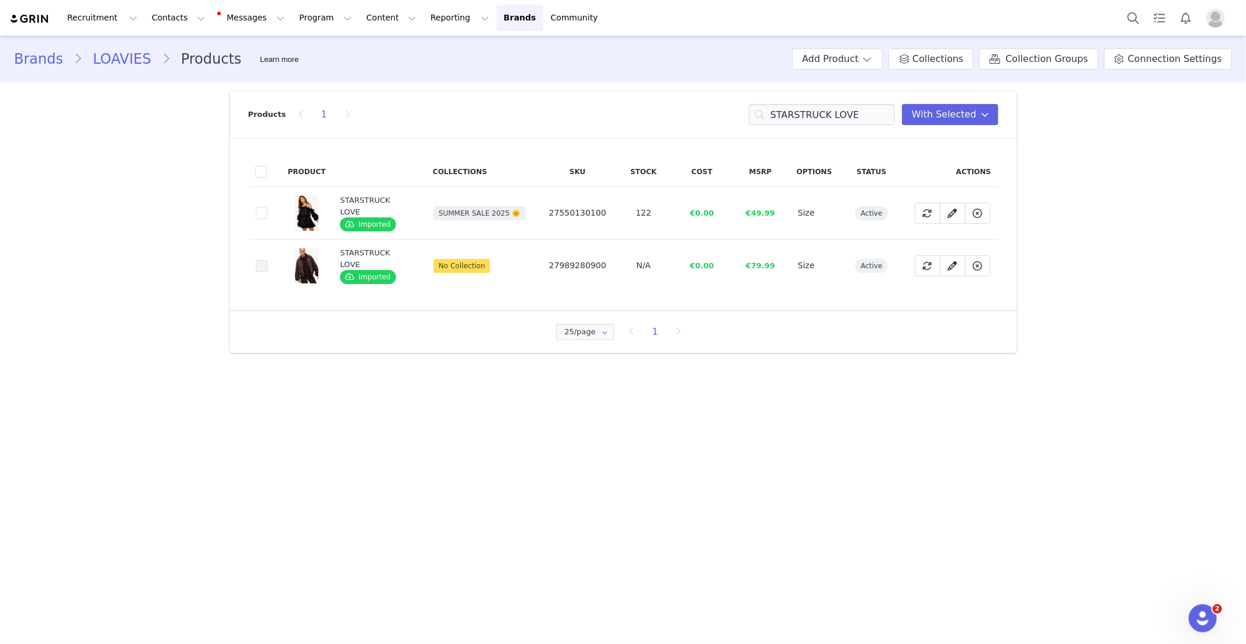
click at [261, 264] on span at bounding box center [262, 266] width 12 height 12
click at [268, 260] on input "d8c0add1-fb67-4622-8817-cf0d6281e79c" at bounding box center [268, 260] width 0 height 0
click at [814, 121] on input "STARSTRUCK LOVE" at bounding box center [822, 114] width 146 height 21
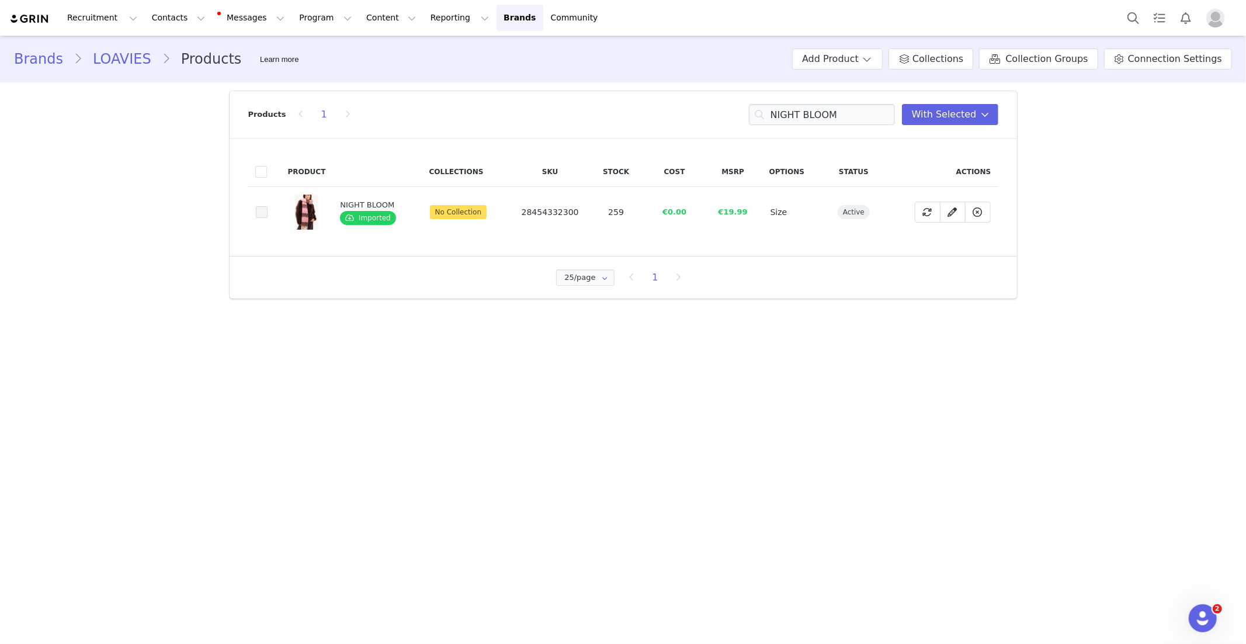
drag, startPoint x: 264, startPoint y: 212, endPoint x: 255, endPoint y: 216, distance: 9.4
click at [264, 212] on span at bounding box center [262, 212] width 12 height 12
click at [268, 206] on input "32e85180-ecf0-423f-a853-543197158546" at bounding box center [268, 206] width 0 height 0
click at [805, 112] on input "NIGHT BLOOM" at bounding box center [822, 114] width 146 height 21
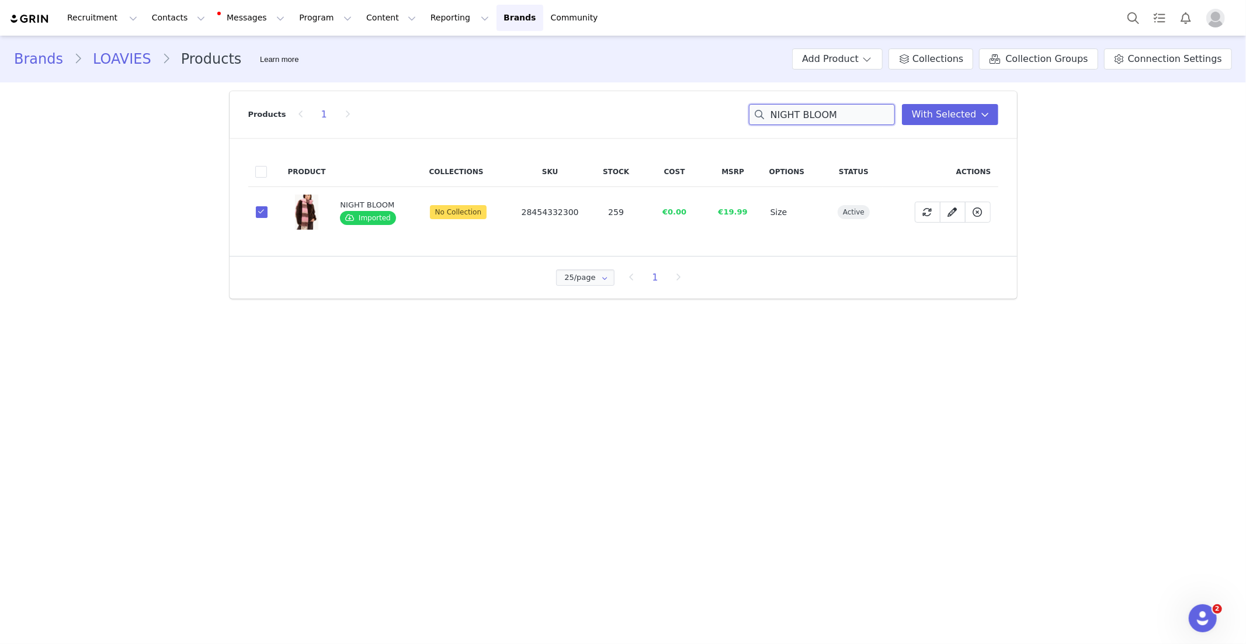
click at [805, 112] on input "NIGHT BLOOM" at bounding box center [822, 114] width 146 height 21
click at [263, 213] on span at bounding box center [262, 212] width 12 height 12
click at [268, 206] on input "0d942c40-55bc-49af-84d5-1a476be0fb90" at bounding box center [268, 206] width 0 height 0
click at [817, 117] on input "GUSTY WINDS" at bounding box center [822, 114] width 146 height 21
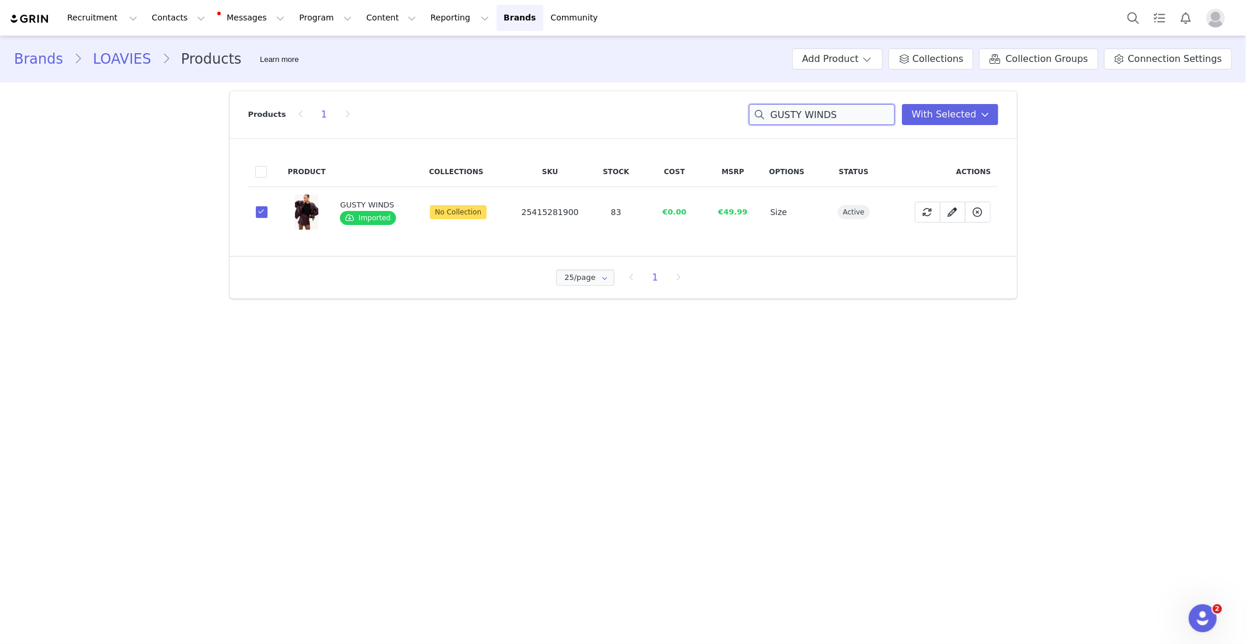
click at [817, 117] on input "GUSTY WINDS" at bounding box center [822, 114] width 146 height 21
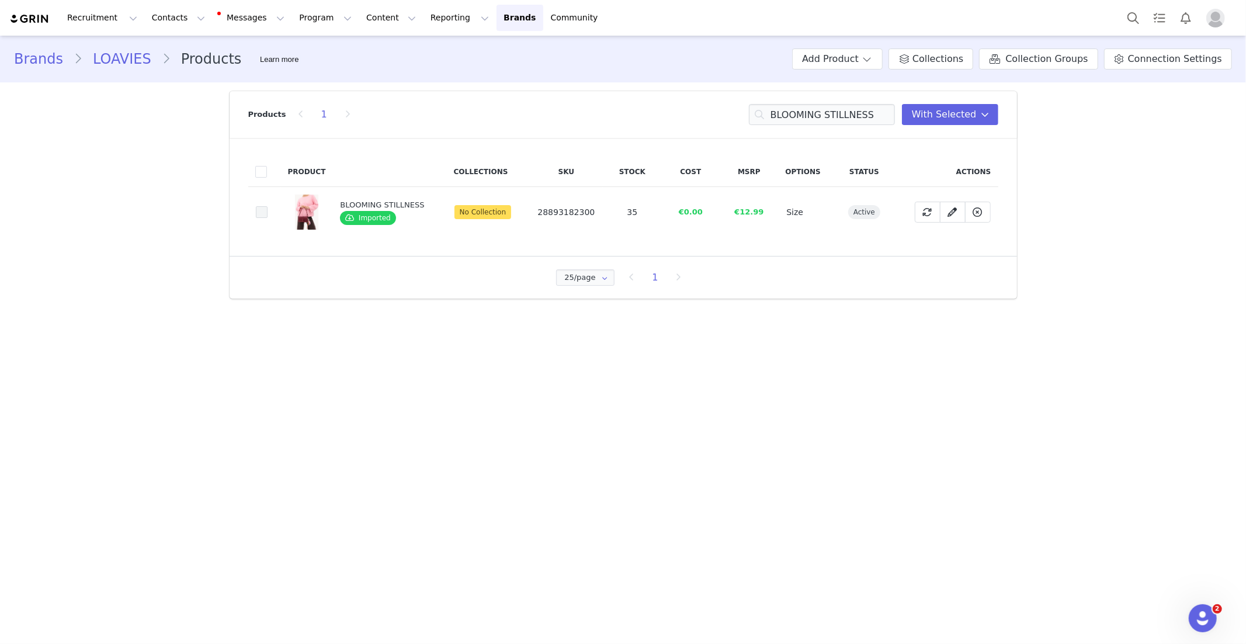
click at [261, 209] on span at bounding box center [262, 212] width 12 height 12
click at [268, 206] on input "52486cef-dd57-43fd-b6f2-2f7bd6a11bbe" at bounding box center [268, 206] width 0 height 0
click at [845, 109] on input "BLOOMING STILLNESS" at bounding box center [822, 114] width 146 height 21
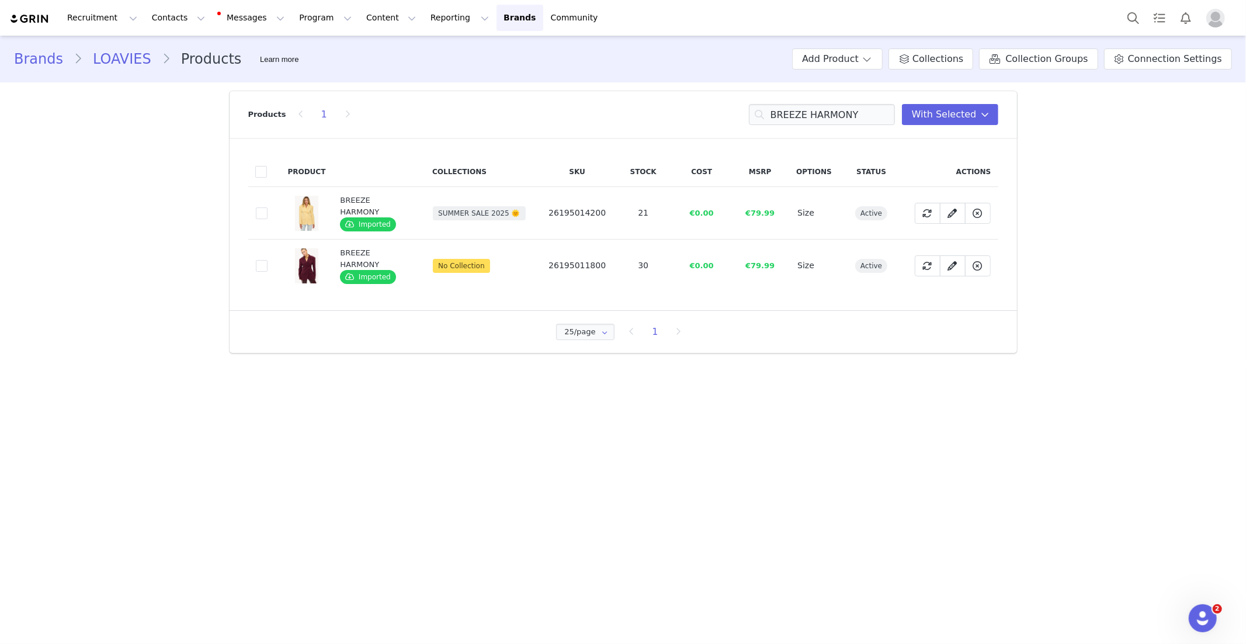
drag, startPoint x: 259, startPoint y: 264, endPoint x: 251, endPoint y: 269, distance: 9.4
click at [259, 264] on span at bounding box center [262, 266] width 12 height 12
click at [268, 260] on input "7b4d01c9-695e-435b-81af-043fbb36f6bd" at bounding box center [268, 260] width 0 height 0
click at [795, 115] on input "BREEZE HARMONY" at bounding box center [822, 114] width 146 height 21
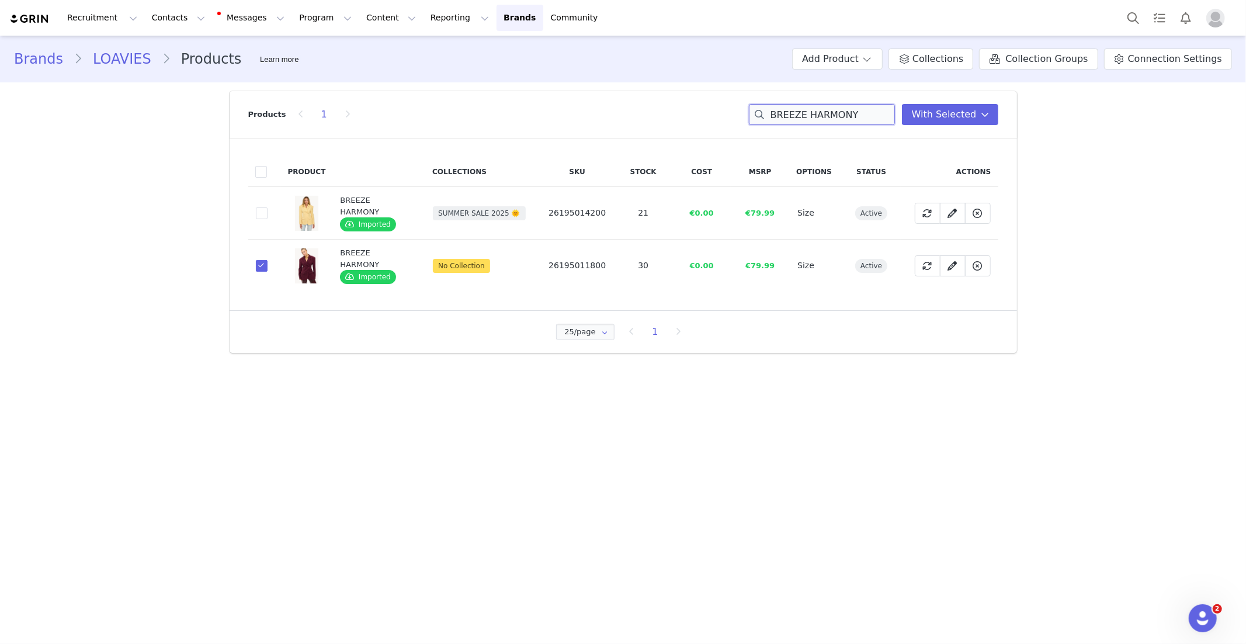
click at [795, 115] on input "BREEZE HARMONY" at bounding box center [822, 114] width 146 height 21
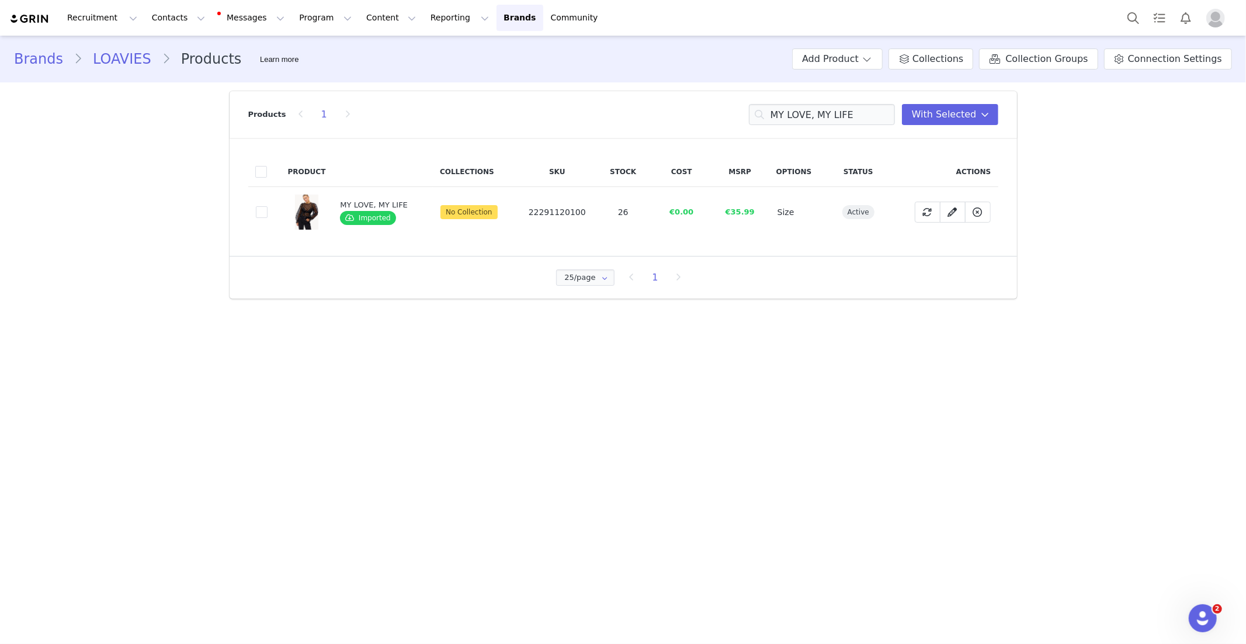
drag, startPoint x: 257, startPoint y: 210, endPoint x: 233, endPoint y: 220, distance: 26.7
click at [257, 210] on span at bounding box center [262, 212] width 12 height 12
click at [268, 206] on input "cc13805a-6101-48bd-bc54-14b893fe2f9a" at bounding box center [268, 206] width 0 height 0
click at [826, 108] on input "MY LOVE, MY LIFE" at bounding box center [822, 114] width 146 height 21
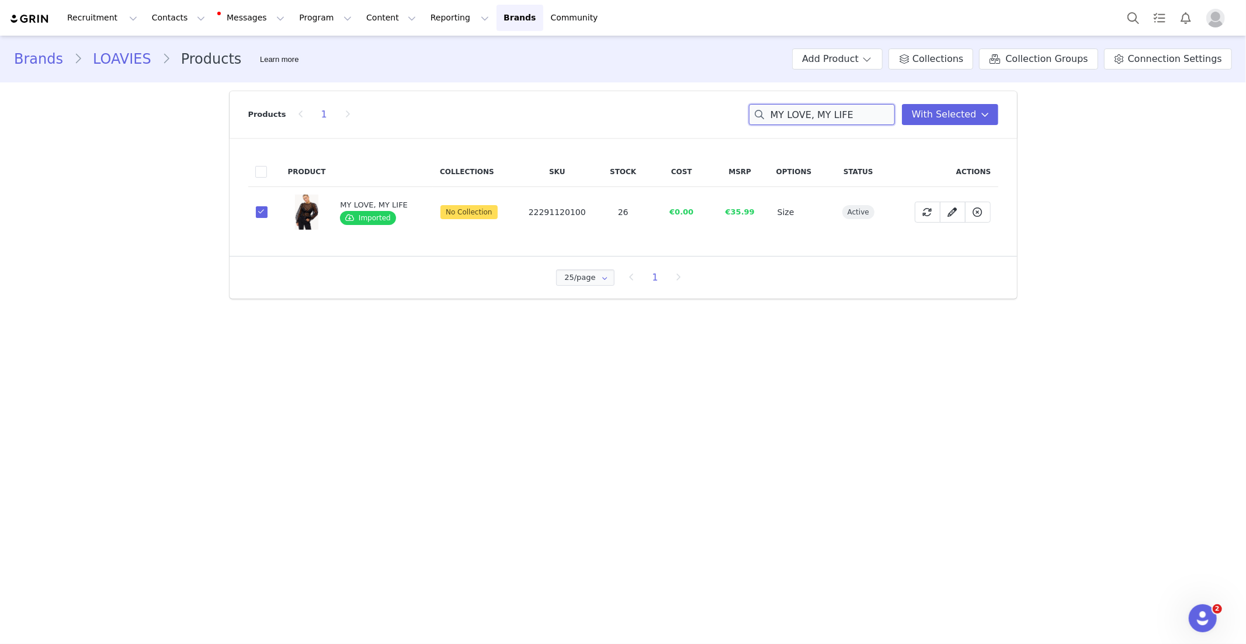
click at [826, 108] on input "MY LOVE, MY LIFE" at bounding box center [822, 114] width 146 height 21
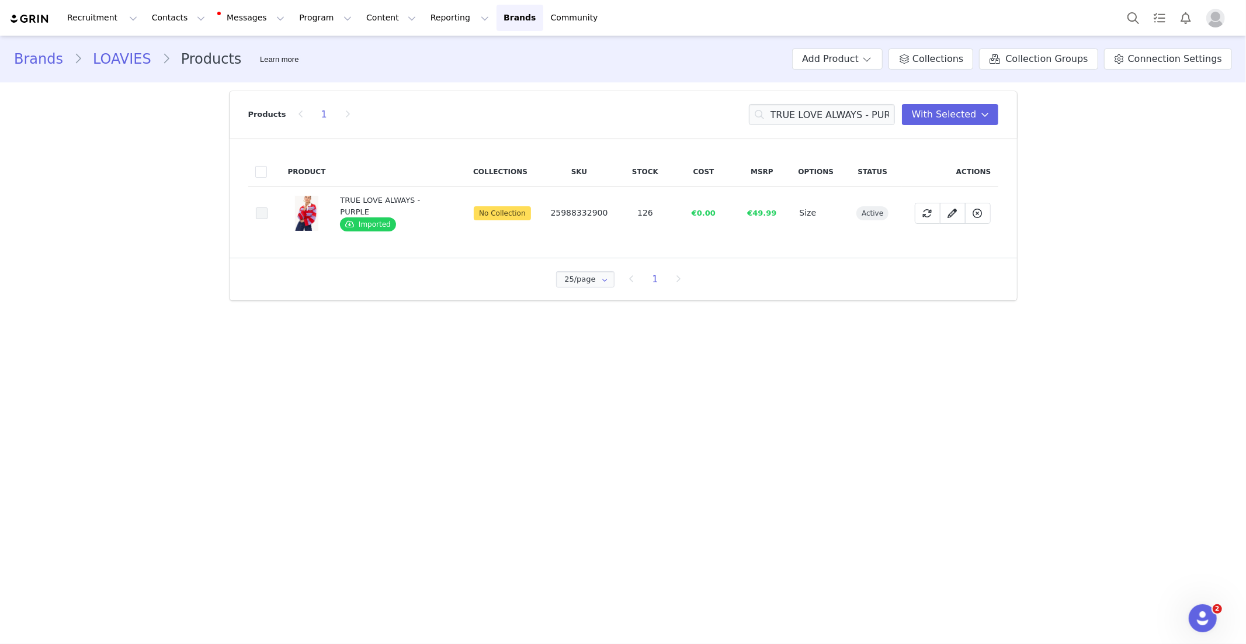
click at [262, 215] on span at bounding box center [262, 213] width 12 height 12
click at [268, 207] on input "93169a3a-0c95-4227-8443-fc9026ef3aaf" at bounding box center [268, 207] width 0 height 0
click at [805, 118] on input "TRUE LOVE ALWAYS - PURPLE" at bounding box center [822, 114] width 146 height 21
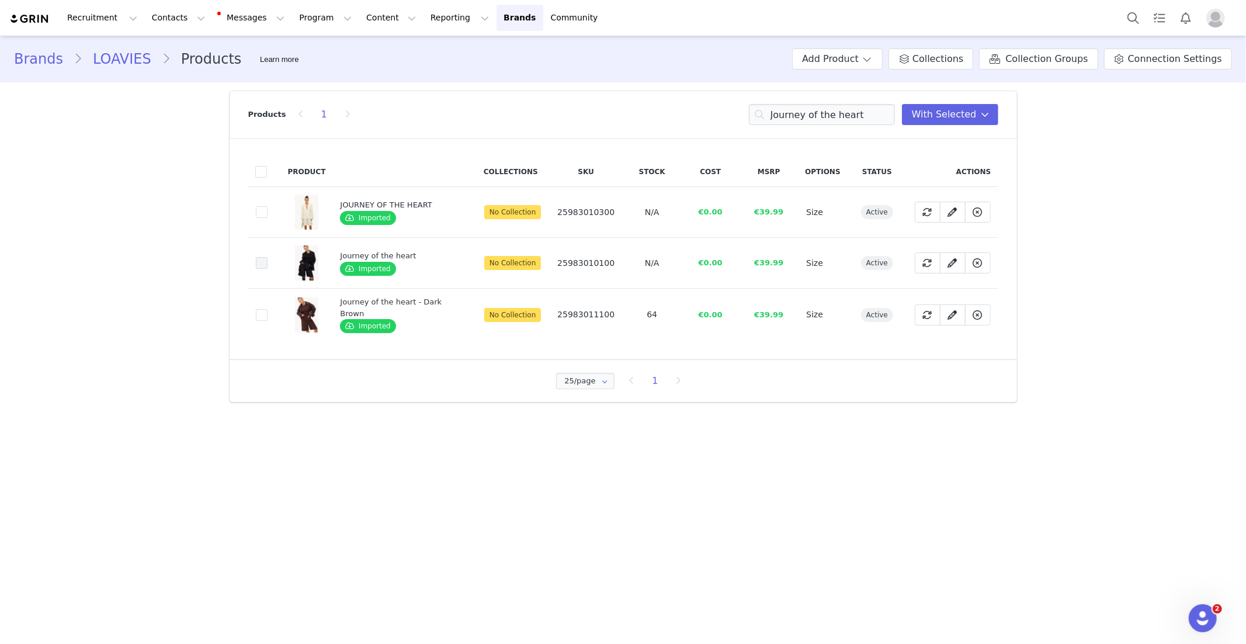
click at [263, 263] on span at bounding box center [262, 263] width 12 height 12
click at [268, 257] on input "a8e18a31-7e21-4546-b442-bda8865bbb52" at bounding box center [268, 257] width 0 height 0
click at [815, 121] on input "Journey of the heart" at bounding box center [822, 114] width 146 height 21
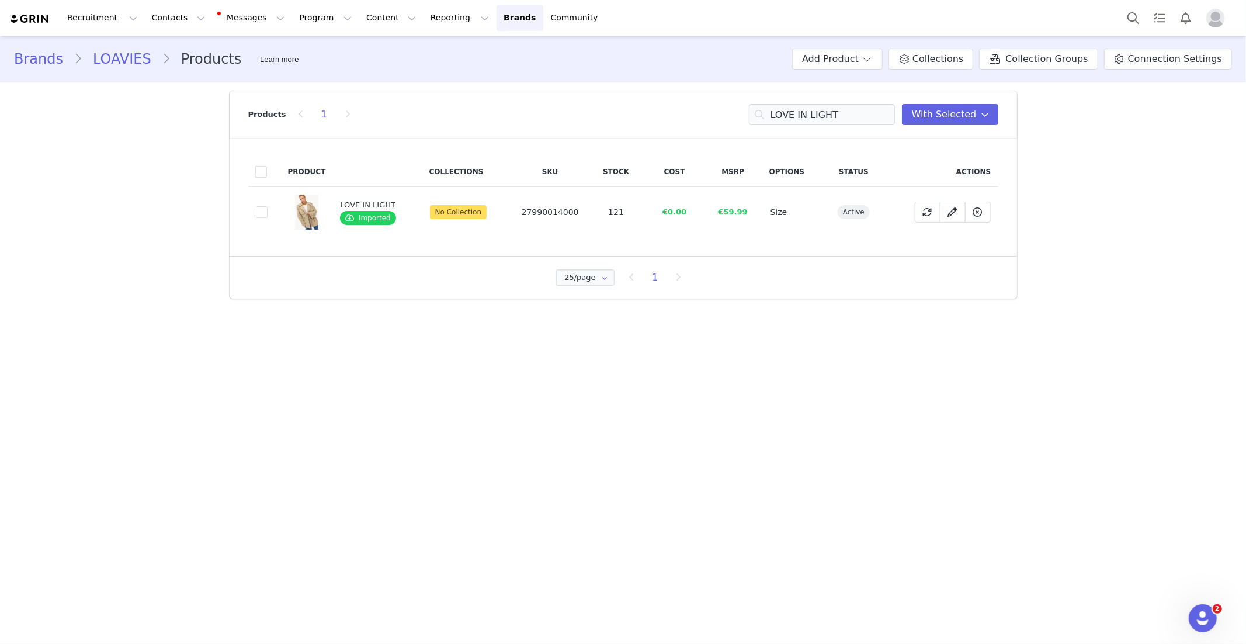
drag, startPoint x: 266, startPoint y: 213, endPoint x: 30, endPoint y: 218, distance: 236.1
click at [266, 213] on span at bounding box center [262, 212] width 12 height 12
click at [268, 206] on input "ef65c37c-e22c-45cc-9108-fcad0a9815ad" at bounding box center [268, 206] width 0 height 0
click at [790, 116] on input "LOVE IN LIGHT" at bounding box center [822, 114] width 146 height 21
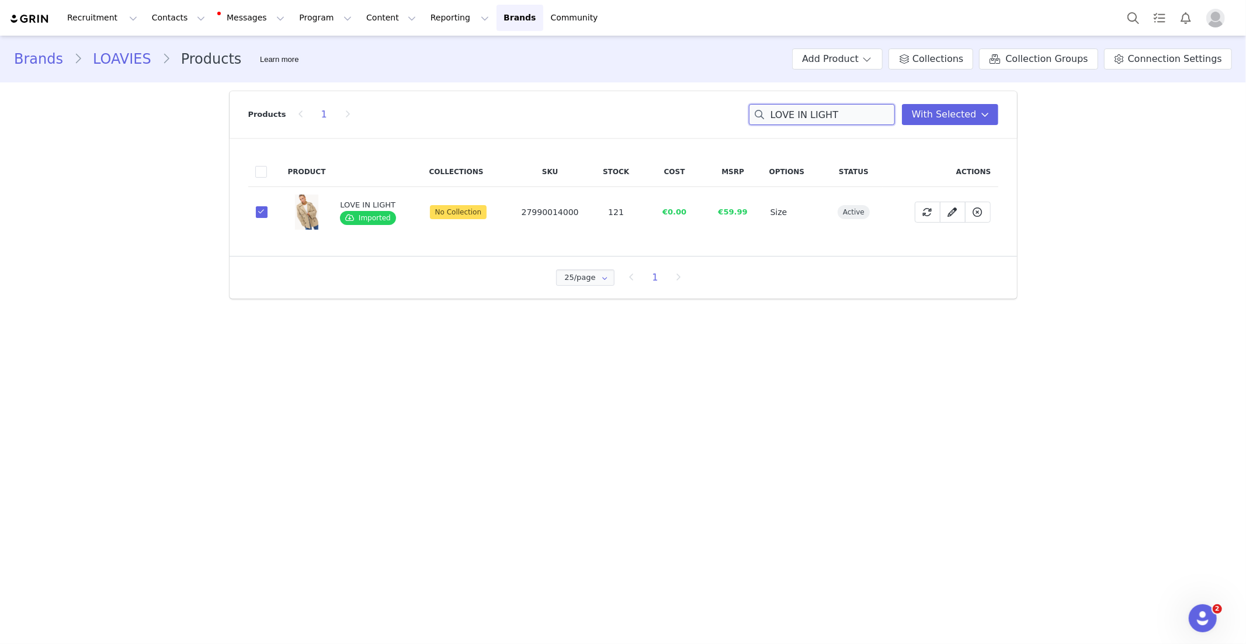
click at [790, 116] on input "LOVE IN LIGHT" at bounding box center [822, 114] width 146 height 21
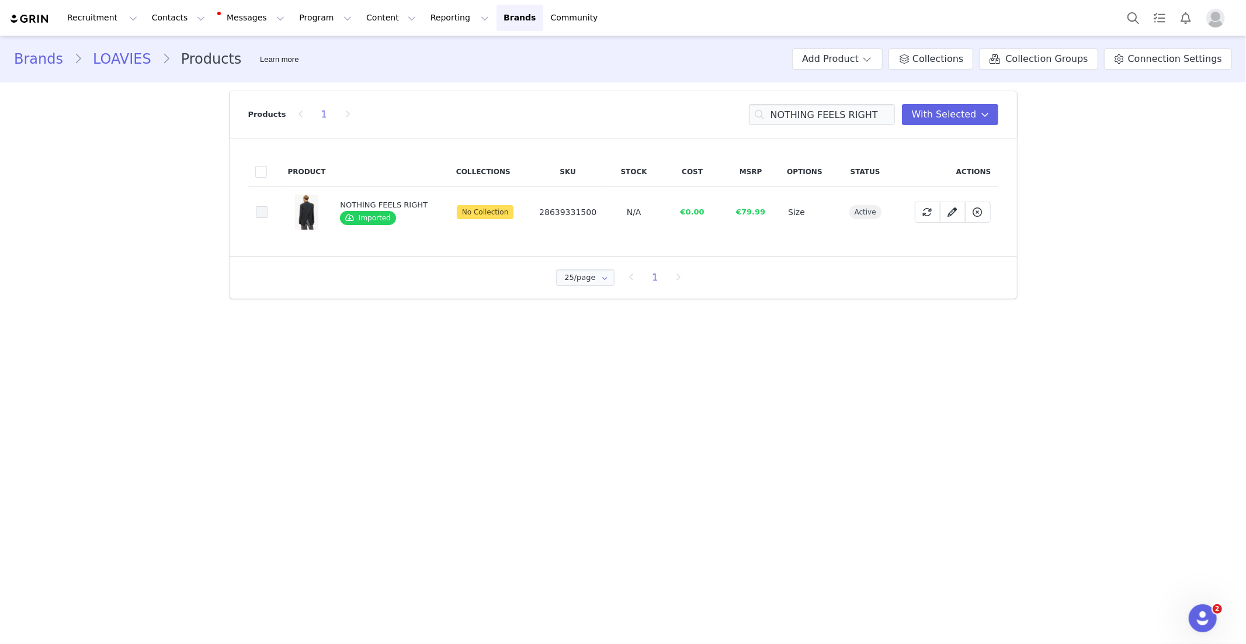
click at [262, 214] on span at bounding box center [262, 212] width 12 height 12
click at [268, 206] on input "49e04ed6-9192-48e6-b14c-efc8ba1e0403" at bounding box center [268, 206] width 0 height 0
click at [789, 116] on input "NOTHING FEELS RIGHT" at bounding box center [822, 114] width 146 height 21
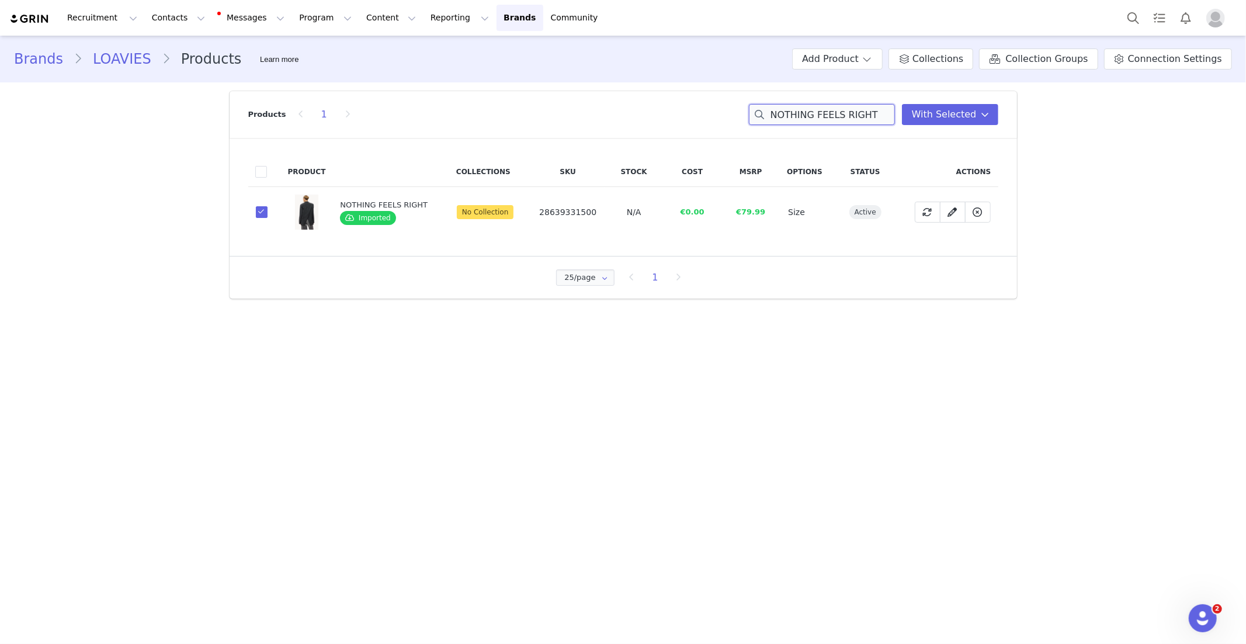
click at [789, 116] on input "NOTHING FEELS RIGHT" at bounding box center [822, 114] width 146 height 21
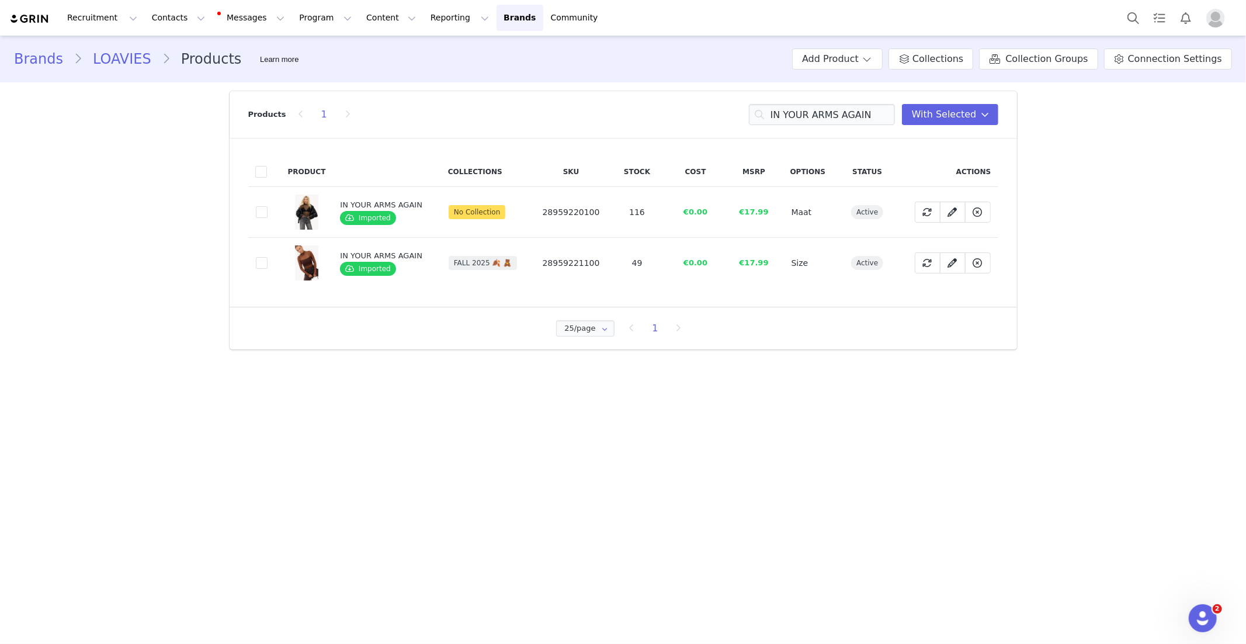
drag, startPoint x: 264, startPoint y: 212, endPoint x: 222, endPoint y: 218, distance: 42.6
click at [264, 212] on span at bounding box center [262, 212] width 12 height 12
click at [268, 206] on input "a50349f3-a797-4599-9a35-e523f5c68c48" at bounding box center [268, 206] width 0 height 0
click at [804, 113] on input "IN YOUR ARMS AGAIN" at bounding box center [822, 114] width 146 height 21
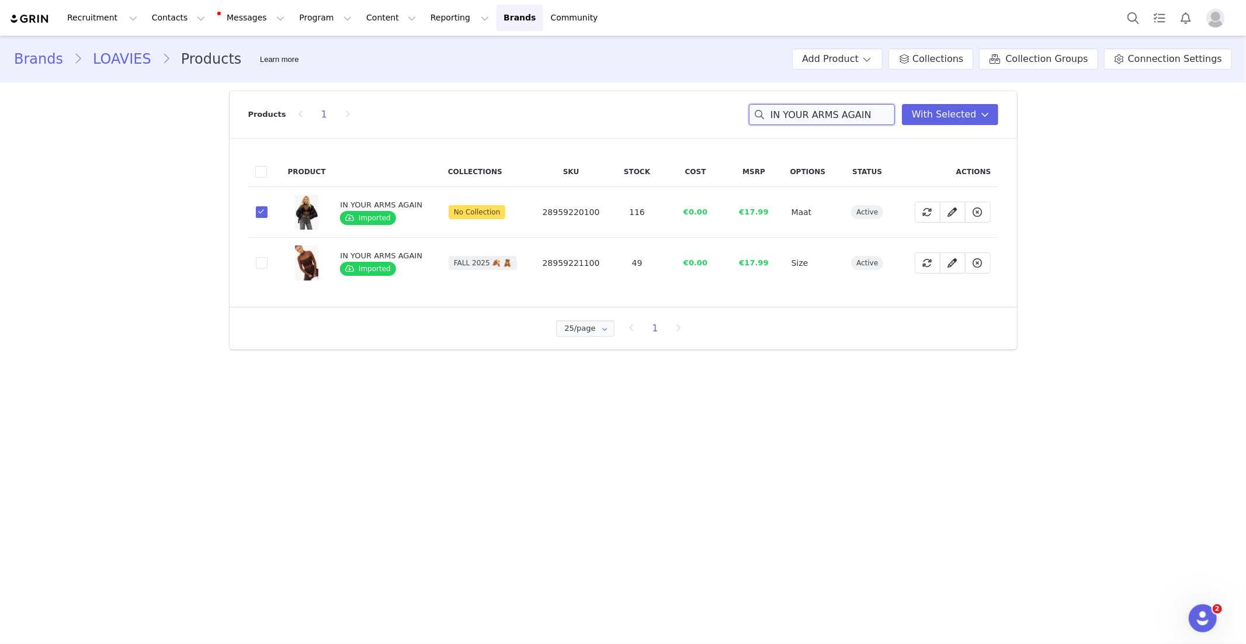
click at [804, 112] on input "IN YOUR ARMS AGAIN" at bounding box center [822, 114] width 146 height 21
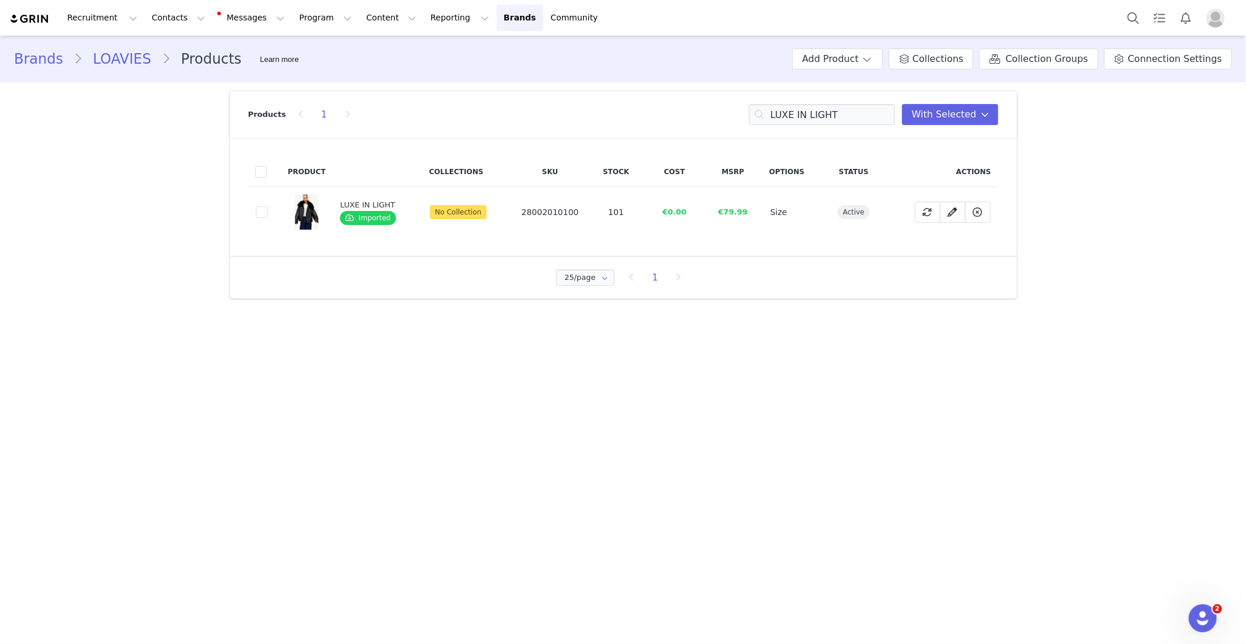
drag, startPoint x: 261, startPoint y: 210, endPoint x: 246, endPoint y: 212, distance: 15.3
click at [261, 210] on span at bounding box center [262, 212] width 12 height 12
click at [268, 206] on input "ab32f8f0-29a0-44e3-80c3-f0c766a55cc3" at bounding box center [268, 206] width 0 height 0
click at [829, 118] on input "LUXE IN LIGHT" at bounding box center [822, 114] width 146 height 21
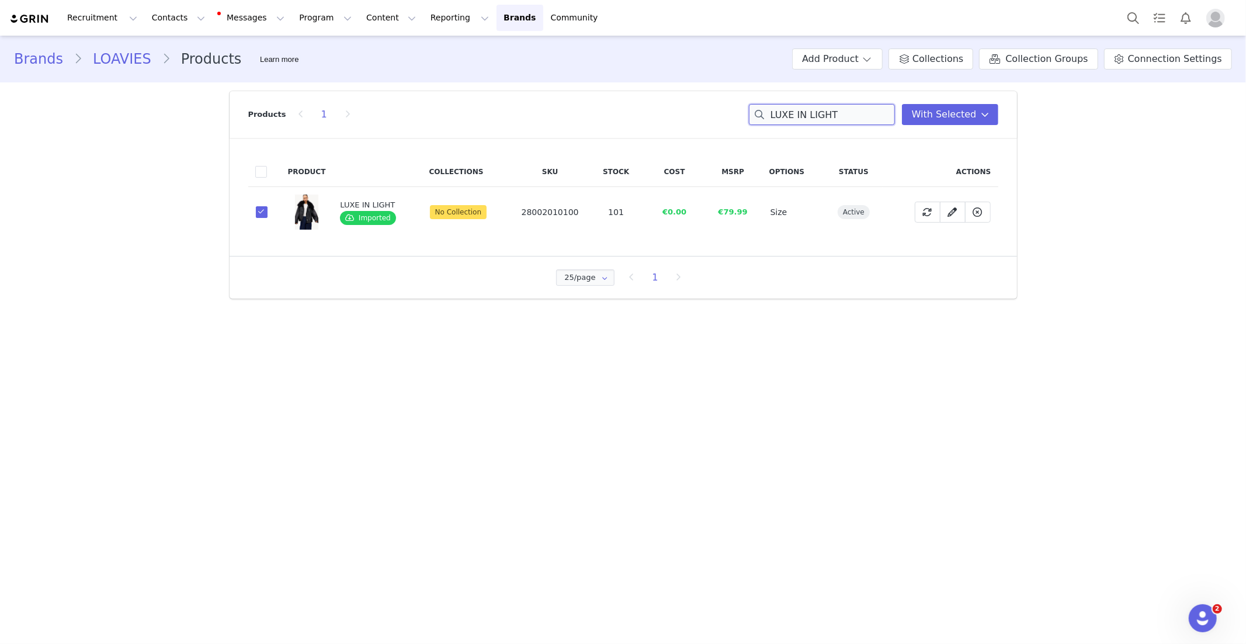
click at [829, 118] on input "LUXE IN LIGHT" at bounding box center [822, 114] width 146 height 21
click at [264, 209] on span at bounding box center [262, 212] width 12 height 12
click at [268, 206] on input "e5ca76a9-1668-4c13-90bf-554dfbf22fb2" at bounding box center [268, 206] width 0 height 0
click at [788, 112] on input "NO REGRETS" at bounding box center [822, 114] width 146 height 21
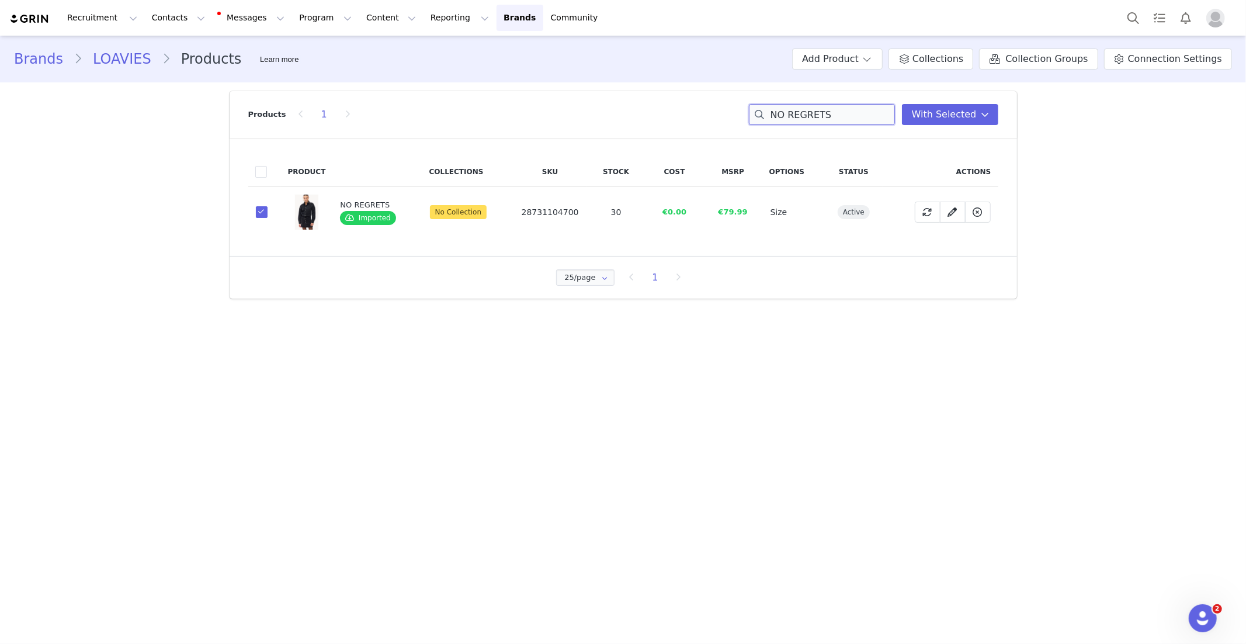
click at [788, 112] on input "NO REGRETS" at bounding box center [822, 114] width 146 height 21
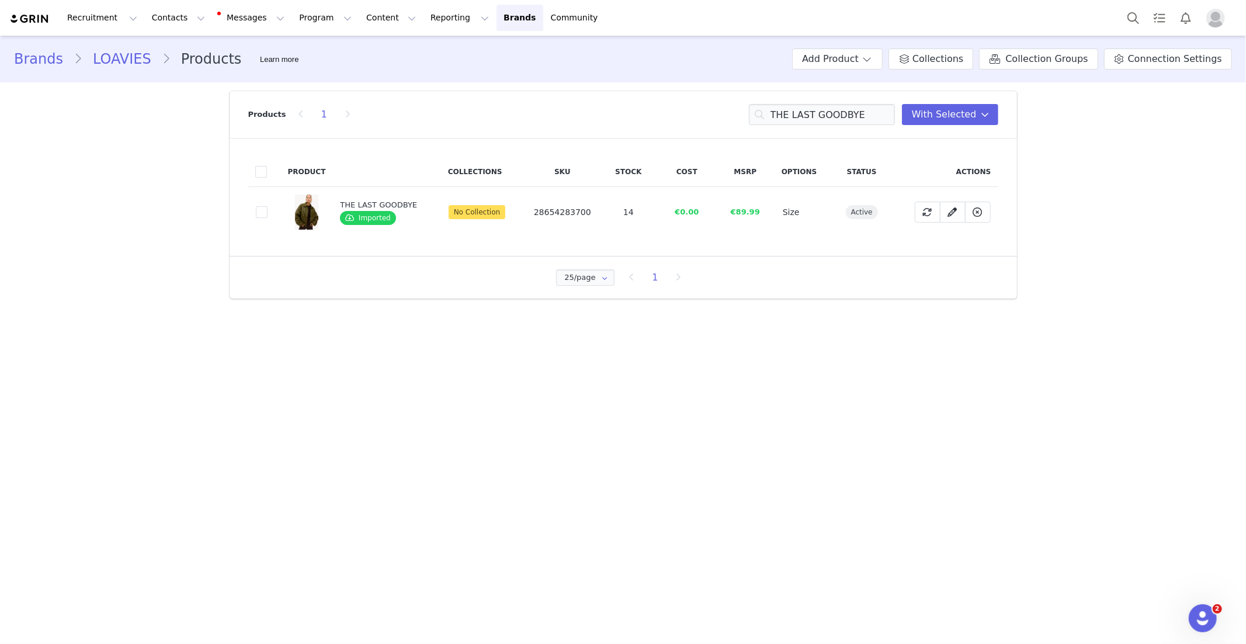
click at [261, 212] on span at bounding box center [262, 212] width 12 height 12
click at [268, 206] on input "93c6fe80-43a6-4834-99a3-663bf520696a" at bounding box center [268, 206] width 0 height 0
click at [784, 116] on input "THE LAST GOODBYE" at bounding box center [822, 114] width 146 height 21
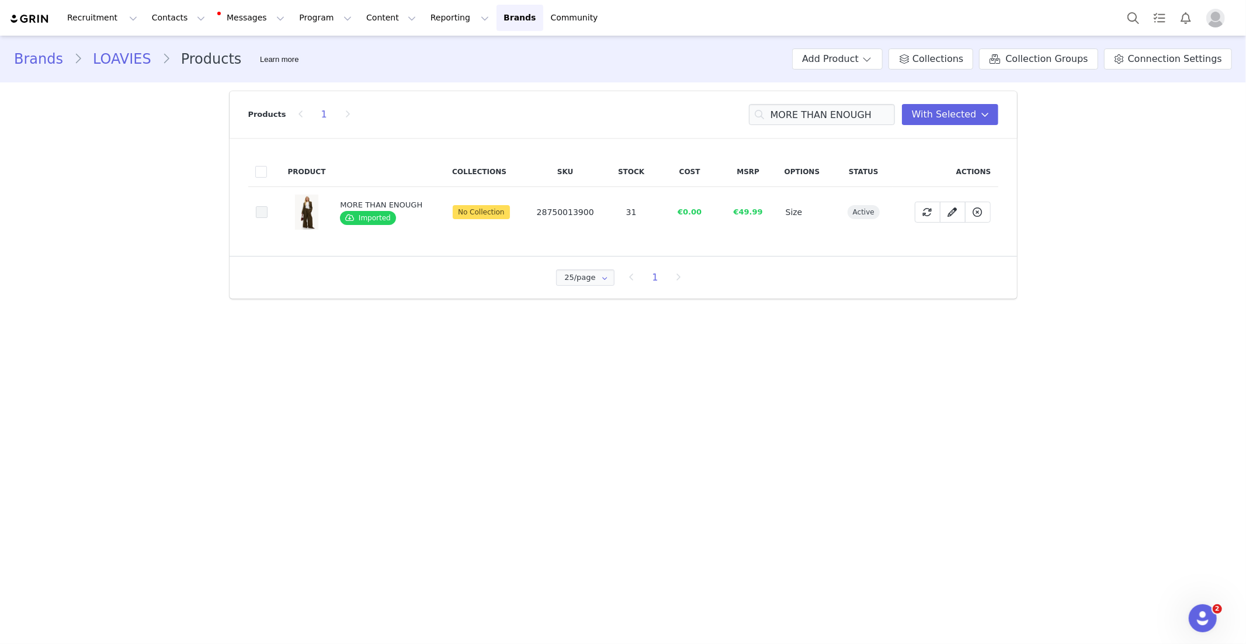
click at [265, 213] on span at bounding box center [262, 212] width 12 height 12
click at [268, 206] on input "d77bc0bd-7cef-46b7-8eb9-396e1298d8b4" at bounding box center [268, 206] width 0 height 0
click at [802, 120] on input "MORE THAN ENOUGH" at bounding box center [822, 114] width 146 height 21
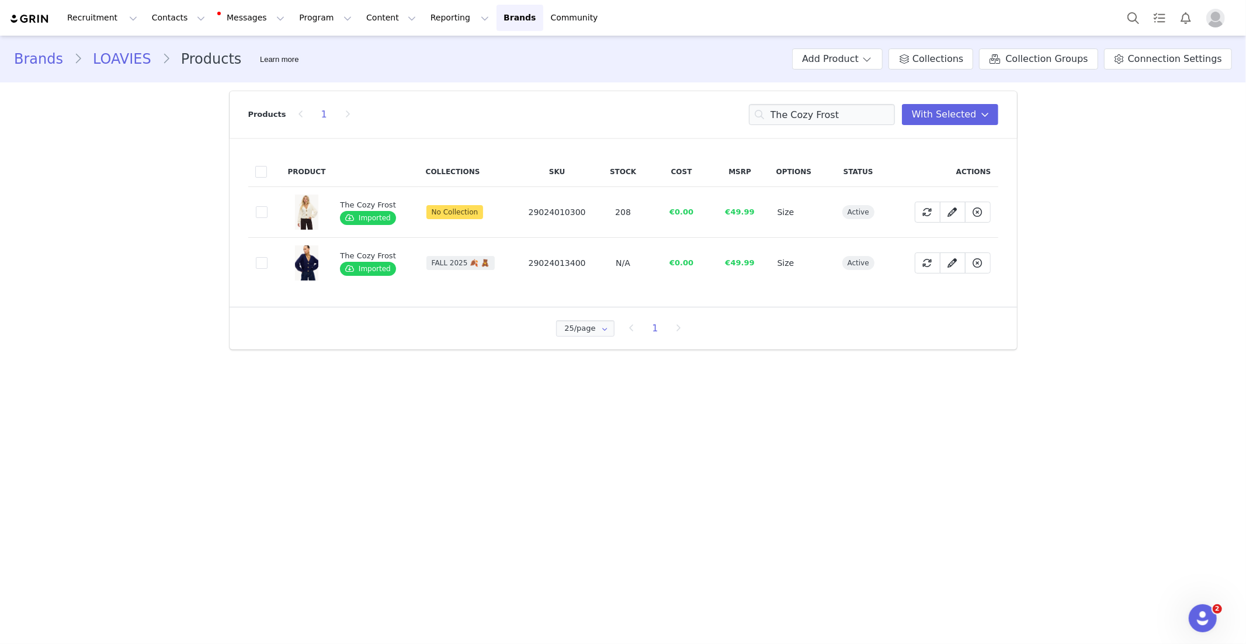
drag, startPoint x: 262, startPoint y: 213, endPoint x: 88, endPoint y: 219, distance: 174.2
click at [262, 213] on span at bounding box center [262, 212] width 12 height 12
click at [268, 206] on input "1bd5c8f3-2b2c-4224-a336-7e8721494a18" at bounding box center [268, 206] width 0 height 0
click at [811, 112] on input "The Cozy Frost" at bounding box center [822, 114] width 146 height 21
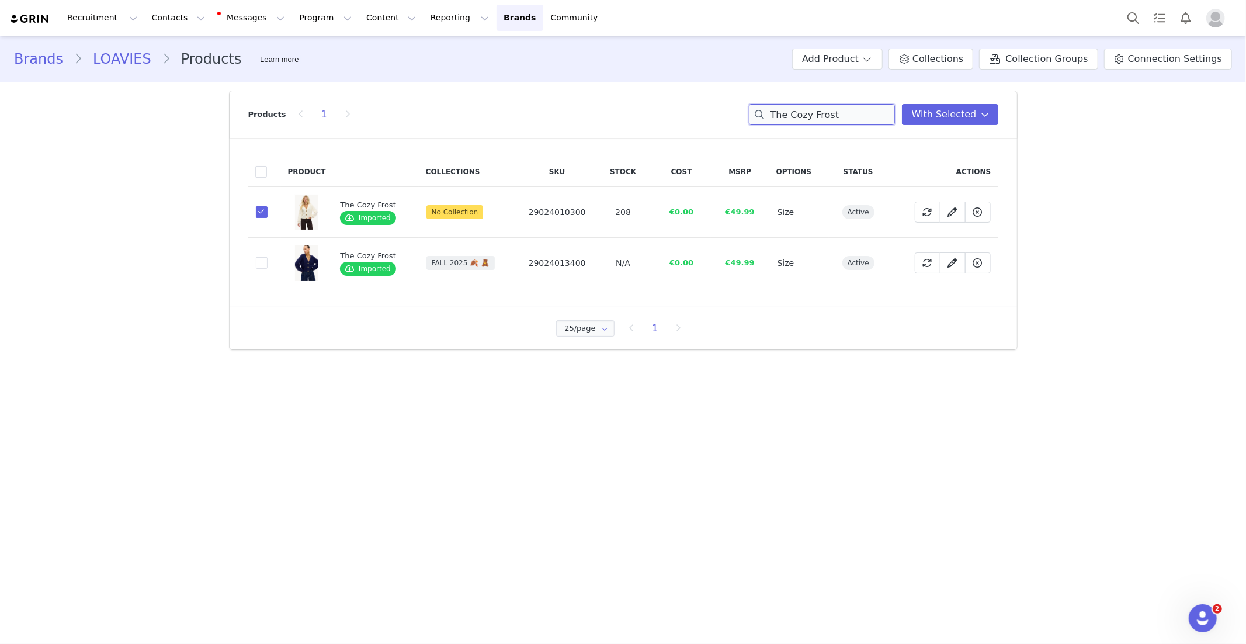
click at [811, 112] on input "The Cozy Frost" at bounding box center [822, 114] width 146 height 21
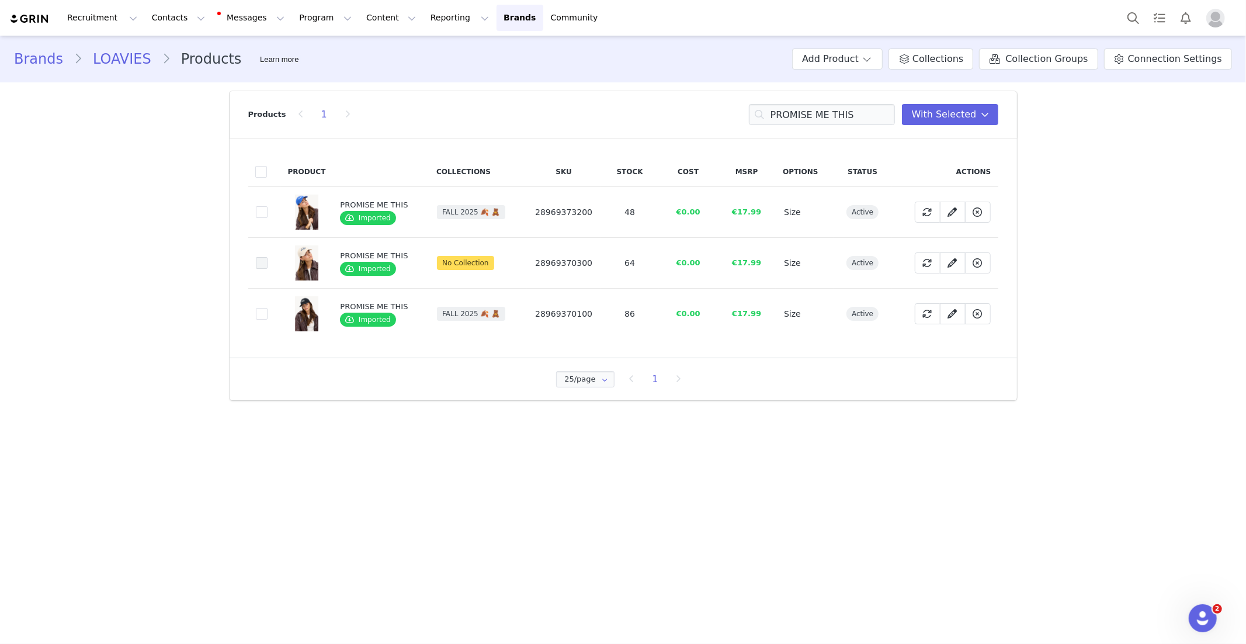
click at [265, 264] on span at bounding box center [262, 263] width 12 height 12
click at [268, 257] on input "95073fde-8f7e-442c-a494-24f6f11d0fa4" at bounding box center [268, 257] width 0 height 0
click at [804, 114] on input "PROMISE ME THIS" at bounding box center [822, 114] width 146 height 21
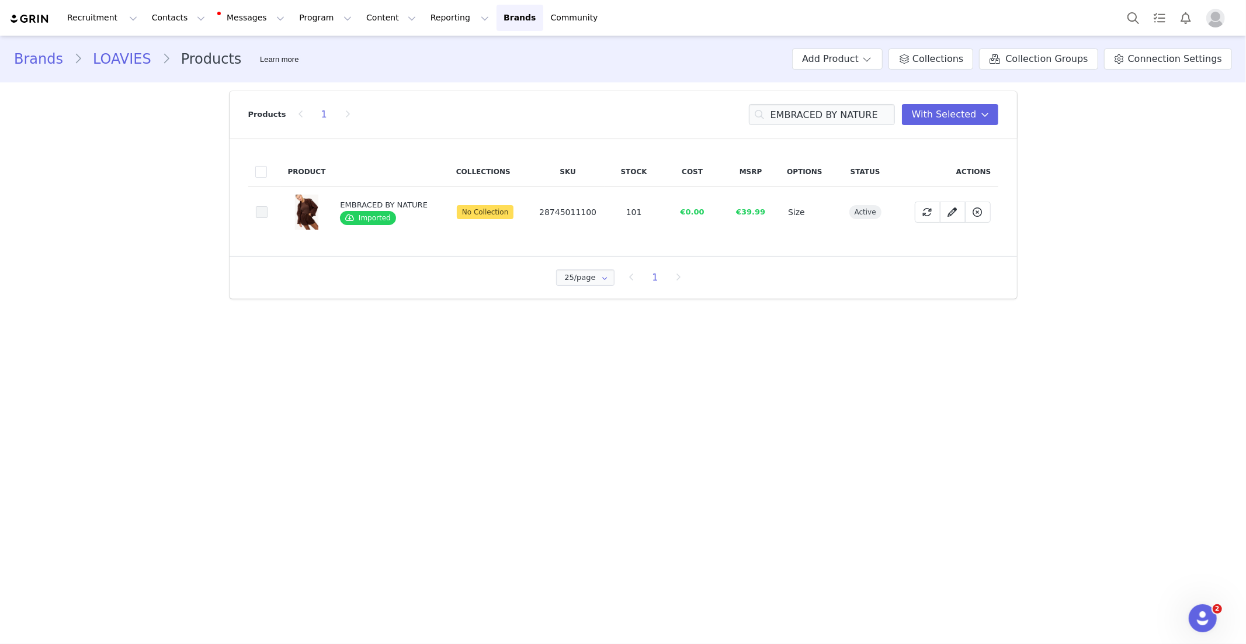
click at [261, 213] on span at bounding box center [262, 212] width 12 height 12
click at [268, 206] on input "75dc6eaa-cac3-4738-9ada-ea9cff79d477" at bounding box center [268, 206] width 0 height 0
click at [798, 116] on input "EMBRACED BY NATURE" at bounding box center [822, 114] width 146 height 21
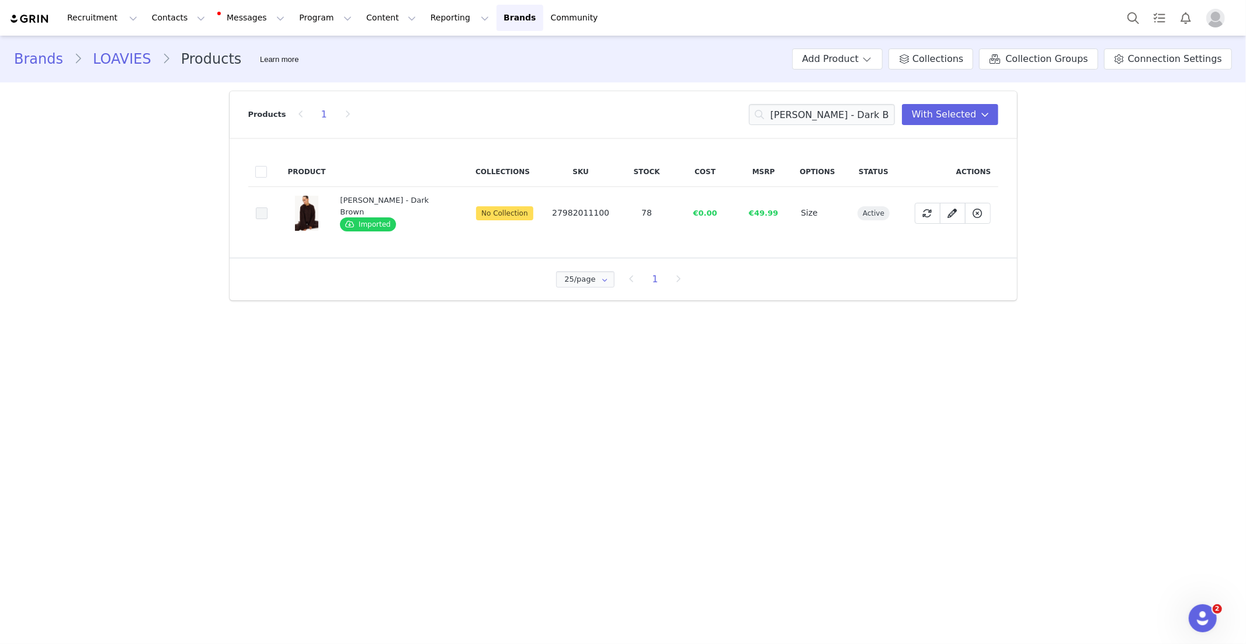
click at [257, 213] on span at bounding box center [262, 213] width 12 height 12
click at [268, 207] on input "7c3b51e5-764c-44a1-a46f-856f2d3873cb" at bounding box center [268, 207] width 0 height 0
click at [822, 105] on input "Fuzzy Wuzzy - Dark Brown" at bounding box center [822, 114] width 146 height 21
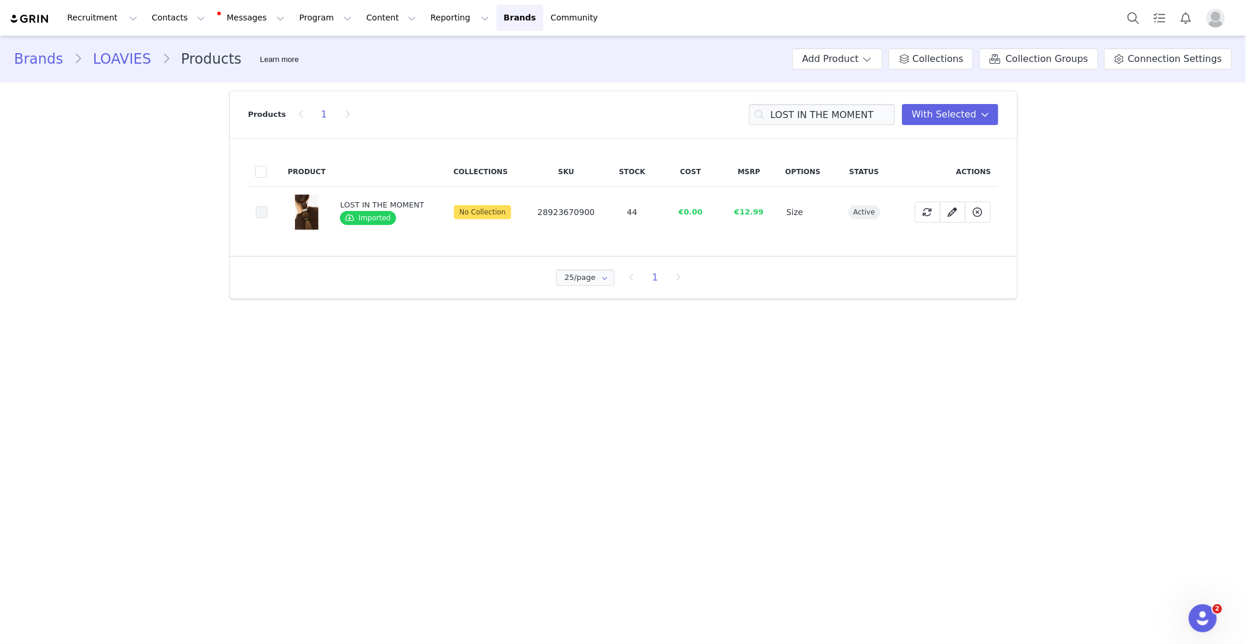
click at [265, 213] on span at bounding box center [262, 212] width 12 height 12
click at [268, 206] on input "8869eb01-8f0b-4f01-afdd-101e7afa3fec" at bounding box center [268, 206] width 0 height 0
click at [793, 107] on input "LOST IN THE MOMENT" at bounding box center [822, 114] width 146 height 21
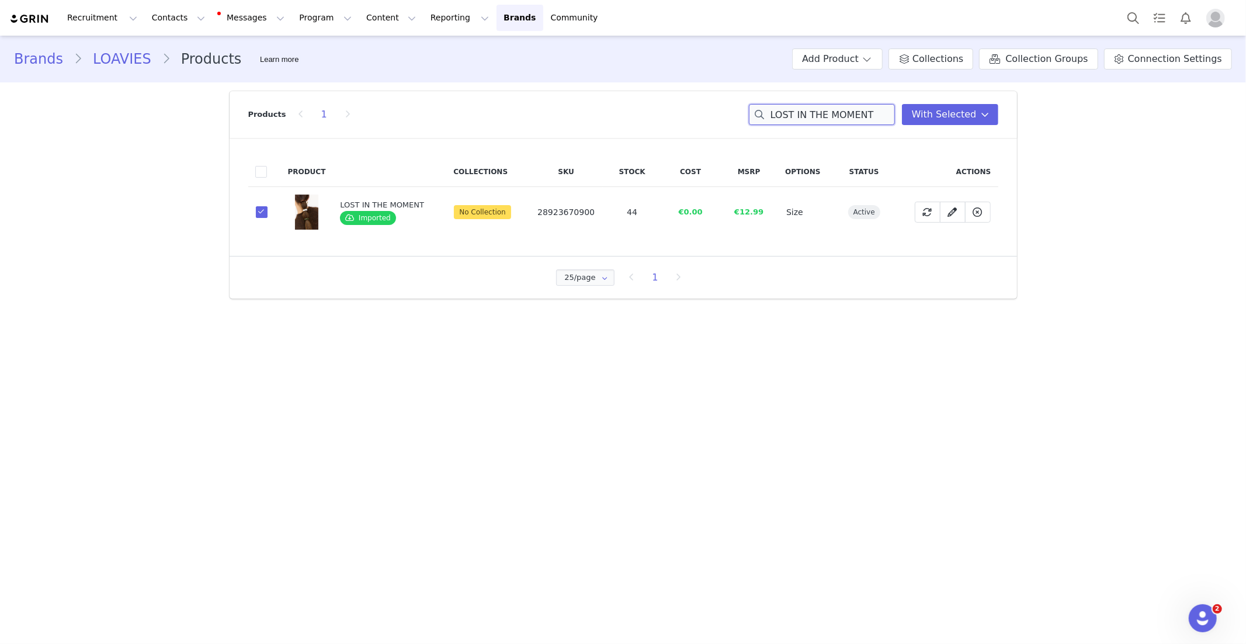
click at [793, 107] on input "LOST IN THE MOMENT" at bounding box center [822, 114] width 146 height 21
click at [262, 211] on span at bounding box center [262, 212] width 12 height 12
click at [268, 206] on input "65e7ab99-8b70-4e6d-be4a-e226f7edb47b" at bounding box center [268, 206] width 0 height 0
click at [788, 119] on input "LIKE WE USED TO" at bounding box center [822, 114] width 146 height 21
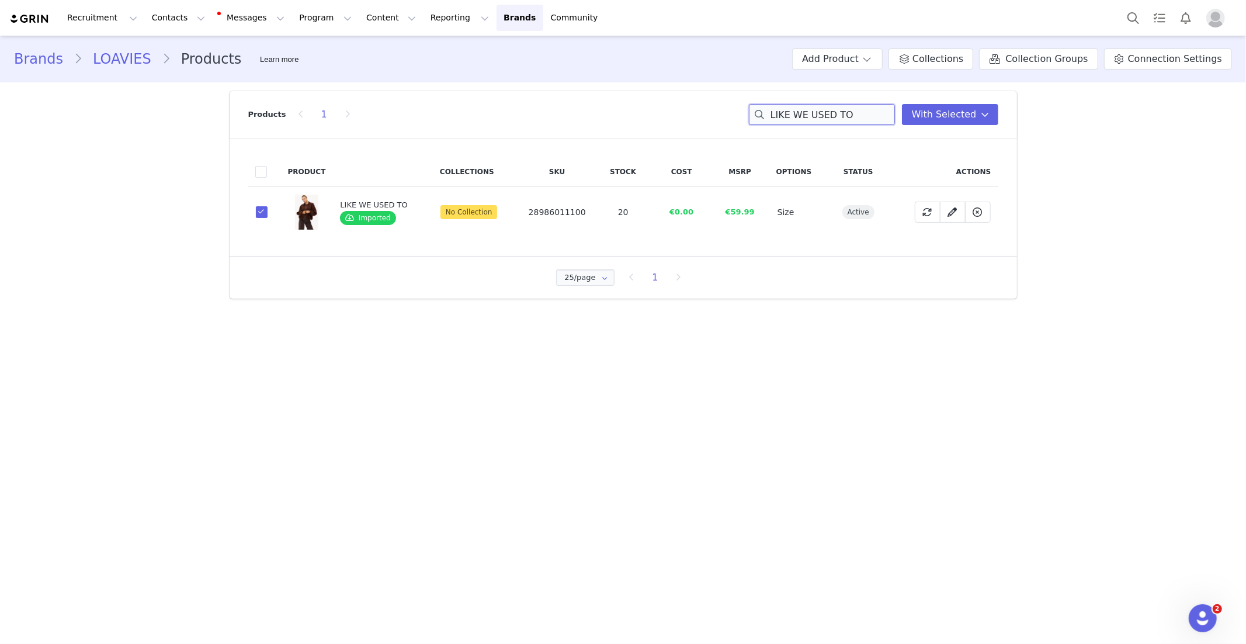
click at [788, 119] on input "LIKE WE USED TO" at bounding box center [822, 114] width 146 height 21
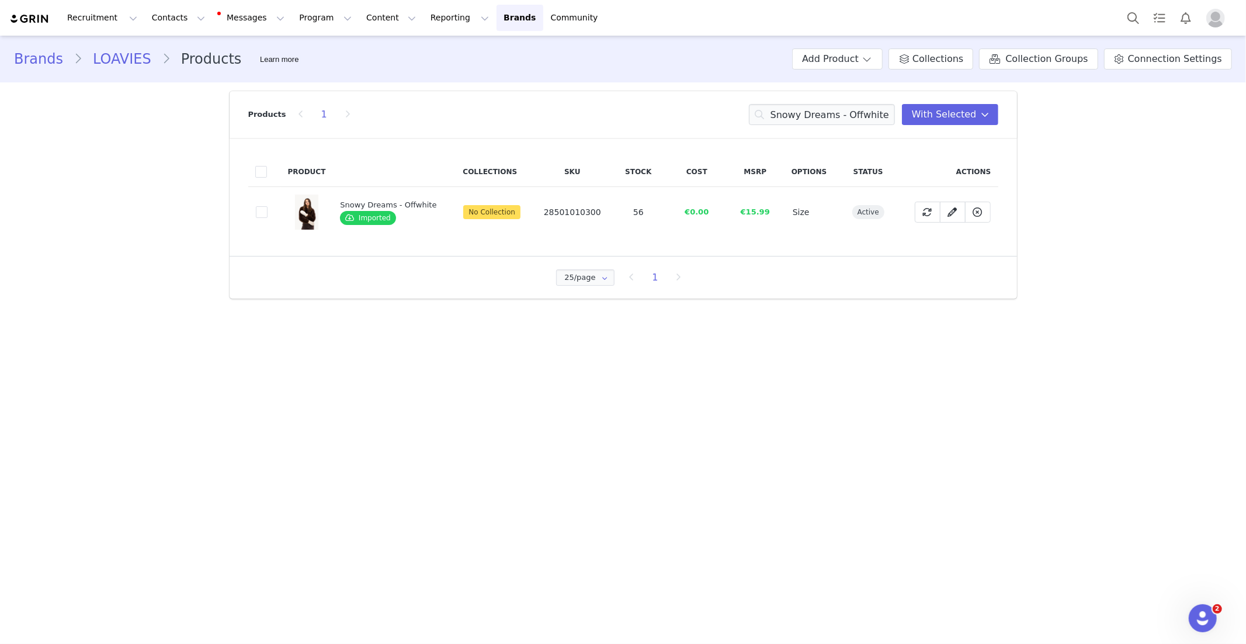
drag, startPoint x: 265, startPoint y: 209, endPoint x: 76, endPoint y: 212, distance: 189.3
click at [265, 209] on span at bounding box center [262, 212] width 12 height 12
click at [268, 206] on input "85d41dde-7a18-4415-840d-d3157d342d98" at bounding box center [268, 206] width 0 height 0
click at [823, 112] on input "Snowy Dreams - Offwhite" at bounding box center [822, 114] width 146 height 21
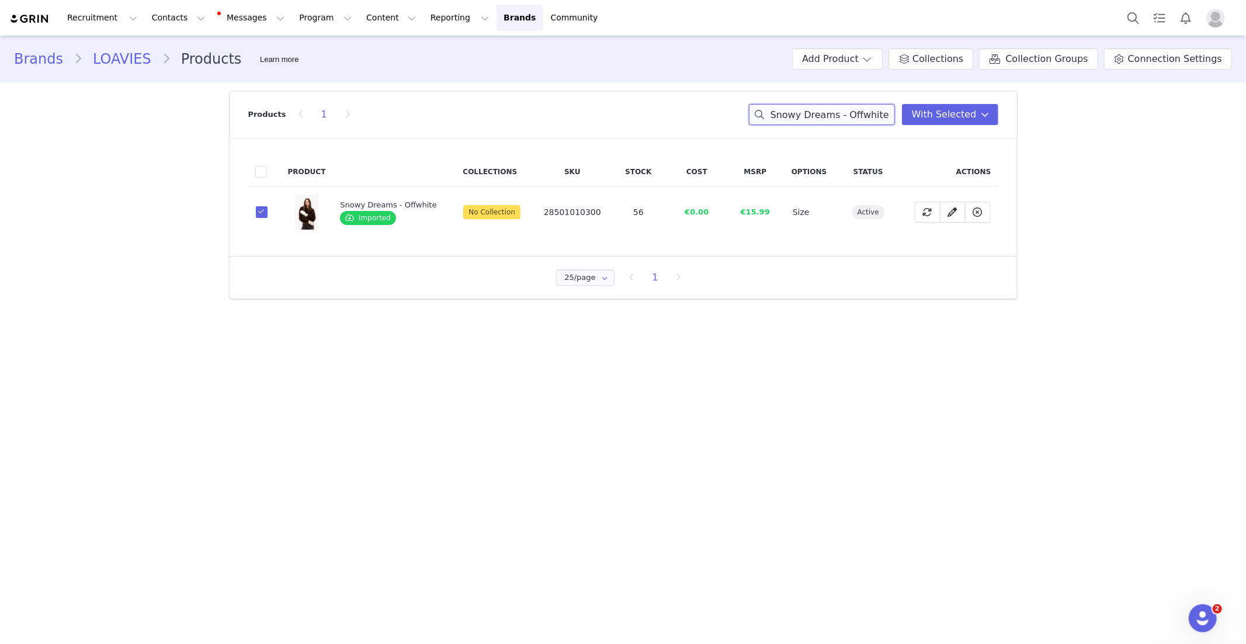
click at [823, 112] on input "Snowy Dreams - Offwhite" at bounding box center [822, 114] width 146 height 21
click at [262, 216] on span at bounding box center [262, 212] width 12 height 12
click at [268, 206] on input "2f8e65be-ebb9-410c-a1cd-94daeb5f4da2" at bounding box center [268, 206] width 0 height 0
click at [786, 121] on input "ONLY IN YOUR ARMS" at bounding box center [822, 114] width 146 height 21
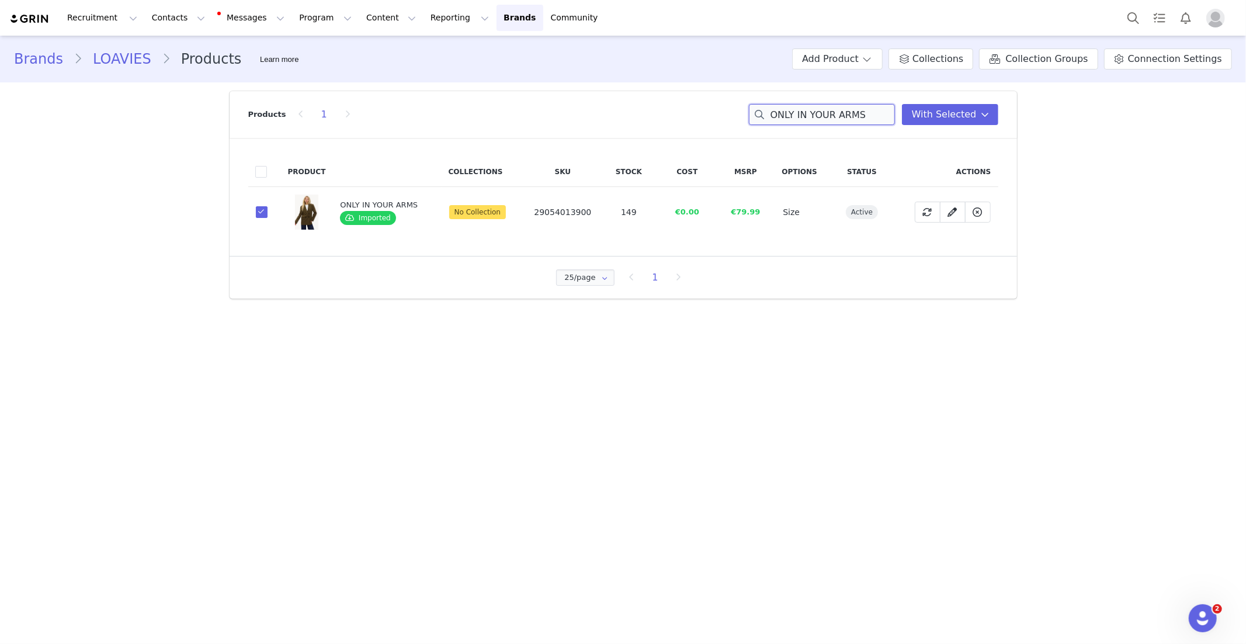
click at [786, 121] on input "ONLY IN YOUR ARMS" at bounding box center [822, 114] width 146 height 21
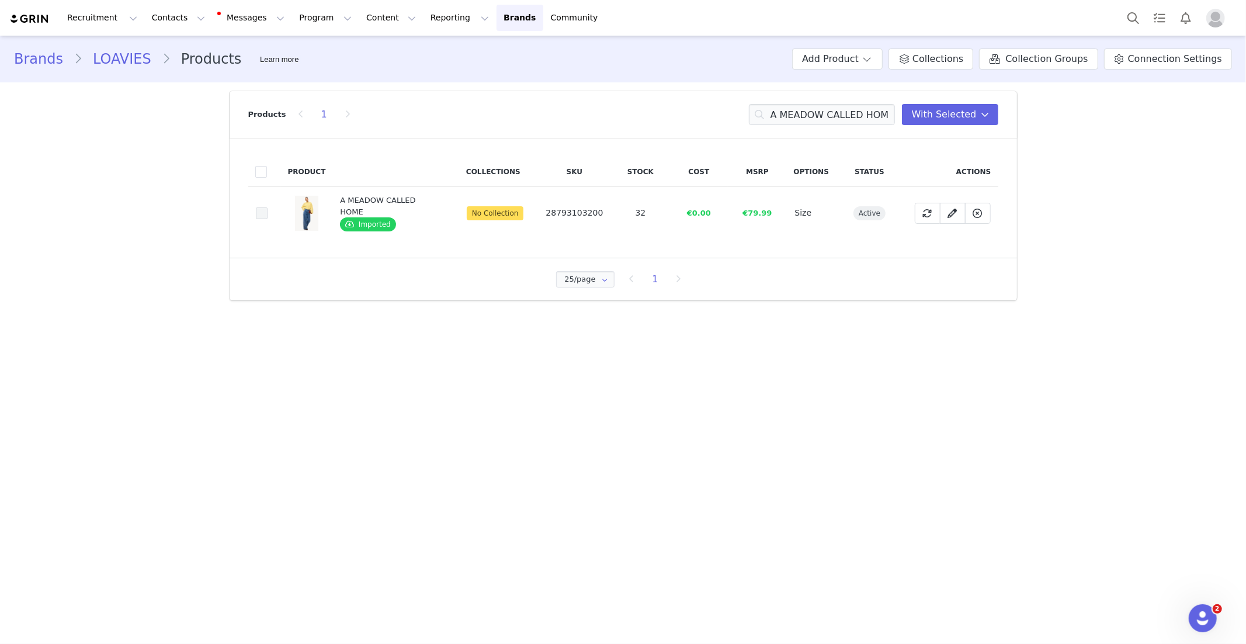
click at [259, 212] on span at bounding box center [262, 213] width 12 height 12
click at [268, 207] on input "d4a72c9f-984a-41e3-b986-34821046bbd3" at bounding box center [268, 207] width 0 height 0
click at [796, 118] on input "A MEADOW CALLED HOME" at bounding box center [822, 114] width 146 height 21
click at [796, 117] on input "A MEADOW CALLED HOME" at bounding box center [822, 114] width 146 height 21
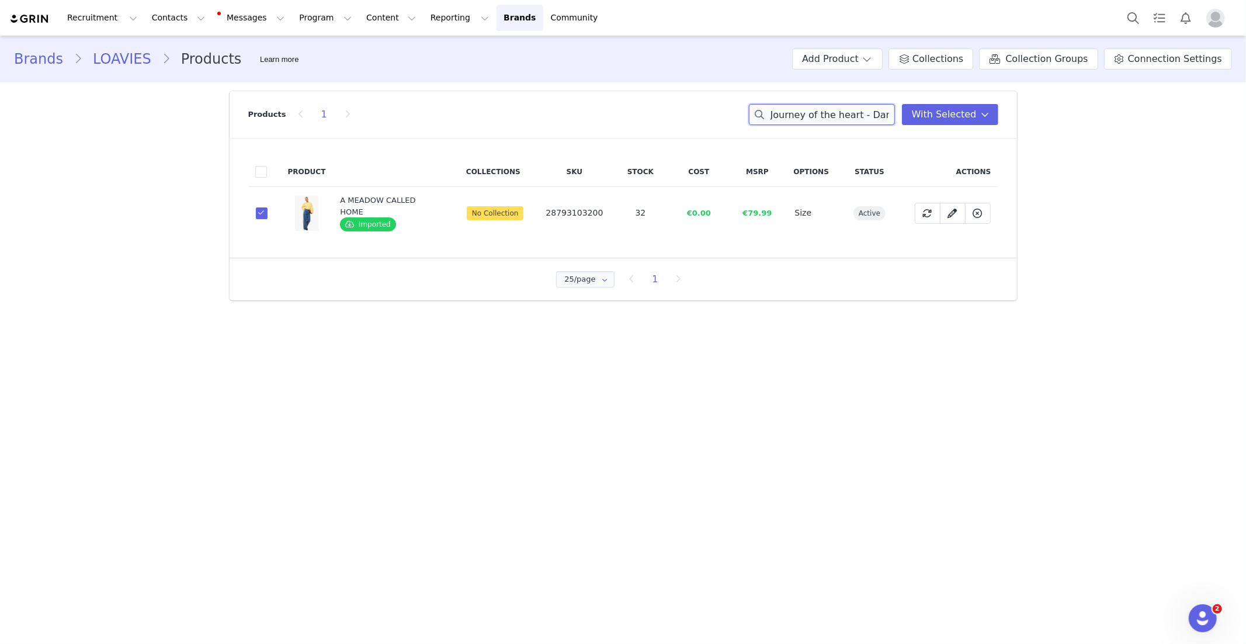
scroll to position [0, 25]
click at [260, 216] on span at bounding box center [262, 213] width 12 height 12
click at [268, 207] on input "6b243458-1070-4f96-9883-2a3df850f94e" at bounding box center [268, 207] width 0 height 0
click at [824, 119] on input "Journey of the heart - Dark Brown" at bounding box center [822, 114] width 146 height 21
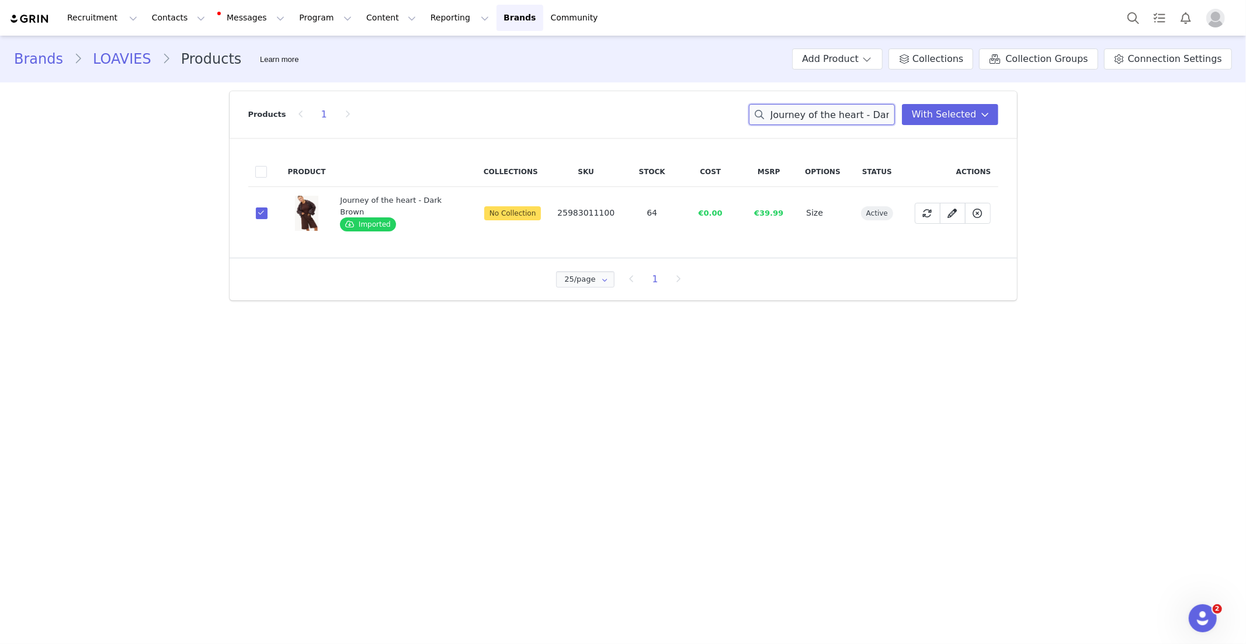
click at [824, 119] on input "Journey of the heart - Dark Brown" at bounding box center [822, 114] width 146 height 21
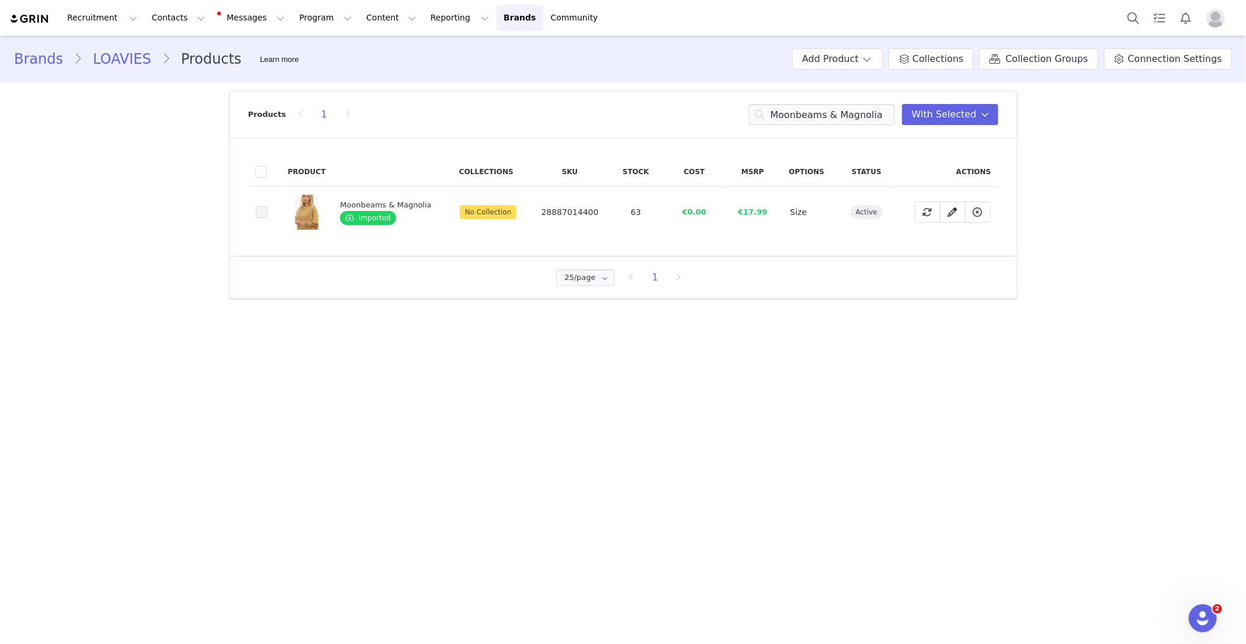
click at [264, 212] on span at bounding box center [262, 212] width 12 height 12
click at [268, 206] on input "17bc8427-3fa0-46a0-acfa-cc88a9b49383" at bounding box center [268, 206] width 0 height 0
click at [795, 114] on input "Moonbeams & Magnolia" at bounding box center [822, 114] width 146 height 21
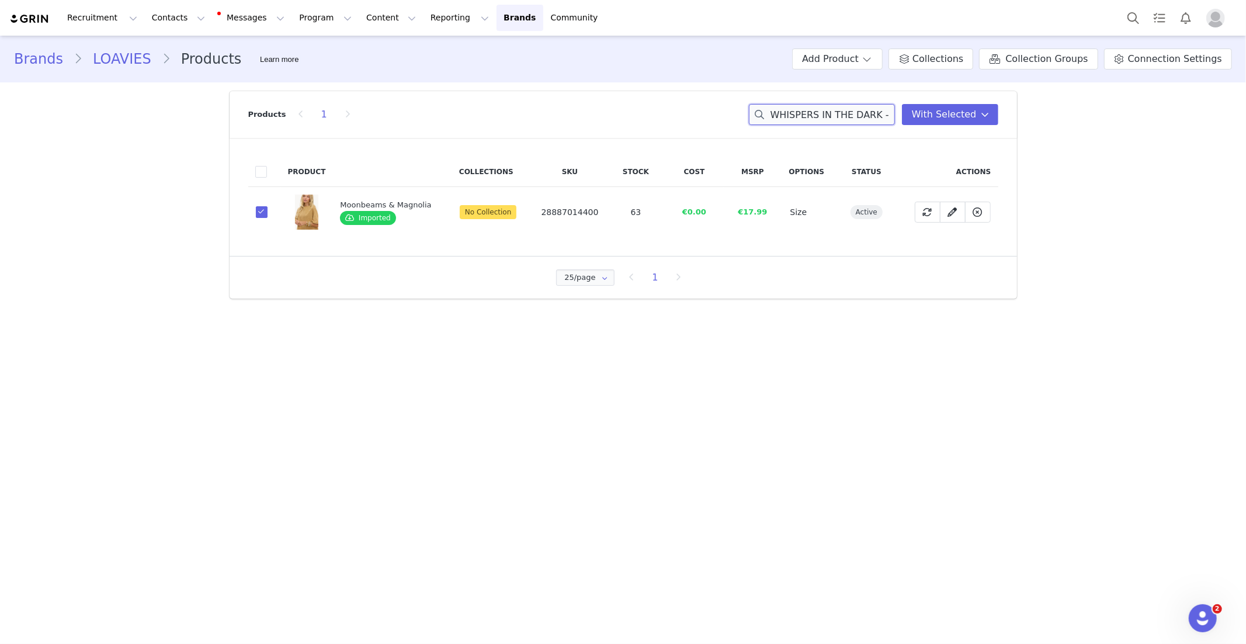
scroll to position [0, 18]
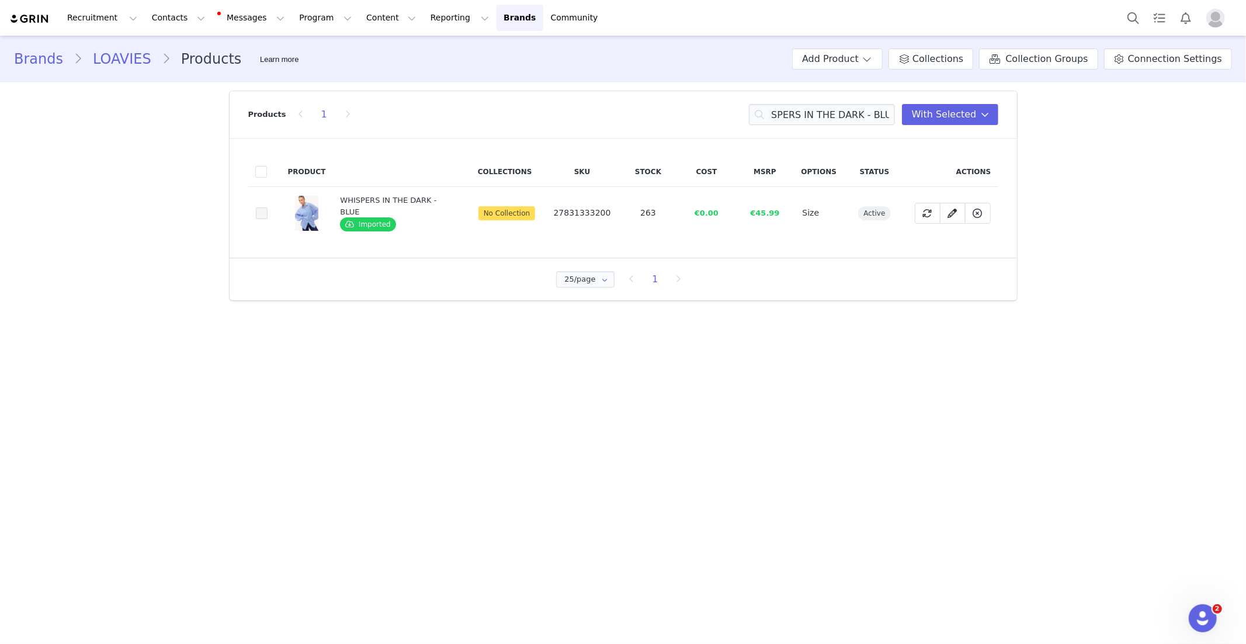
click at [261, 213] on span at bounding box center [262, 213] width 12 height 12
click at [268, 207] on input "78c89155-1a98-44e0-9cdf-0e31e50a162b" at bounding box center [268, 207] width 0 height 0
click at [791, 113] on input "WHISPERS IN THE DARK - BLUE" at bounding box center [822, 114] width 146 height 21
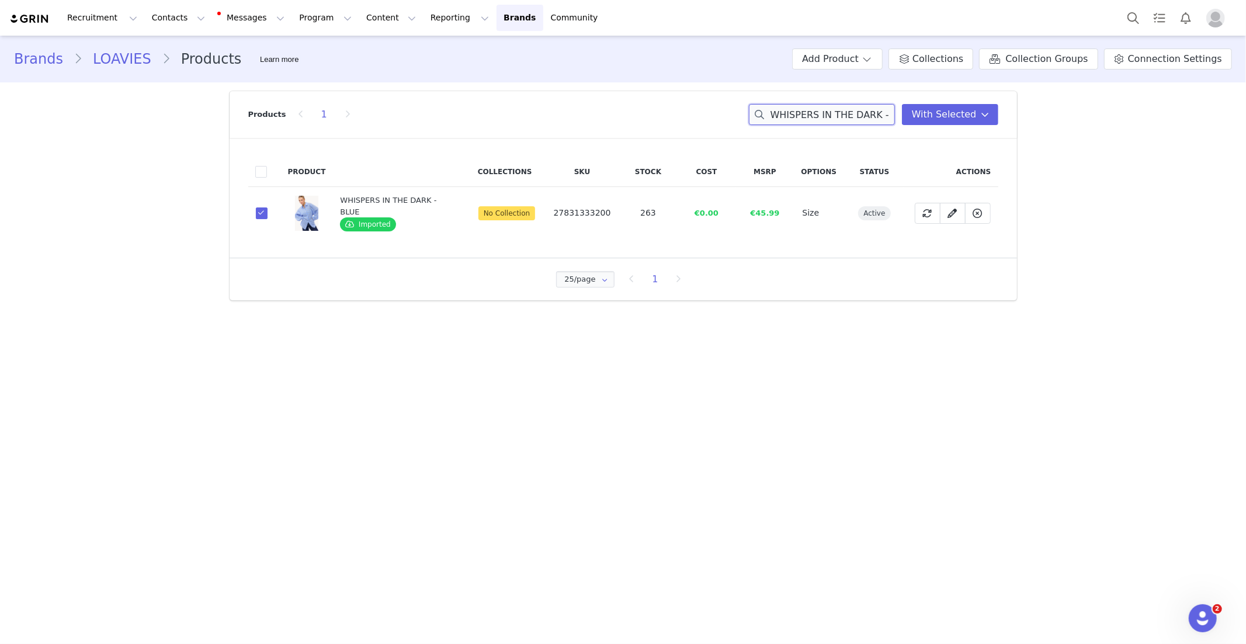
click at [791, 113] on input "WHISPERS IN THE DARK - BLUE" at bounding box center [822, 114] width 146 height 21
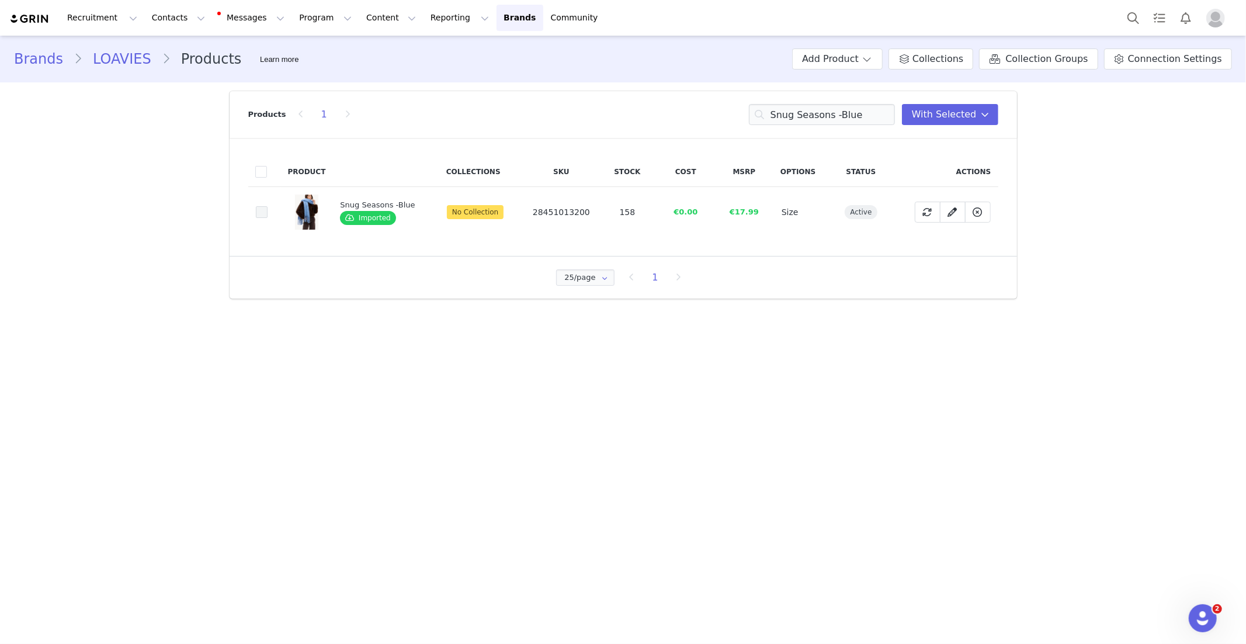
click at [265, 213] on span at bounding box center [262, 212] width 12 height 12
click at [268, 206] on input "6fec36e1-54b5-4d35-81dc-070cfcd11408" at bounding box center [268, 206] width 0 height 0
click at [847, 115] on input "Snug Seasons -Blue" at bounding box center [822, 114] width 146 height 21
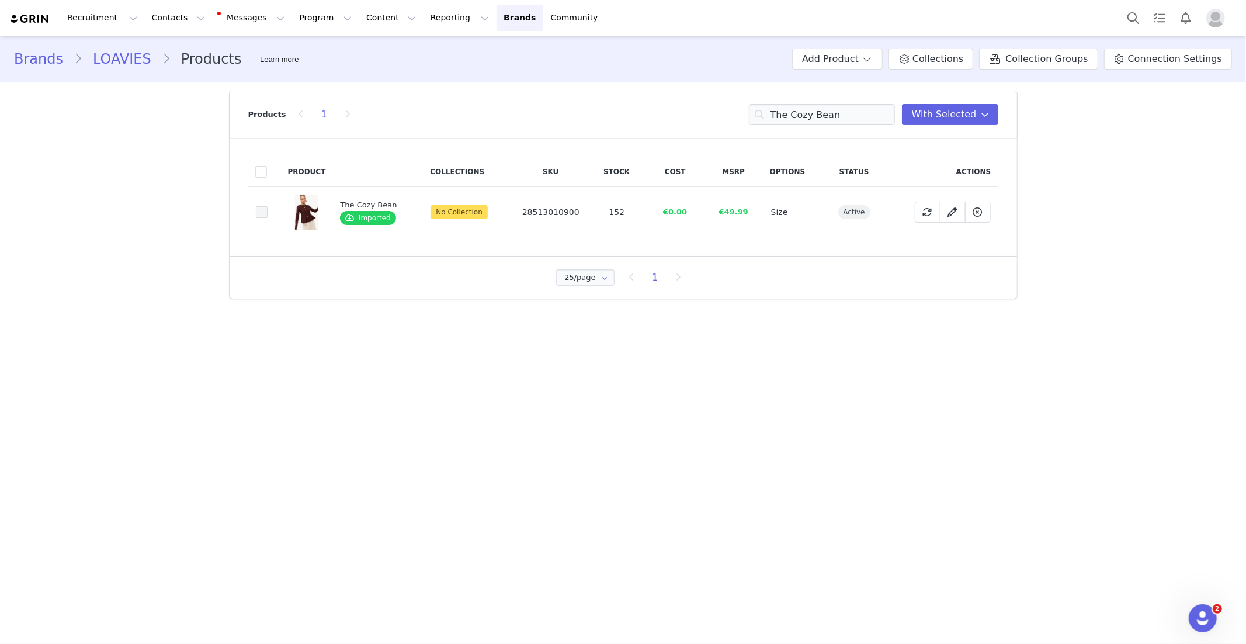
click at [268, 209] on td "62ebc06f-c6e8-471d-b606-28a9996f3b18" at bounding box center [264, 212] width 33 height 51
click at [264, 211] on span at bounding box center [262, 212] width 12 height 12
click at [268, 206] on input "62ebc06f-c6e8-471d-b606-28a9996f3b18" at bounding box center [268, 206] width 0 height 0
click at [813, 122] on input "The Cozy Bean" at bounding box center [822, 114] width 146 height 21
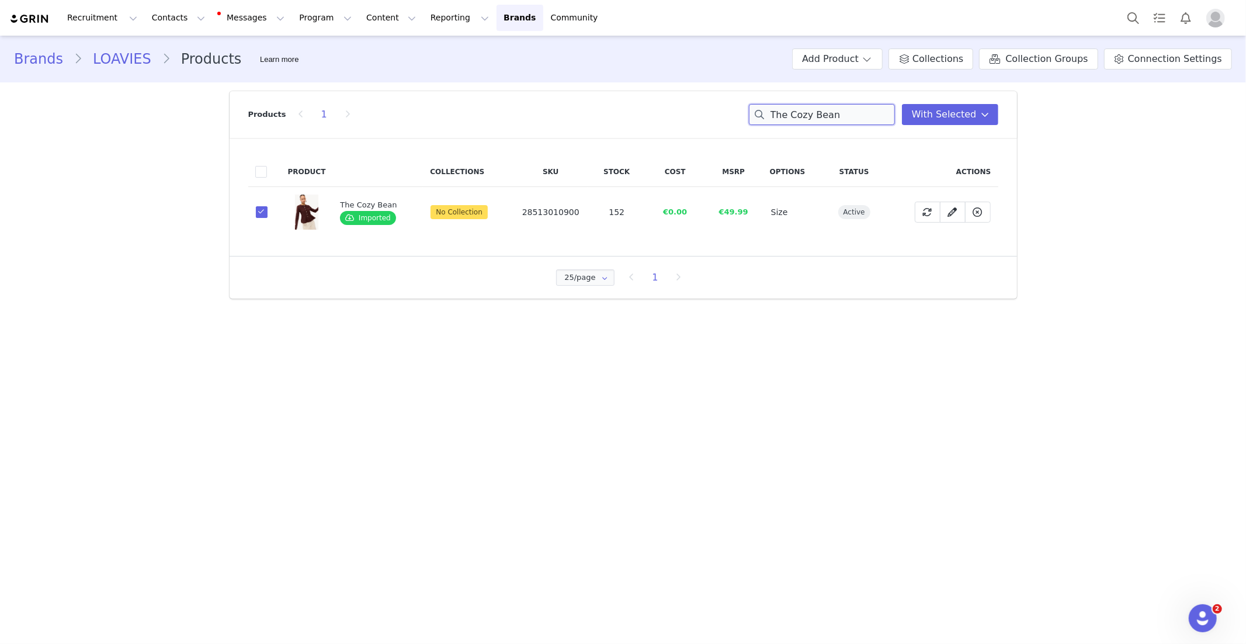
click at [813, 122] on input "The Cozy Bean" at bounding box center [822, 114] width 146 height 21
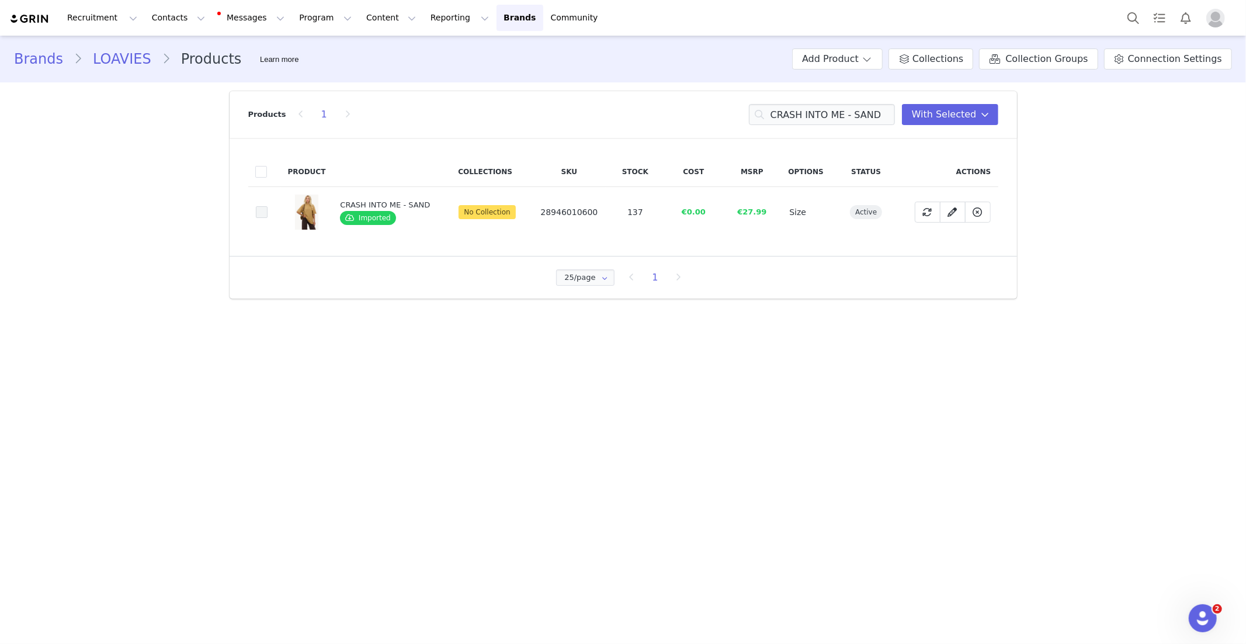
click at [258, 212] on span at bounding box center [262, 212] width 12 height 12
click at [268, 206] on input "7fd553c5-8ffe-4b9f-afab-cf4c1d1a5308" at bounding box center [268, 206] width 0 height 0
click at [788, 114] on input "CRASH INTO ME - SAND" at bounding box center [822, 114] width 146 height 21
click at [788, 115] on input "CRASH INTO ME - SAND" at bounding box center [822, 114] width 146 height 21
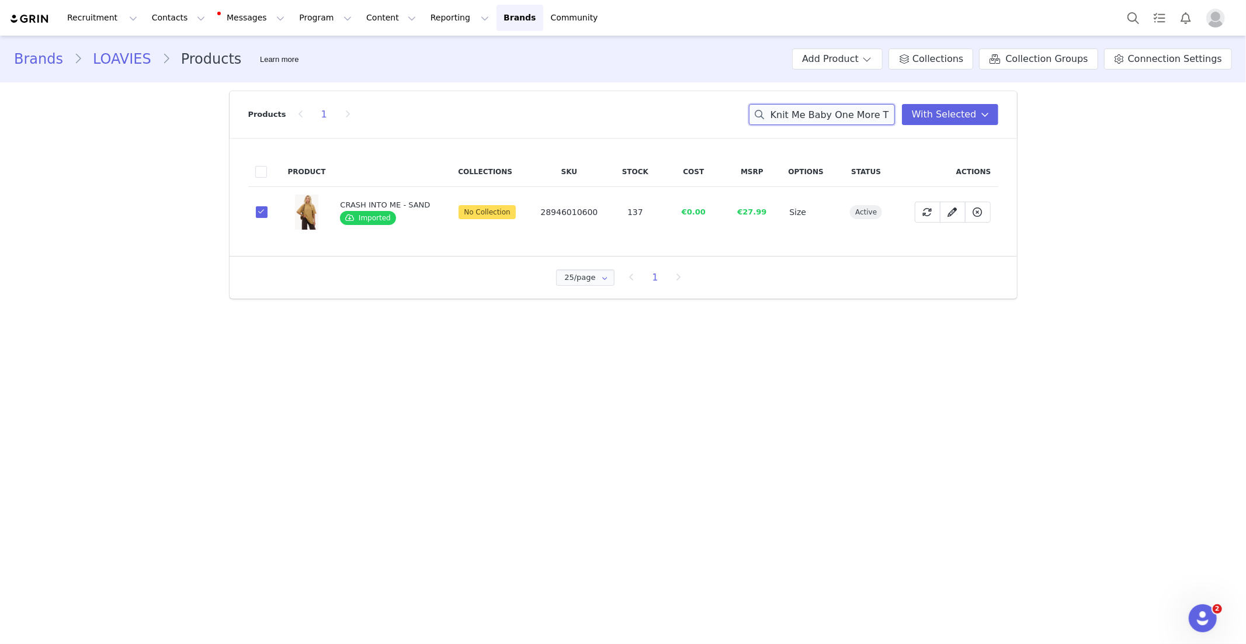
scroll to position [0, 4]
click at [261, 213] on span at bounding box center [262, 213] width 12 height 12
click at [268, 207] on input "4a369899-b909-4439-82c2-b3baecde449e" at bounding box center [268, 207] width 0 height 0
click at [808, 109] on input "Knit Me Baby One More Time" at bounding box center [822, 114] width 146 height 21
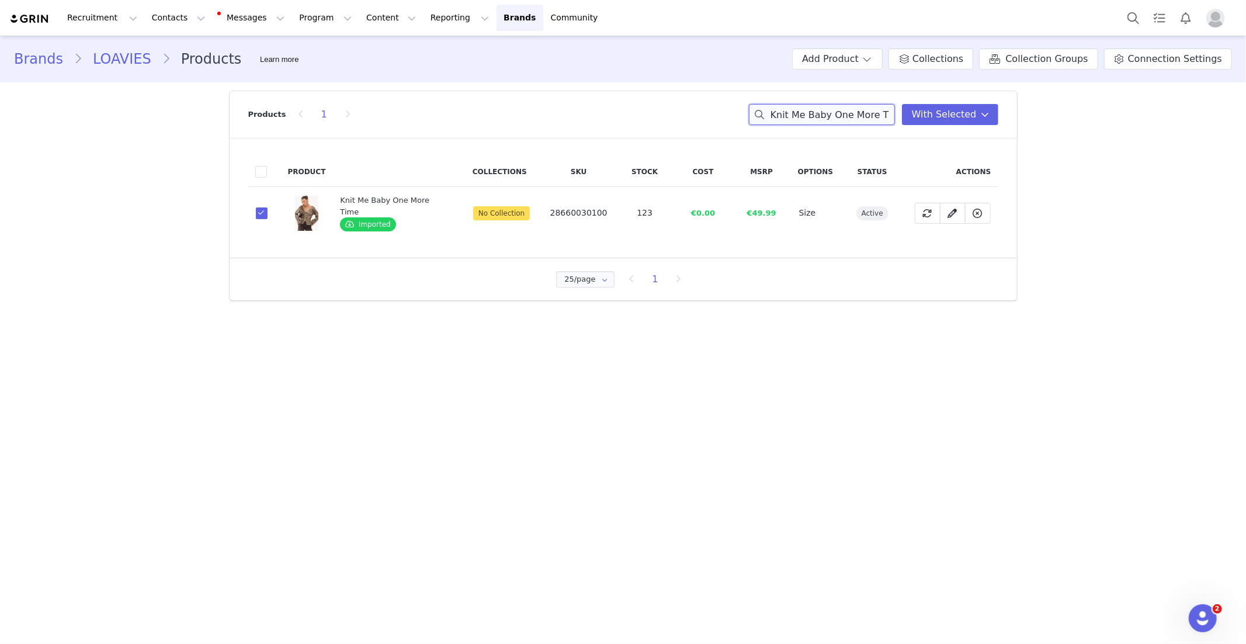
click at [808, 109] on input "Knit Me Baby One More Time" at bounding box center [822, 114] width 146 height 21
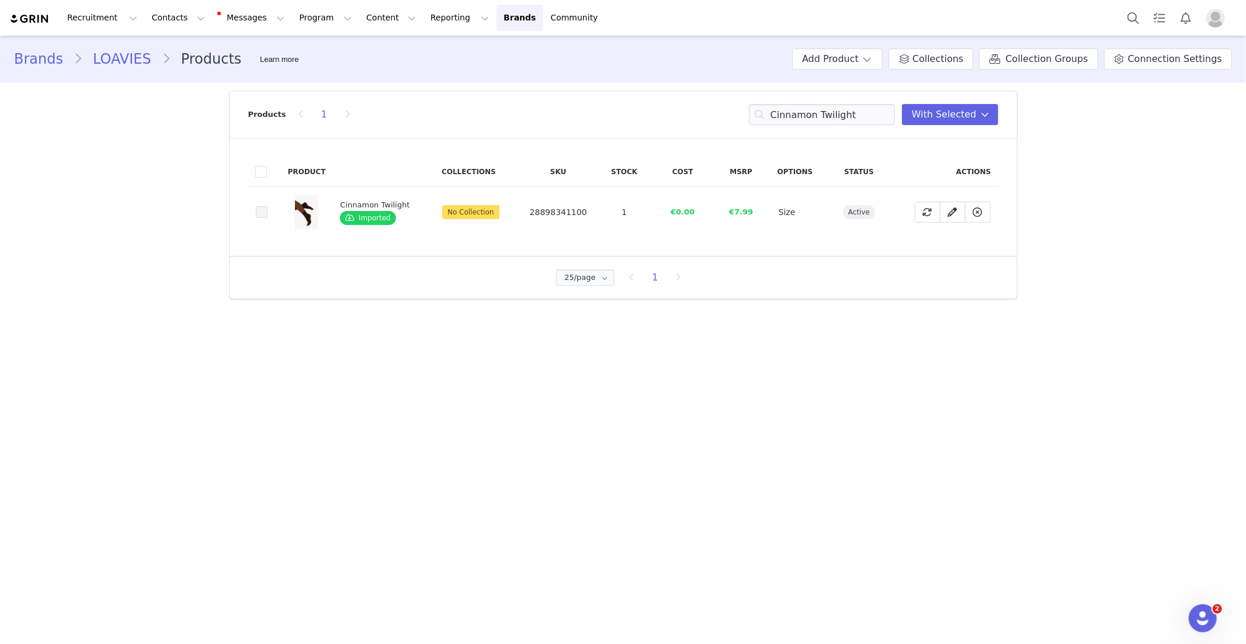
click at [258, 212] on span at bounding box center [262, 212] width 12 height 12
click at [268, 206] on input "78c5dba5-9d2a-4071-8b0f-65234843673f" at bounding box center [268, 206] width 0 height 0
click at [815, 113] on input "Cinnamon Twilight" at bounding box center [822, 114] width 146 height 21
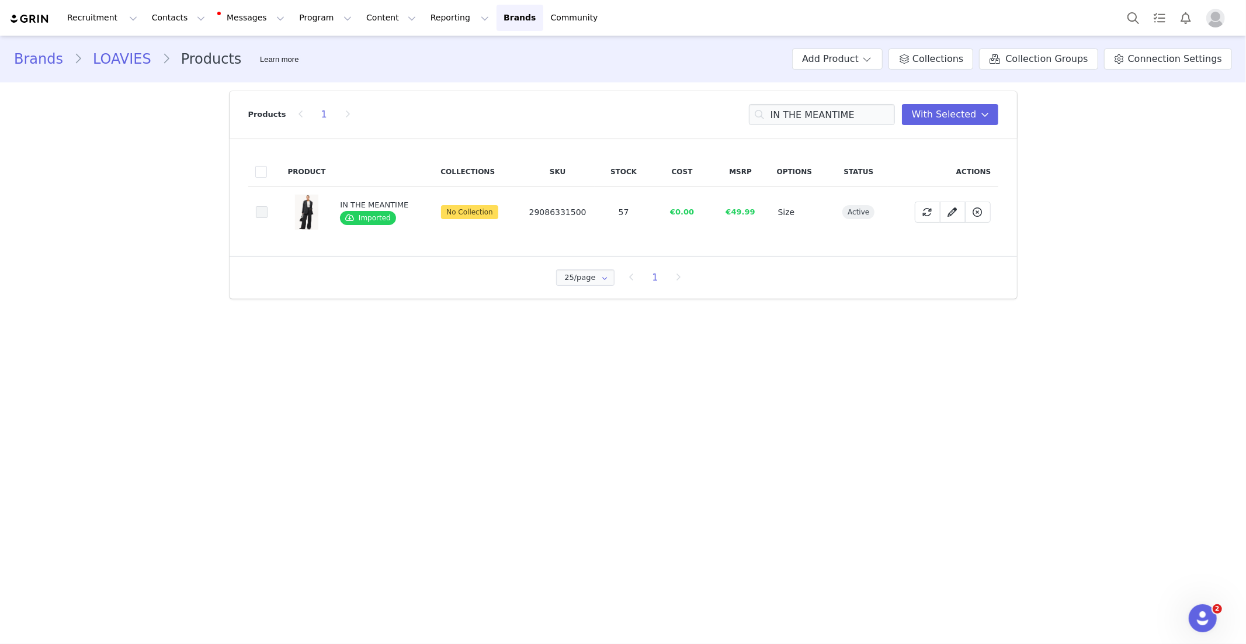
click at [259, 210] on span at bounding box center [262, 212] width 12 height 12
click at [268, 206] on input "14d0963c-8d65-45d5-b1f4-566231583467" at bounding box center [268, 206] width 0 height 0
click at [788, 115] on input "IN THE MEANTIME" at bounding box center [822, 114] width 146 height 21
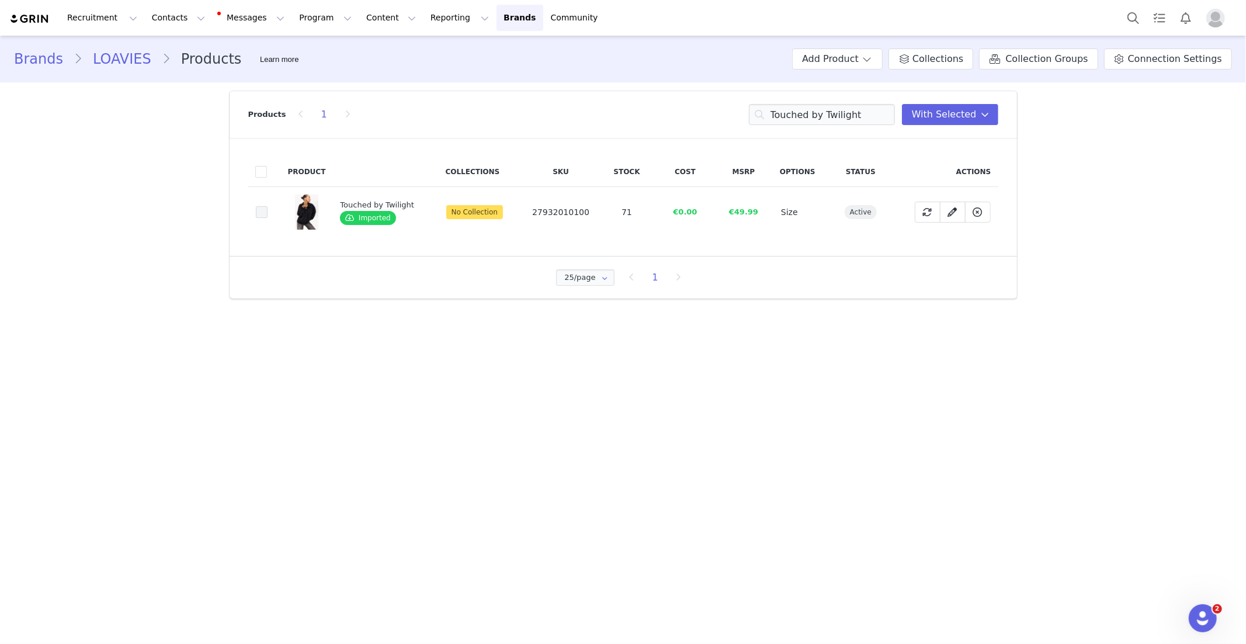
click at [257, 213] on span at bounding box center [262, 212] width 12 height 12
click at [268, 206] on input "1f7b8d80-3552-4ff7-8590-e98ccdad6a8b" at bounding box center [268, 206] width 0 height 0
click at [802, 117] on input "Touched by Twilight" at bounding box center [822, 114] width 146 height 21
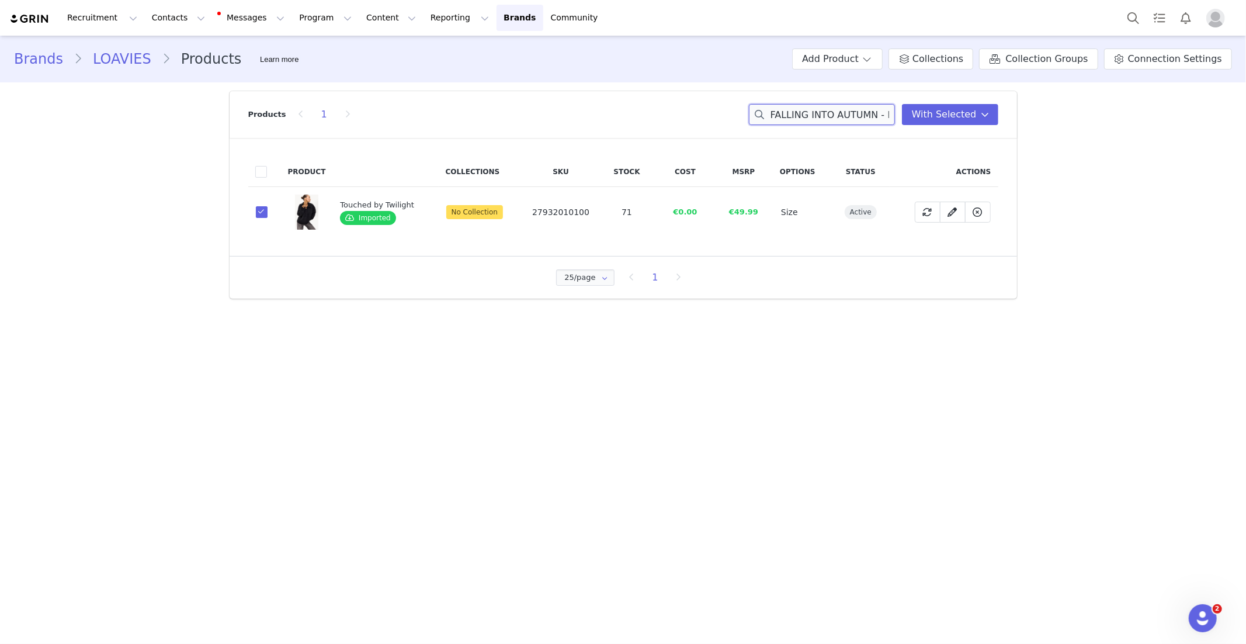
scroll to position [0, 38]
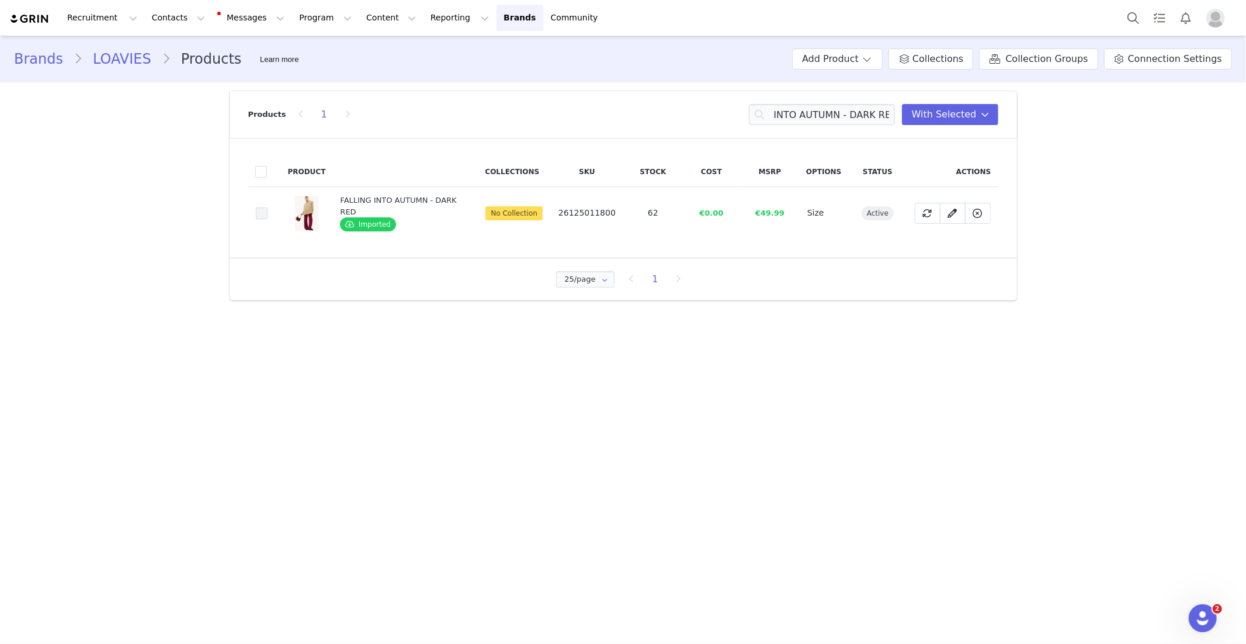
click at [262, 214] on span at bounding box center [262, 213] width 12 height 12
click at [268, 207] on input "1ff0b97f-dafa-4bd1-99be-62ccf80d1135" at bounding box center [268, 207] width 0 height 0
click at [830, 121] on input "FALLING INTO AUTUMN - DARK RED" at bounding box center [822, 114] width 146 height 21
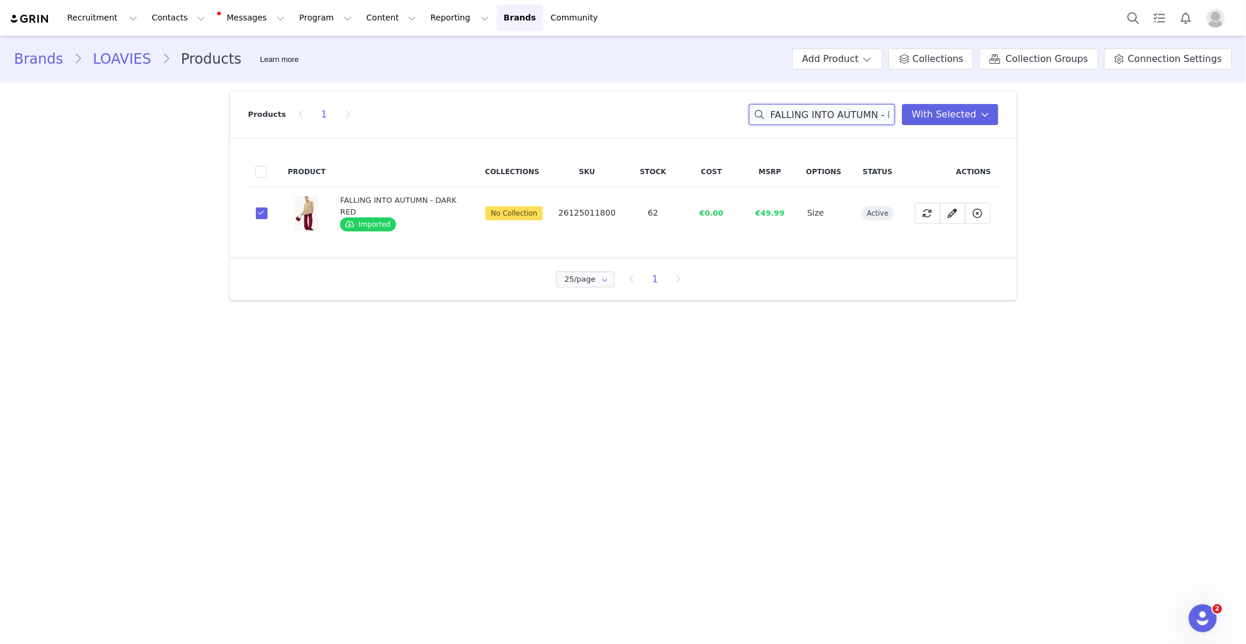
click at [830, 121] on input "FALLING INTO AUTUMN - DARK RED" at bounding box center [822, 114] width 146 height 21
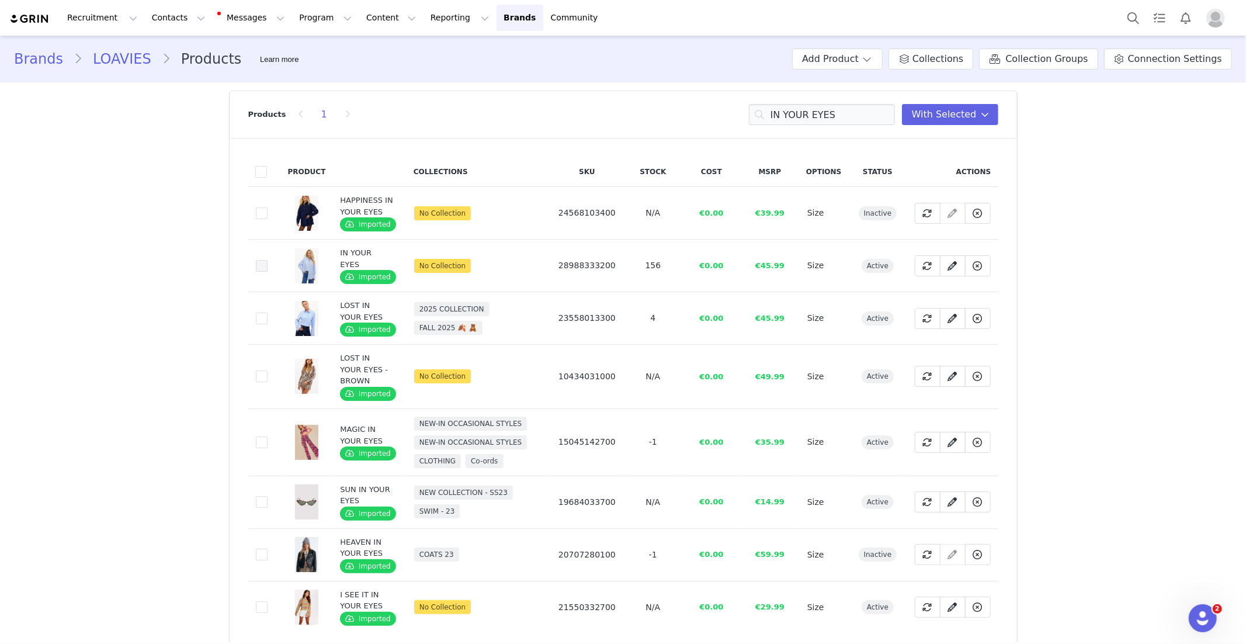
click at [261, 265] on span at bounding box center [262, 266] width 12 height 12
click at [268, 260] on input "d7fe2bb9-0340-49cb-87c7-2bf93b79716c" at bounding box center [268, 260] width 0 height 0
click at [783, 119] on input "IN YOUR EYES" at bounding box center [822, 114] width 146 height 21
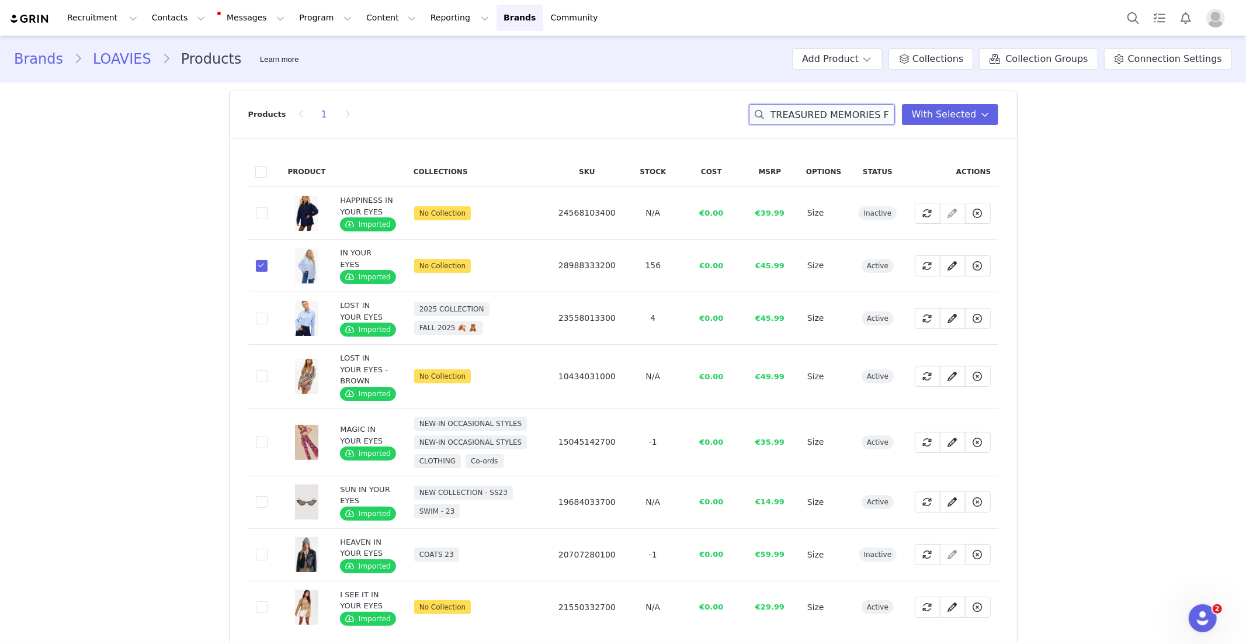
scroll to position [0, 28]
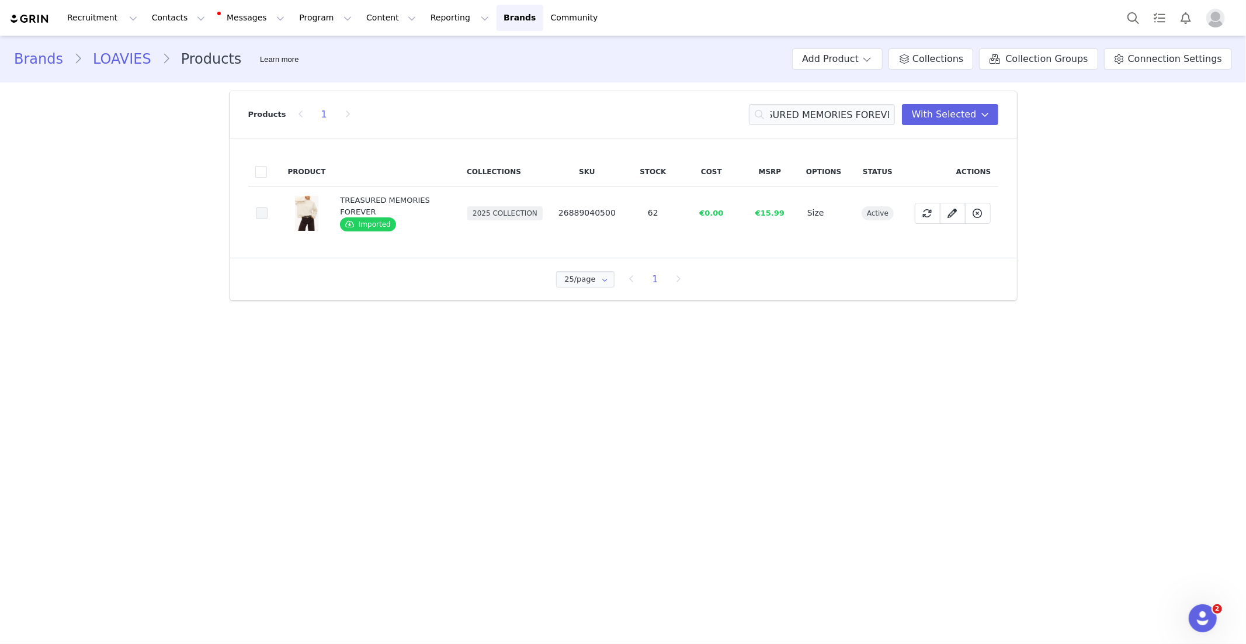
click at [264, 212] on span at bounding box center [262, 213] width 12 height 12
click at [268, 207] on input "f35660b0-229c-4b28-a3cc-7f2eb65eb8d7" at bounding box center [268, 207] width 0 height 0
click at [808, 109] on input "TREASURED MEMORIES FOREVER" at bounding box center [822, 114] width 146 height 21
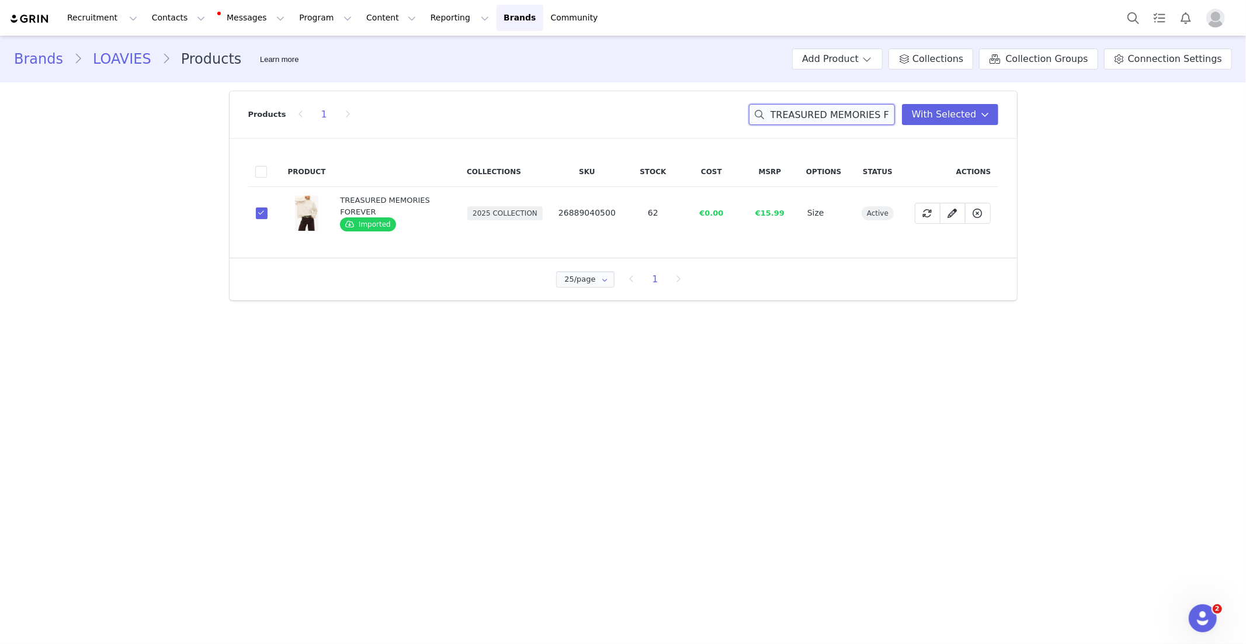
click at [808, 109] on input "TREASURED MEMORIES FOREVER" at bounding box center [822, 114] width 146 height 21
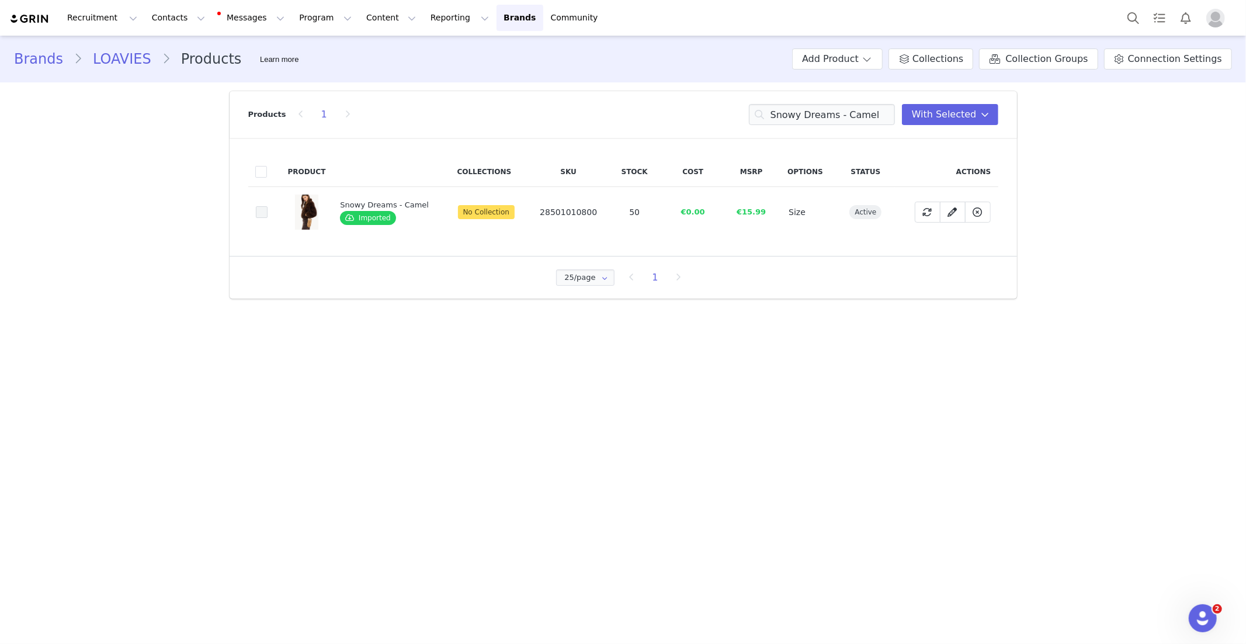
click at [259, 210] on span at bounding box center [262, 212] width 12 height 12
click at [268, 206] on input "01eb8434-1fcc-4639-97c3-18903ddc9331" at bounding box center [268, 206] width 0 height 0
click at [808, 111] on input "Snowy Dreams - Camel" at bounding box center [822, 114] width 146 height 21
click at [805, 111] on input "Snowy Dreams - Camel" at bounding box center [822, 114] width 146 height 21
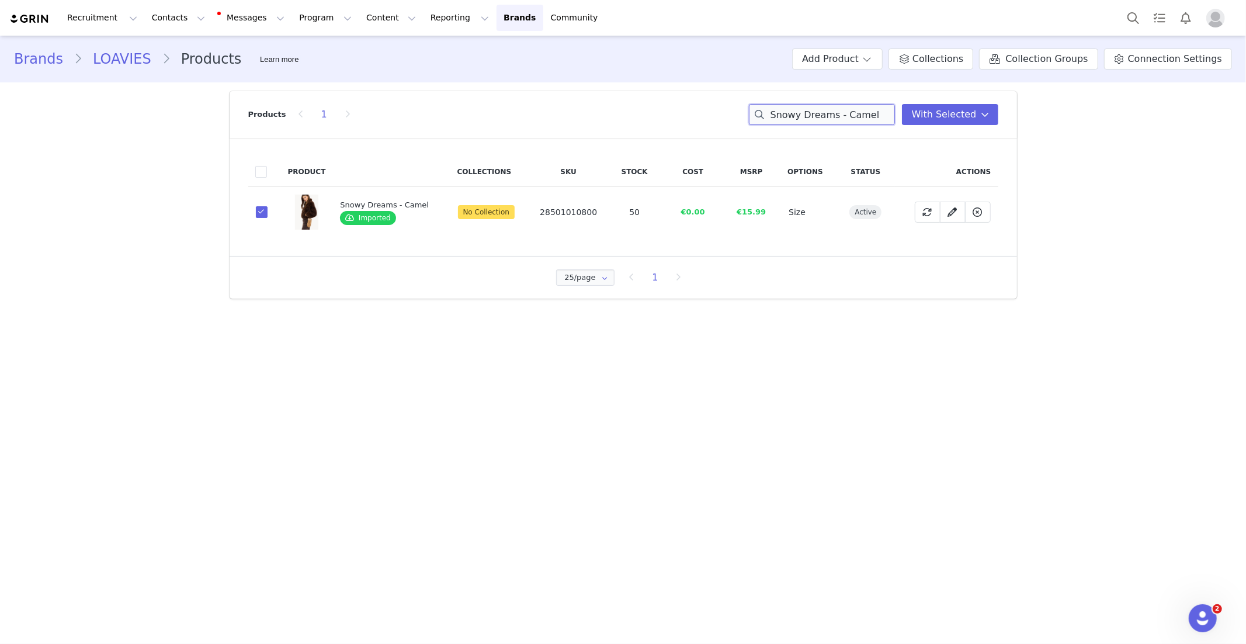
click at [805, 111] on input "Snowy Dreams - Camel" at bounding box center [822, 114] width 146 height 21
click at [260, 213] on span at bounding box center [262, 212] width 12 height 12
click at [268, 206] on input "b27e5689-48ce-433a-8086-2fe27887681a" at bounding box center [268, 206] width 0 height 0
click at [817, 114] on input "BREAK THE SPELL" at bounding box center [822, 114] width 146 height 21
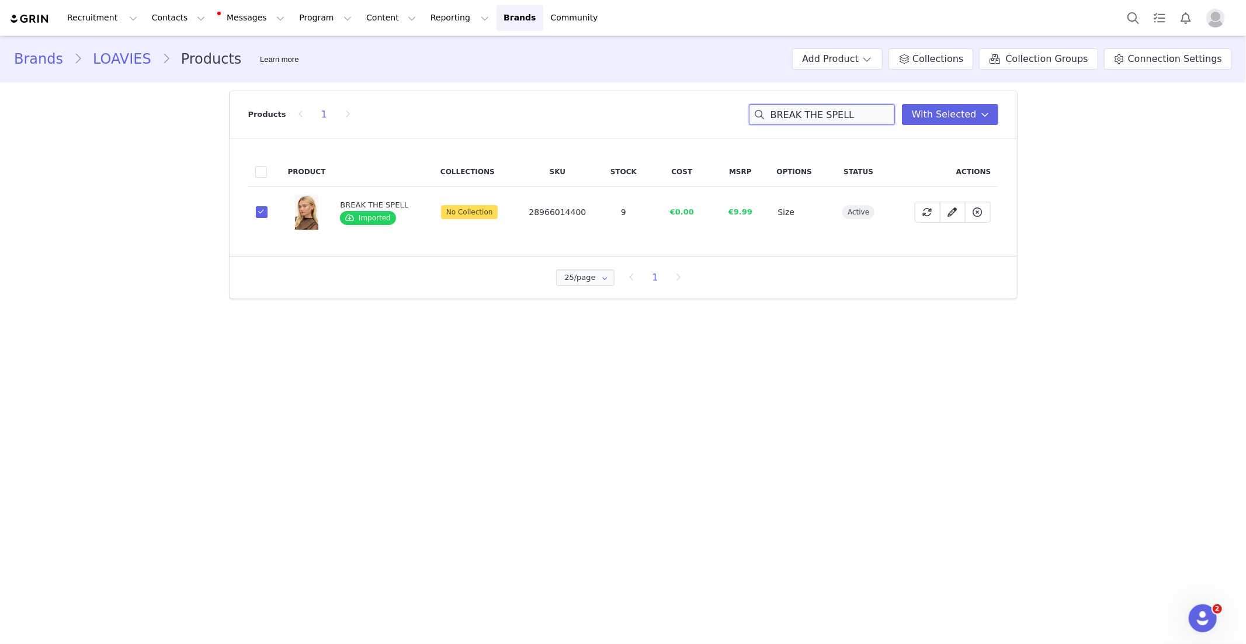
click at [817, 114] on input "BREAK THE SPELL" at bounding box center [822, 114] width 146 height 21
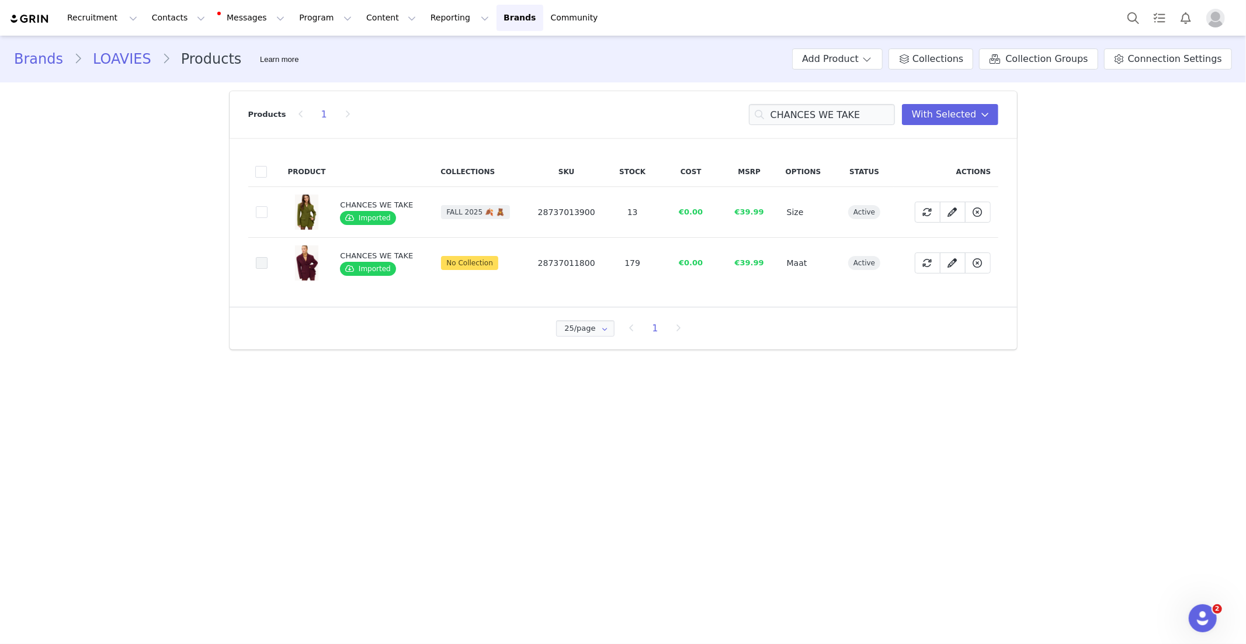
click at [261, 265] on span at bounding box center [262, 263] width 12 height 12
click at [268, 257] on input "5b3e500d-e3a9-4daf-8370-5f63317ba0d6" at bounding box center [268, 257] width 0 height 0
click at [822, 112] on input "CHANCES WE TAKE" at bounding box center [822, 114] width 146 height 21
click at [819, 112] on input "CHANCES WE TAKE" at bounding box center [822, 114] width 146 height 21
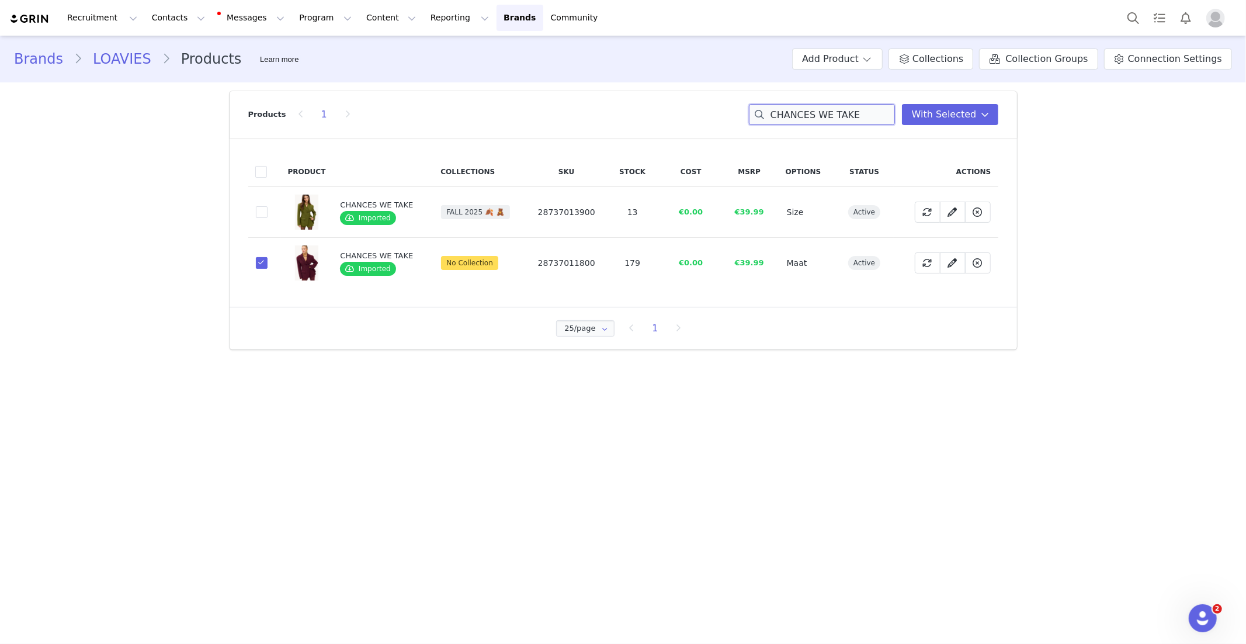
click at [819, 112] on input "CHANCES WE TAKE" at bounding box center [822, 114] width 146 height 21
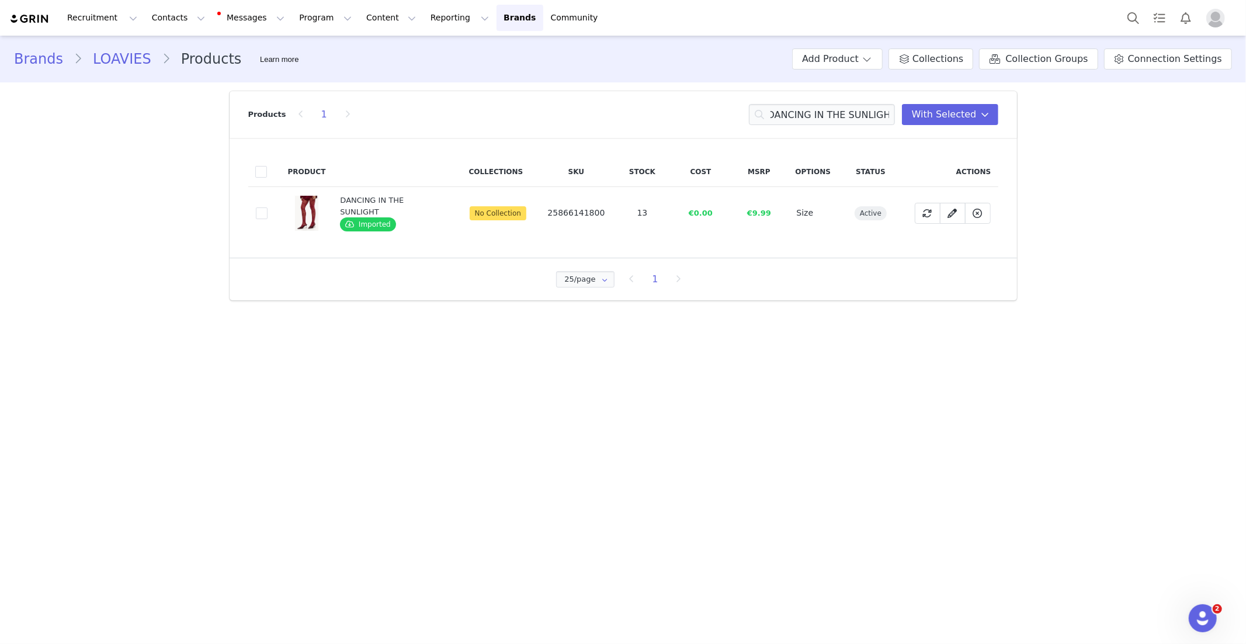
drag, startPoint x: 265, startPoint y: 209, endPoint x: 222, endPoint y: 212, distance: 42.8
click at [265, 209] on span at bounding box center [262, 213] width 12 height 12
click at [268, 207] on input "c832a899-6a7a-4719-8d96-0dcf6c6caf7a" at bounding box center [268, 207] width 0 height 0
click at [808, 117] on input "DANCING IN THE SUNLIGHT" at bounding box center [822, 114] width 146 height 21
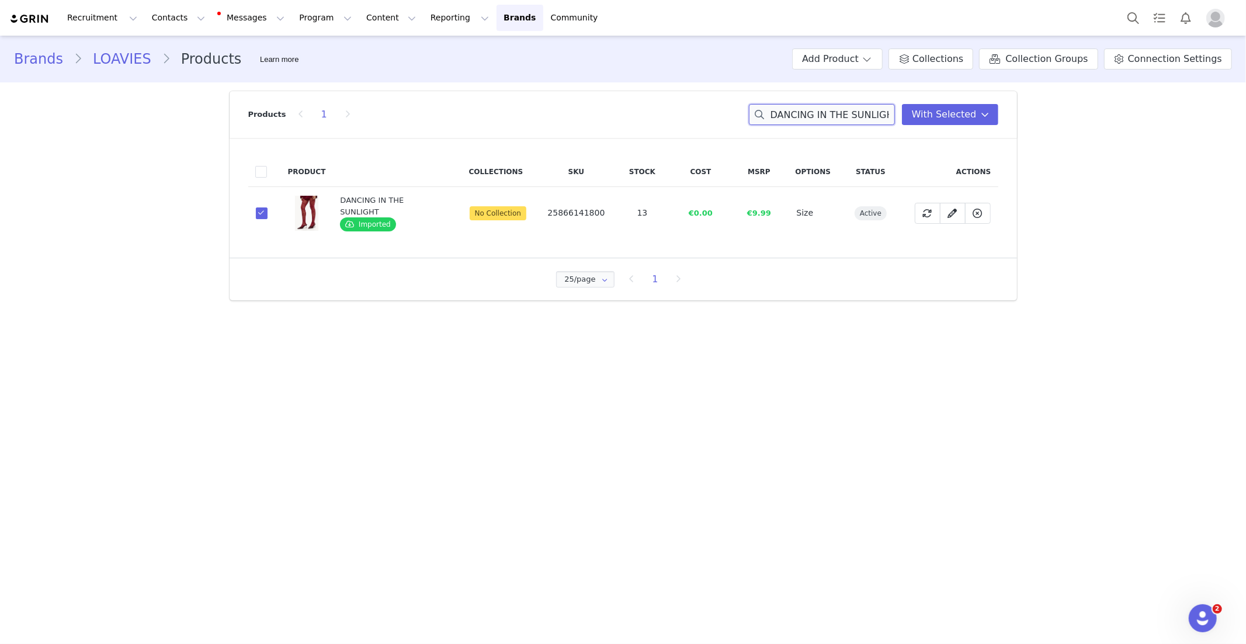
click at [808, 117] on input "DANCING IN THE SUNLIGHT" at bounding box center [822, 114] width 146 height 21
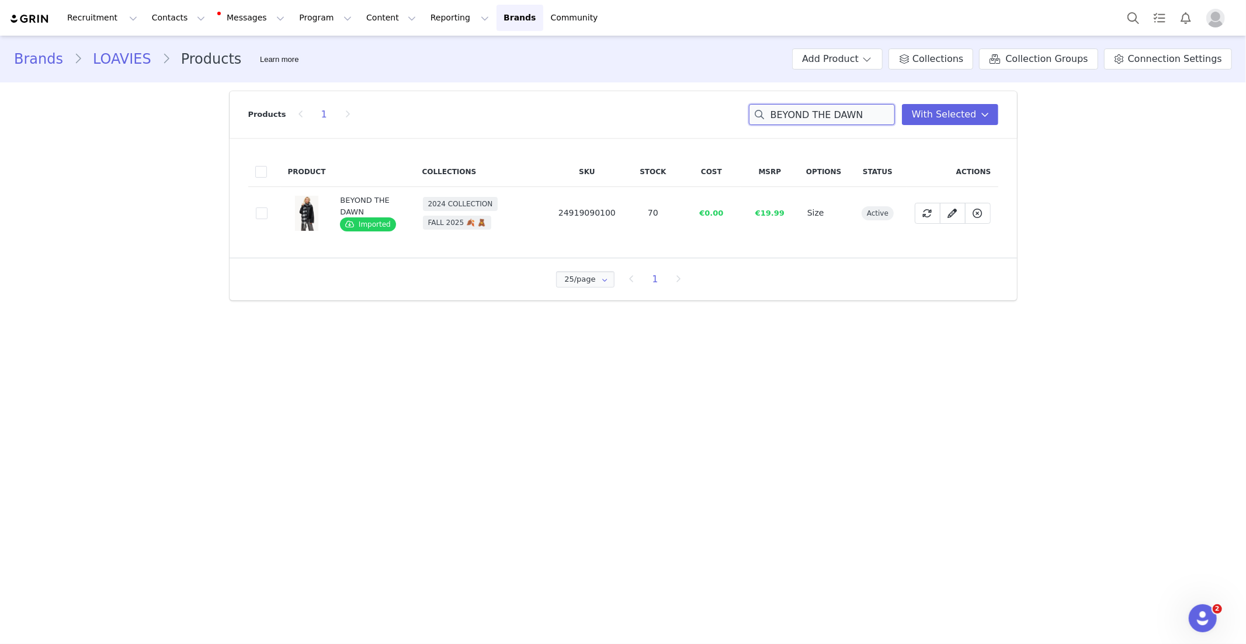
click at [793, 112] on input "BEYOND THE DAWN" at bounding box center [822, 114] width 146 height 21
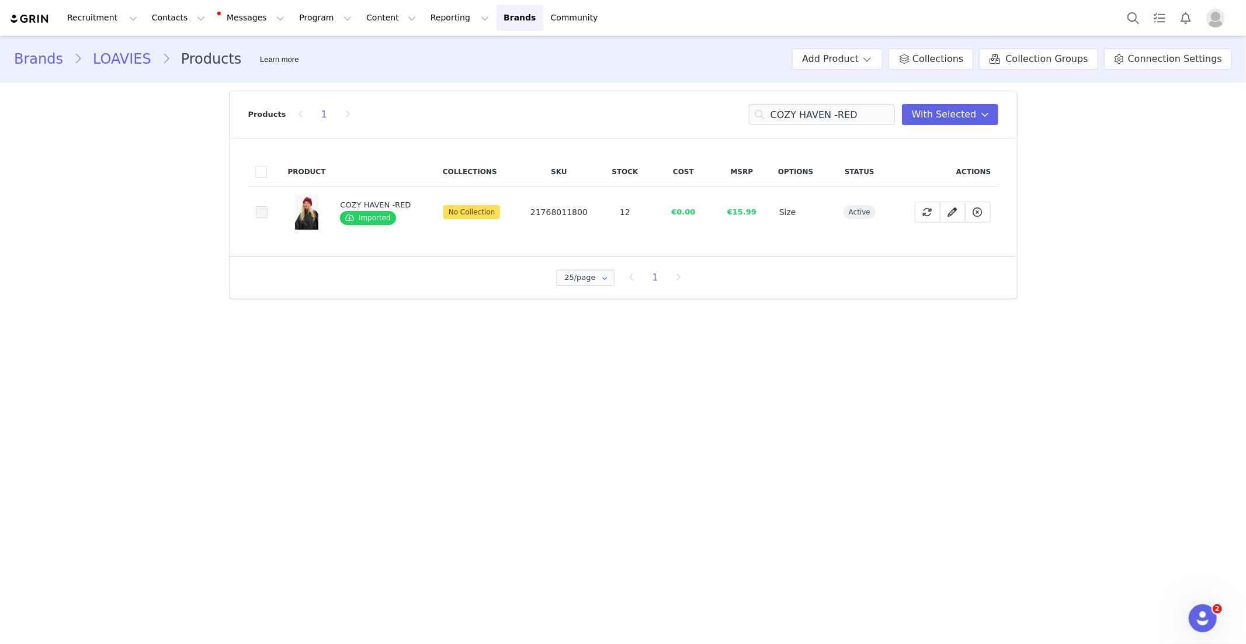
click at [256, 210] on span at bounding box center [262, 212] width 12 height 12
click at [268, 206] on input "1e2f3d3d-5b52-45d6-a366-9d06f7e6ac44" at bounding box center [268, 206] width 0 height 0
click at [809, 120] on input "COZY HAVEN -RED" at bounding box center [822, 114] width 146 height 21
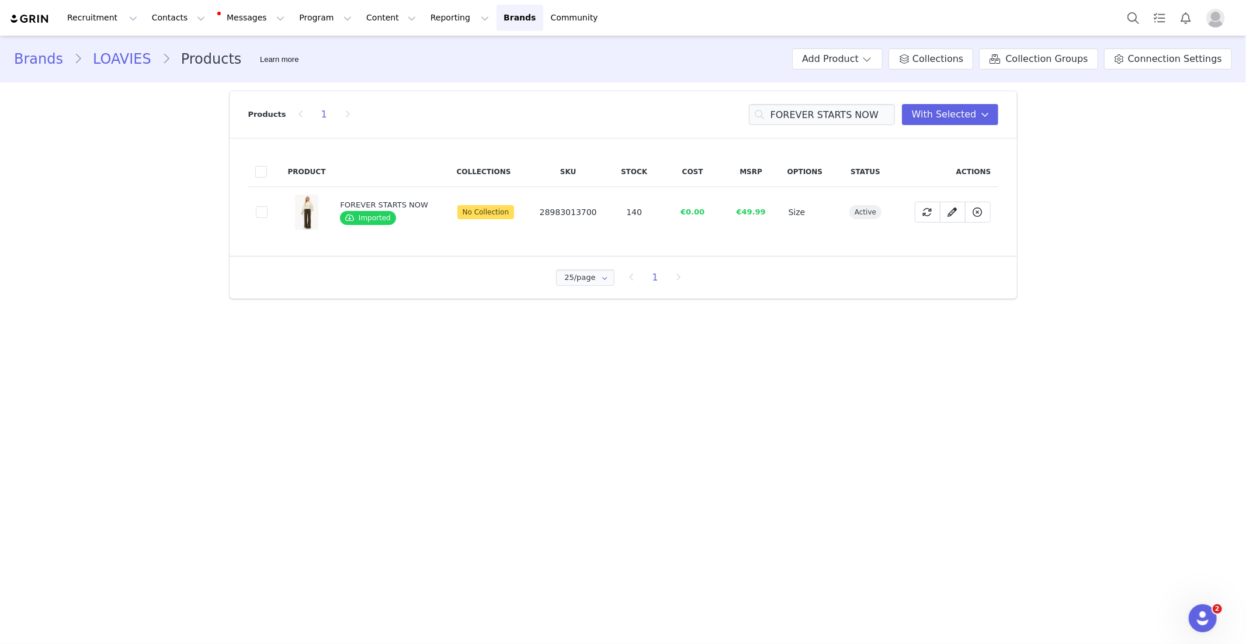
drag, startPoint x: 261, startPoint y: 209, endPoint x: 36, endPoint y: 222, distance: 225.3
click at [262, 209] on span at bounding box center [262, 212] width 12 height 12
click at [268, 206] on input "f2b170a8-5823-4832-9917-27692c5fe749" at bounding box center [268, 206] width 0 height 0
click at [800, 116] on input "FOREVER STARTS NOW" at bounding box center [822, 114] width 146 height 21
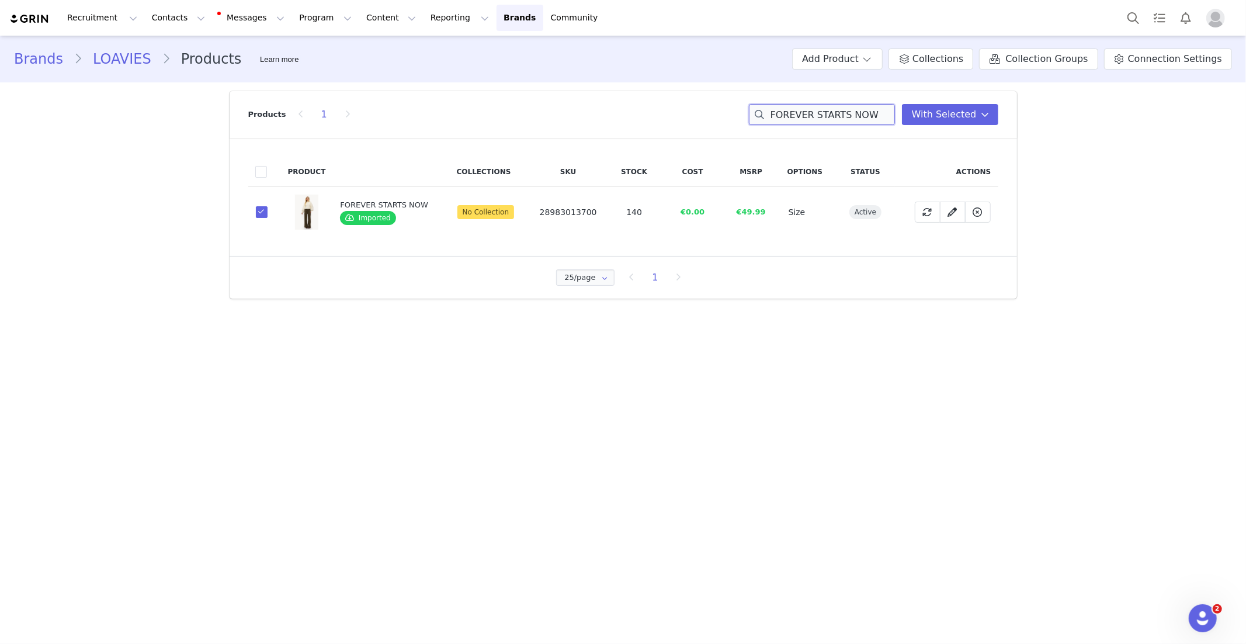
click at [800, 116] on input "FOREVER STARTS NOW" at bounding box center [822, 114] width 146 height 21
click at [268, 209] on td "a898a5e0-b833-44b1-89f4-d8a5af6a8177" at bounding box center [264, 213] width 33 height 53
drag, startPoint x: 262, startPoint y: 210, endPoint x: 71, endPoint y: 208, distance: 191.1
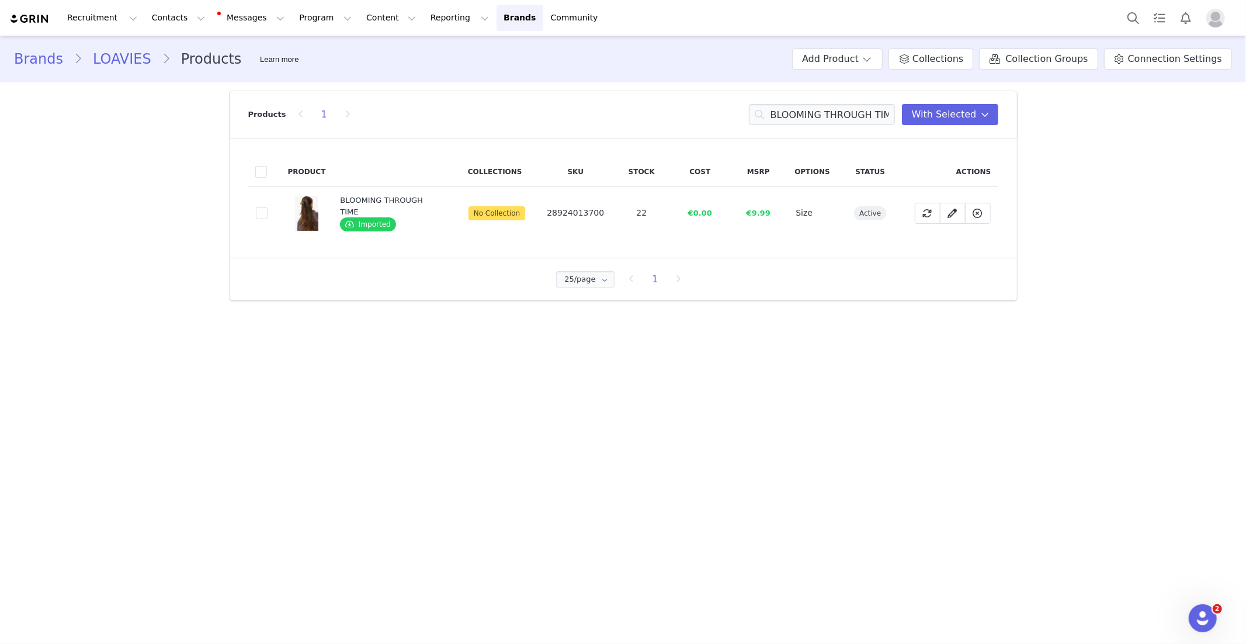
click at [262, 210] on span at bounding box center [262, 213] width 12 height 12
click at [268, 207] on input "a898a5e0-b833-44b1-89f4-d8a5af6a8177" at bounding box center [268, 207] width 0 height 0
click at [796, 107] on input "BLOOMING THROUGH TIME" at bounding box center [822, 114] width 146 height 21
click at [801, 112] on input "BLOOMING THROUGH TIME" at bounding box center [822, 114] width 146 height 21
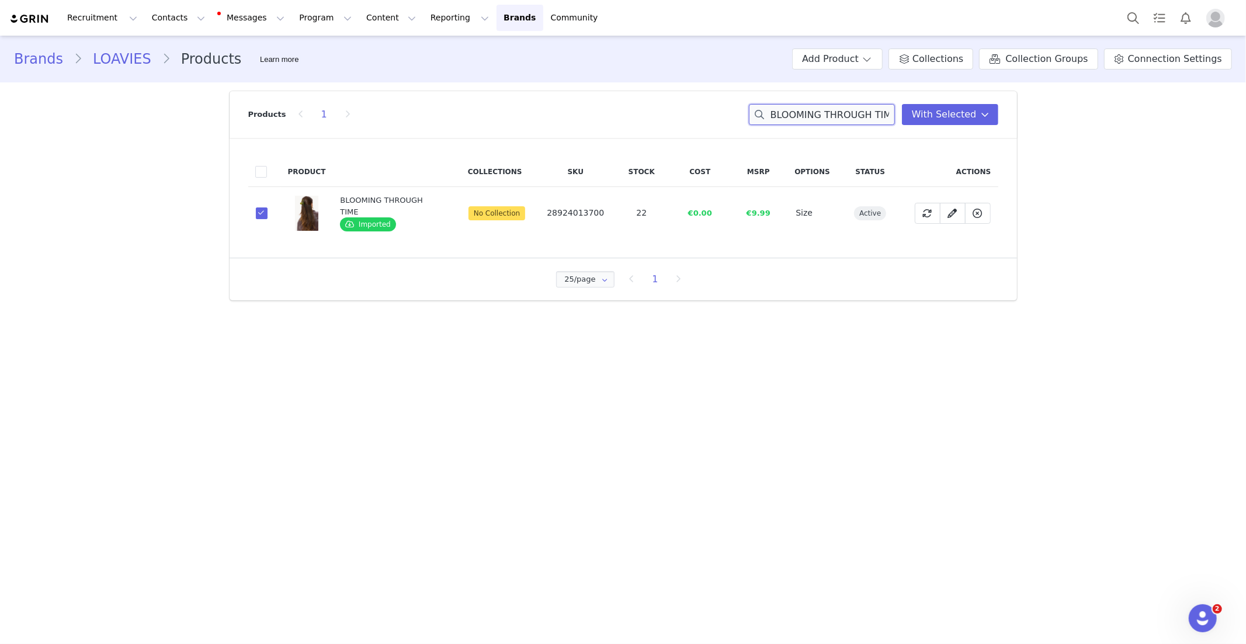
click at [801, 112] on input "BLOOMING THROUGH TIME" at bounding box center [822, 114] width 146 height 21
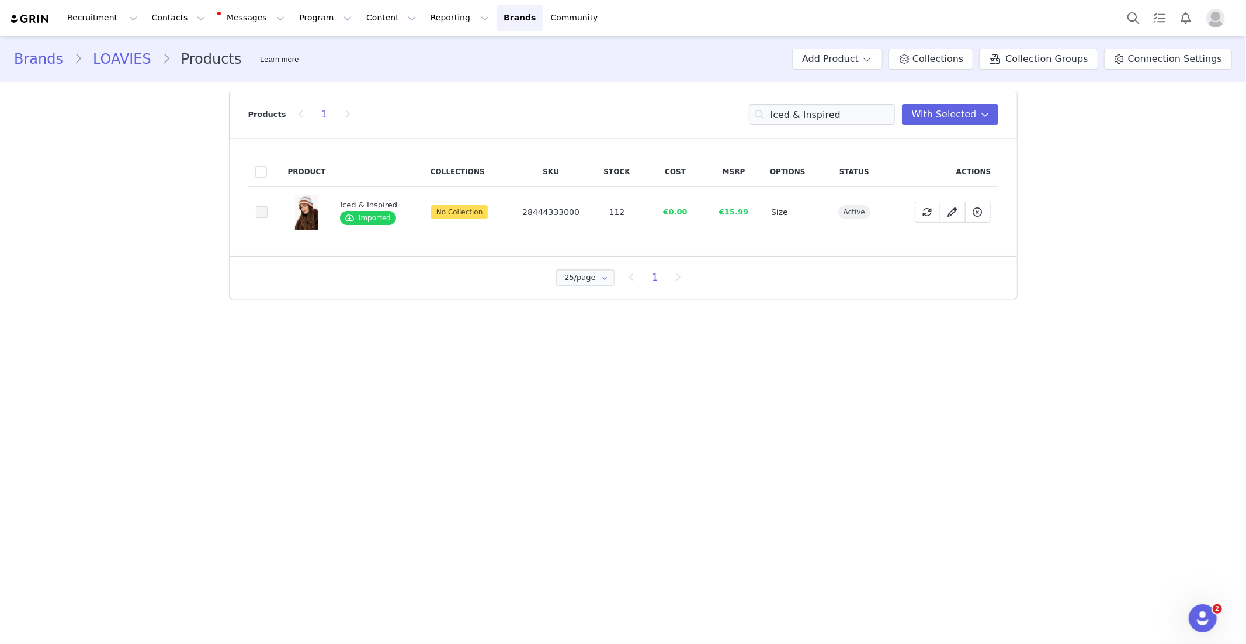
click at [267, 209] on span at bounding box center [262, 212] width 12 height 12
click at [268, 206] on input "bc0c9cf2-9cb0-4362-9dab-08cec583a3c5" at bounding box center [268, 206] width 0 height 0
click at [803, 106] on input "Iced & Inspired" at bounding box center [822, 114] width 146 height 21
click at [801, 111] on input "Iced & Inspired" at bounding box center [822, 114] width 146 height 21
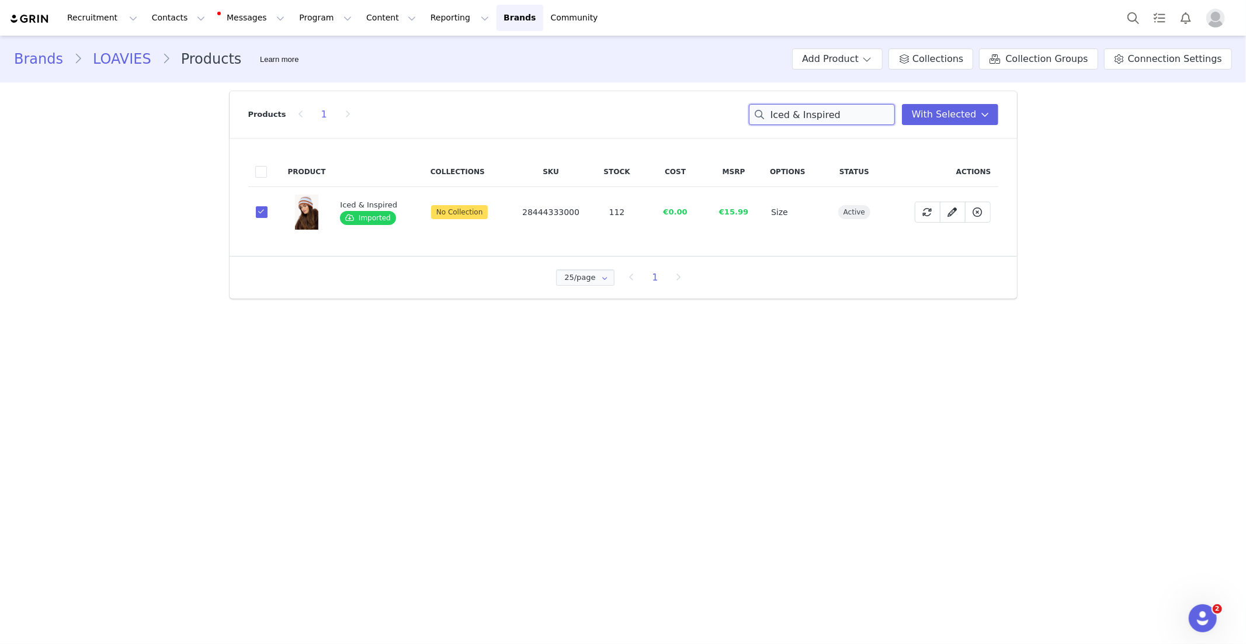
click at [801, 111] on input "Iced & Inspired" at bounding box center [822, 114] width 146 height 21
click at [799, 111] on input "Iced & Inspired" at bounding box center [822, 114] width 146 height 21
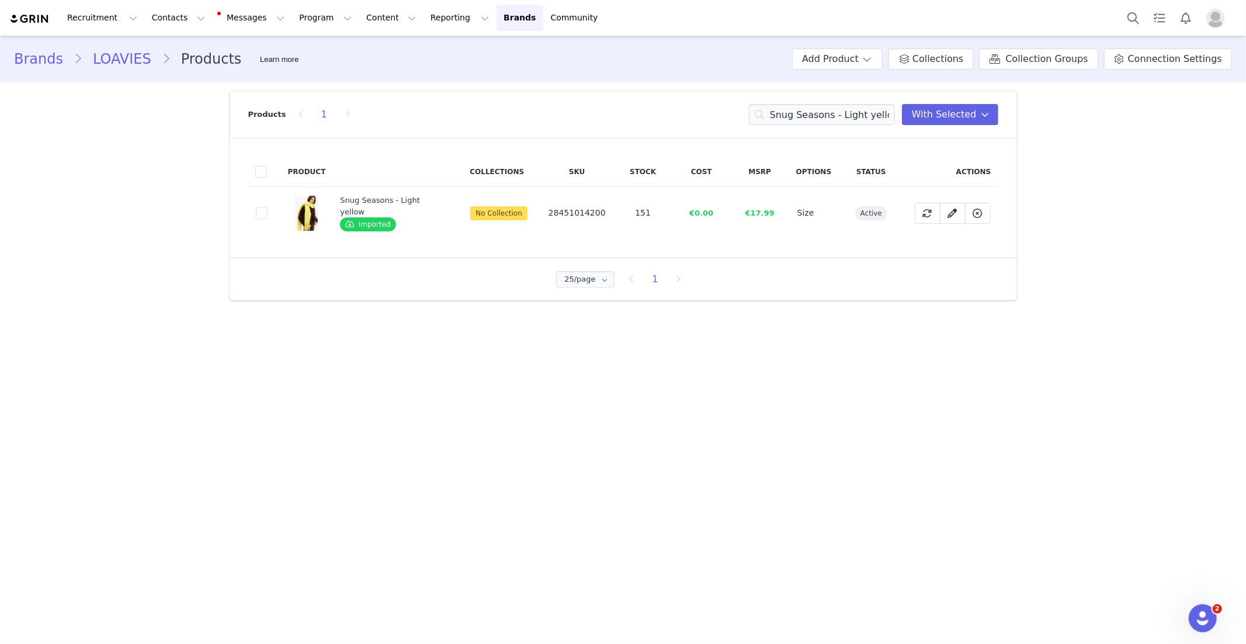
drag, startPoint x: 259, startPoint y: 214, endPoint x: 110, endPoint y: 224, distance: 148.7
click at [259, 214] on span at bounding box center [262, 213] width 12 height 12
click at [268, 207] on input "de0793a4-de5f-47c7-9716-dfa85aa66be2" at bounding box center [268, 207] width 0 height 0
click at [810, 121] on input "Snug Seasons - Light yellow" at bounding box center [822, 114] width 146 height 21
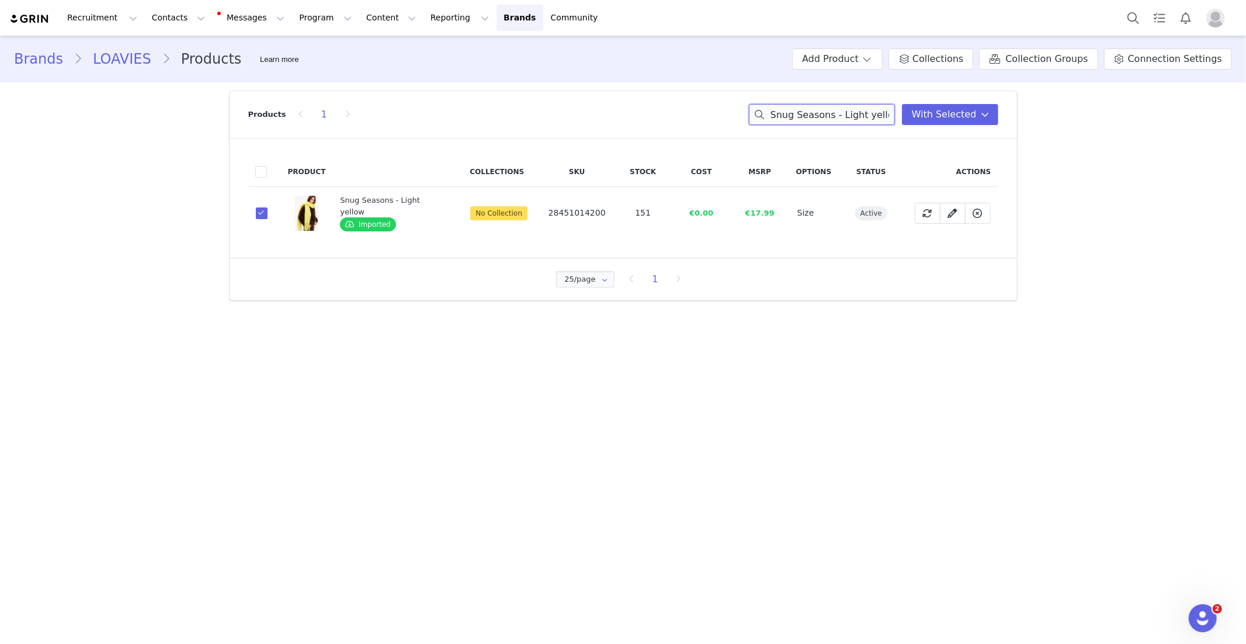
click at [810, 121] on input "Snug Seasons - Light yellow" at bounding box center [822, 114] width 146 height 21
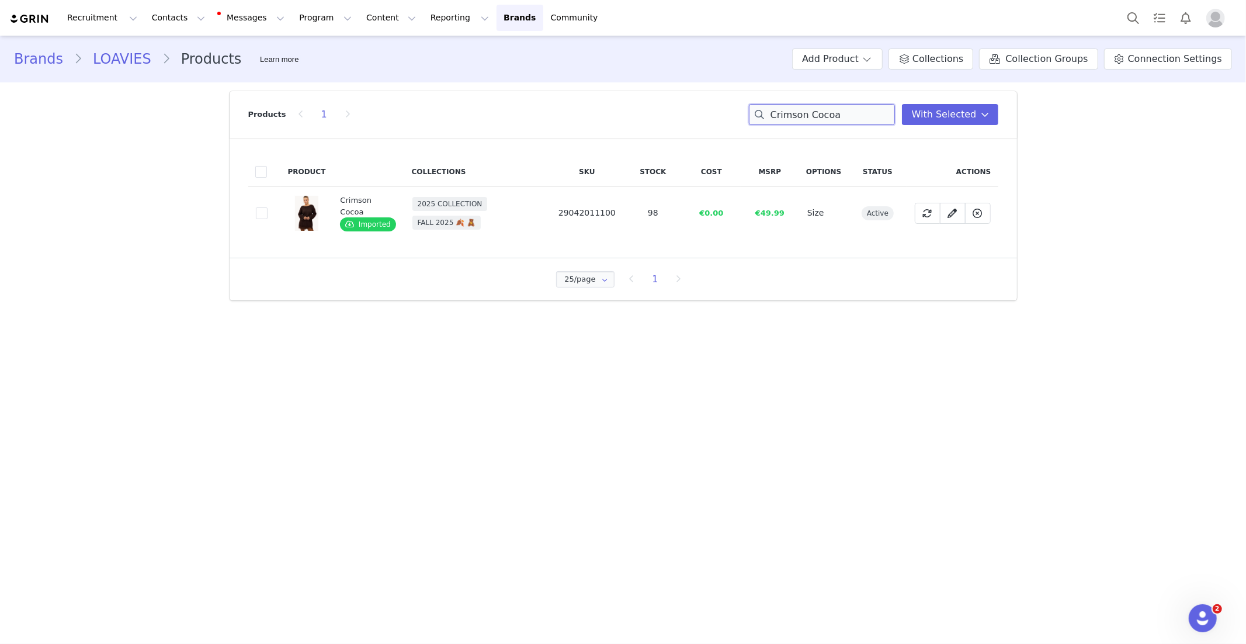
click at [789, 121] on input "Crimson Cocoa" at bounding box center [822, 114] width 146 height 21
click at [788, 121] on input "Crimson Cocoa" at bounding box center [822, 114] width 146 height 21
click at [785, 122] on input "Crimson Cocoa" at bounding box center [822, 114] width 146 height 21
click at [786, 122] on input "Crimson Cocoa" at bounding box center [822, 114] width 146 height 21
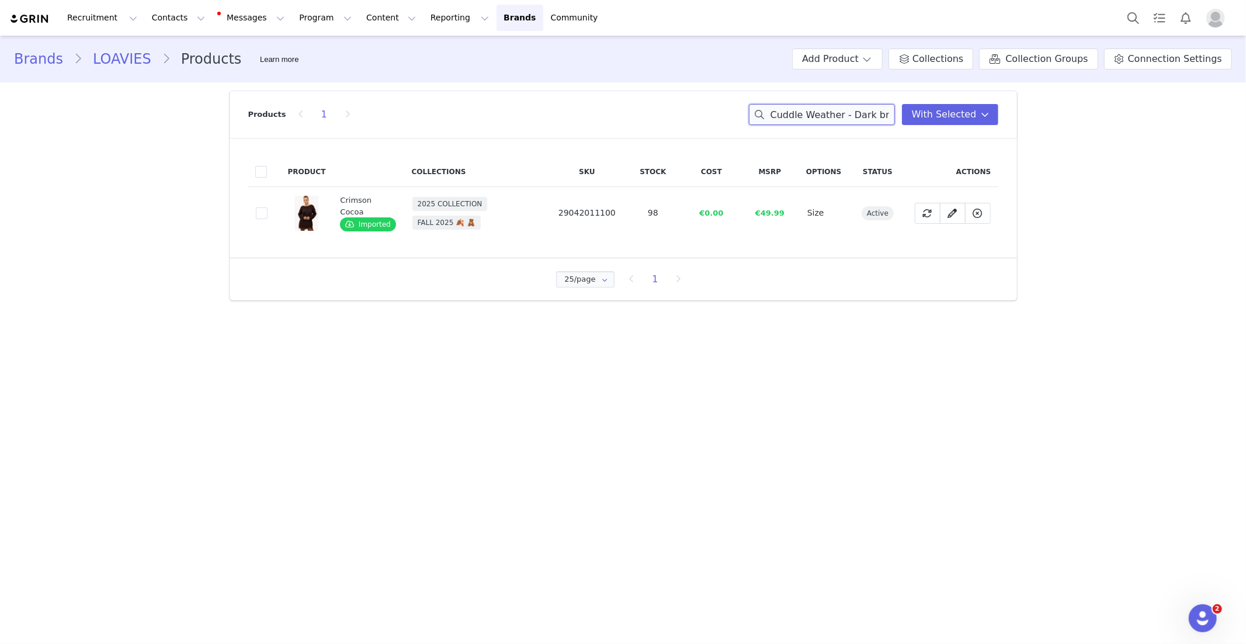
scroll to position [0, 7]
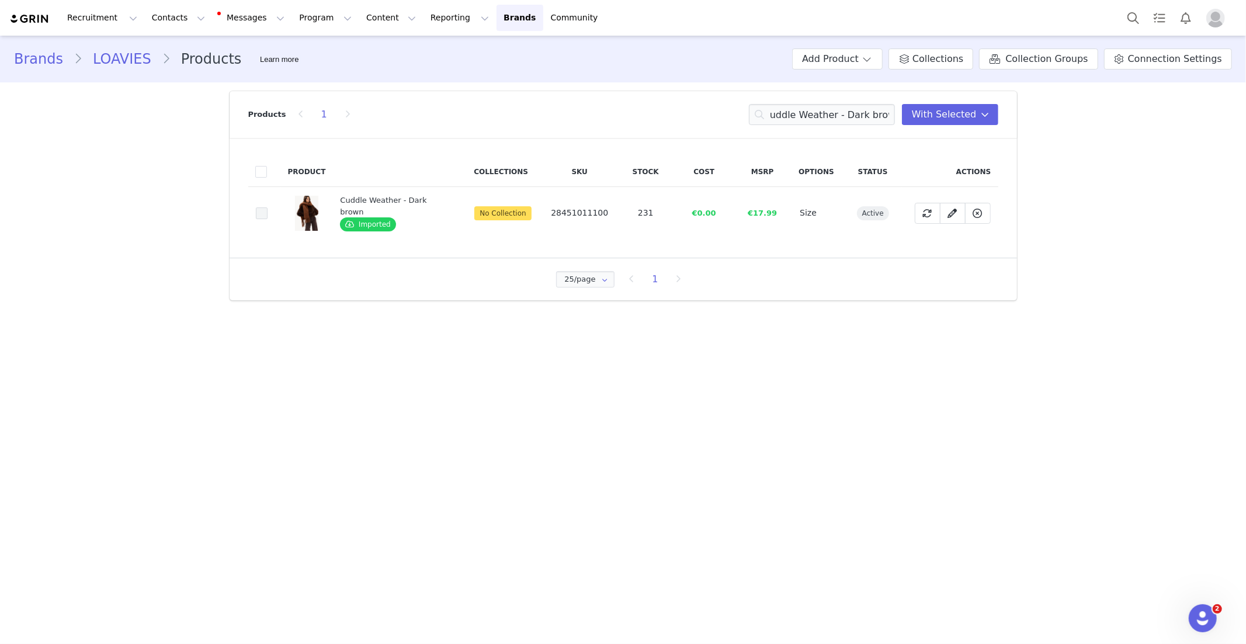
click at [265, 212] on span at bounding box center [262, 213] width 12 height 12
click at [268, 207] on input "c31c1448-daaf-425d-a82f-75a35dabd323" at bounding box center [268, 207] width 0 height 0
click at [793, 112] on input "Cuddle Weather - Dark brown" at bounding box center [822, 114] width 146 height 21
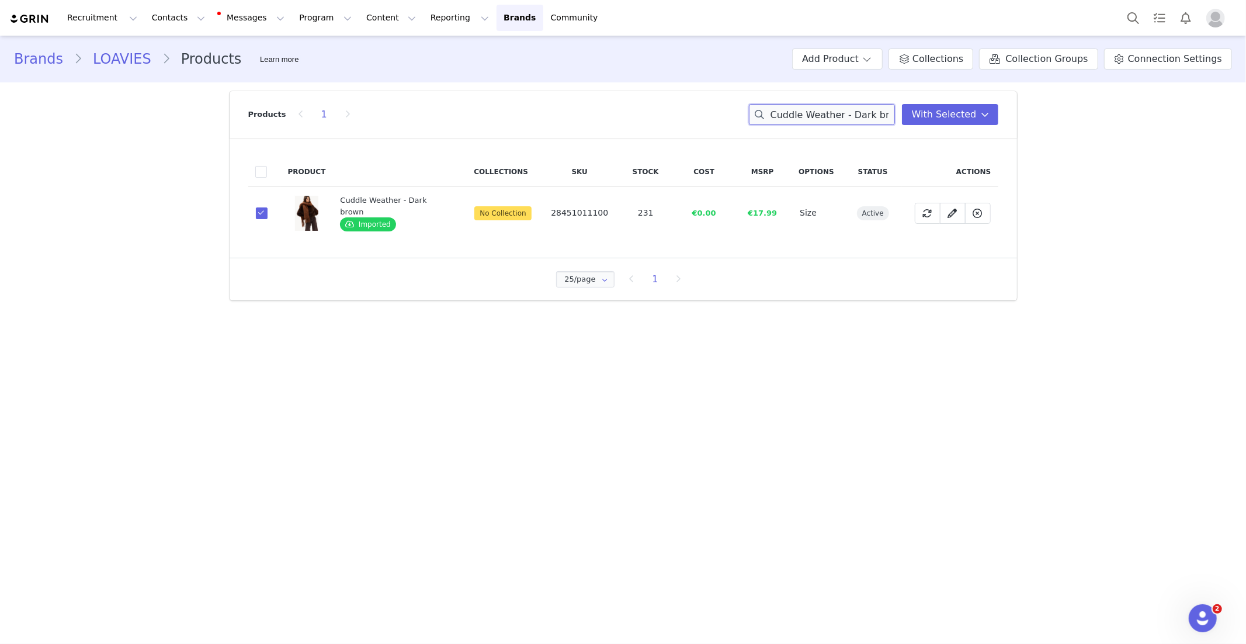
click at [793, 112] on input "Cuddle Weather - Dark brown" at bounding box center [822, 114] width 146 height 21
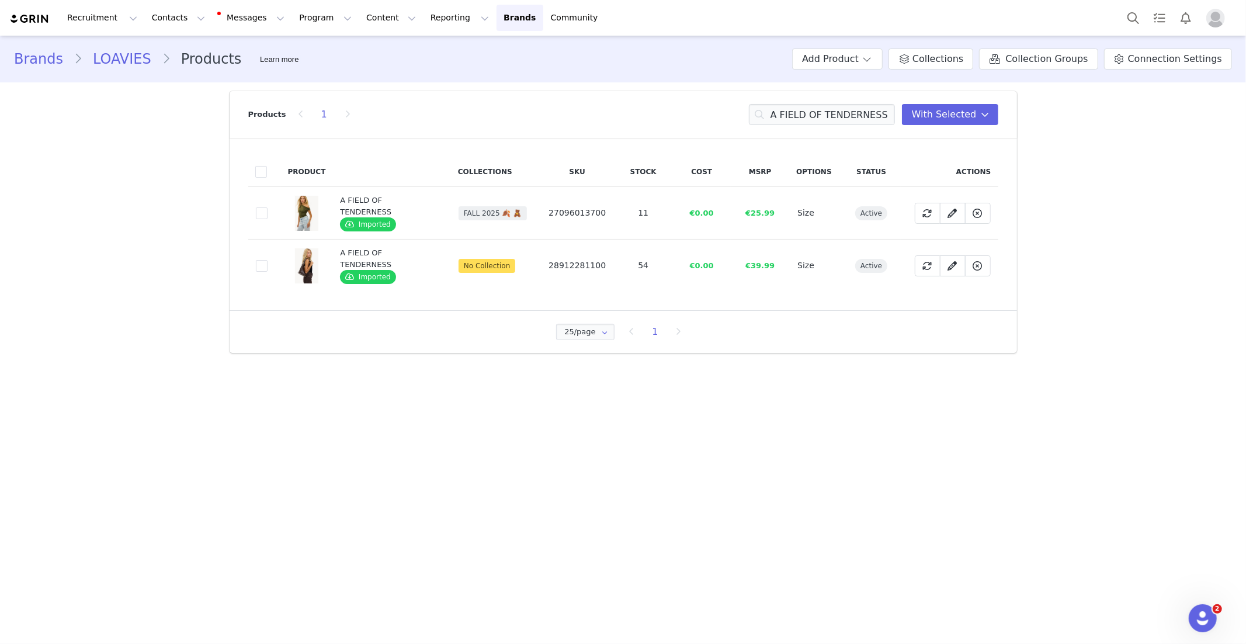
drag, startPoint x: 262, startPoint y: 262, endPoint x: 64, endPoint y: 257, distance: 198.2
click at [262, 262] on span at bounding box center [262, 266] width 12 height 12
click at [268, 260] on input "b724474f-3085-4a5b-acfd-793f03e24829" at bounding box center [268, 260] width 0 height 0
click at [816, 119] on input "A FIELD OF TENDERNESS" at bounding box center [822, 114] width 146 height 21
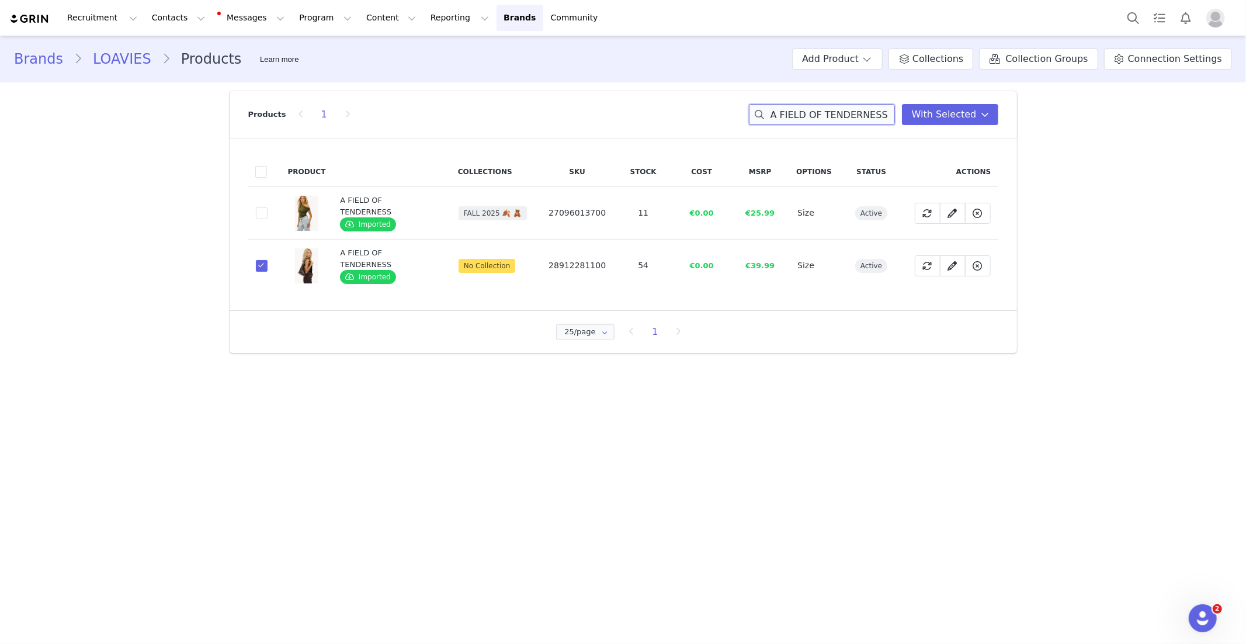
click at [816, 119] on input "A FIELD OF TENDERNESS" at bounding box center [822, 114] width 146 height 21
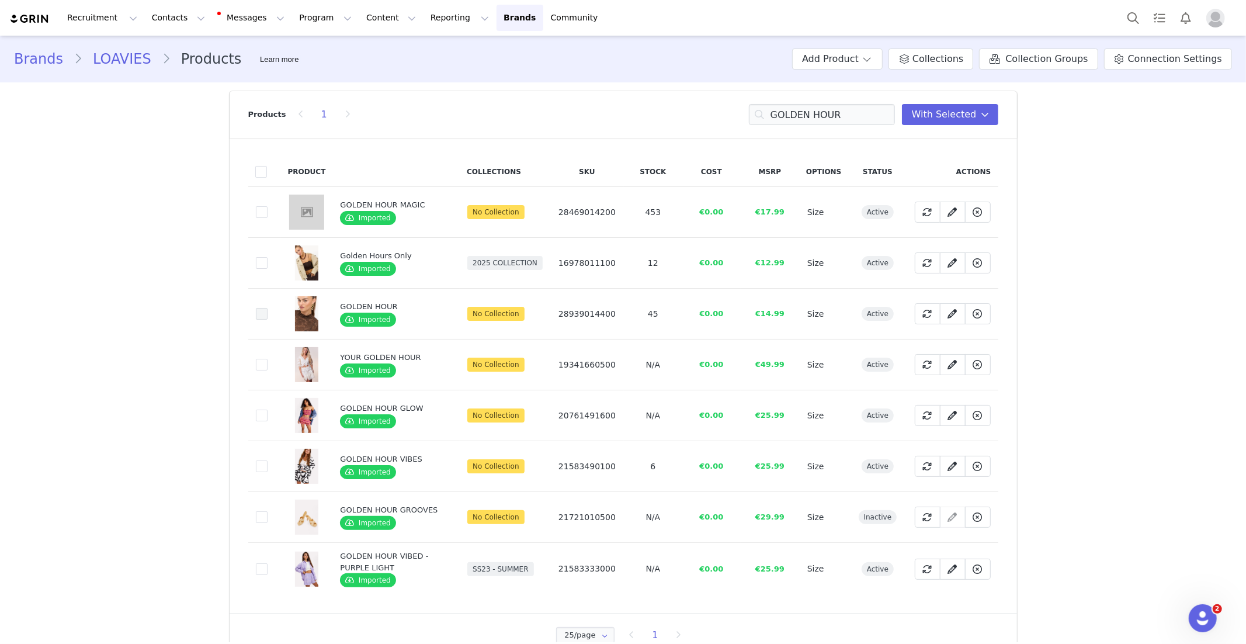
click at [264, 313] on span at bounding box center [262, 314] width 12 height 12
click at [268, 308] on input "ccfd7fbe-b866-42e0-9b3f-7d110c193c27" at bounding box center [268, 308] width 0 height 0
click at [797, 113] on input "GOLDEN HOUR" at bounding box center [822, 114] width 146 height 21
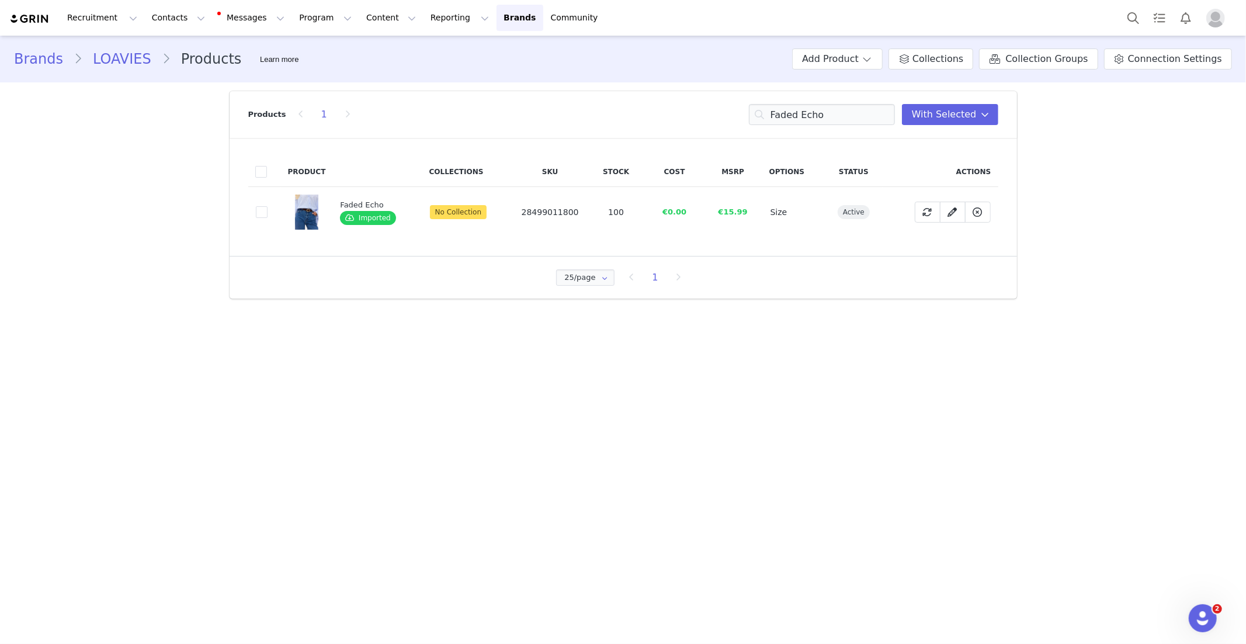
drag, startPoint x: 259, startPoint y: 209, endPoint x: 107, endPoint y: 214, distance: 152.0
click at [259, 209] on span at bounding box center [262, 212] width 12 height 12
click at [268, 206] on input "f5097e0a-7b13-4250-905a-a38eda0b41ed" at bounding box center [268, 206] width 0 height 0
click at [800, 119] on input "Faded Echo" at bounding box center [822, 114] width 146 height 21
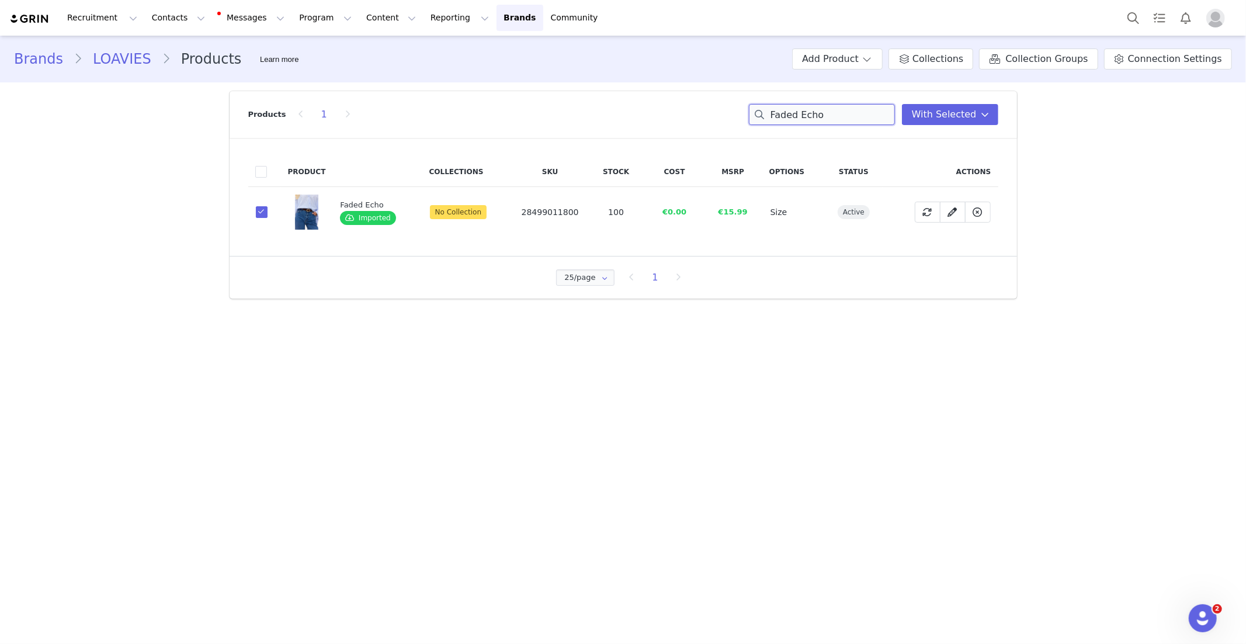
click at [800, 119] on input "Faded Echo" at bounding box center [822, 114] width 146 height 21
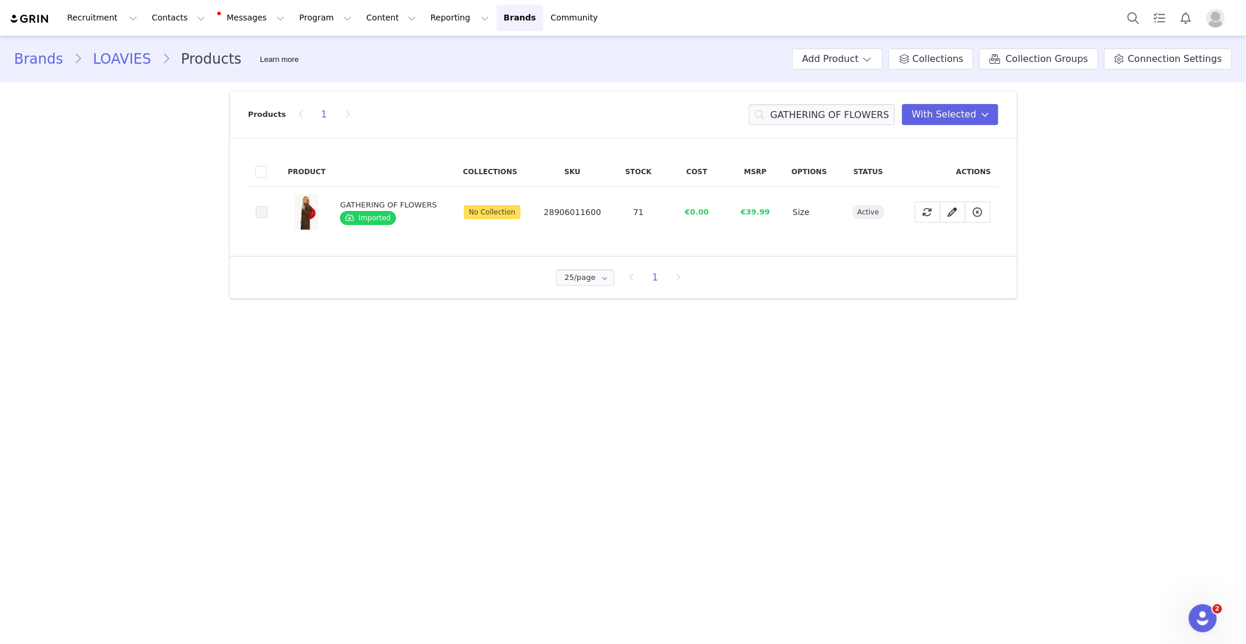
click at [261, 214] on span at bounding box center [262, 212] width 12 height 12
click at [268, 206] on input "960263ec-8041-42e8-88bc-c238afb7811e" at bounding box center [268, 206] width 0 height 0
click at [819, 122] on input "GATHERING OF FLOWERS" at bounding box center [822, 114] width 146 height 21
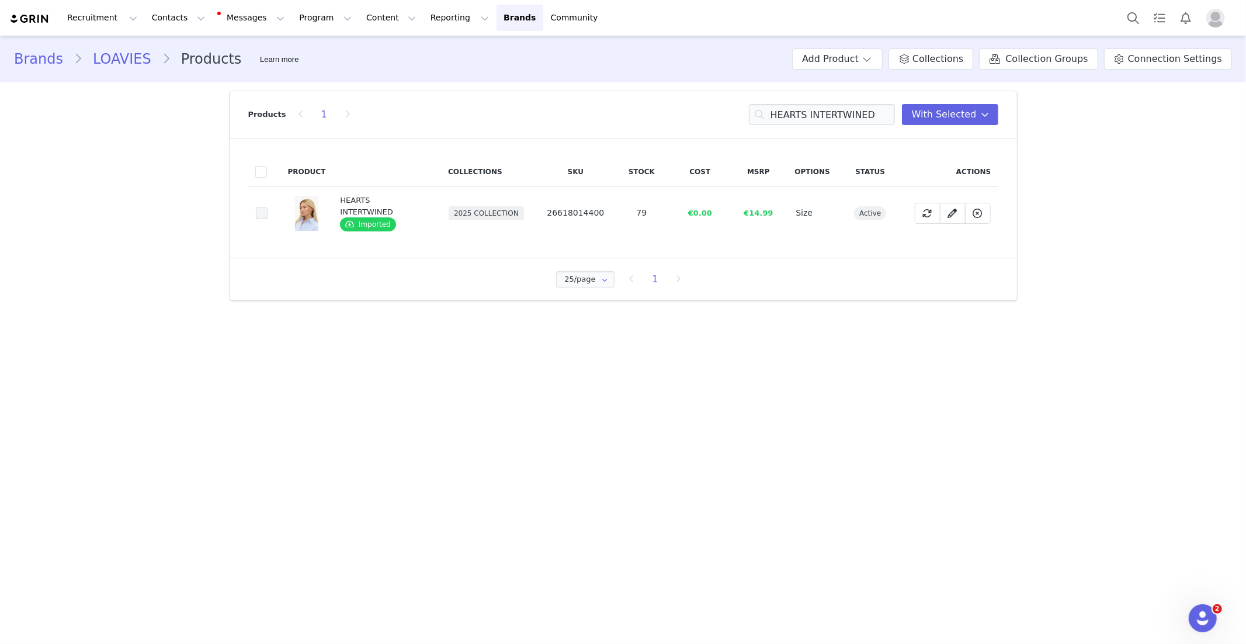
click at [259, 212] on span at bounding box center [262, 213] width 12 height 12
click at [268, 207] on input "9baabe26-6660-4ef3-aebc-f2460b56755d" at bounding box center [268, 207] width 0 height 0
click at [813, 108] on input "HEARTS INTERTWINED" at bounding box center [822, 114] width 146 height 21
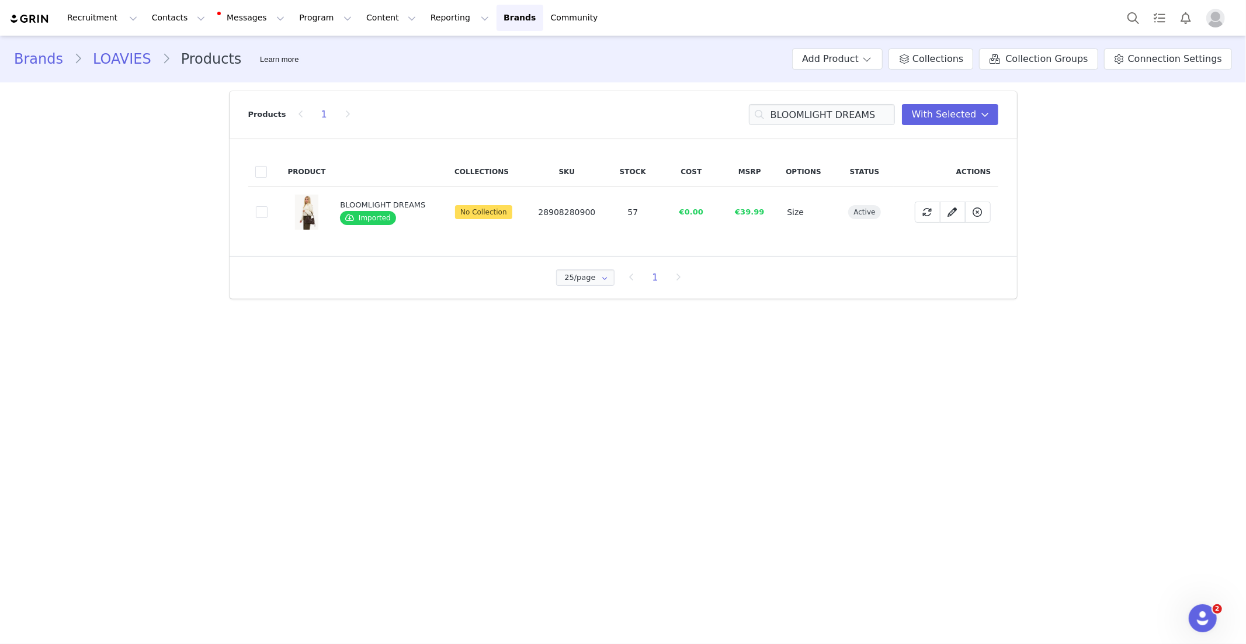
drag, startPoint x: 262, startPoint y: 210, endPoint x: 254, endPoint y: 217, distance: 10.7
click at [262, 210] on span at bounding box center [262, 212] width 12 height 12
click at [268, 206] on input "dc7527ac-0628-460b-9916-445585089be4" at bounding box center [268, 206] width 0 height 0
click at [816, 109] on input "BLOOMLIGHT DREAMS" at bounding box center [822, 114] width 146 height 21
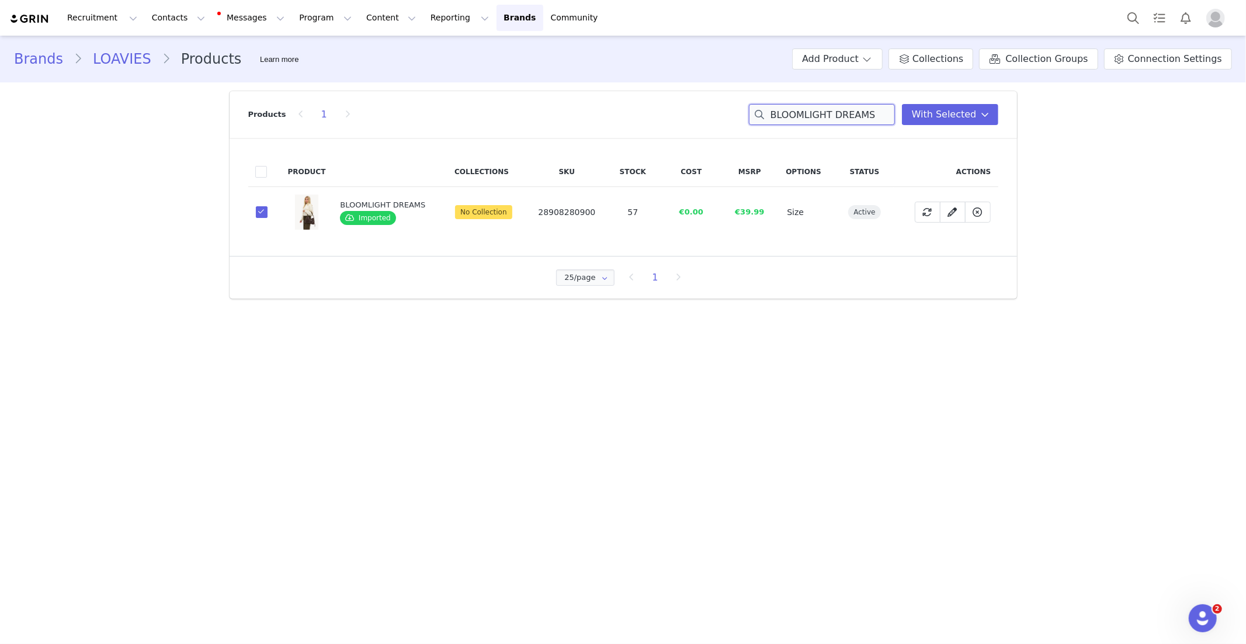
click at [816, 109] on input "BLOOMLIGHT DREAMS" at bounding box center [822, 114] width 146 height 21
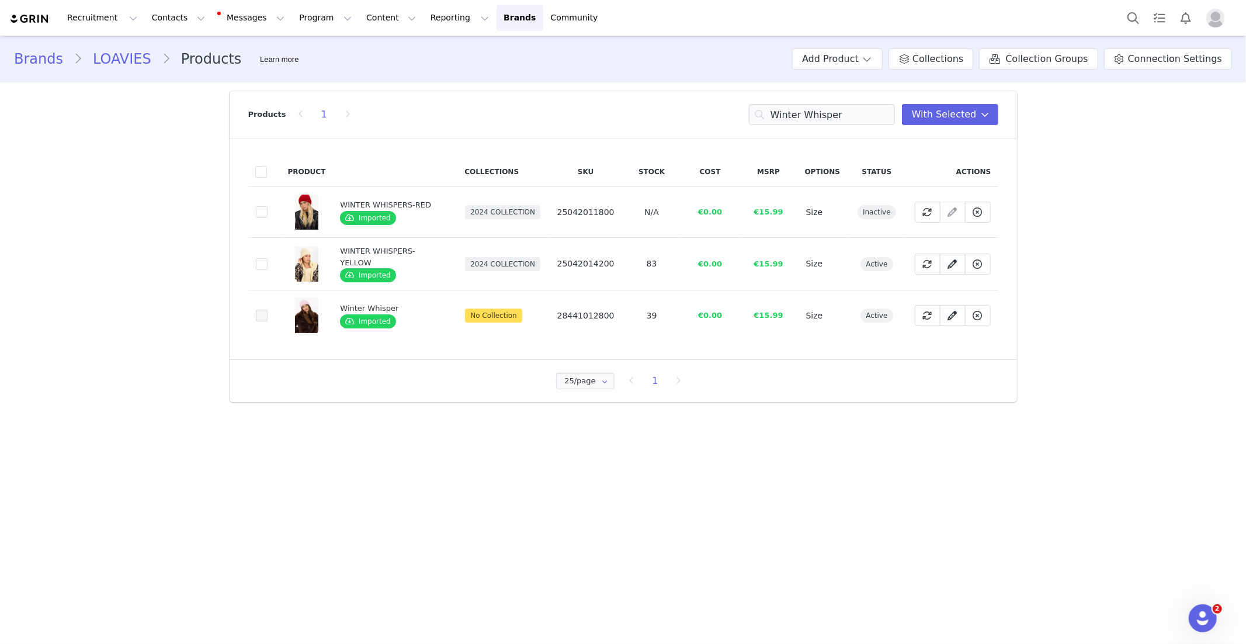
click at [262, 316] on span at bounding box center [262, 316] width 12 height 12
click at [268, 310] on input "977a8d18-5155-42fc-b8bb-71b0923c07f2" at bounding box center [268, 310] width 0 height 0
click at [797, 116] on input "Winter Whisper" at bounding box center [822, 114] width 146 height 21
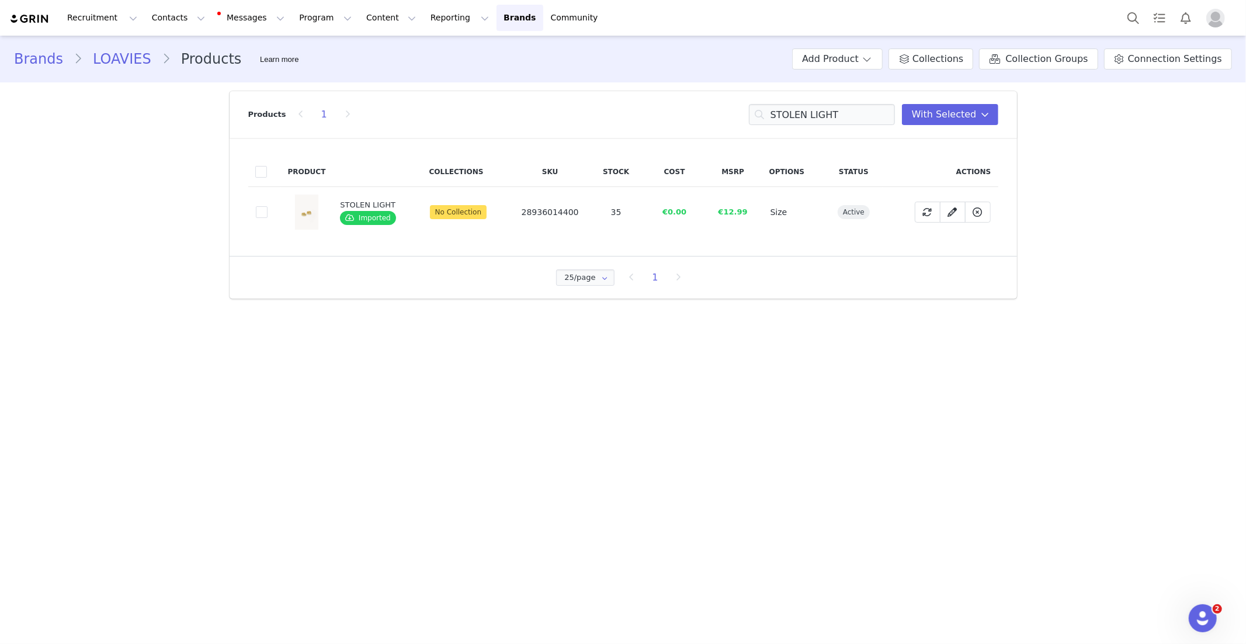
drag, startPoint x: 259, startPoint y: 212, endPoint x: 185, endPoint y: 214, distance: 74.8
click at [259, 212] on span at bounding box center [262, 212] width 12 height 12
click at [268, 206] on input "3a6bc357-8e1d-4eab-9d37-7073aaf24d8f" at bounding box center [268, 206] width 0 height 0
click at [813, 115] on input "STOLEN LIGHT" at bounding box center [822, 114] width 146 height 21
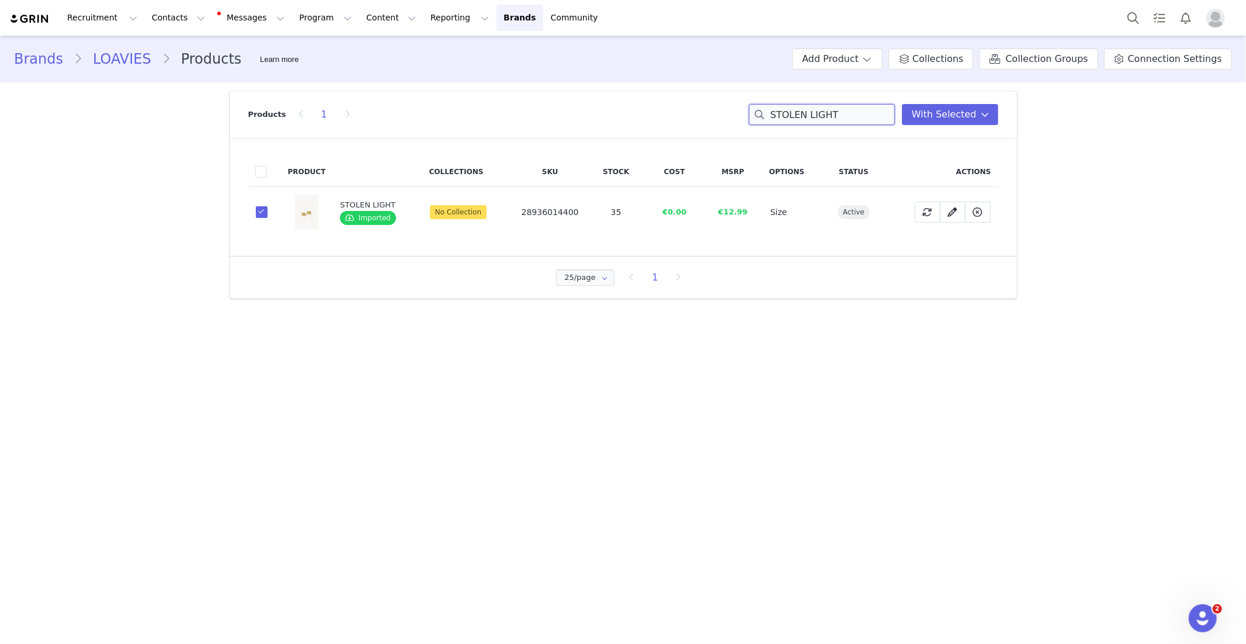
click at [813, 115] on input "STOLEN LIGHT" at bounding box center [822, 114] width 146 height 21
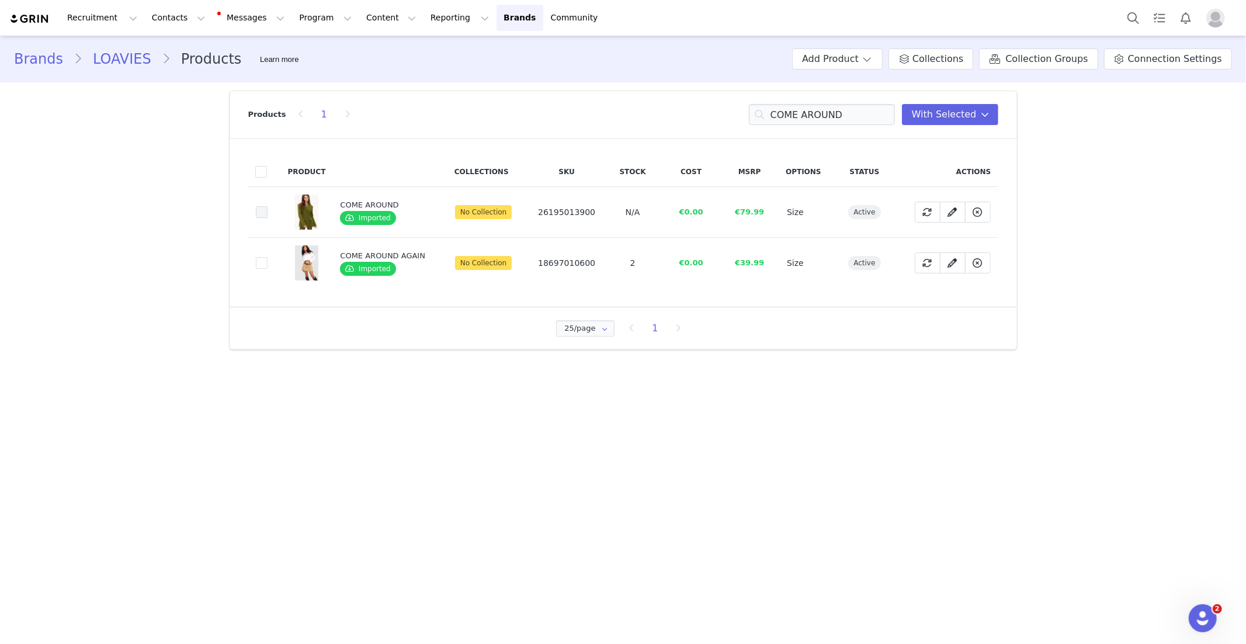
click at [261, 207] on span at bounding box center [262, 212] width 12 height 12
click at [268, 206] on input "0698d6b5-49f4-4fea-a659-019d298f9bb5" at bounding box center [268, 206] width 0 height 0
click at [795, 110] on input "COME AROUND" at bounding box center [822, 114] width 146 height 21
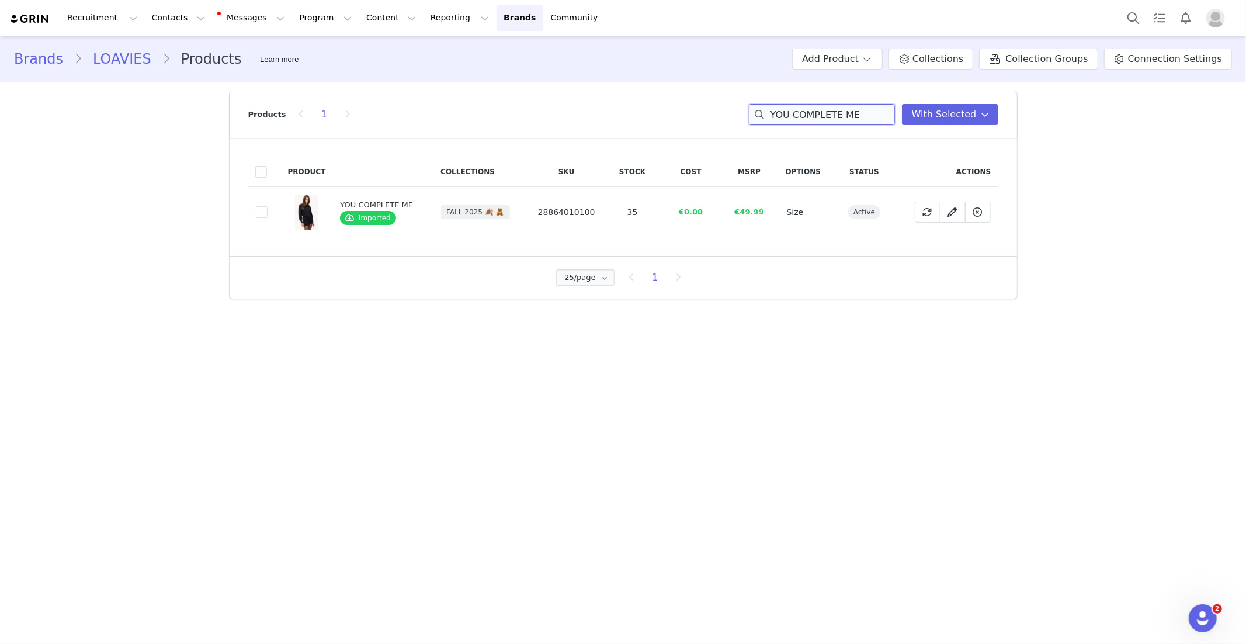
click at [787, 110] on input "YOU COMPLETE ME" at bounding box center [822, 114] width 146 height 21
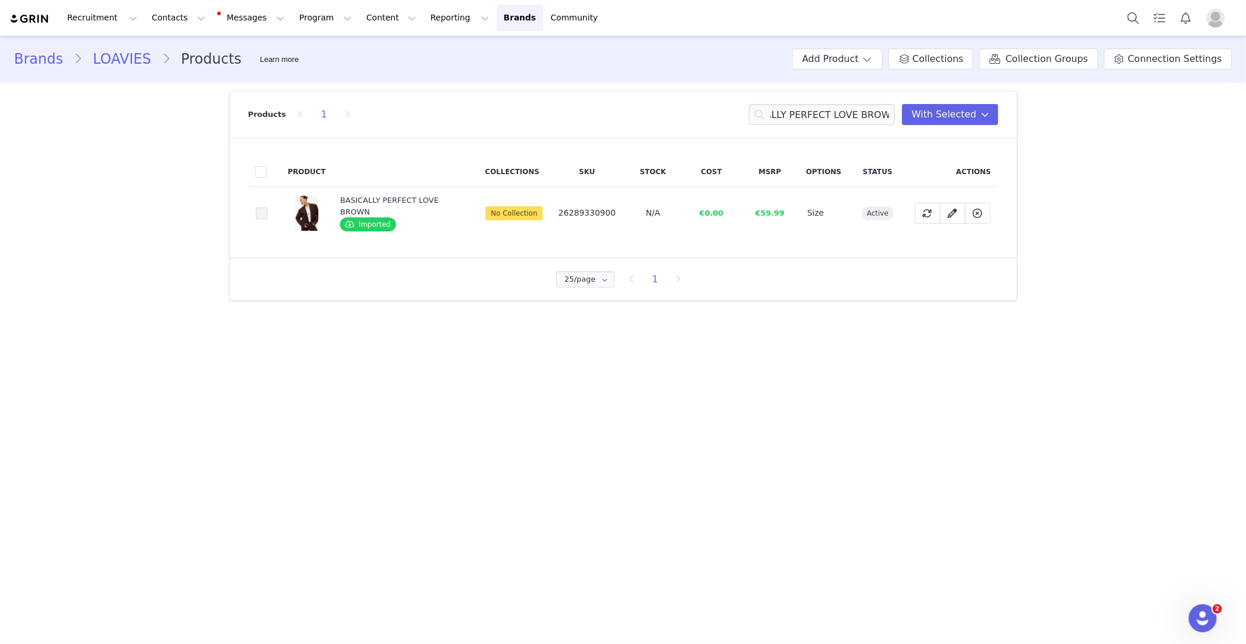
click at [259, 215] on span at bounding box center [262, 213] width 12 height 12
click at [268, 207] on input "1d8b4298-0082-4359-a24e-040fb444bfb3" at bounding box center [268, 207] width 0 height 0
click at [837, 115] on input "BASICALLY PERFECT LOVE BROWN" at bounding box center [822, 114] width 146 height 21
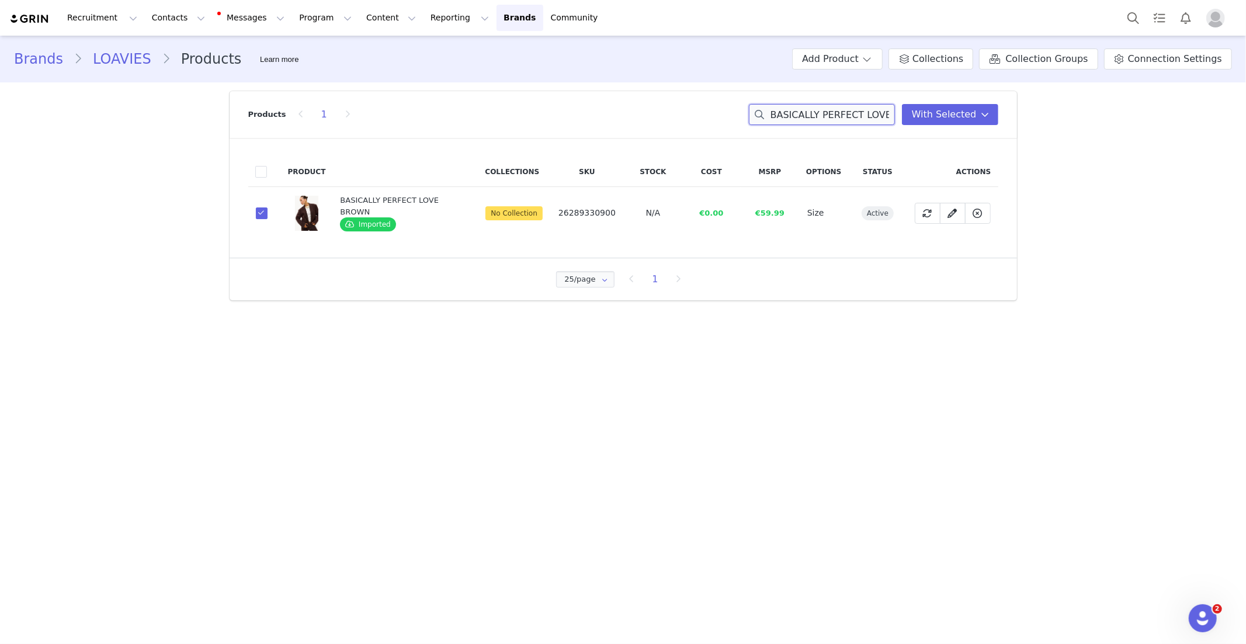
click at [837, 115] on input "BASICALLY PERFECT LOVE BROWN" at bounding box center [822, 114] width 146 height 21
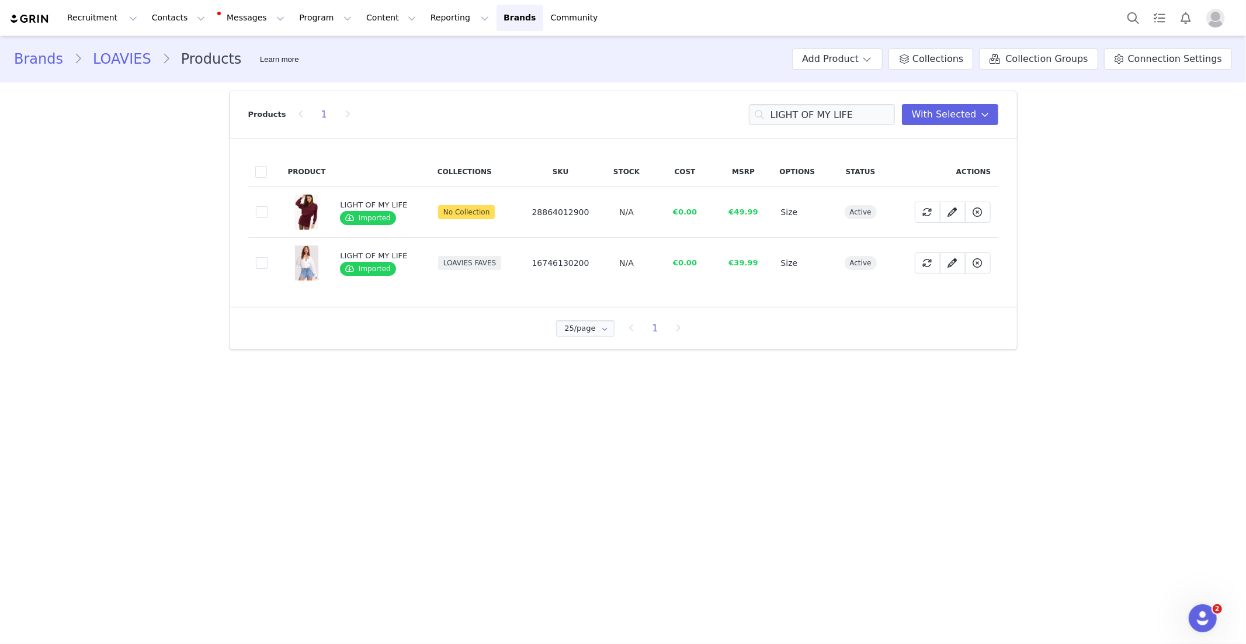
drag, startPoint x: 262, startPoint y: 214, endPoint x: 124, endPoint y: 212, distance: 137.3
click at [260, 214] on span at bounding box center [262, 212] width 12 height 12
click at [268, 206] on input "6de62384-002e-4fbc-9bda-dae628856df5" at bounding box center [268, 206] width 0 height 0
click at [815, 117] on input "LIGHT OF MY LIFE" at bounding box center [822, 114] width 146 height 21
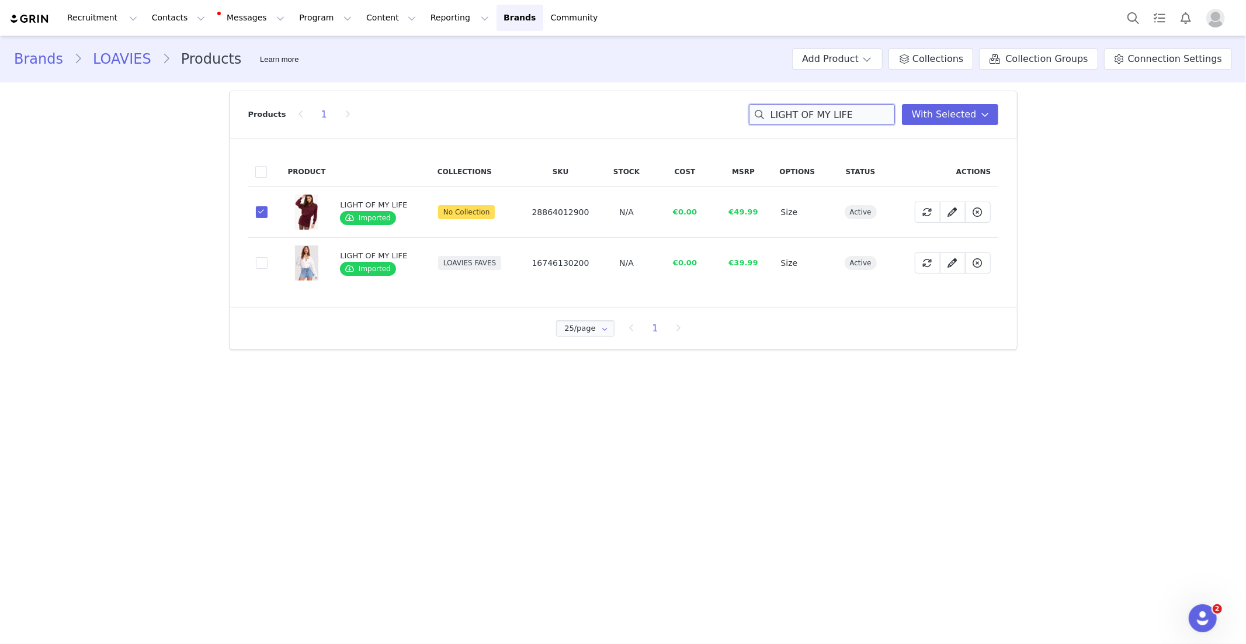
click at [814, 117] on input "LIGHT OF MY LIFE" at bounding box center [822, 114] width 146 height 21
click at [813, 116] on input "LIGHT OF MY LIFE" at bounding box center [822, 114] width 146 height 21
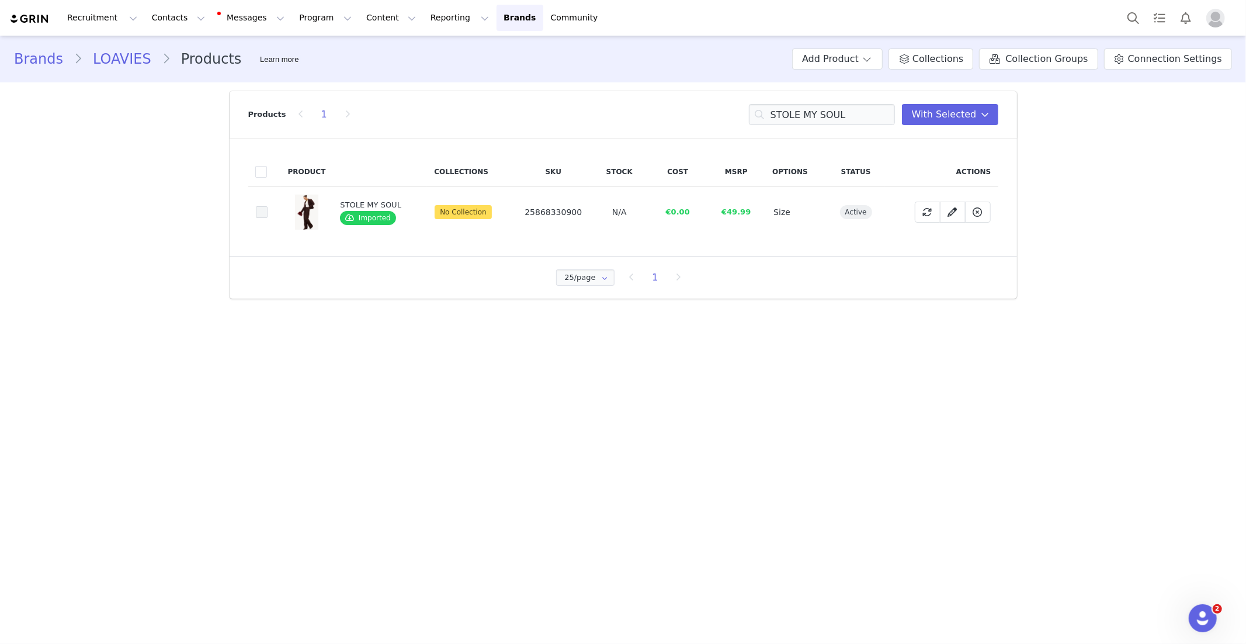
click
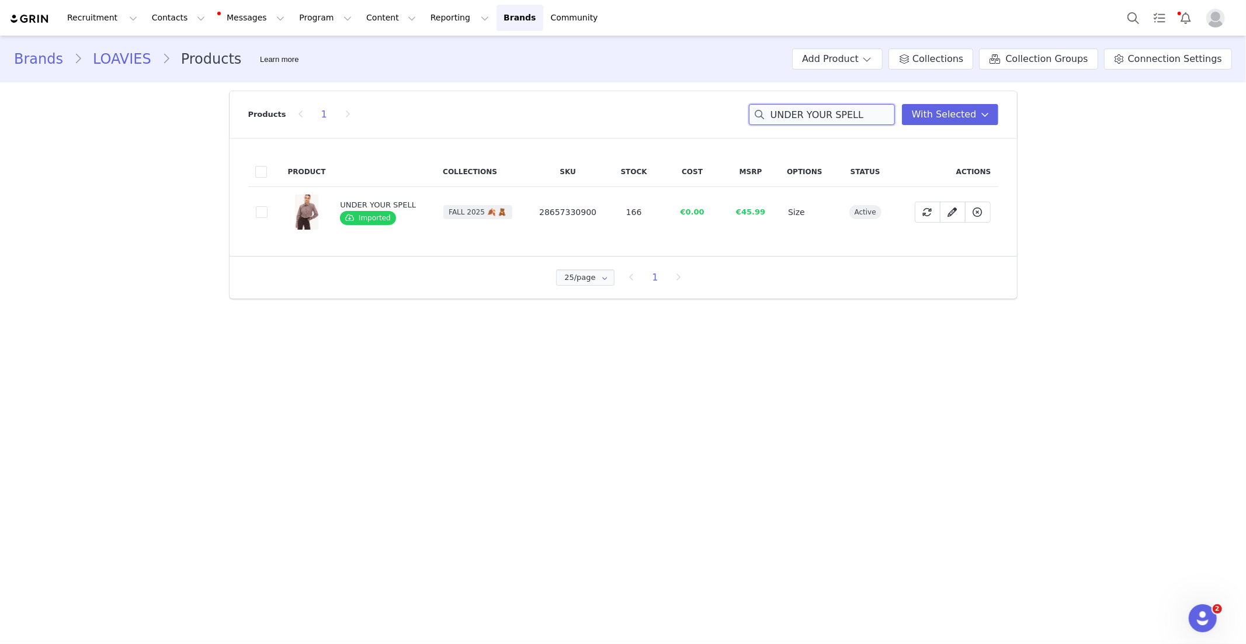
click at [834, 110] on input "UNDER YOUR SPELL" at bounding box center [822, 114] width 146 height 21
type input "Hearthside Chill"
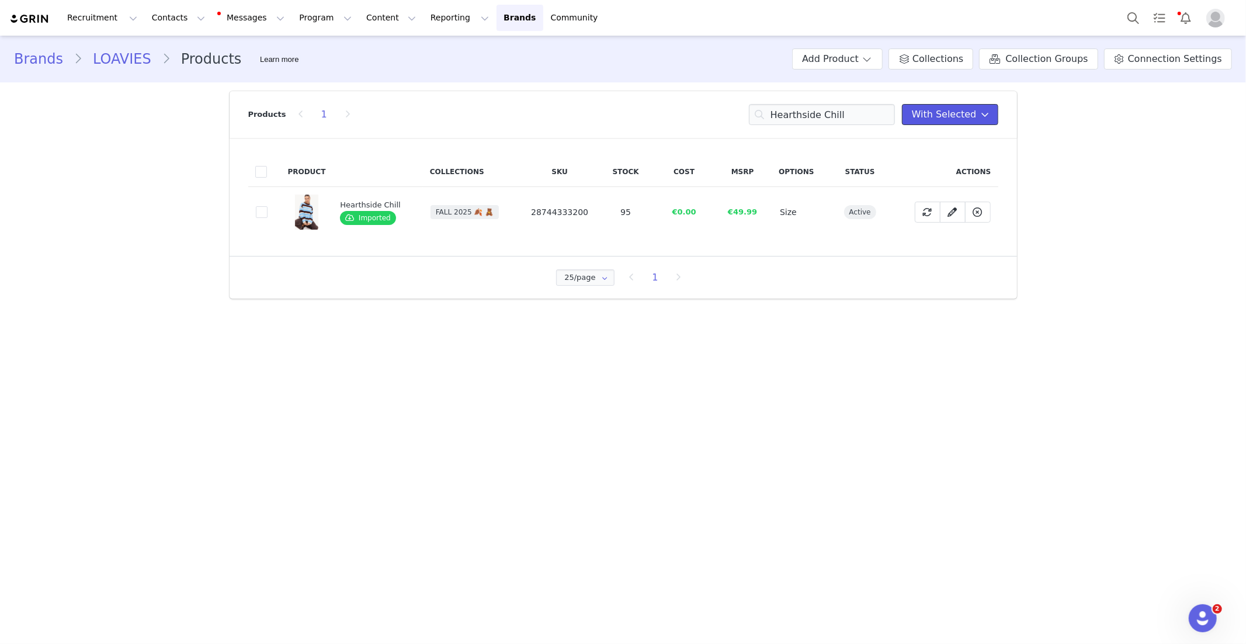
click at [958, 115] on span "With Selected" at bounding box center [944, 115] width 65 height 14
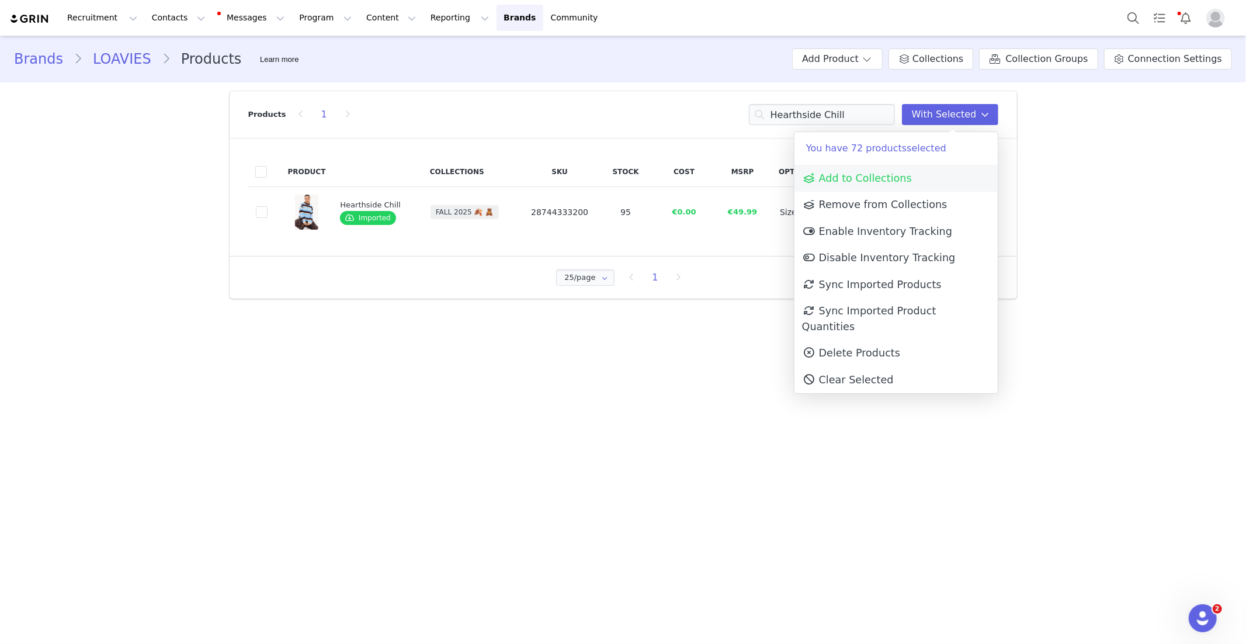
click at [855, 178] on span "Add to Collections" at bounding box center [857, 178] width 110 height 12
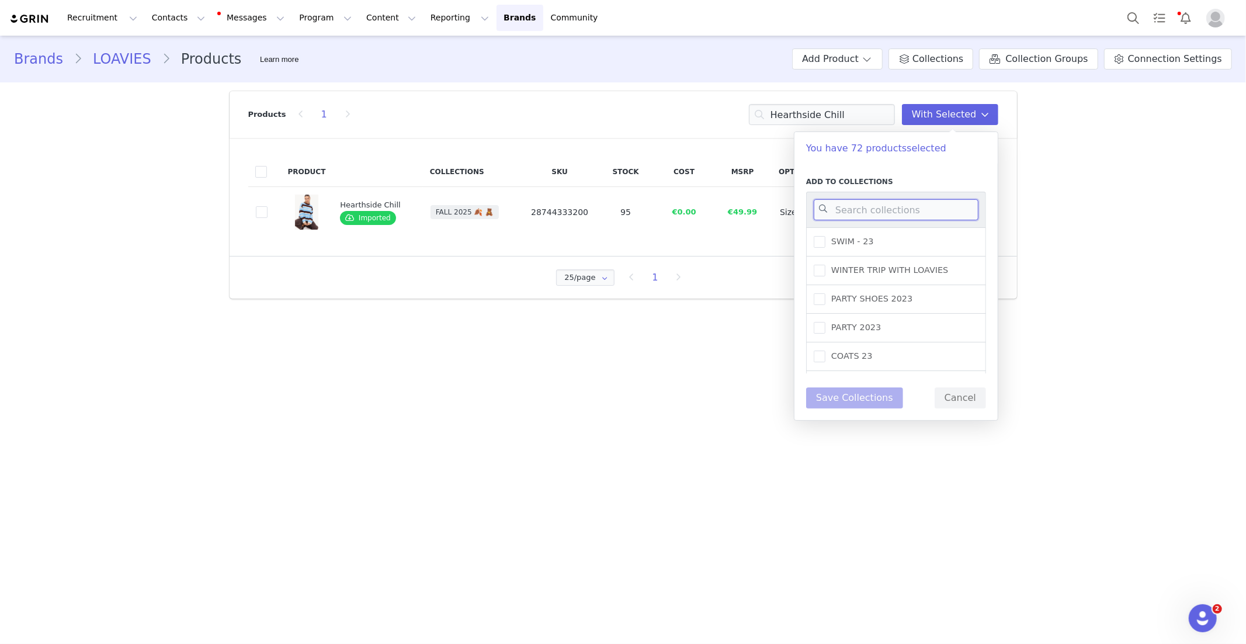
click at [875, 206] on input at bounding box center [896, 209] width 165 height 21
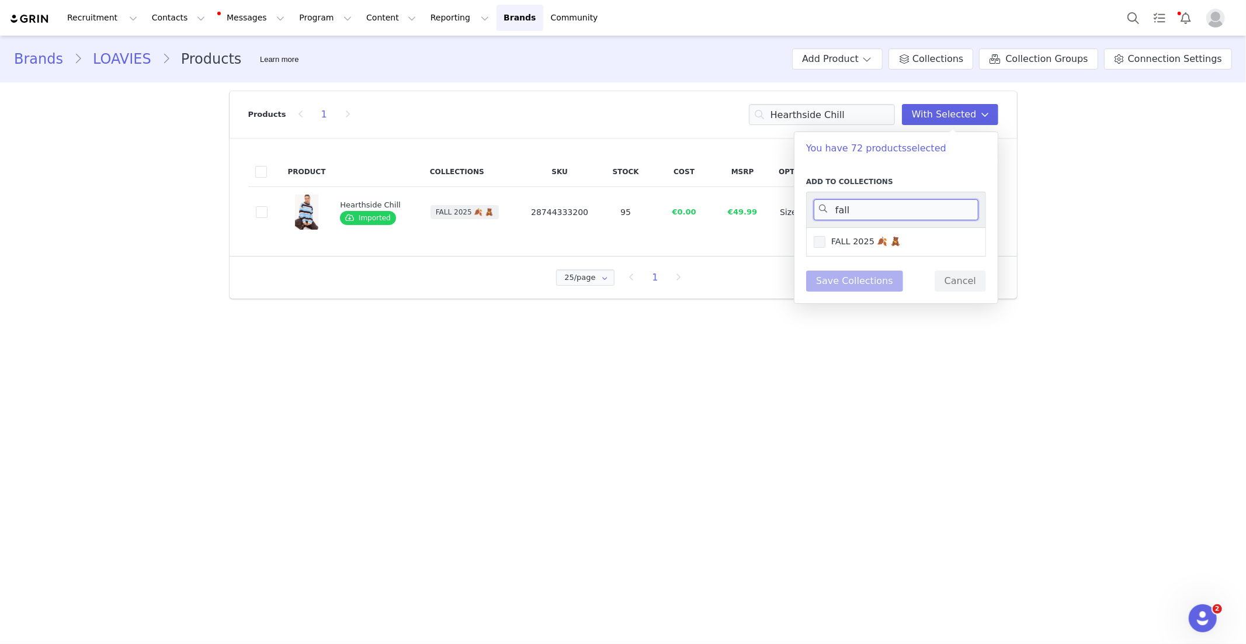
type input "fall"
click at [829, 238] on span "FALL 2025 🍂 🧸" at bounding box center [863, 241] width 75 height 11
click at [826, 236] on input "FALL 2025 🍂 🧸" at bounding box center [826, 236] width 0 height 0
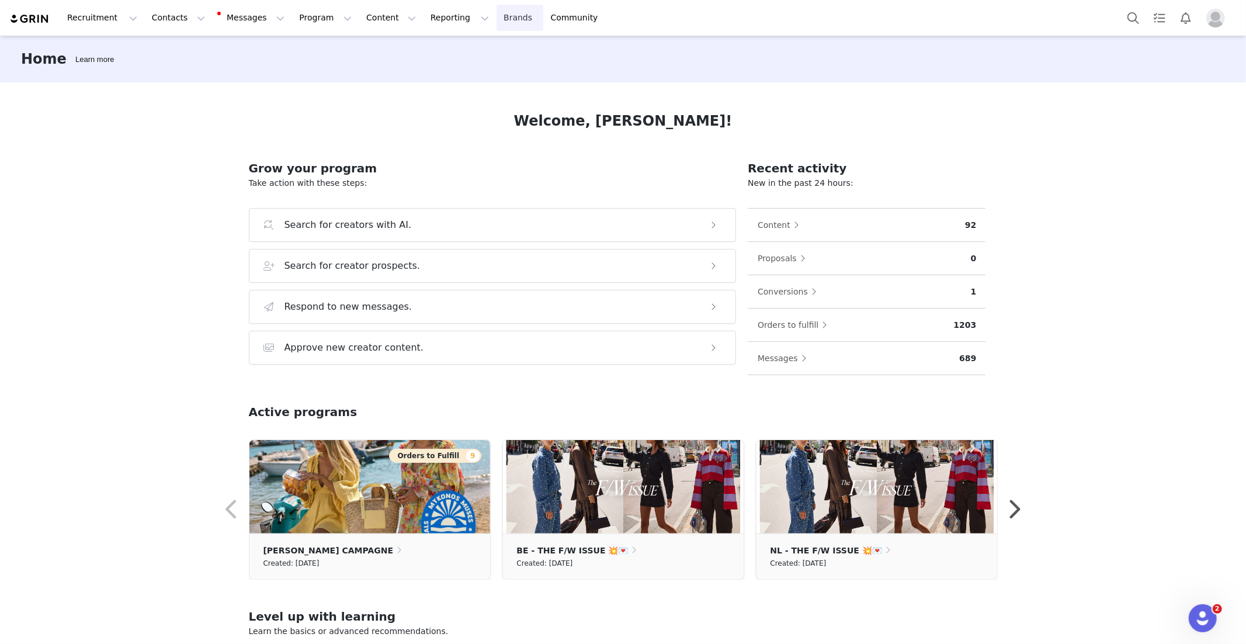
click at [497, 10] on link "Brands Brands" at bounding box center [520, 18] width 46 height 26
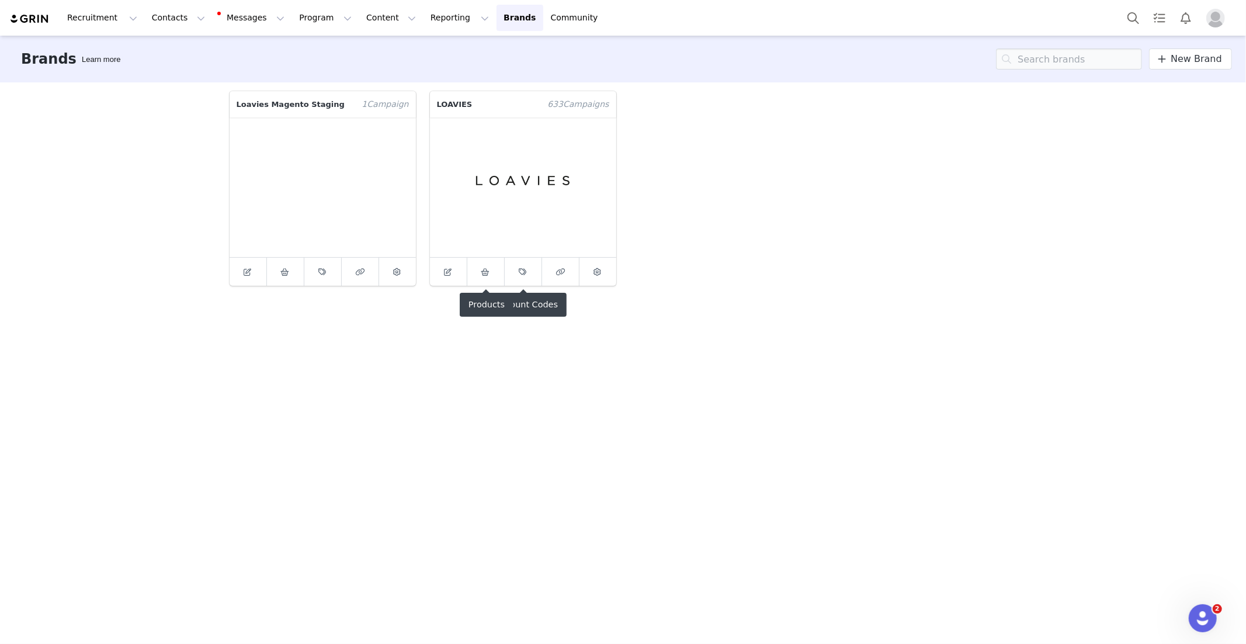
drag, startPoint x: 484, startPoint y: 265, endPoint x: 407, endPoint y: 267, distance: 77.1
click at [484, 265] on span at bounding box center [486, 272] width 14 height 14
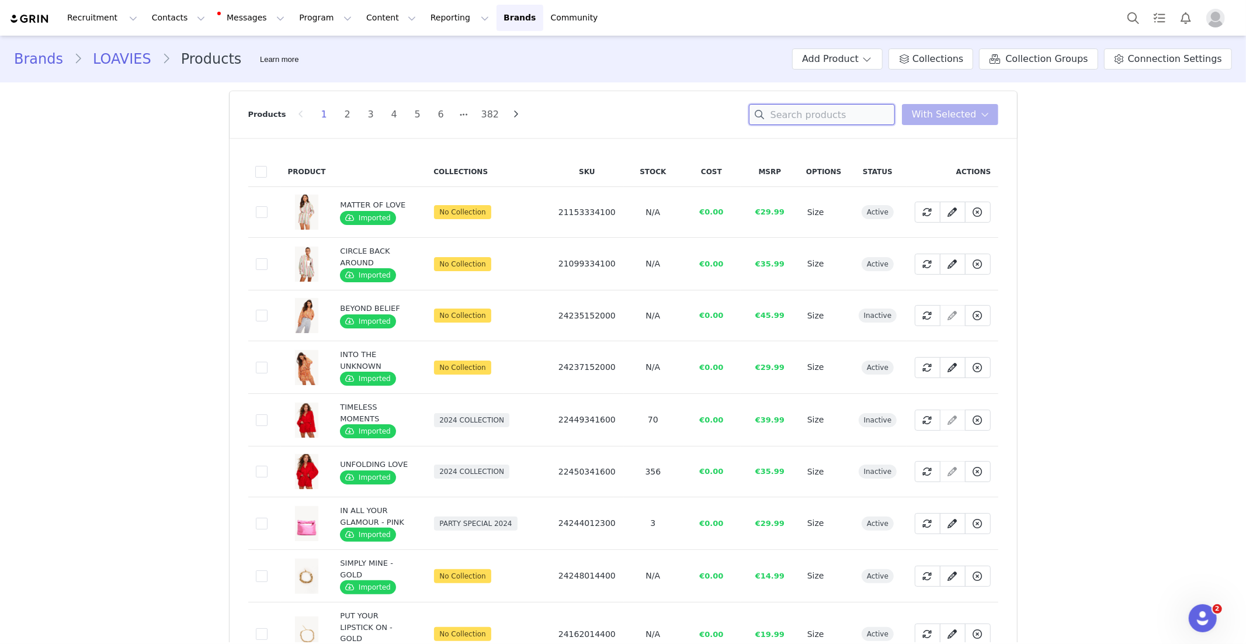
click at [834, 116] on input at bounding box center [822, 114] width 146 height 21
paste input "THE ROSE’S WHISPER"
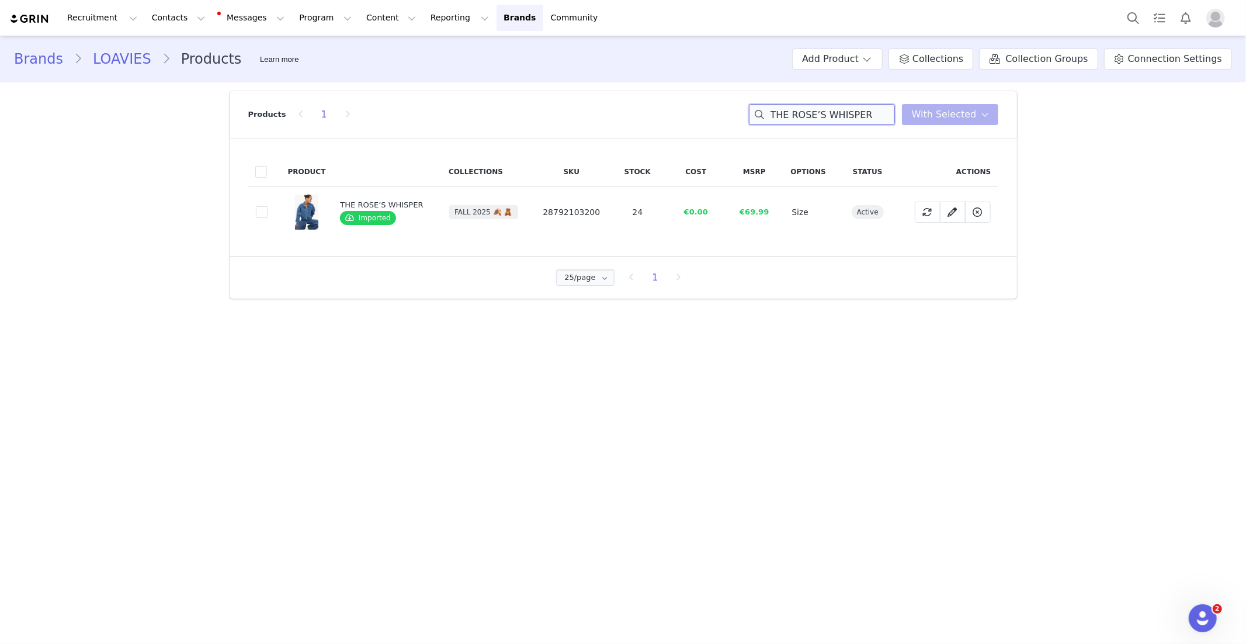
type input "THE ROSE’S WHISPER"
click at [314, 15] on button "Program Program" at bounding box center [325, 18] width 67 height 26
click at [314, 48] on p "Activations" at bounding box center [305, 52] width 45 height 12
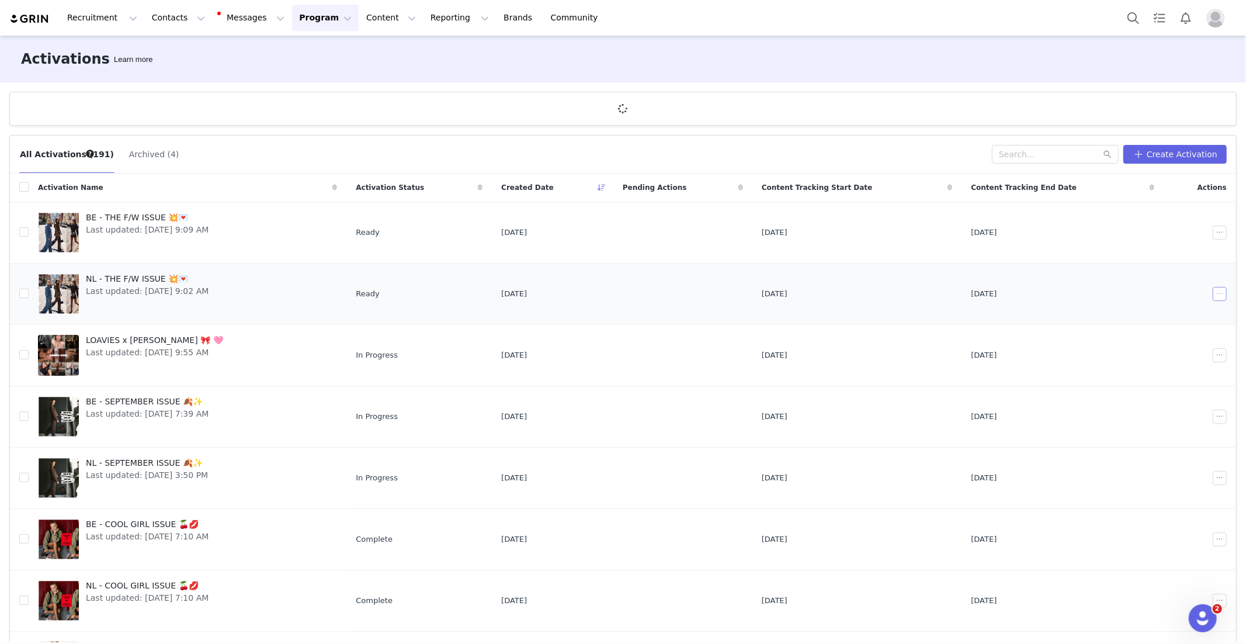
click at [1219, 295] on button "button" at bounding box center [1220, 294] width 14 height 14
click at [1142, 317] on span "Edit" at bounding box center [1147, 315] width 16 height 13
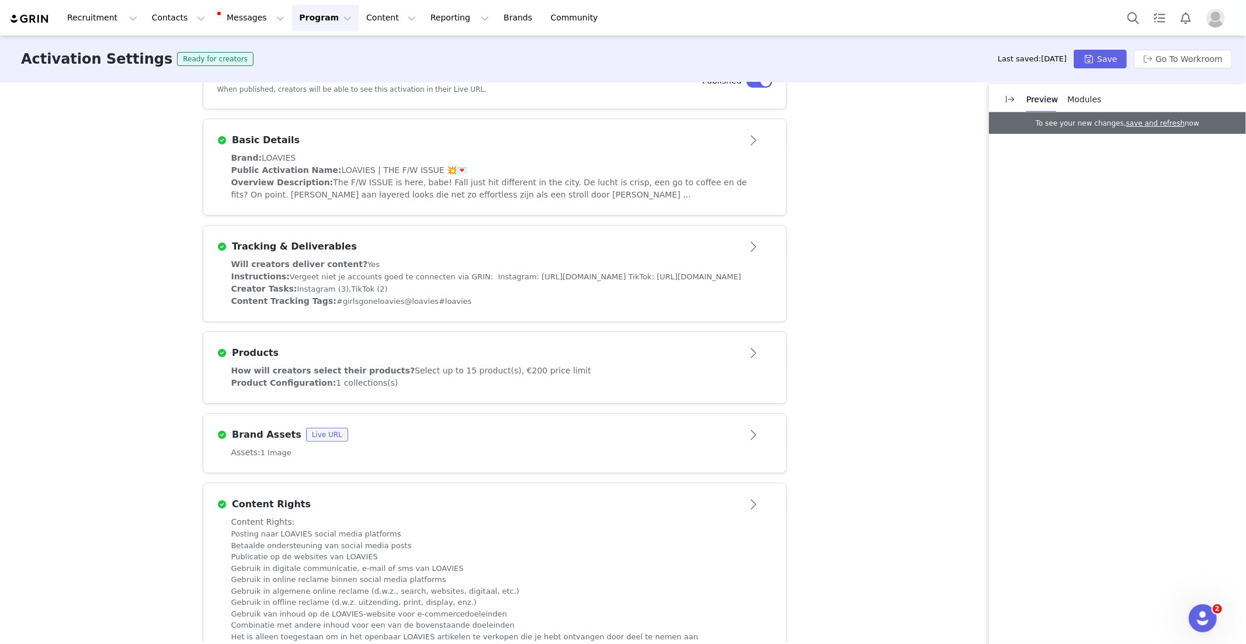
scroll to position [335, 0]
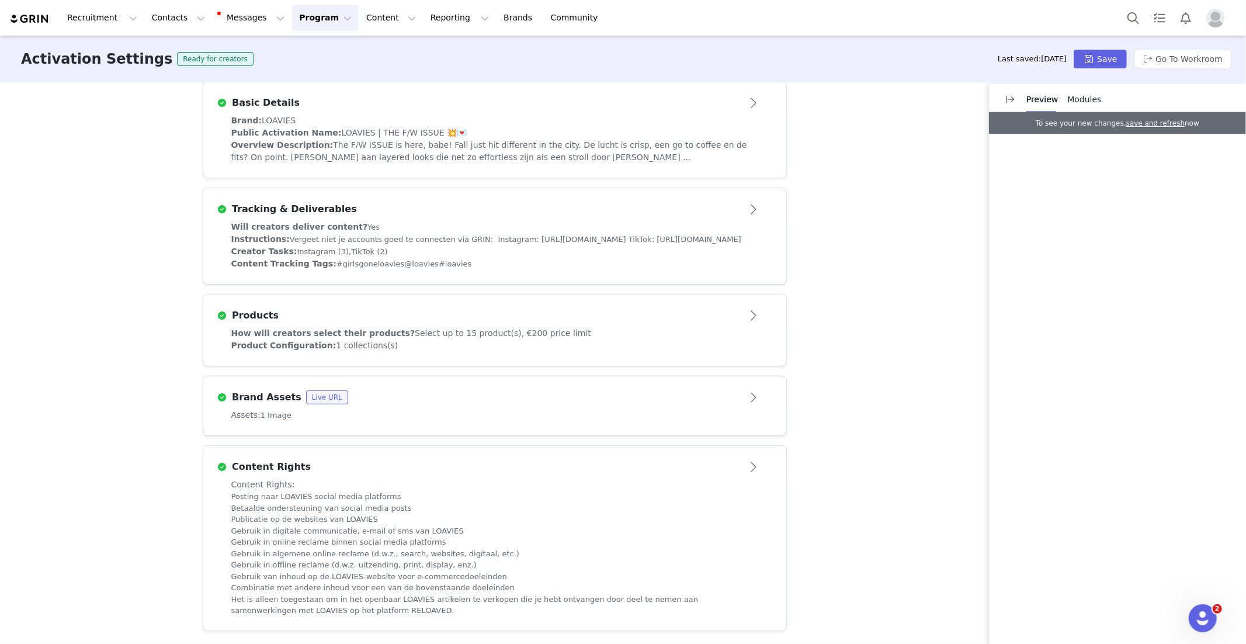
click at [1071, 102] on span "Modules" at bounding box center [1085, 99] width 34 height 9
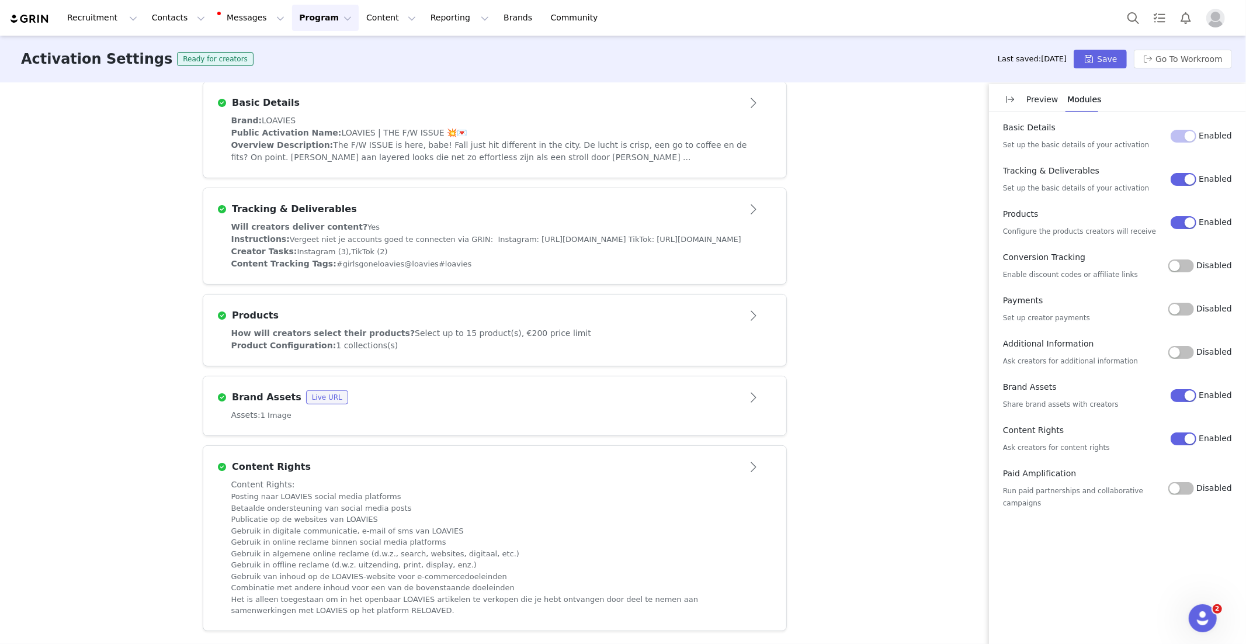
click at [1182, 265] on button "Disabled" at bounding box center [1182, 265] width 26 height 13
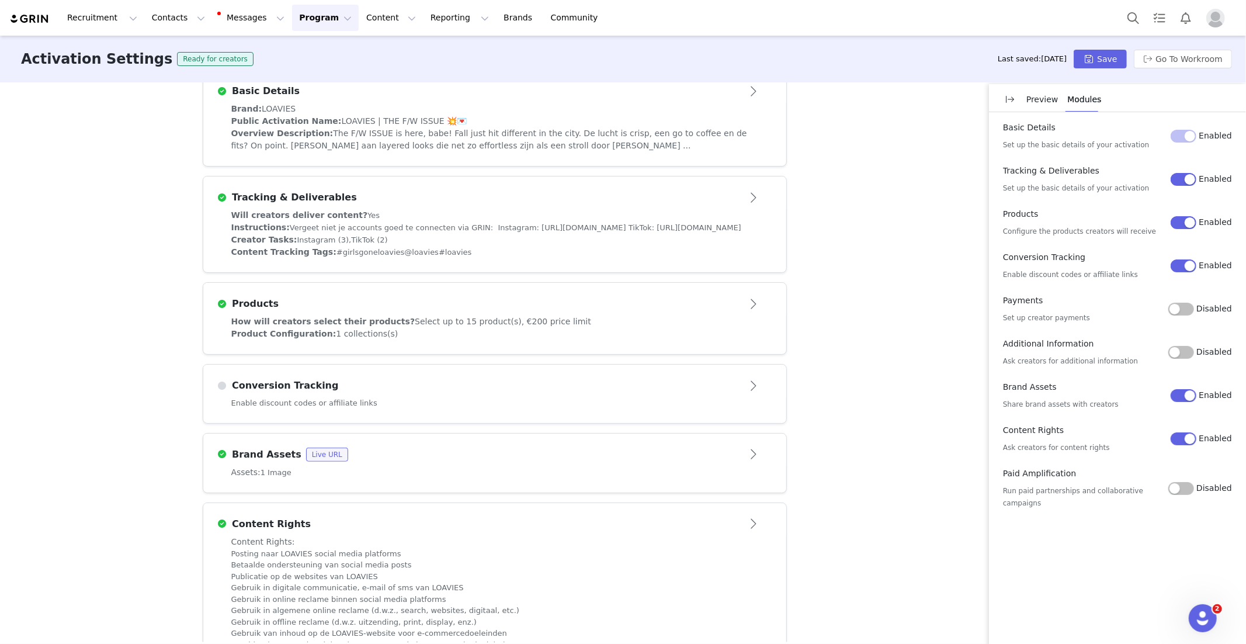
click at [335, 393] on div "Conversion Tracking" at bounding box center [475, 386] width 517 height 14
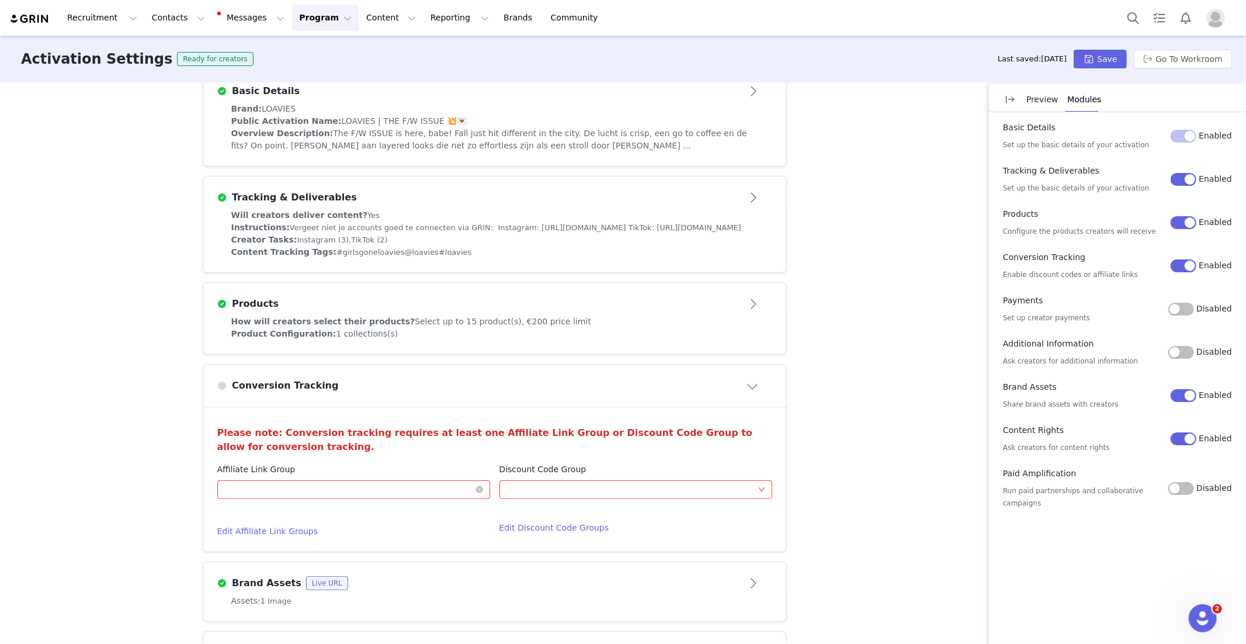
click at [370, 498] on div "Optional" at bounding box center [349, 490] width 251 height 18
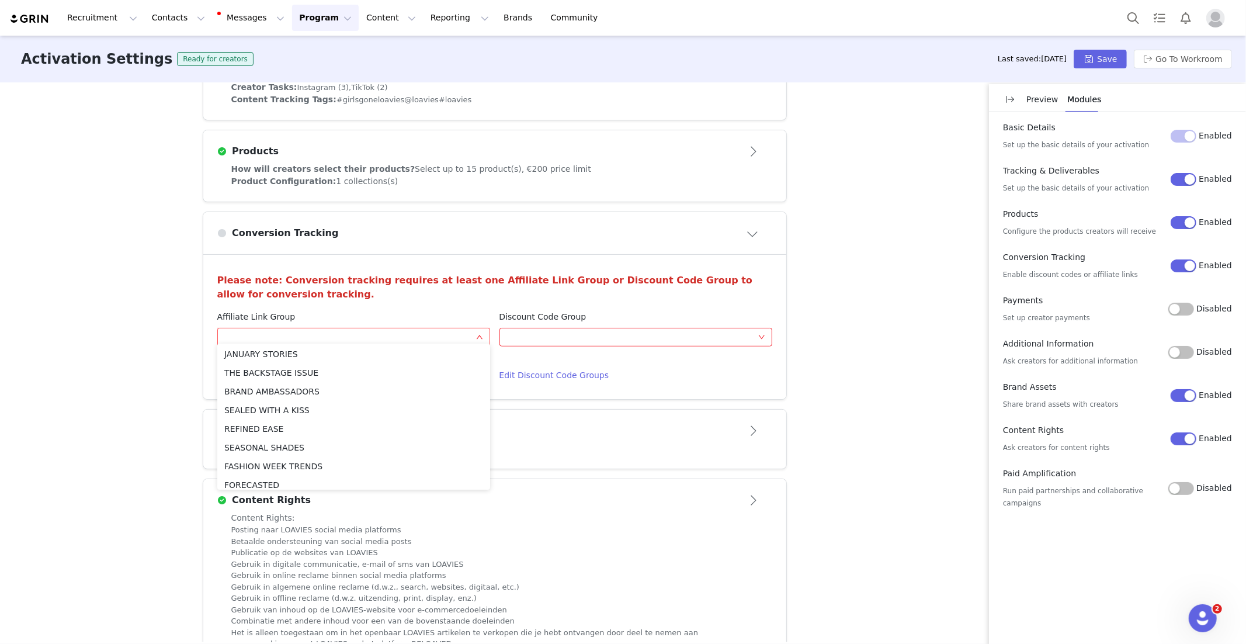
scroll to position [1690, 0]
drag, startPoint x: 276, startPoint y: 474, endPoint x: 227, endPoint y: 466, distance: 49.7
click at [276, 474] on li "THE F/W ISSUE" at bounding box center [353, 478] width 273 height 19
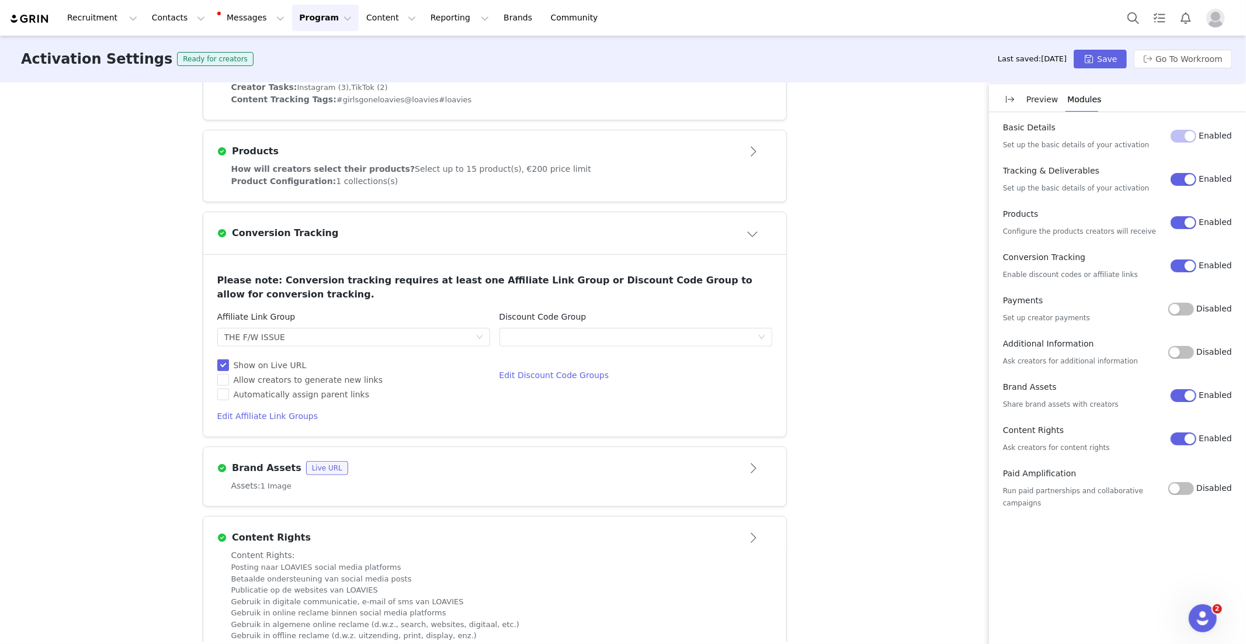
click at [145, 396] on div "Activation Type Scheduled activations allow you to set strict proposal and cont…" at bounding box center [623, 362] width 1246 height 560
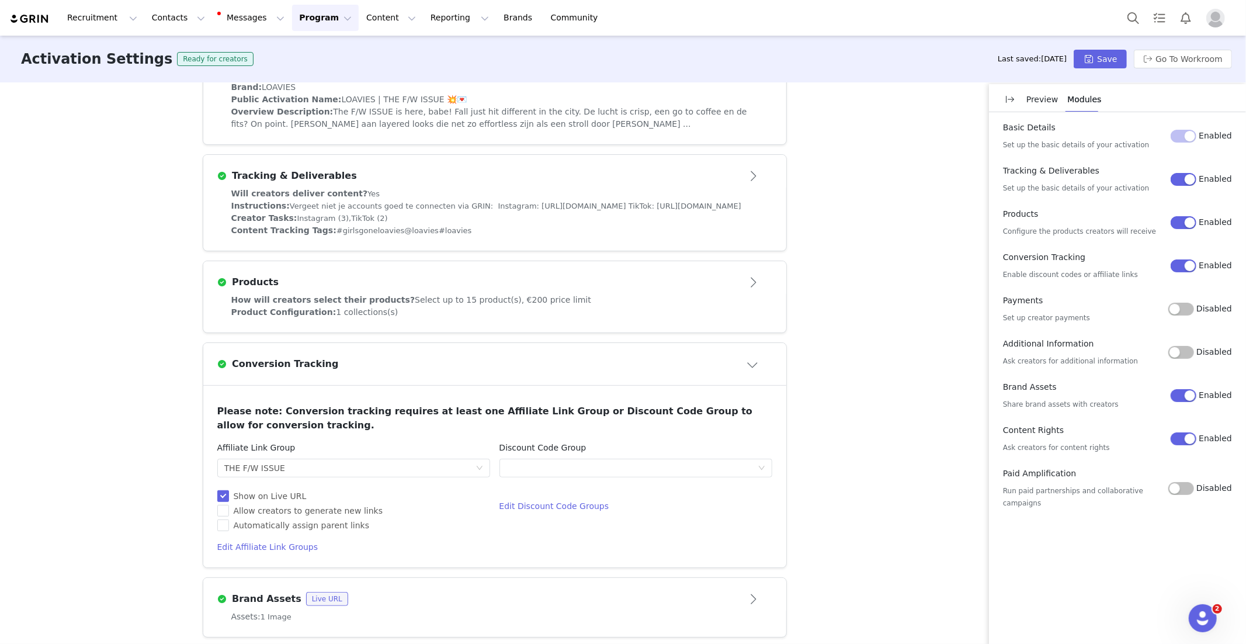
scroll to position [355, 0]
click at [599, 291] on div "Products" at bounding box center [475, 284] width 517 height 14
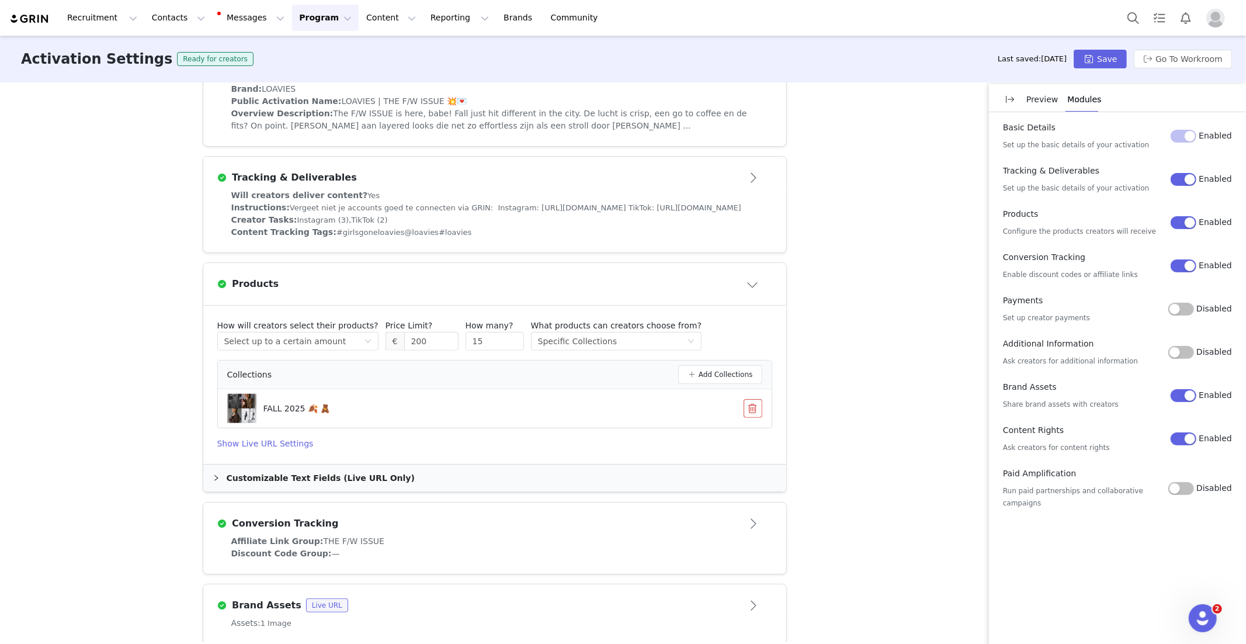
click at [1036, 101] on p "Preview" at bounding box center [1043, 99] width 32 height 12
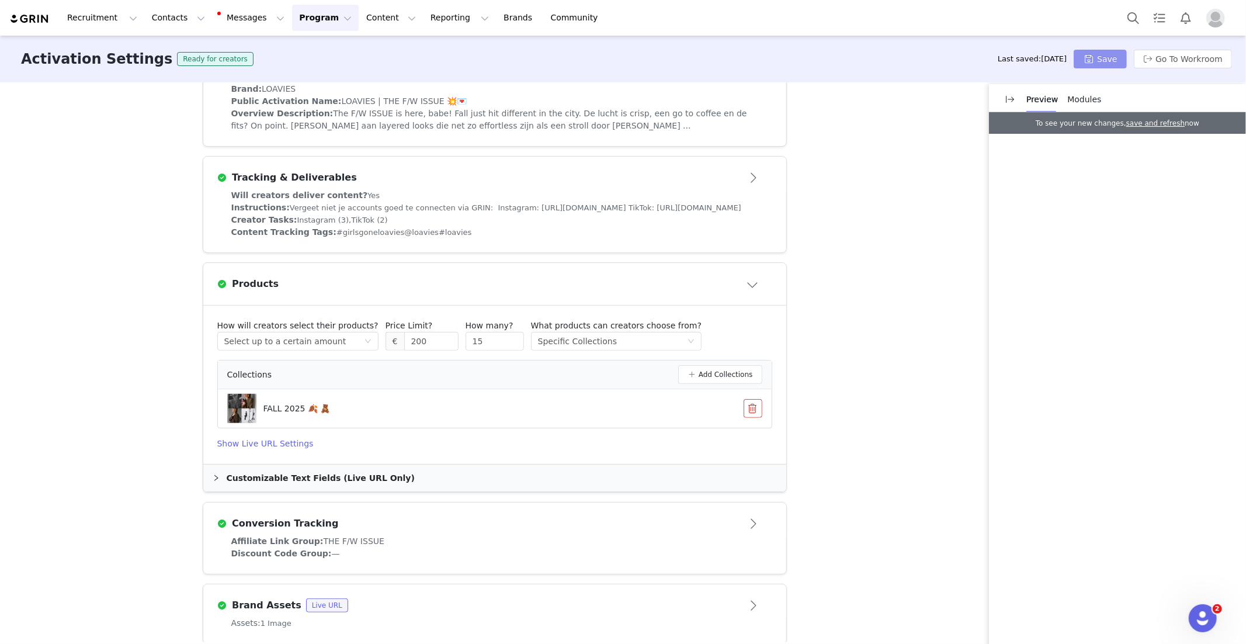
click at [1100, 63] on button "Save" at bounding box center [1100, 59] width 53 height 19
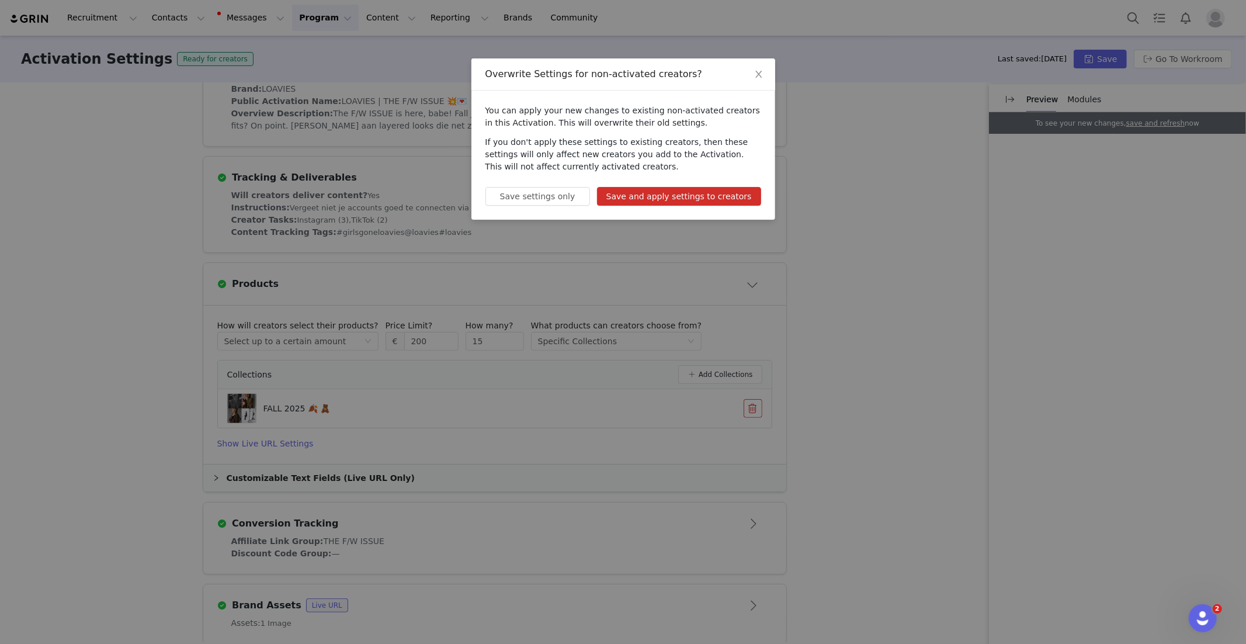
click at [723, 192] on button "Save and apply settings to creators" at bounding box center [679, 196] width 164 height 19
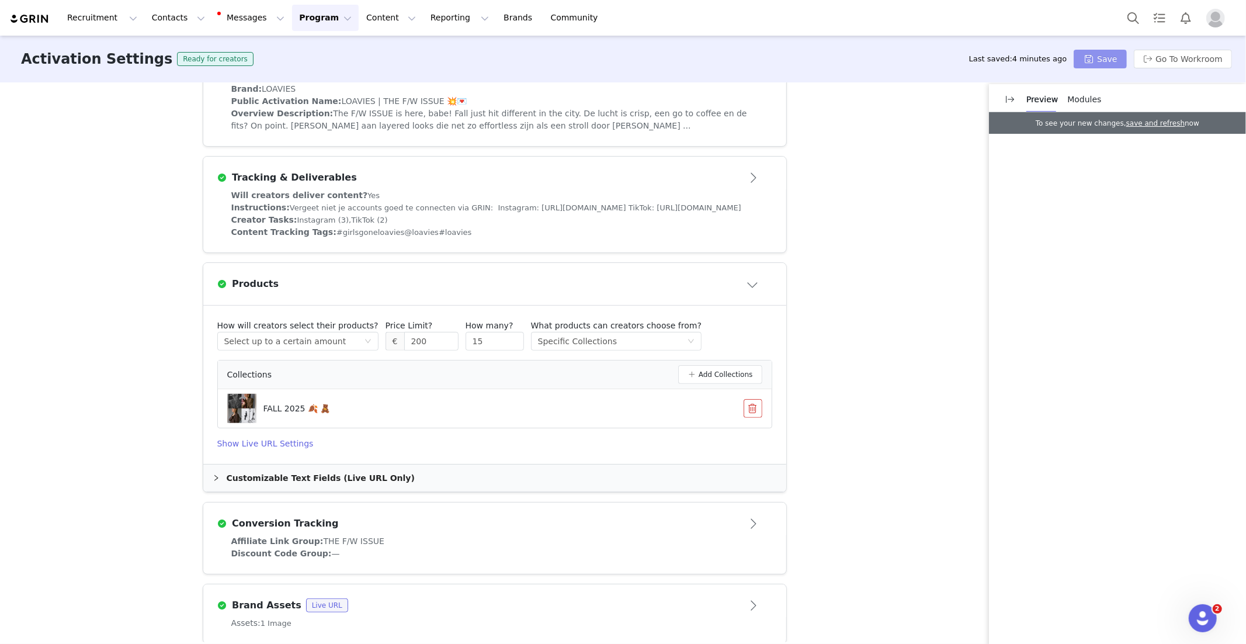
click at [1118, 58] on button "Save" at bounding box center [1100, 59] width 53 height 19
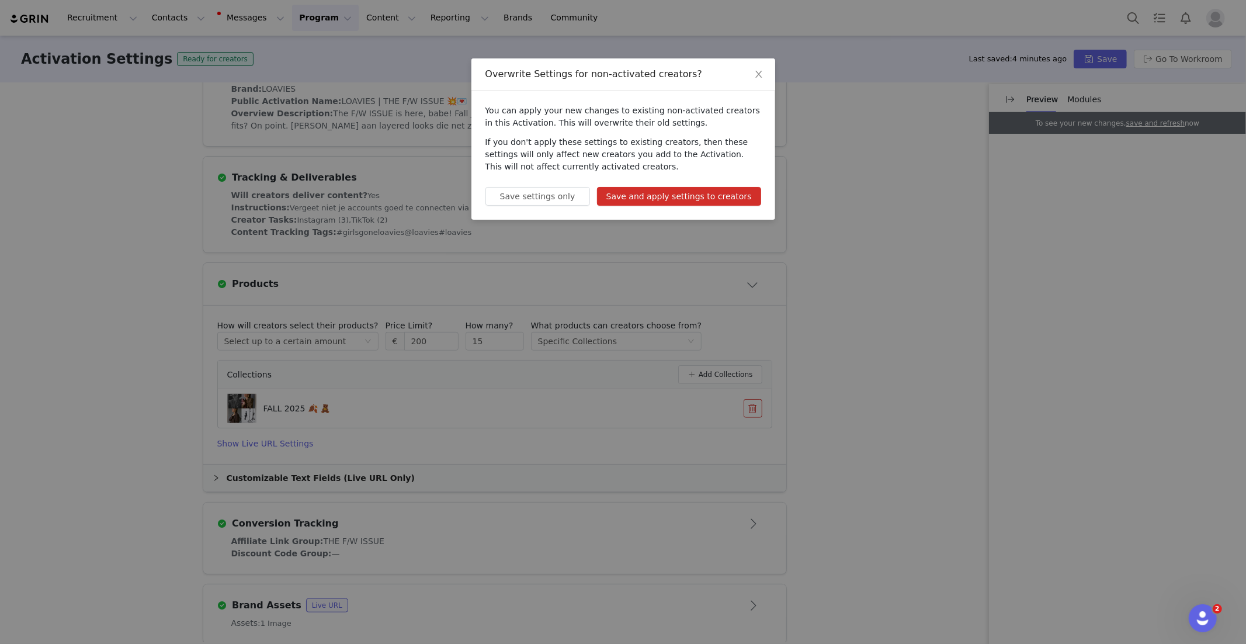
click at [726, 193] on button "Save and apply settings to creators" at bounding box center [679, 196] width 164 height 19
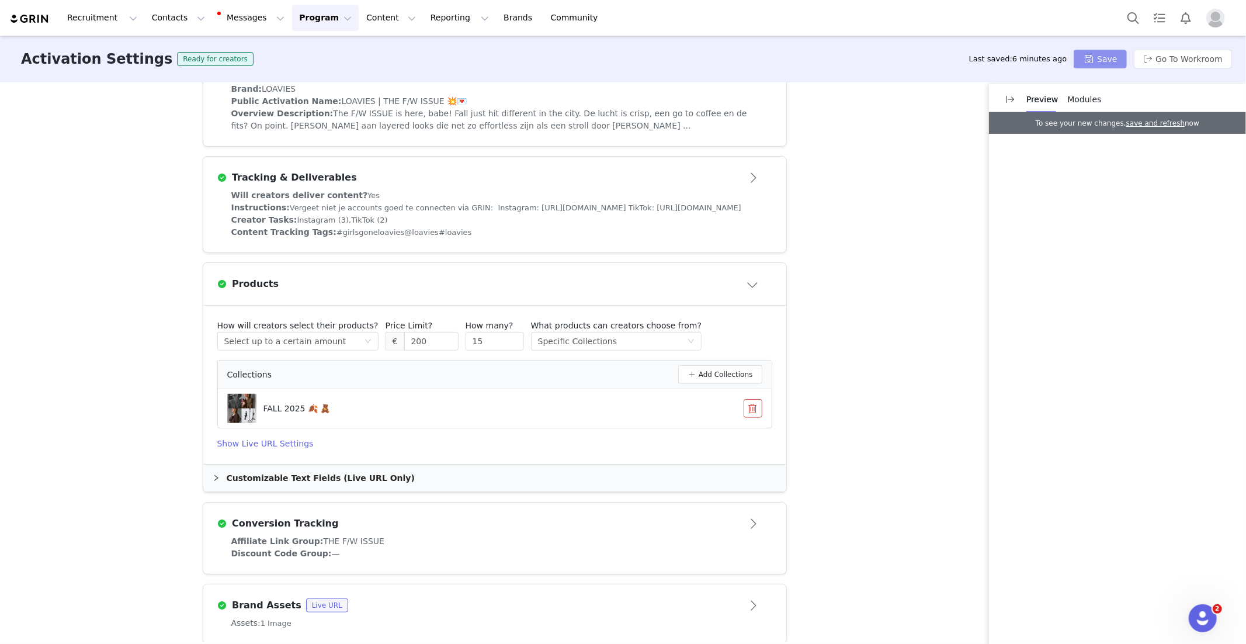
click at [1106, 57] on button "Save" at bounding box center [1100, 59] width 53 height 19
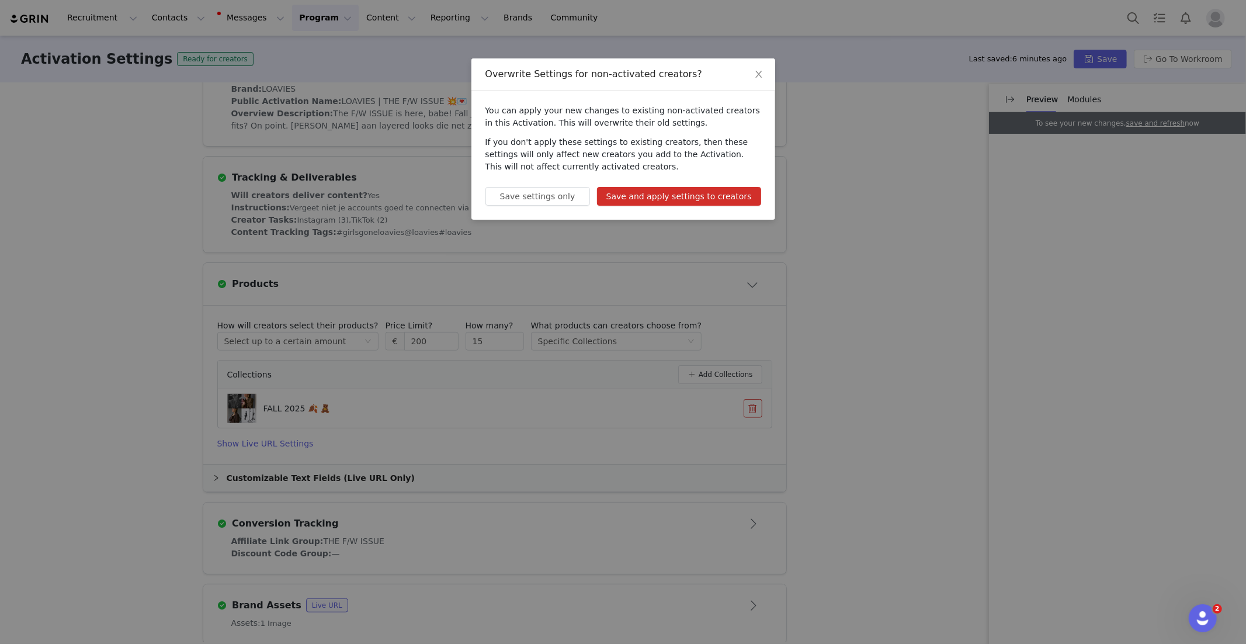
drag, startPoint x: 712, startPoint y: 193, endPoint x: 752, endPoint y: 224, distance: 50.4
click at [712, 193] on button "Save and apply settings to creators" at bounding box center [679, 196] width 164 height 19
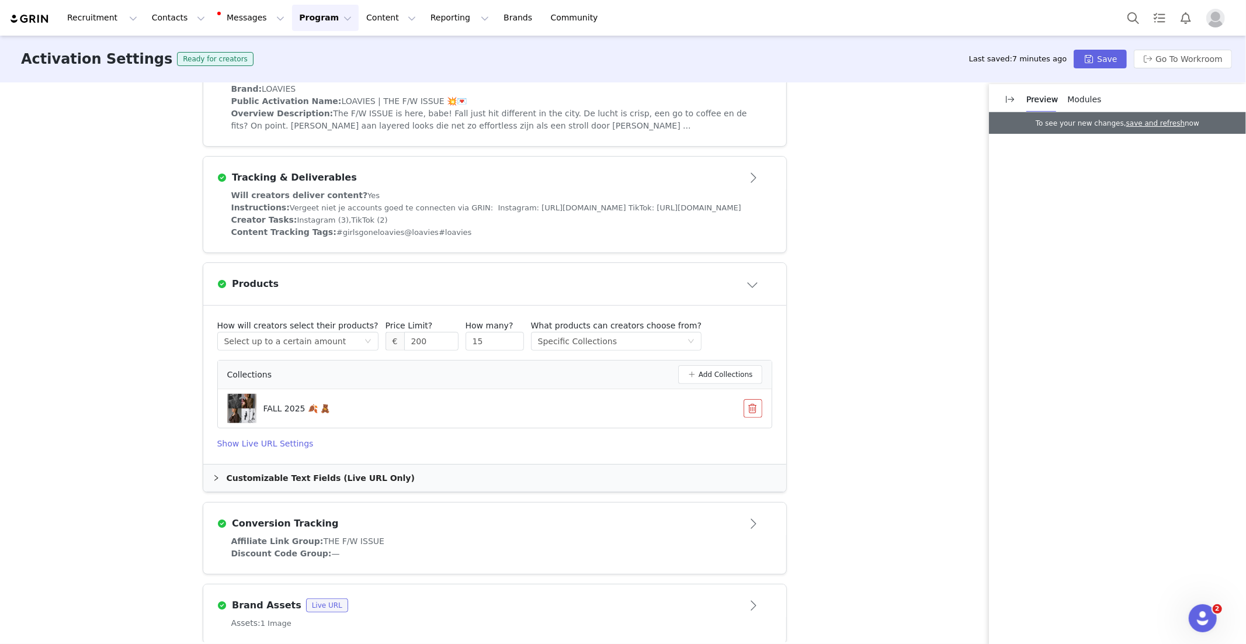
drag, startPoint x: 877, startPoint y: 286, endPoint x: 539, endPoint y: 109, distance: 381.3
click at [868, 284] on div "Activation Type Scheduled activations allow you to set strict proposal and cont…" at bounding box center [623, 362] width 1246 height 560
click at [303, 25] on button "Program Program" at bounding box center [325, 18] width 67 height 26
click at [317, 54] on p "Activations" at bounding box center [305, 52] width 45 height 12
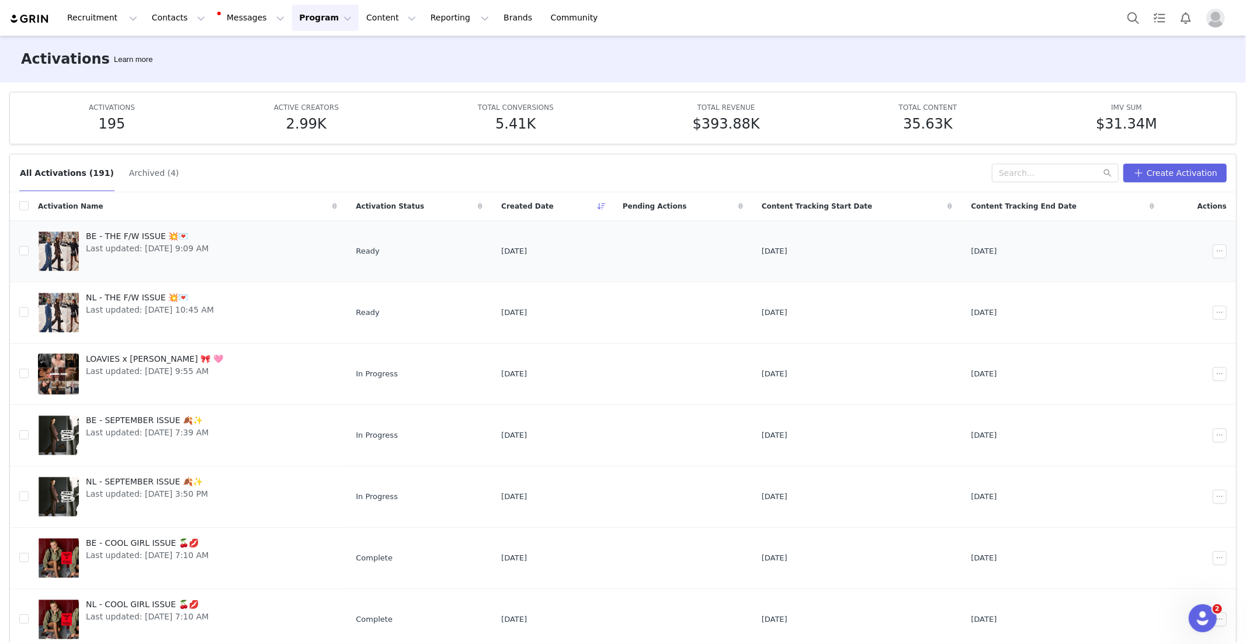
click at [156, 240] on span "BE - THE F/W ISSUE 💥💌" at bounding box center [147, 236] width 123 height 12
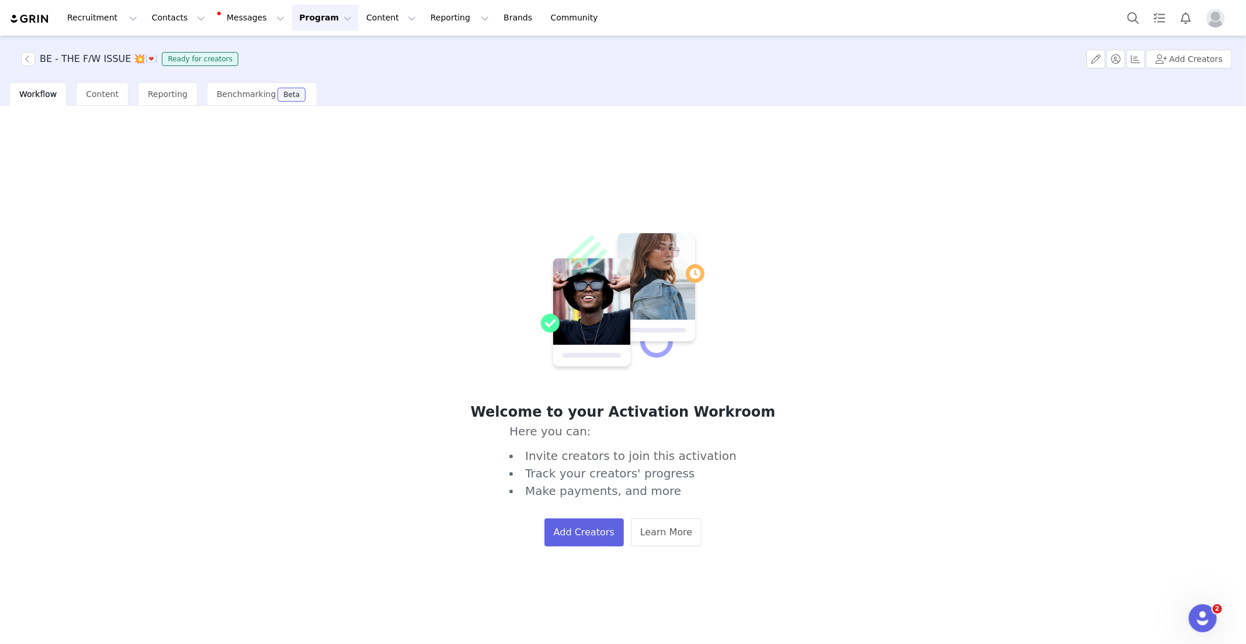
click at [296, 23] on button "Program Program" at bounding box center [325, 18] width 67 height 26
click at [304, 51] on p "Activations" at bounding box center [305, 52] width 45 height 12
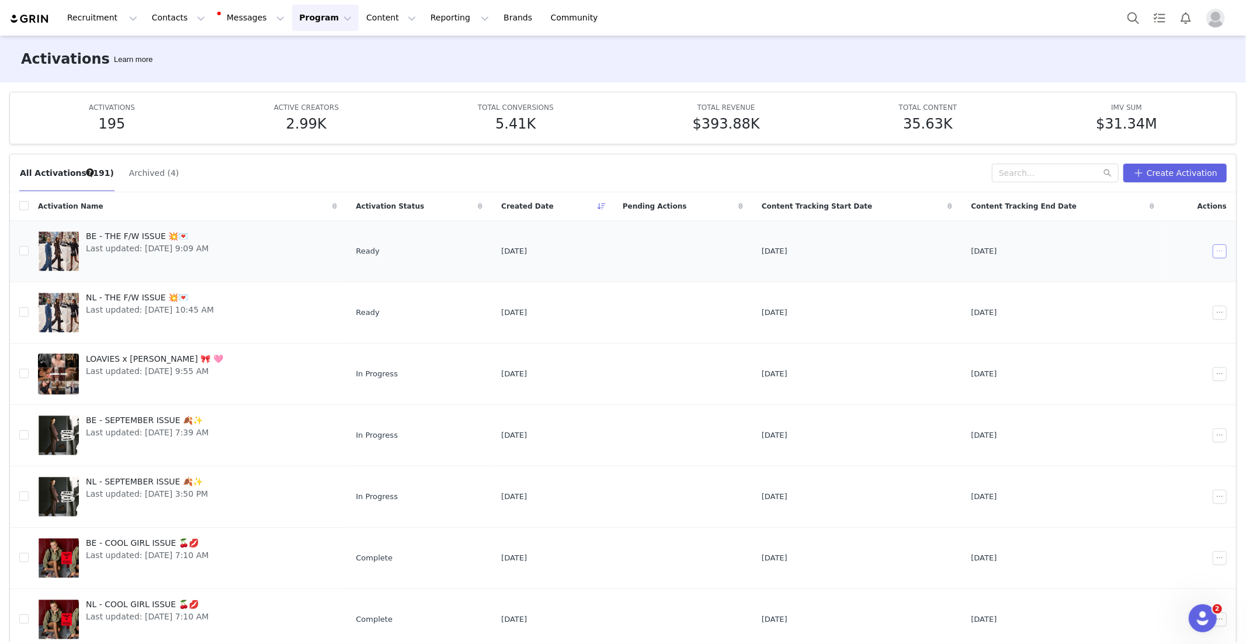
click at [1221, 252] on button "button" at bounding box center [1220, 251] width 14 height 14
click at [1143, 273] on span "Edit" at bounding box center [1147, 272] width 16 height 13
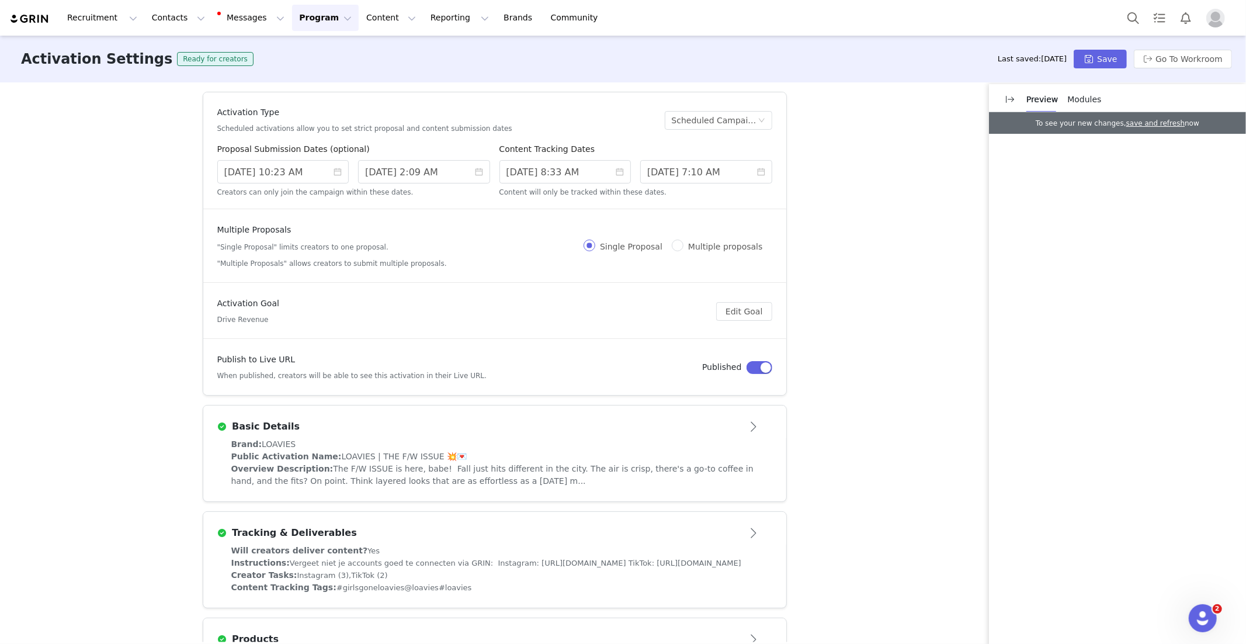
click at [1088, 95] on span "Modules" at bounding box center [1085, 99] width 34 height 9
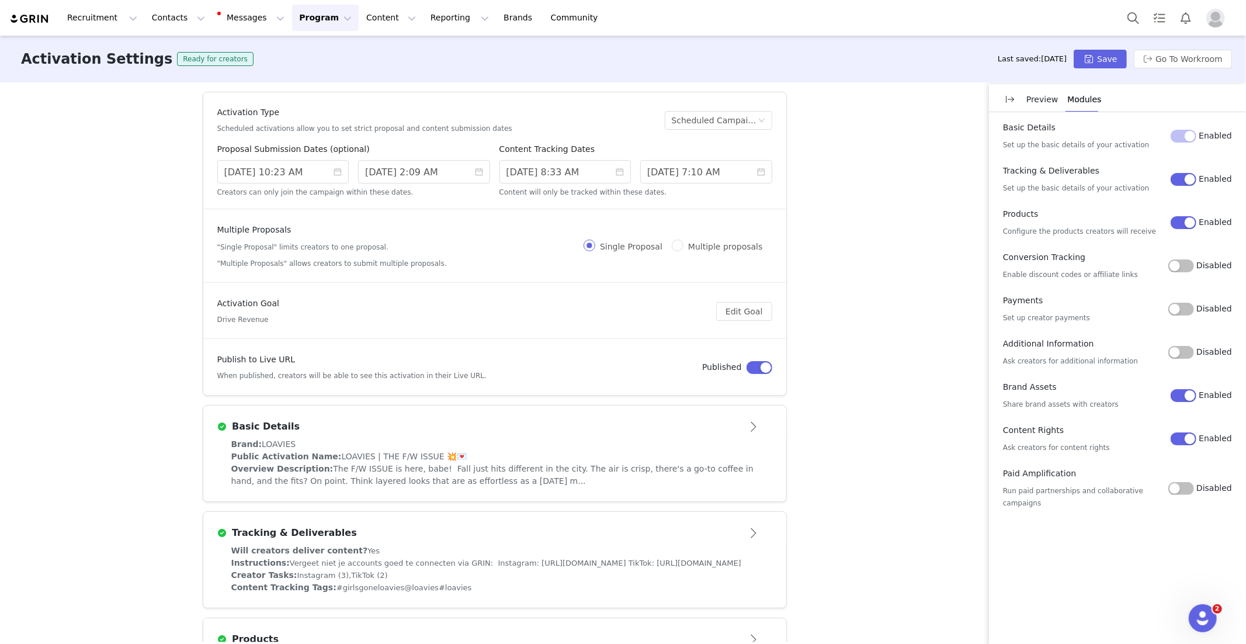
click at [1186, 265] on button "Disabled" at bounding box center [1182, 265] width 26 height 13
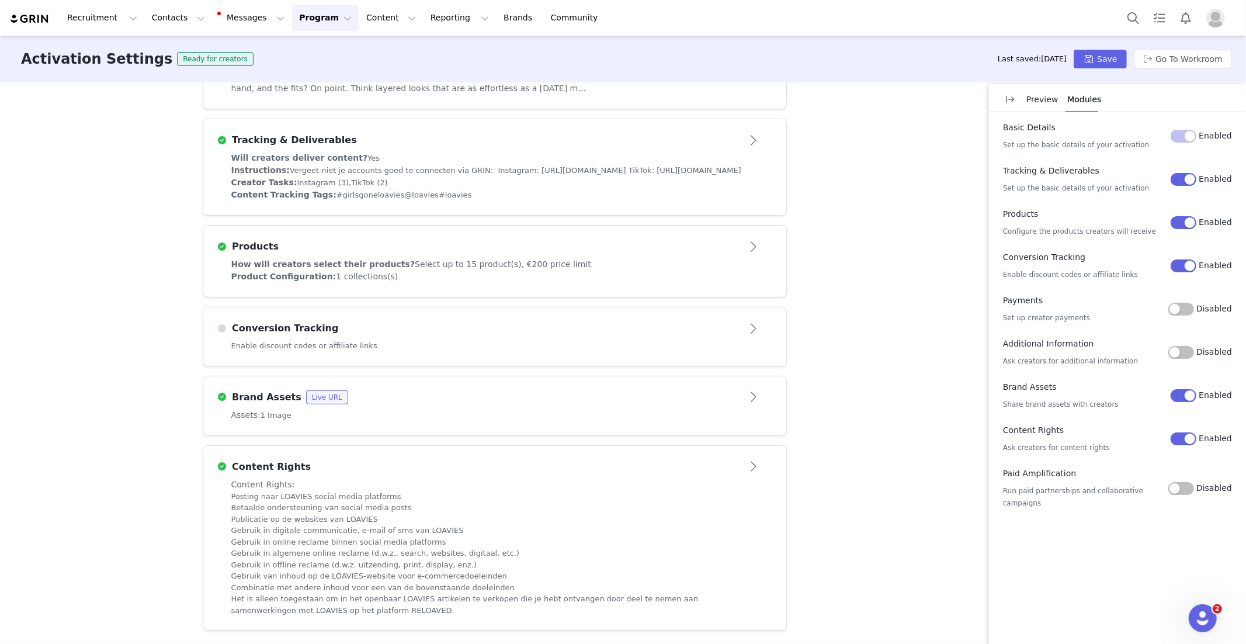
scroll to position [397, 0]
click at [374, 351] on div "Enable discount codes or affiliate links" at bounding box center [494, 353] width 583 height 26
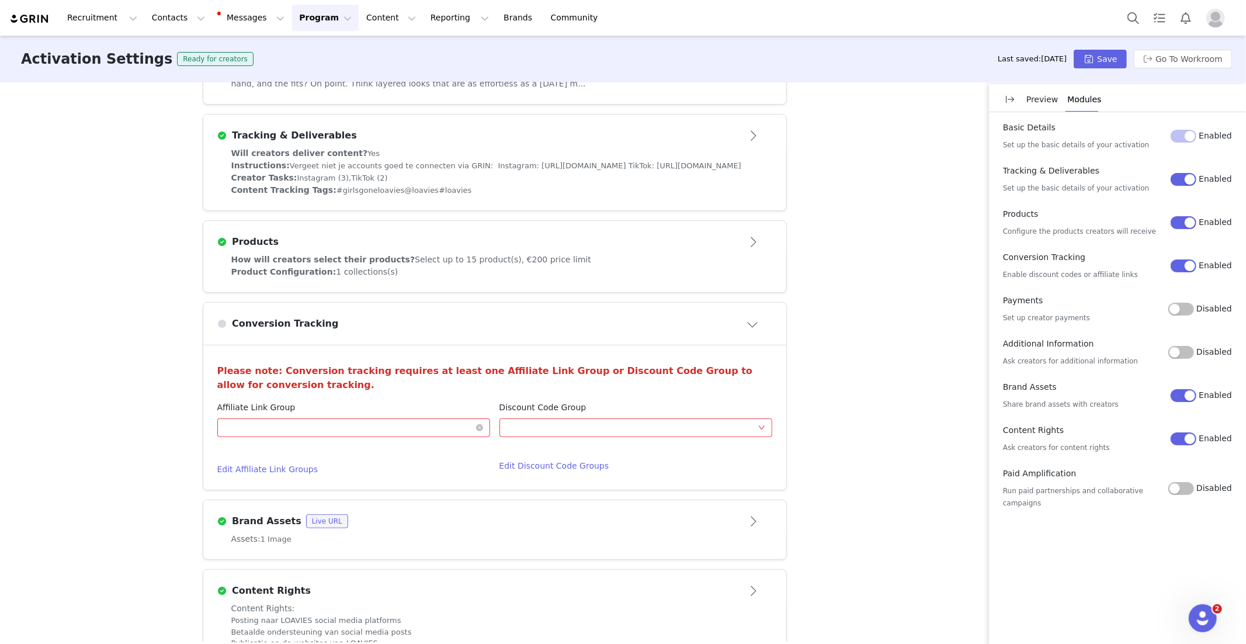
click at [313, 435] on div "Optional" at bounding box center [349, 428] width 251 height 18
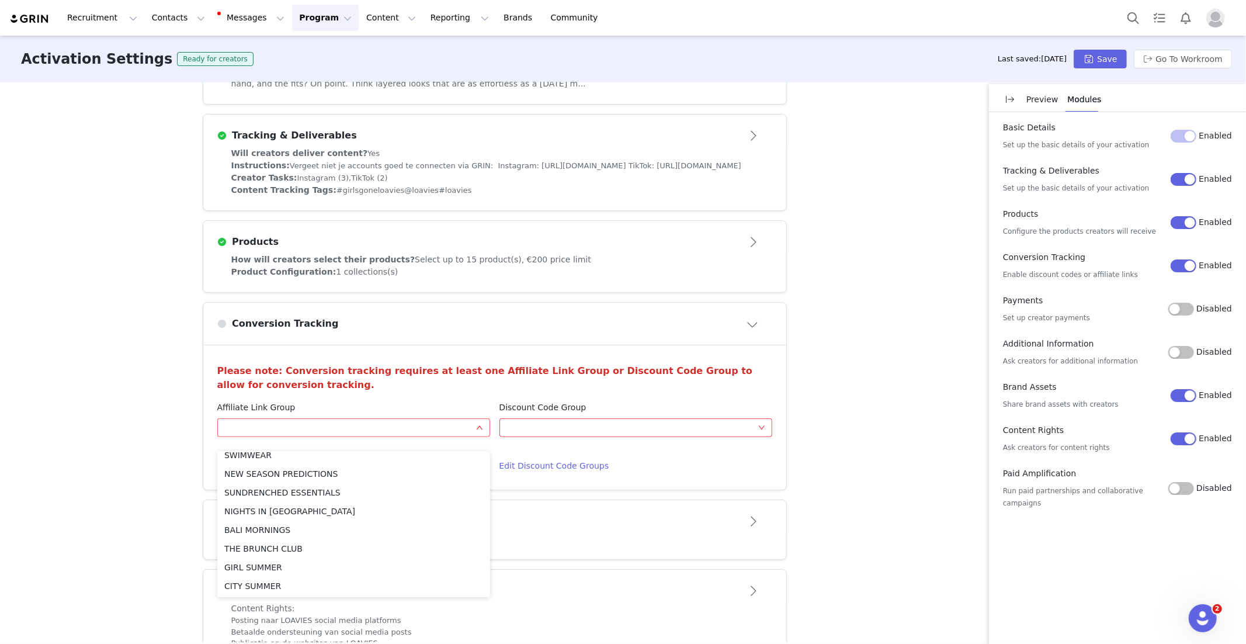
scroll to position [1690, 0]
click at [285, 582] on li "THE F/W ISSUE" at bounding box center [353, 586] width 273 height 19
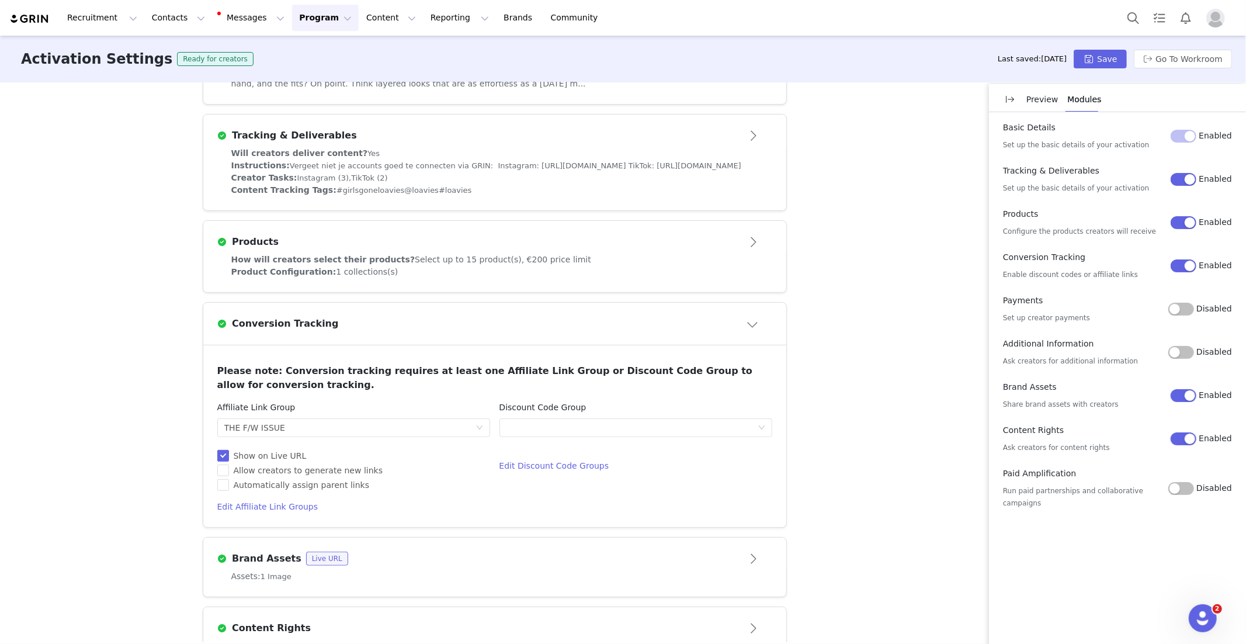
click at [148, 496] on div "Activation Type Scheduled activations allow you to set strict proposal and cont…" at bounding box center [623, 362] width 1246 height 560
click at [1112, 56] on button "Save" at bounding box center [1100, 59] width 53 height 19
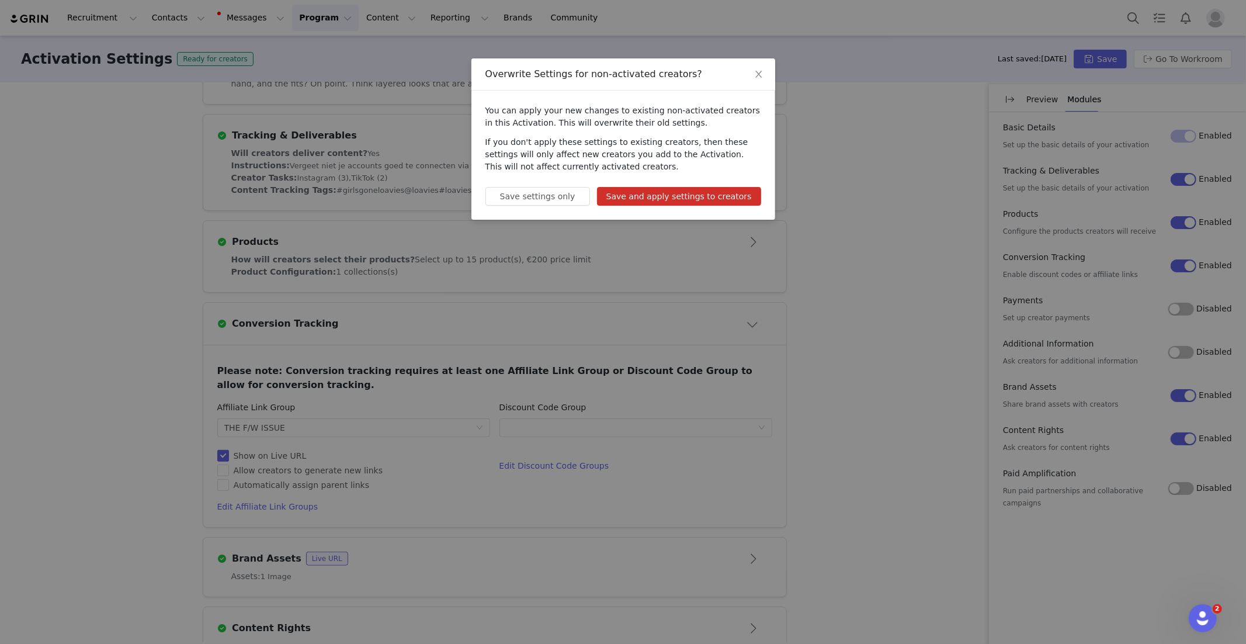
click at [726, 197] on button "Save and apply settings to creators" at bounding box center [679, 196] width 164 height 19
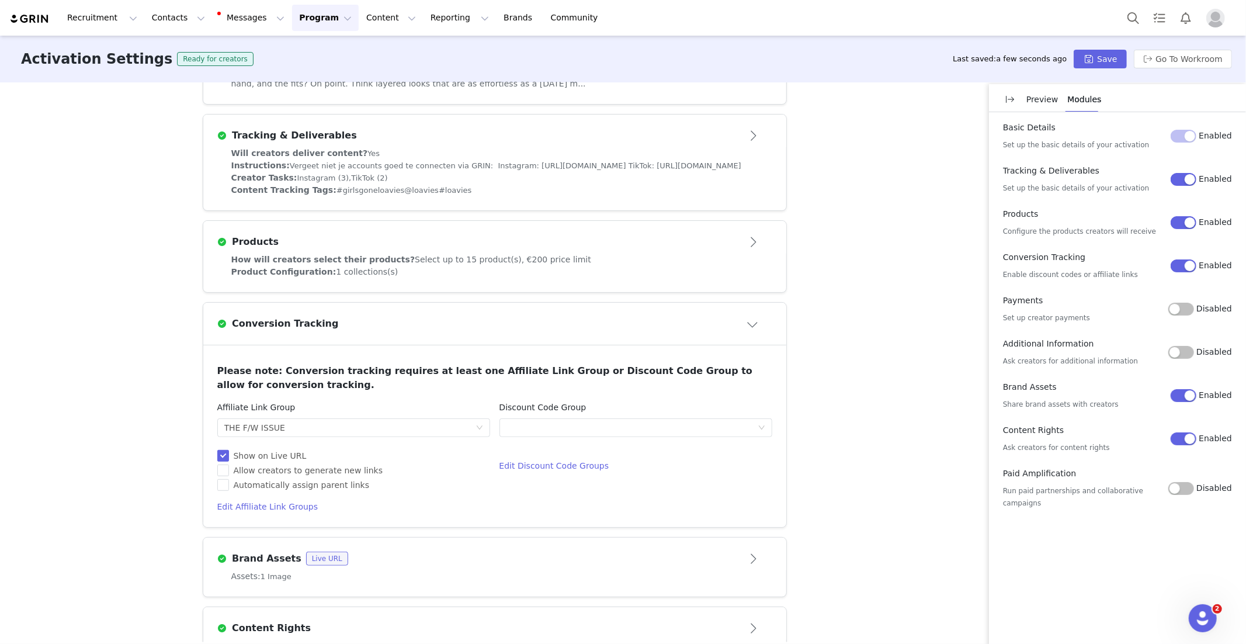
click at [309, 11] on button "Program Program" at bounding box center [325, 18] width 67 height 26
click at [314, 53] on p "Activations" at bounding box center [305, 52] width 45 height 12
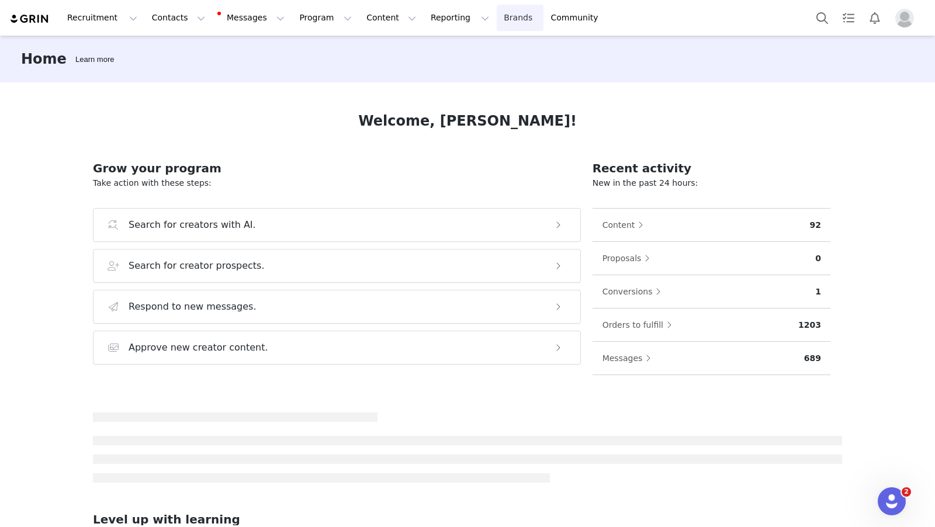
click at [497, 15] on link "Brands Brands" at bounding box center [520, 18] width 46 height 26
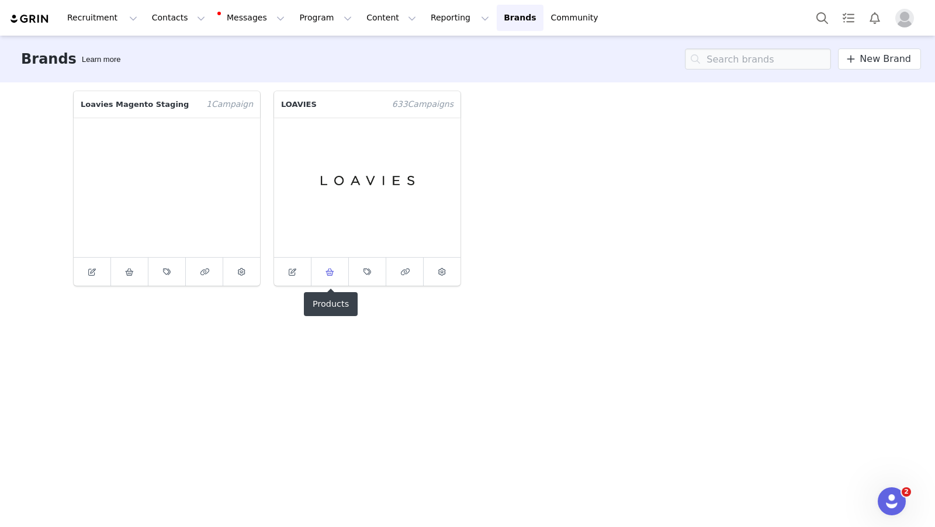
click at [331, 273] on icon at bounding box center [329, 272] width 9 height 8
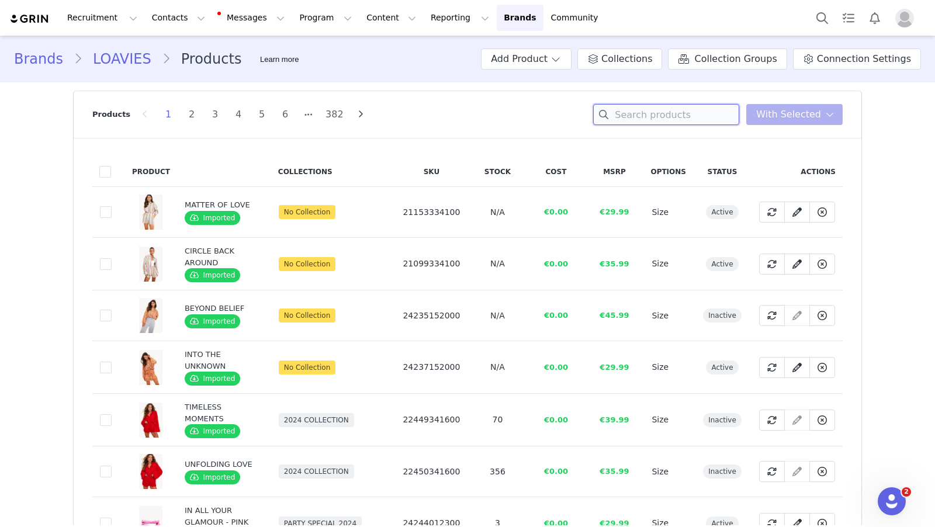
click at [685, 113] on input at bounding box center [666, 114] width 146 height 21
paste input "WHISPERS IN THE DARK"
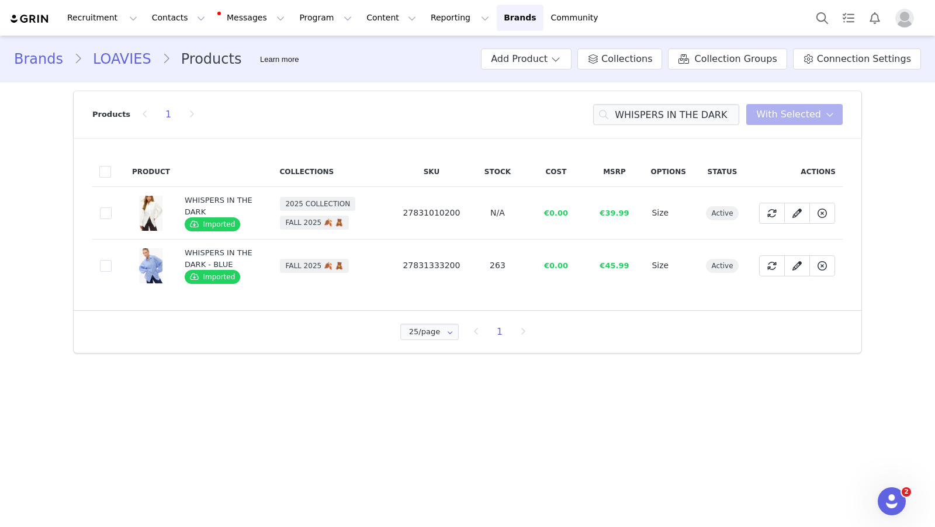
drag, startPoint x: 61, startPoint y: 225, endPoint x: 92, endPoint y: 219, distance: 31.5
click at [64, 224] on div "Brands LOAVIES Products Learn more Add Product Collections Collection Groups Co…" at bounding box center [467, 199] width 935 height 326
click at [103, 213] on span at bounding box center [106, 213] width 12 height 12
click at [112, 207] on input "69b16c75-d959-45e2-b67f-dec0f65243bc" at bounding box center [112, 207] width 0 height 0
click at [689, 116] on input "WHISPERS IN THE DARK" at bounding box center [666, 114] width 146 height 21
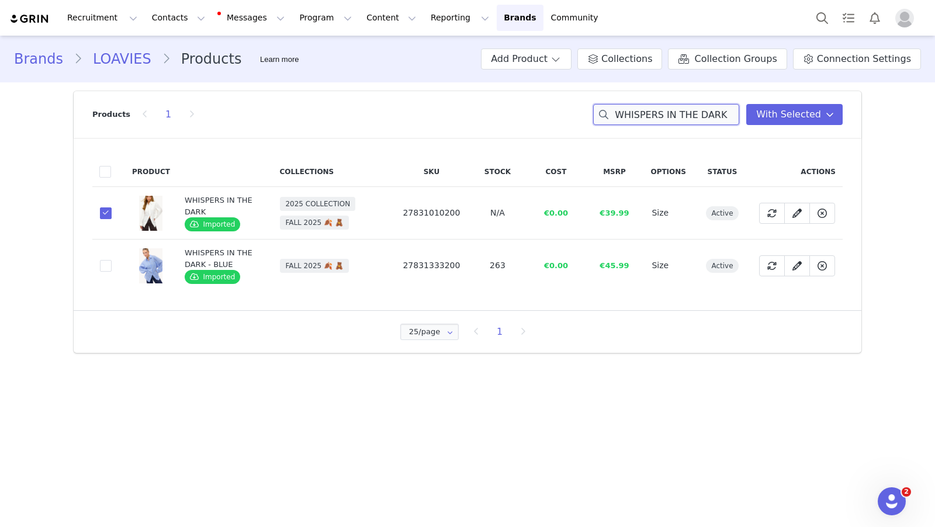
click at [689, 116] on input "WHISPERS IN THE DARK" at bounding box center [666, 114] width 146 height 21
paste input "ONLY FOR A WHILE"
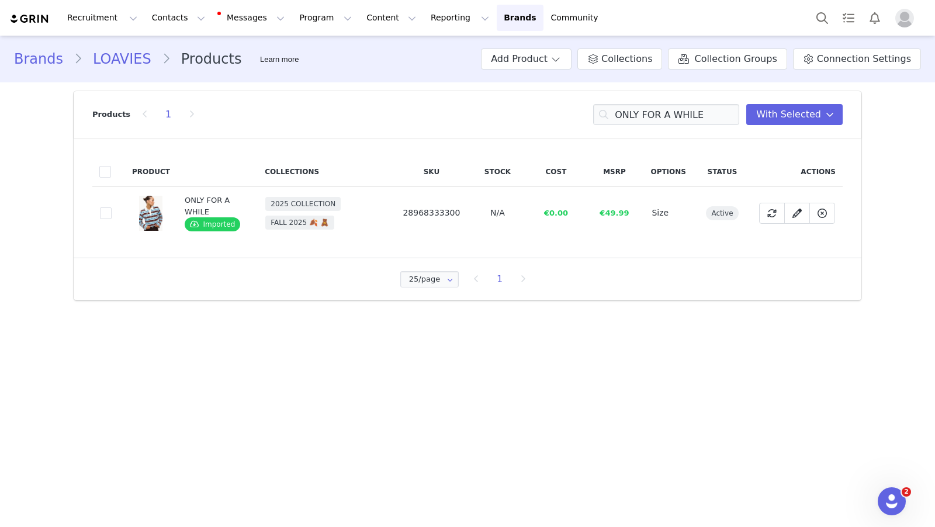
drag, startPoint x: 115, startPoint y: 233, endPoint x: 112, endPoint y: 227, distance: 6.5
click at [113, 231] on td "ea7be21d-8a5d-45ee-b7af-52ad4edea8ad" at bounding box center [108, 213] width 33 height 53
click at [108, 214] on span at bounding box center [106, 213] width 12 height 12
click at [112, 207] on input "ea7be21d-8a5d-45ee-b7af-52ad4edea8ad" at bounding box center [112, 207] width 0 height 0
click at [681, 120] on input "ONLY FOR A WHILE" at bounding box center [666, 114] width 146 height 21
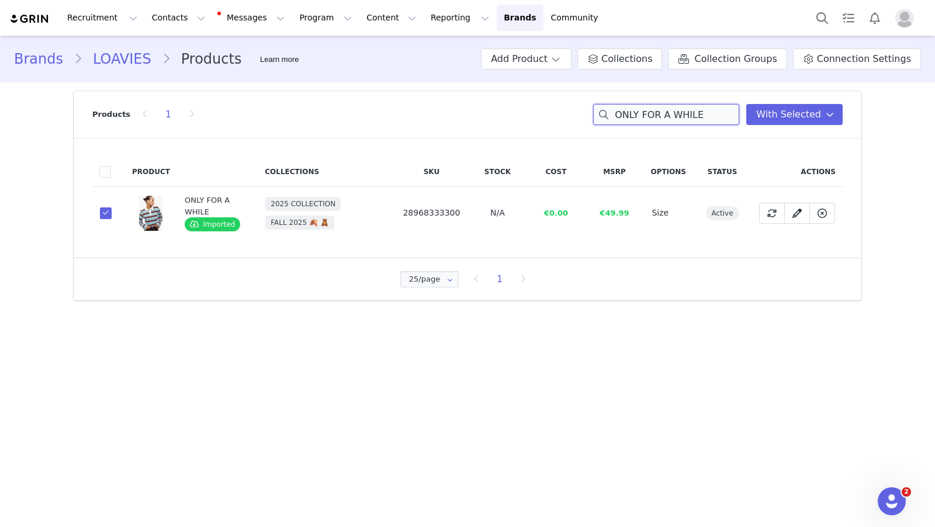
click at [681, 120] on input "ONLY FOR A WHILE" at bounding box center [666, 114] width 146 height 21
paste input "Daisies After Dusk"
drag, startPoint x: 105, startPoint y: 214, endPoint x: 330, endPoint y: 266, distance: 230.9
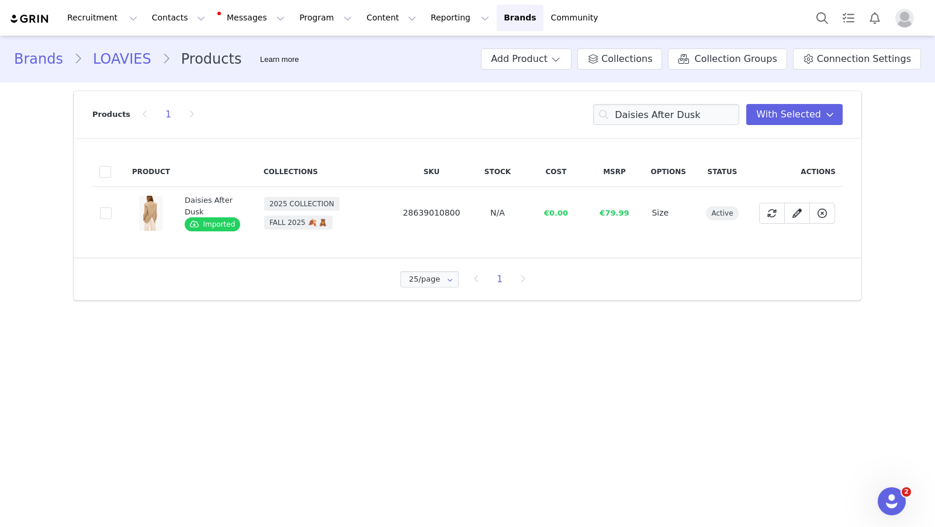
click at [105, 214] on span at bounding box center [106, 213] width 12 height 12
click at [112, 207] on input "ff3bf4cc-5258-4df3-be50-66a5dc10d0dd" at bounding box center [112, 207] width 0 height 0
click at [678, 119] on input "Daisies After Dusk" at bounding box center [666, 114] width 146 height 21
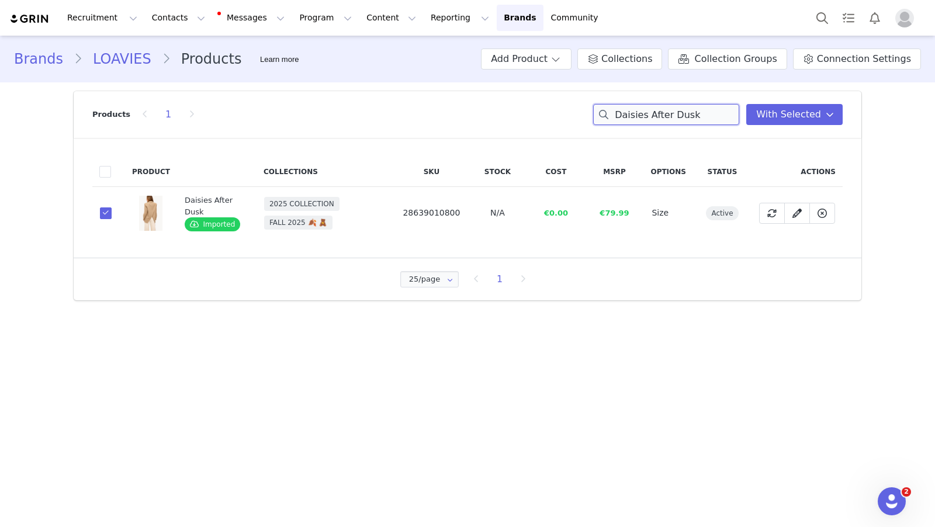
paste input "Nightfall reverie - Dark Brown"
click at [108, 213] on span at bounding box center [106, 213] width 12 height 12
click at [112, 207] on input "1bd9e9a4-8c6b-4661-96ff-7a3d94940551" at bounding box center [112, 207] width 0 height 0
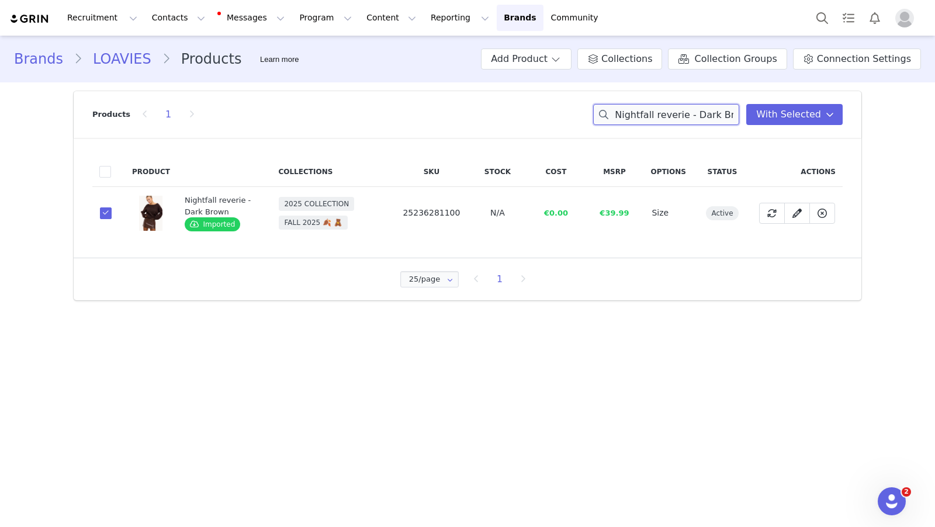
click at [652, 108] on input "Nightfall reverie - Dark Brown" at bounding box center [666, 114] width 146 height 21
click at [659, 113] on input "Nightfall reverie - Dark Brown" at bounding box center [666, 114] width 146 height 21
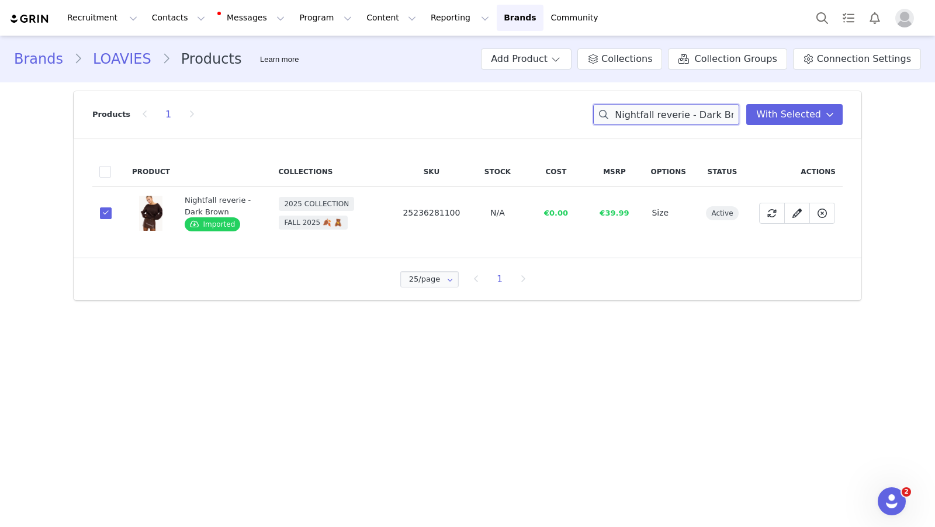
click at [659, 113] on input "Nightfall reverie - Dark Brown" at bounding box center [666, 114] width 146 height 21
paste input "TRUE FOR YOU - RED"
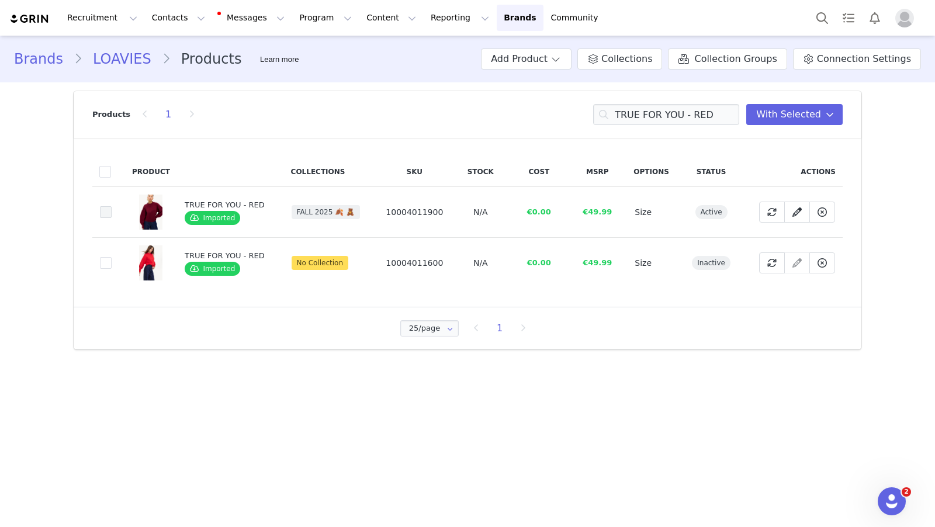
click at [105, 214] on span at bounding box center [106, 212] width 12 height 12
click at [112, 206] on input "e9f46f4c-6f20-4146-8fea-fa78594244ba" at bounding box center [112, 206] width 0 height 0
click at [659, 106] on input "TRUE FOR YOU - RED" at bounding box center [666, 114] width 146 height 21
drag, startPoint x: 660, startPoint y: 108, endPoint x: 662, endPoint y: 114, distance: 6.3
click at [660, 109] on input "TRUE FOR YOU - RED" at bounding box center [666, 114] width 146 height 21
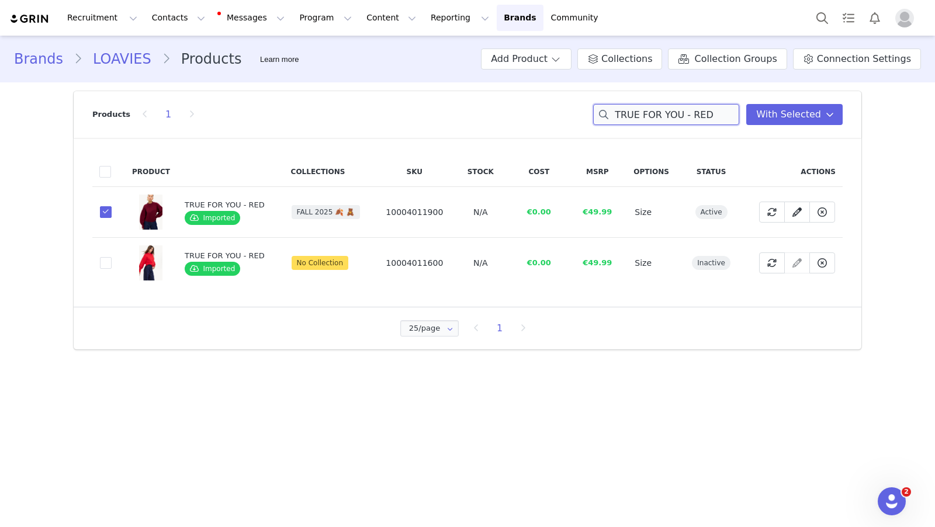
click at [662, 114] on input "TRUE FOR YOU - RED" at bounding box center [666, 114] width 146 height 21
paste input "SWEET RELIEF"
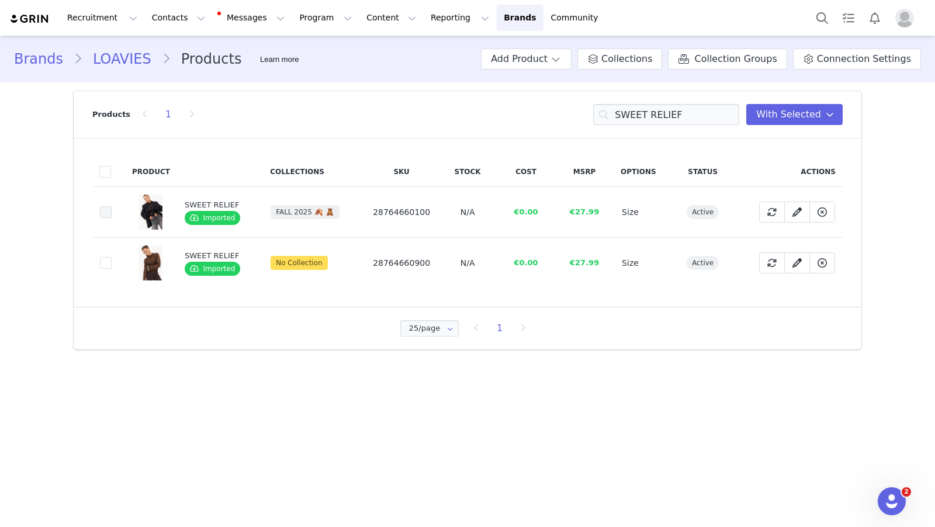
drag, startPoint x: 104, startPoint y: 208, endPoint x: 267, endPoint y: 234, distance: 165.0
click at [105, 208] on span at bounding box center [106, 212] width 12 height 12
click at [112, 206] on input "10eab8a6-79d9-4541-afc3-52959d9b66ed" at bounding box center [112, 206] width 0 height 0
click at [650, 116] on input "SWEET RELIEF" at bounding box center [666, 114] width 146 height 21
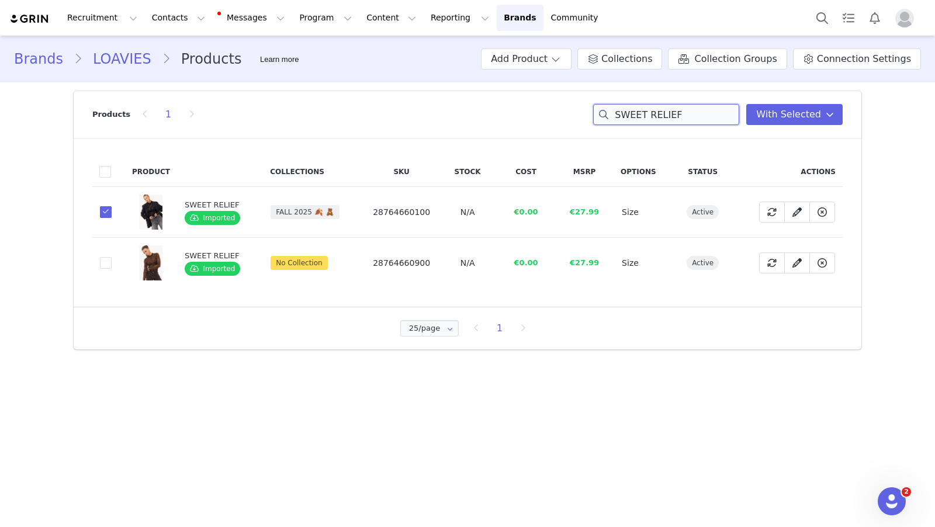
click at [650, 116] on input "SWEET RELIEF" at bounding box center [666, 114] width 146 height 21
paste input "The Cozy Frost"
click at [110, 265] on span at bounding box center [106, 263] width 12 height 12
click at [112, 257] on input "33504190-bfa1-43f4-a248-b01e222ea1b4" at bounding box center [112, 257] width 0 height 0
click at [659, 113] on input "The Cozy Frost" at bounding box center [666, 114] width 146 height 21
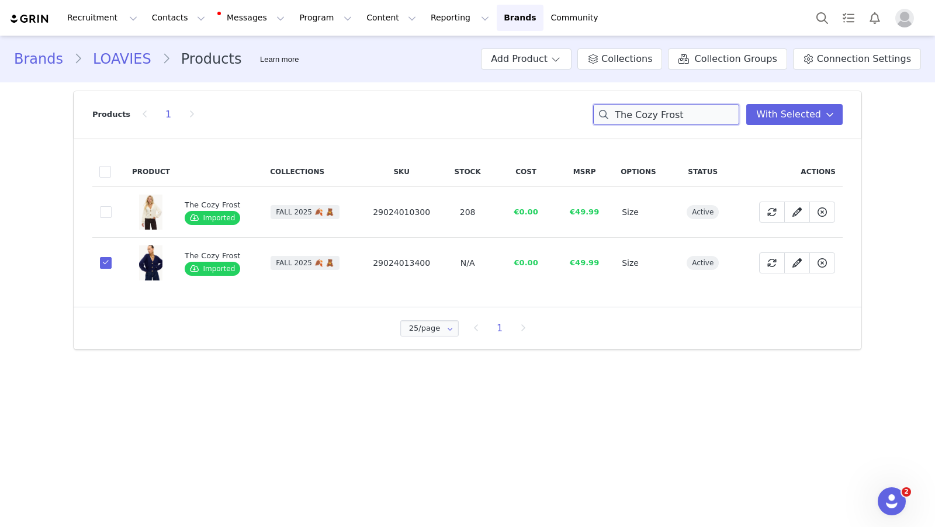
click at [659, 113] on input "The Cozy Frost" at bounding box center [666, 114] width 146 height 21
paste input "Bronze Wrap"
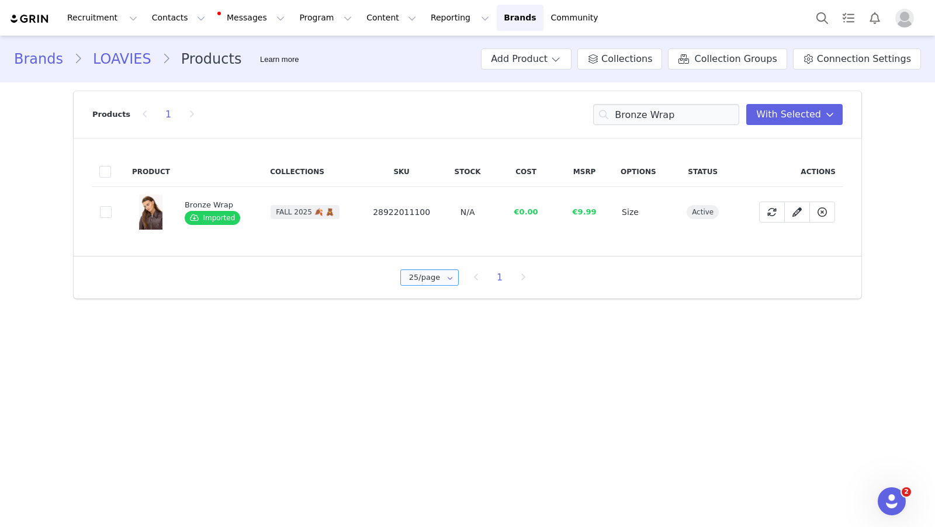
drag, startPoint x: 105, startPoint y: 213, endPoint x: 420, endPoint y: 279, distance: 322.4
click at [105, 213] on span at bounding box center [106, 212] width 12 height 12
click at [112, 206] on input "b0ef081a-53a3-49c6-8484-a37d783d70f7" at bounding box center [112, 206] width 0 height 0
click at [654, 113] on input "Bronze Wrap" at bounding box center [666, 114] width 146 height 21
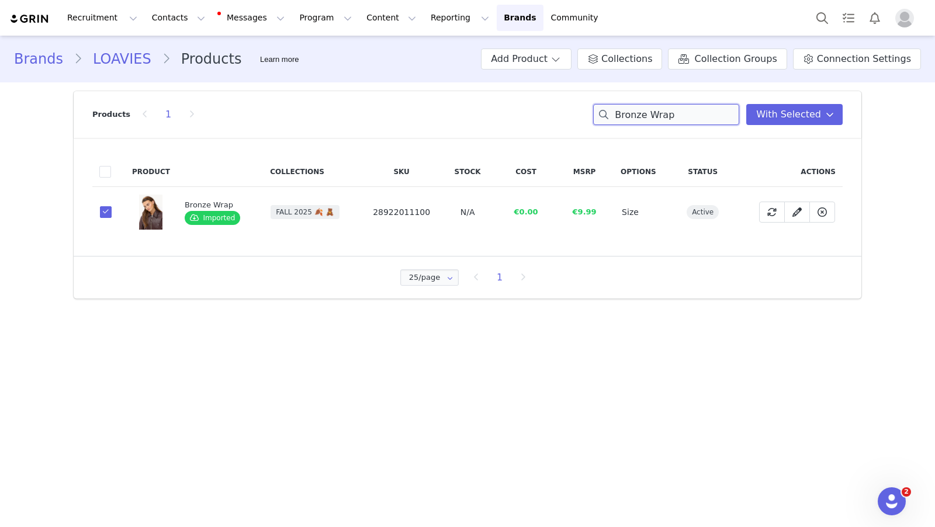
click at [654, 113] on input "Bronze Wrap" at bounding box center [666, 114] width 146 height 21
paste input "OTANICAL EMBRACE"
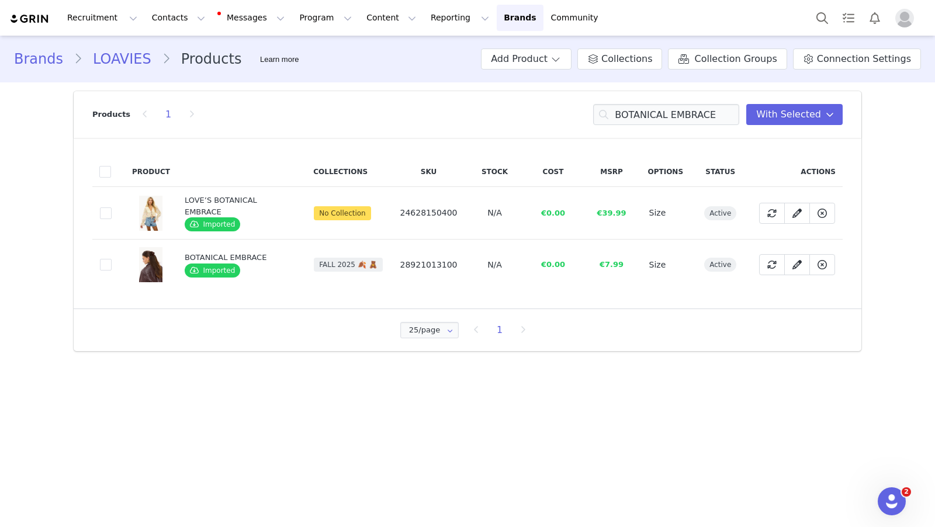
drag, startPoint x: 105, startPoint y: 263, endPoint x: 504, endPoint y: 317, distance: 402.8
click at [106, 264] on span at bounding box center [106, 265] width 12 height 12
click at [112, 259] on input "c309b44f-043b-4a12-927f-f0b1a564e26e" at bounding box center [112, 259] width 0 height 0
click at [671, 110] on input "BOTANICAL EMBRACE" at bounding box center [666, 114] width 146 height 21
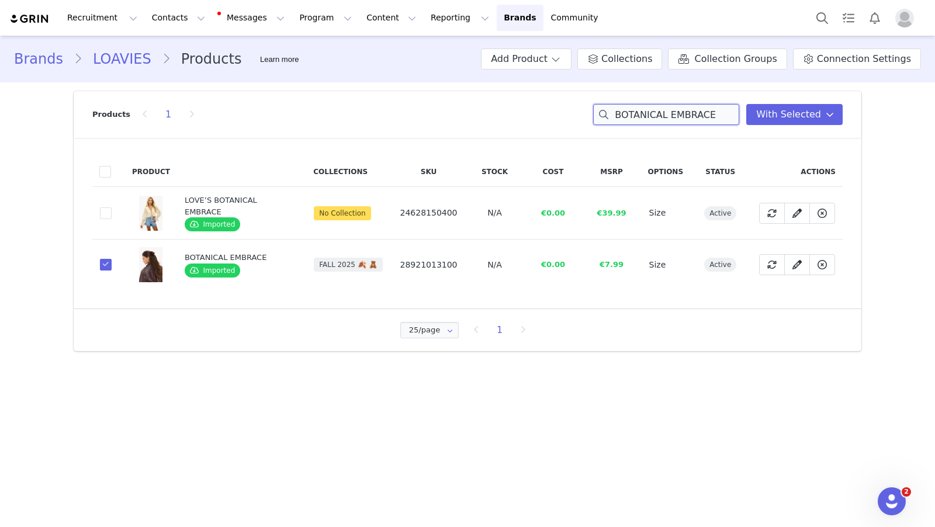
click at [671, 110] on input "BOTANICAL EMBRACE" at bounding box center [666, 114] width 146 height 21
paste input "MAGIC IN MOTION"
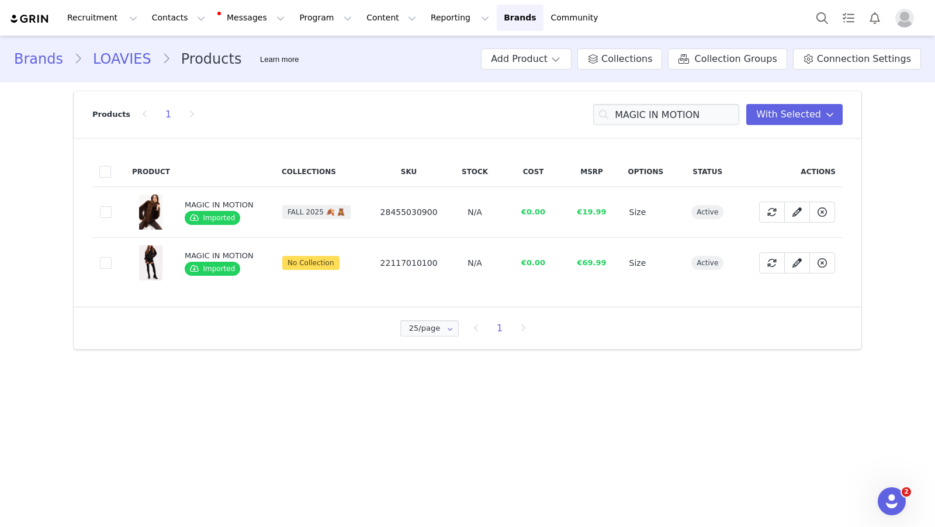
drag, startPoint x: 106, startPoint y: 210, endPoint x: 443, endPoint y: 268, distance: 341.4
click at [109, 210] on span at bounding box center [106, 212] width 12 height 12
click at [112, 206] on input "db8838ae-0cd4-49aa-8b30-d337ec60c4c8" at bounding box center [112, 206] width 0 height 0
click at [707, 115] on input "MAGIC IN MOTION" at bounding box center [666, 114] width 146 height 21
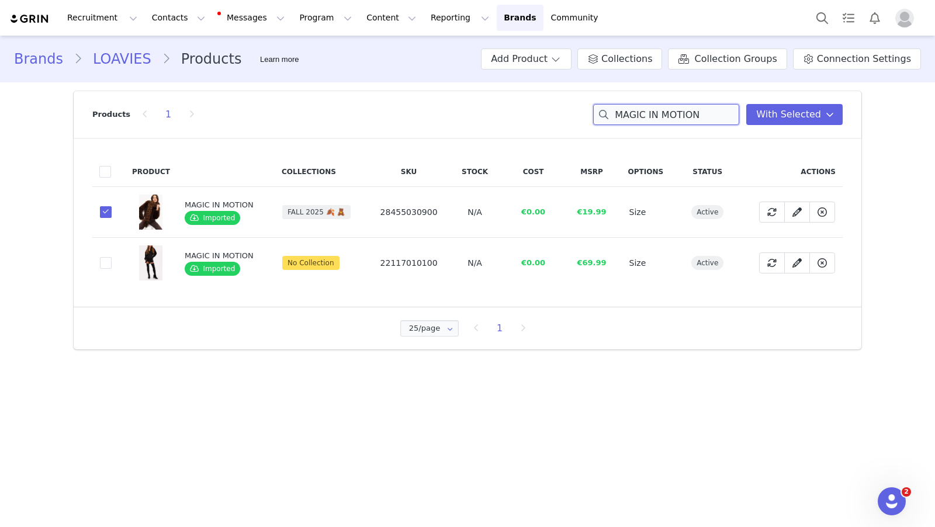
click at [707, 115] on input "MAGIC IN MOTION" at bounding box center [666, 114] width 146 height 21
paste input "COME AROUND"
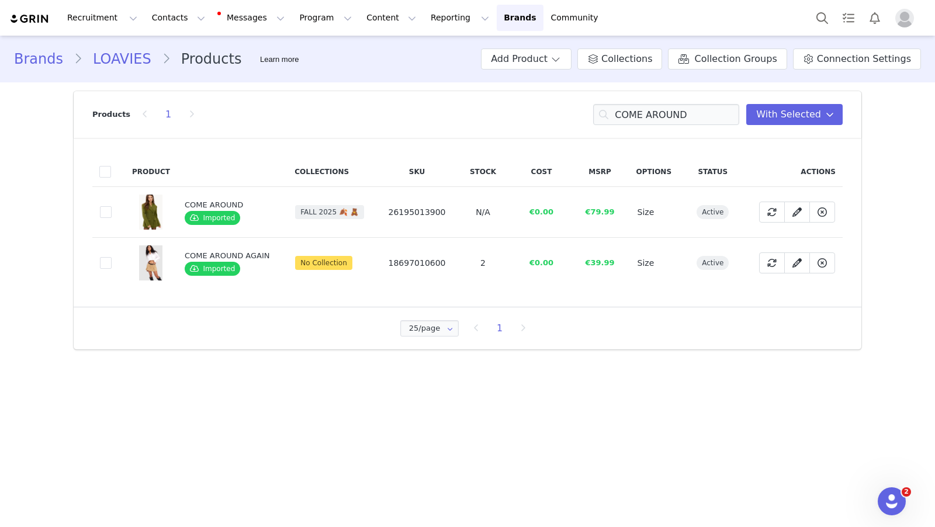
drag, startPoint x: 103, startPoint y: 207, endPoint x: 486, endPoint y: 249, distance: 384.4
click at [105, 207] on span at bounding box center [106, 212] width 12 height 12
click at [112, 206] on input "0698d6b5-49f4-4fea-a659-019d298f9bb5" at bounding box center [112, 206] width 0 height 0
click at [678, 118] on input "COME AROUND" at bounding box center [666, 114] width 146 height 21
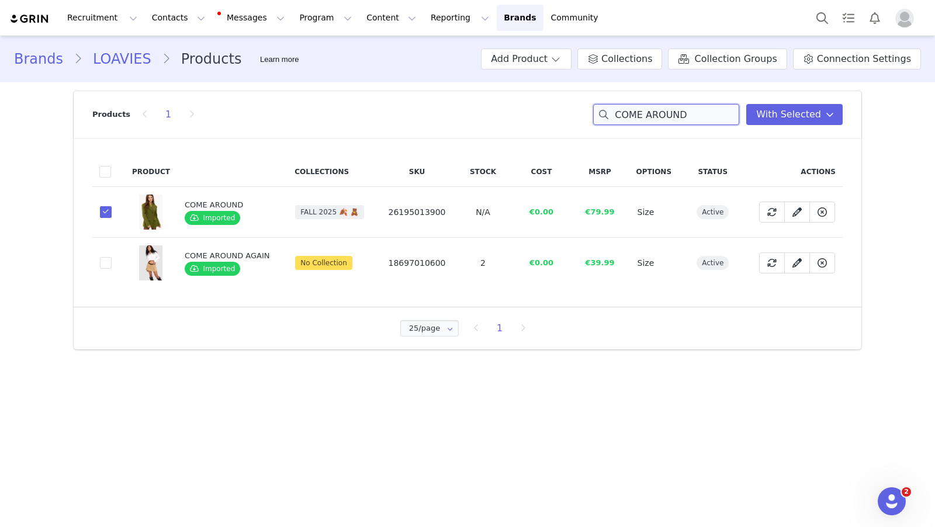
click at [678, 118] on input "COME AROUND" at bounding box center [666, 114] width 146 height 21
paste input "STOLE MY SOUL"
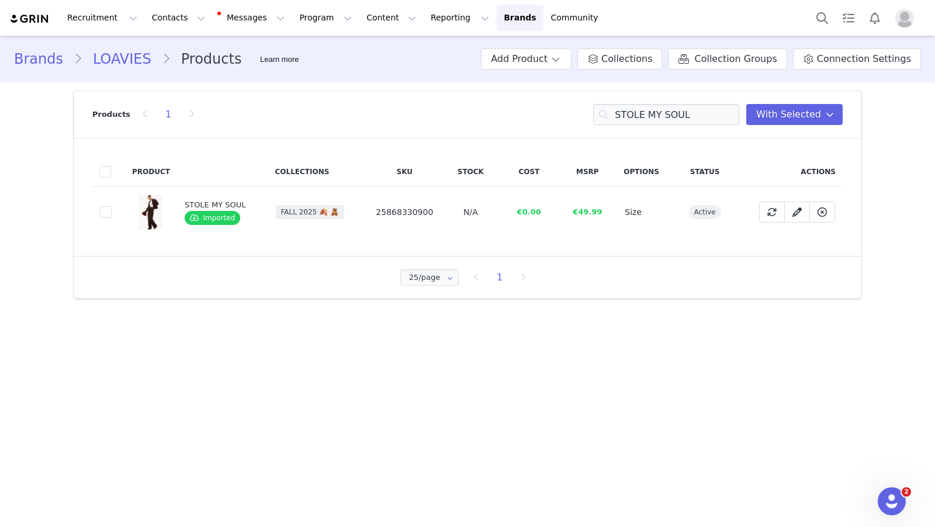
click at [113, 213] on td "0a0bb3f1-1a25-4acb-aa15-8b2d8643281f" at bounding box center [108, 212] width 33 height 51
click at [106, 213] on span at bounding box center [106, 212] width 12 height 12
click at [112, 206] on input "0a0bb3f1-1a25-4acb-aa15-8b2d8643281f" at bounding box center [112, 206] width 0 height 0
click at [682, 117] on input "STOLE MY SOUL" at bounding box center [666, 114] width 146 height 21
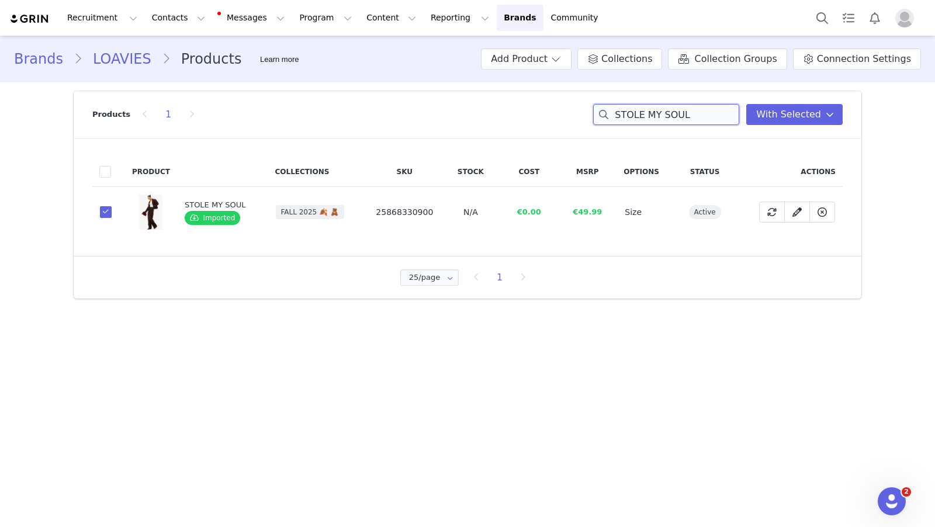
click at [682, 117] on input "STOLE MY SOUL" at bounding box center [666, 114] width 146 height 21
paste input "BASICALLY PERFECT LOVE BROWN"
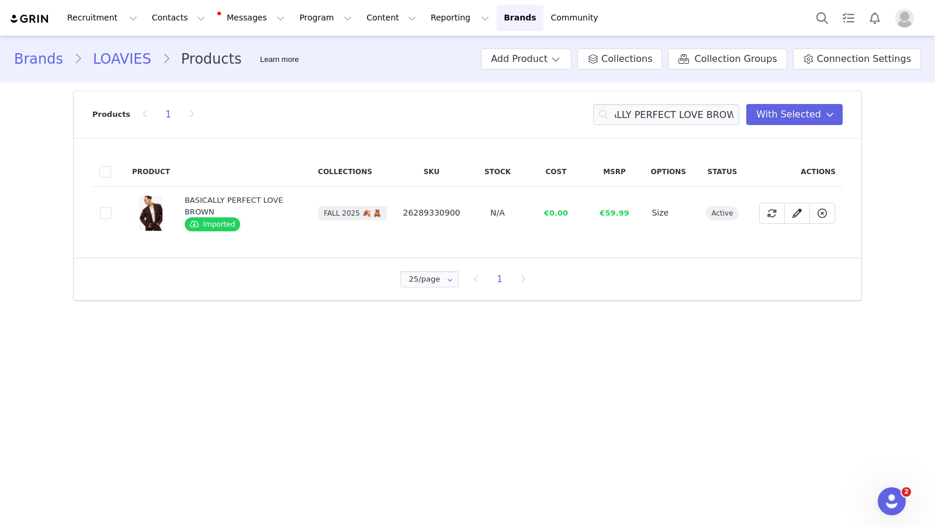
drag, startPoint x: 108, startPoint y: 213, endPoint x: 98, endPoint y: 216, distance: 10.2
click at [109, 213] on span at bounding box center [106, 213] width 12 height 12
click at [112, 207] on input "1d8b4298-0082-4359-a24e-040fb444bfb3" at bounding box center [112, 207] width 0 height 0
click at [656, 111] on input "BASICALLY PERFECT LOVE BROWN" at bounding box center [666, 114] width 146 height 21
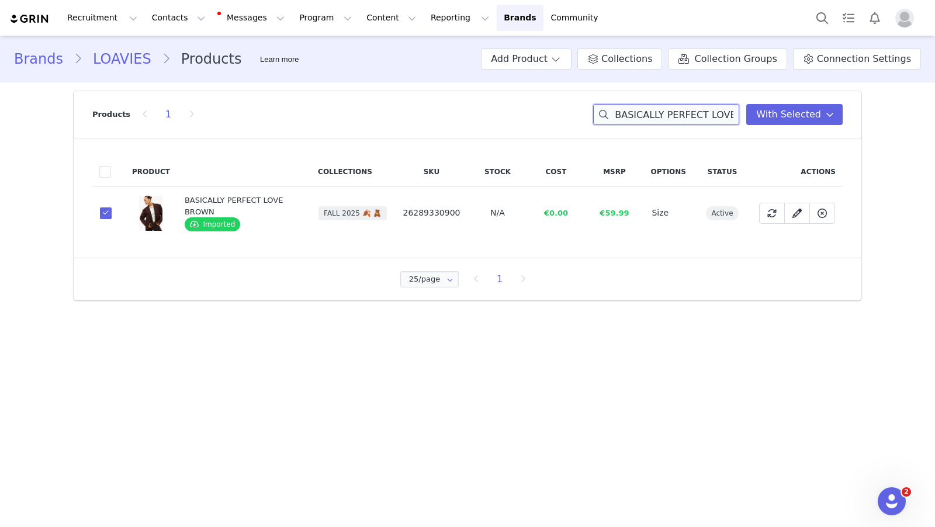
click at [656, 111] on input "BASICALLY PERFECT LOVE BROWN" at bounding box center [666, 114] width 146 height 21
paste input "NOTHING FEELS RIGHT"
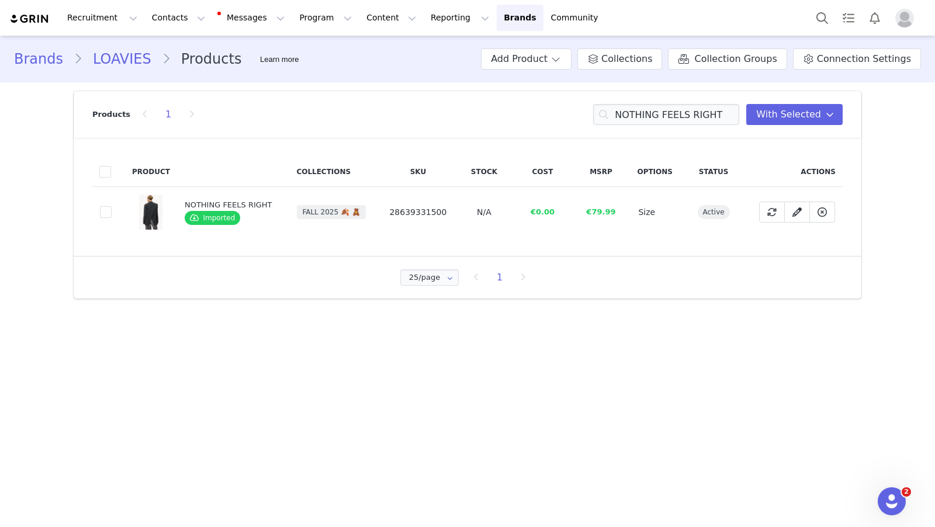
drag, startPoint x: 108, startPoint y: 211, endPoint x: 165, endPoint y: 220, distance: 58.5
click at [108, 211] on span at bounding box center [106, 212] width 12 height 12
click at [112, 206] on input "49e04ed6-9192-48e6-b14c-efc8ba1e0403" at bounding box center [112, 206] width 0 height 0
click at [680, 123] on input "NOTHING FEELS RIGHT" at bounding box center [666, 114] width 146 height 21
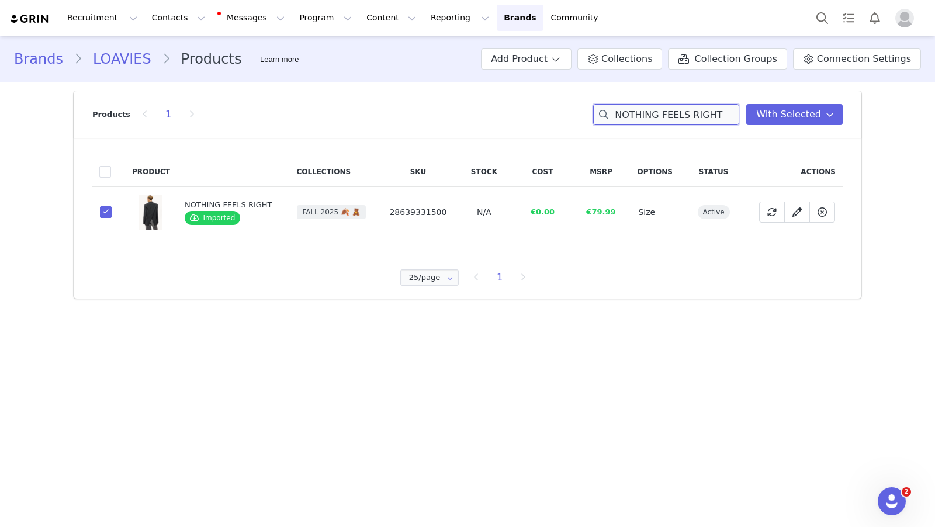
click at [679, 123] on input "NOTHING FEELS RIGHT" at bounding box center [666, 114] width 146 height 21
click at [681, 119] on input "NOTHING FEELS RIGHT" at bounding box center [666, 114] width 146 height 21
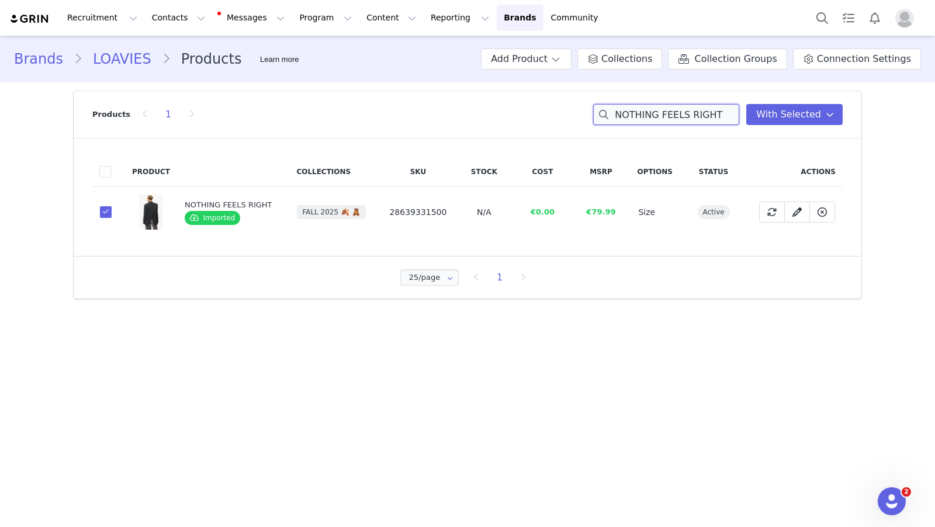
paste input "LIGHT OF MY LIFE"
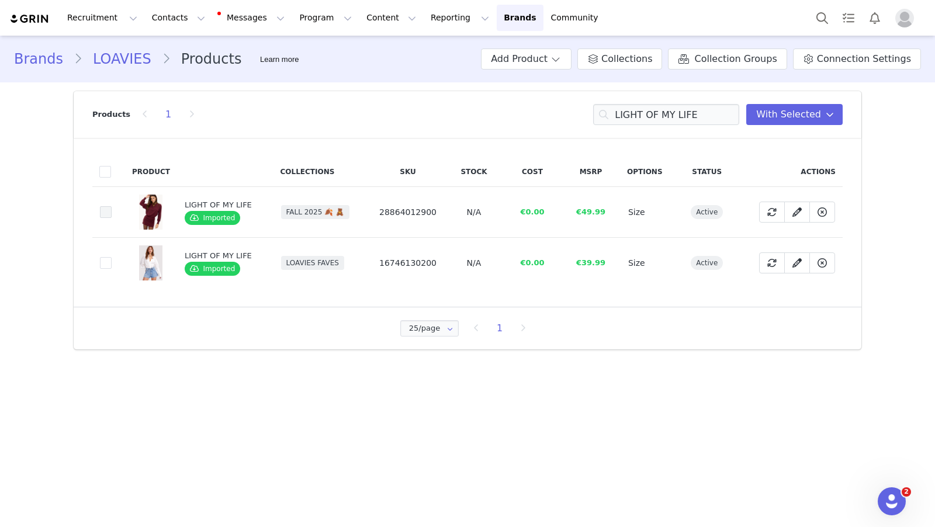
click at [105, 213] on span at bounding box center [106, 212] width 12 height 12
click at [112, 206] on input "6de62384-002e-4fbc-9bda-dae628856df5" at bounding box center [112, 206] width 0 height 0
click at [689, 110] on input "LIGHT OF MY LIFE" at bounding box center [666, 114] width 146 height 21
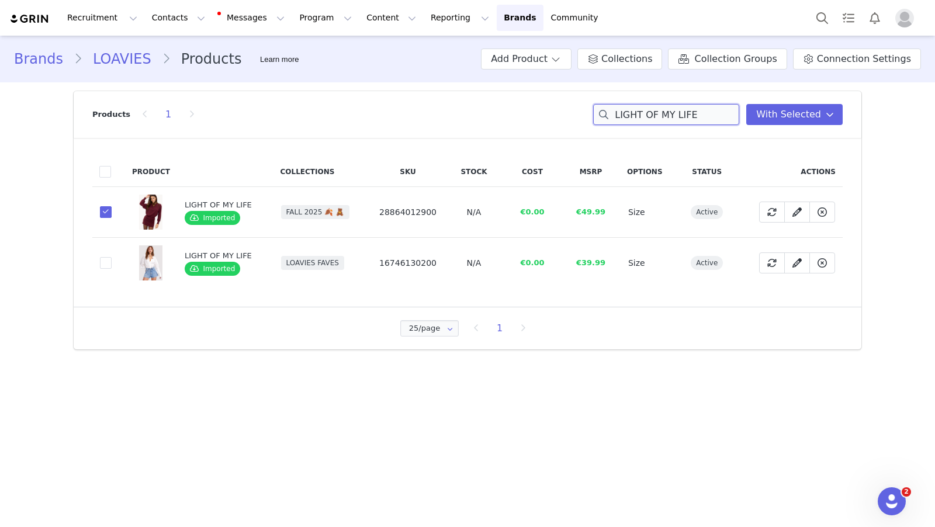
paste input "Journey of the heart"
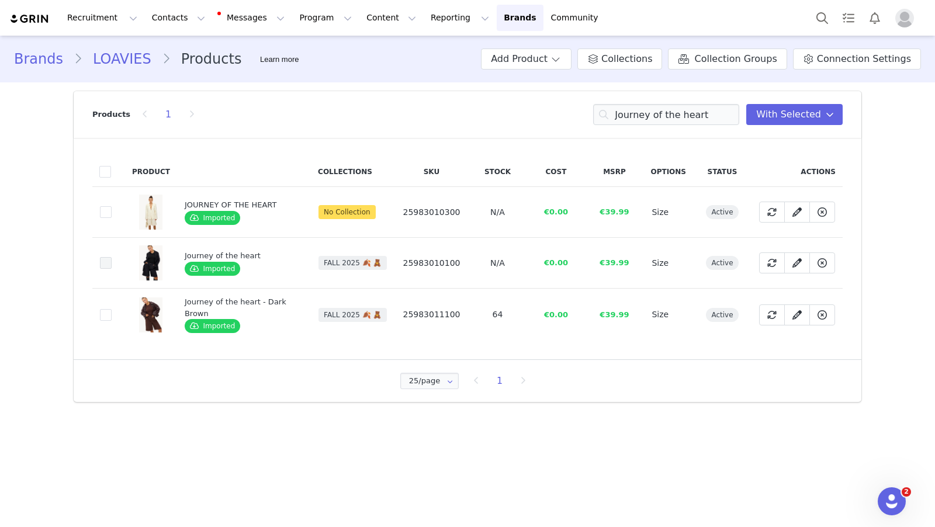
click at [103, 264] on span at bounding box center [106, 263] width 12 height 12
click at [112, 257] on input "a8e18a31-7e21-4546-b442-bda8865bbb52" at bounding box center [112, 257] width 0 height 0
click at [647, 116] on input "Journey of the heart" at bounding box center [666, 114] width 146 height 21
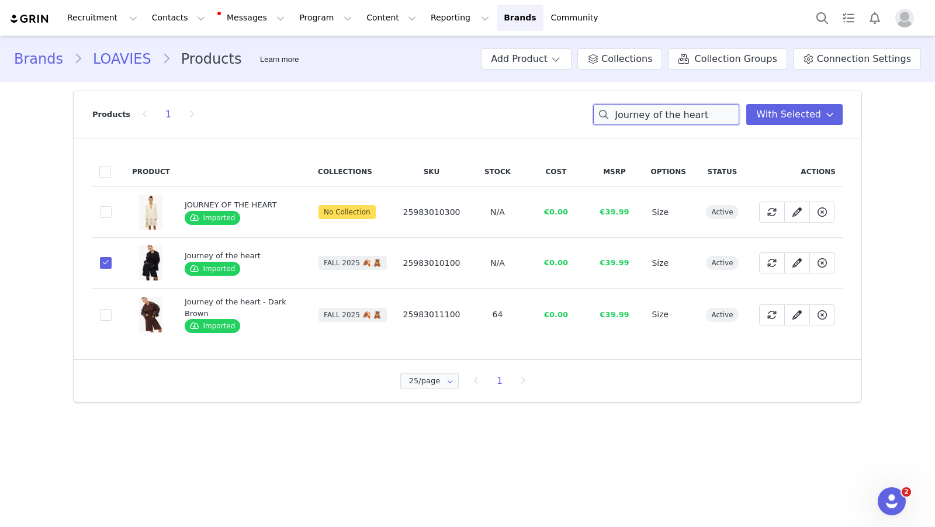
paste input "STARSTRUCK LOVE"
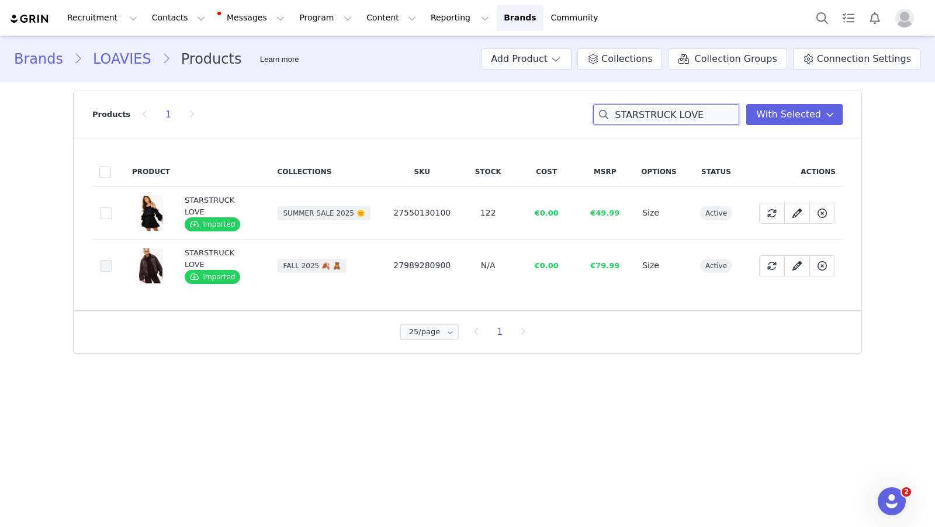
type input "STARSTRUCK LOVE"
click at [106, 263] on span at bounding box center [106, 266] width 12 height 12
click at [112, 260] on input "d8c0add1-fb67-4622-8817-cf0d6281e79c" at bounding box center [112, 260] width 0 height 0
drag, startPoint x: 854, startPoint y: 138, endPoint x: 823, endPoint y: 131, distance: 31.9
click at [851, 138] on div "Product Collections SKU Stock Cost MSRP Options Status Actions 3c4b857d-6df9-42…" at bounding box center [468, 224] width 788 height 172
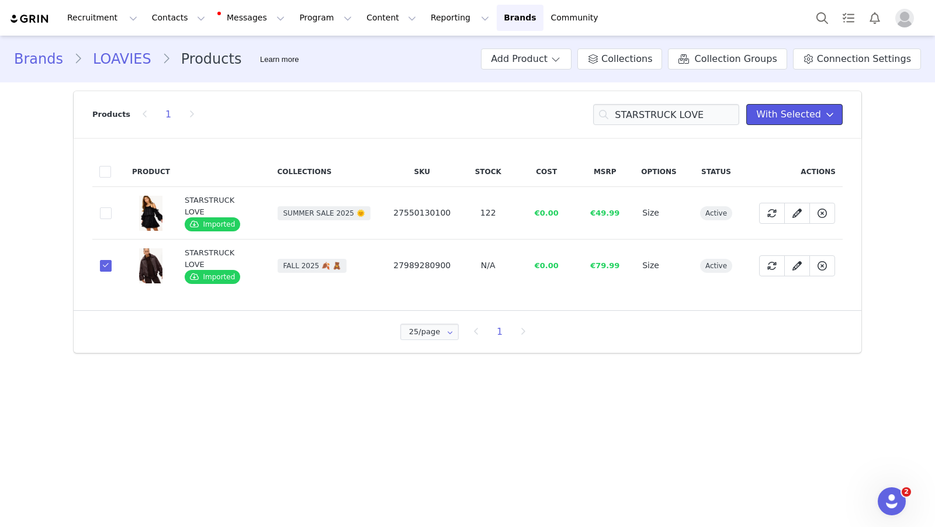
click at [819, 117] on span "With Selected" at bounding box center [788, 115] width 65 height 14
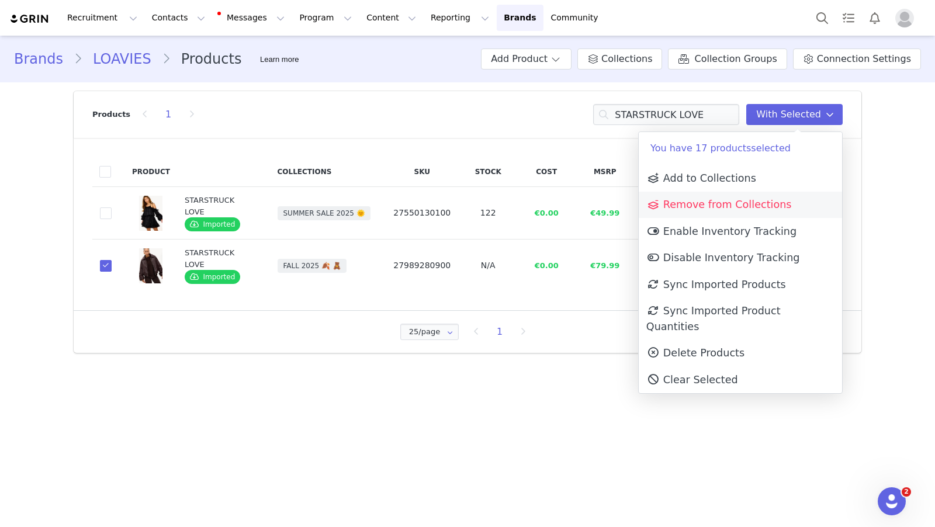
click at [757, 197] on link "Remove from Collections" at bounding box center [740, 205] width 203 height 27
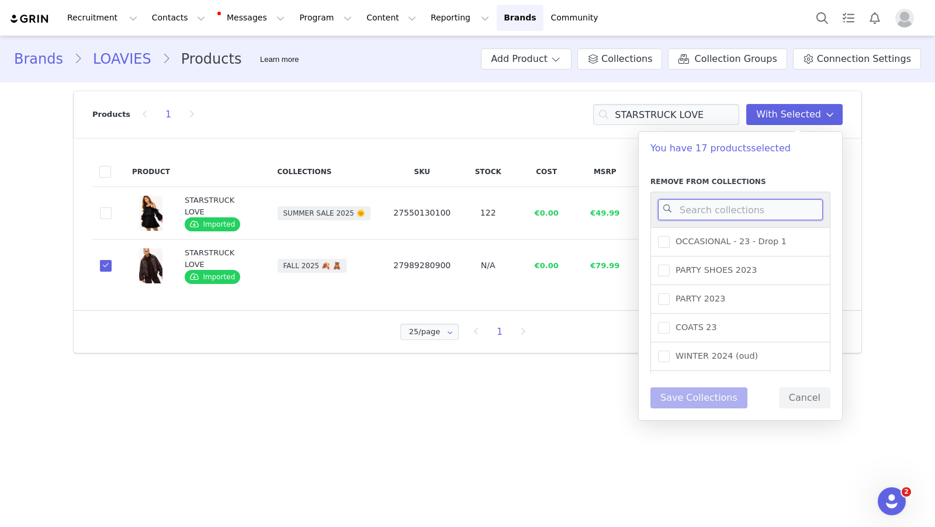
click at [684, 209] on input at bounding box center [740, 209] width 165 height 21
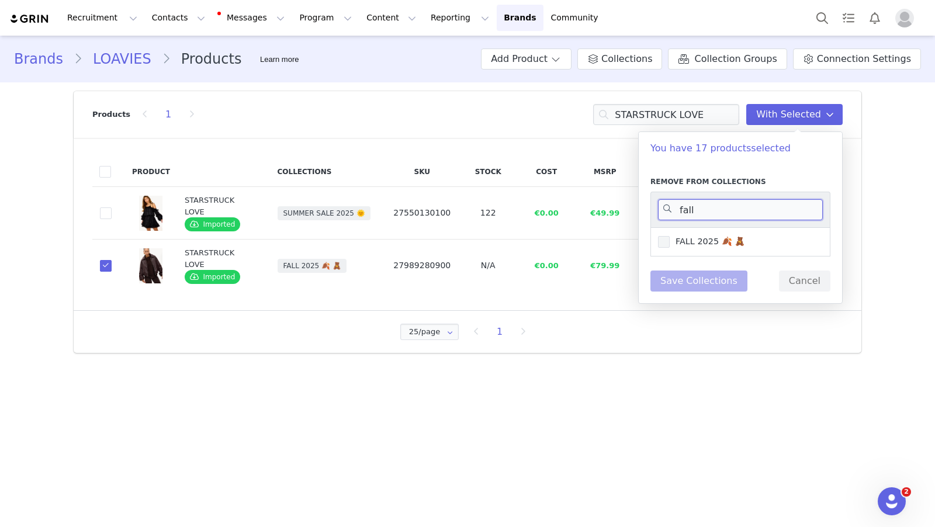
type input "fall"
click at [680, 236] on span "FALL 2025 🍂 🧸" at bounding box center [707, 241] width 75 height 11
click at [670, 236] on input "FALL 2025 🍂 🧸" at bounding box center [670, 236] width 0 height 0
click at [709, 281] on button "Save Collections" at bounding box center [698, 281] width 97 height 21
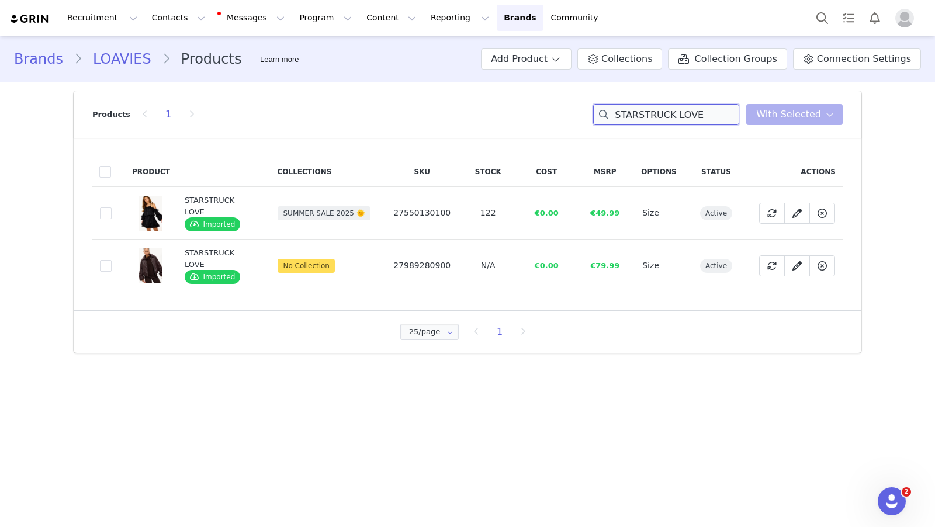
click at [680, 113] on input "STARSTRUCK LOVE" at bounding box center [666, 114] width 146 height 21
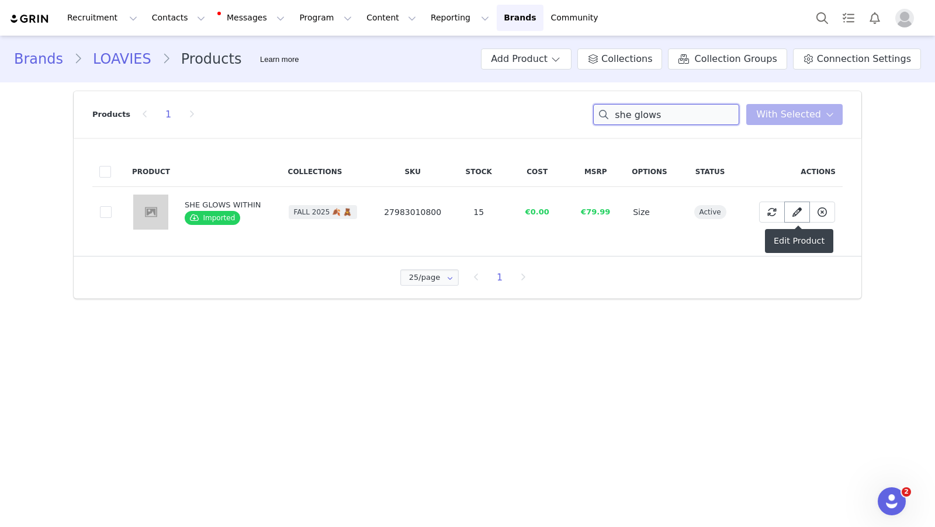
type input "she glows"
click at [799, 212] on icon at bounding box center [796, 211] width 9 height 9
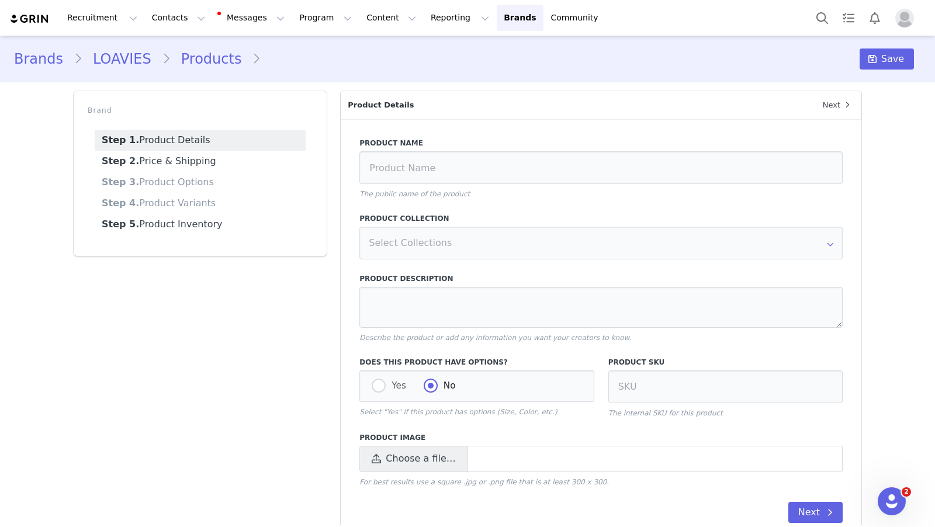
type input "SHE GLOWS WITHIN"
type textarea "This camel blazer features striking embroidery with golden flowers all over for…"
radio input "true"
radio input "false"
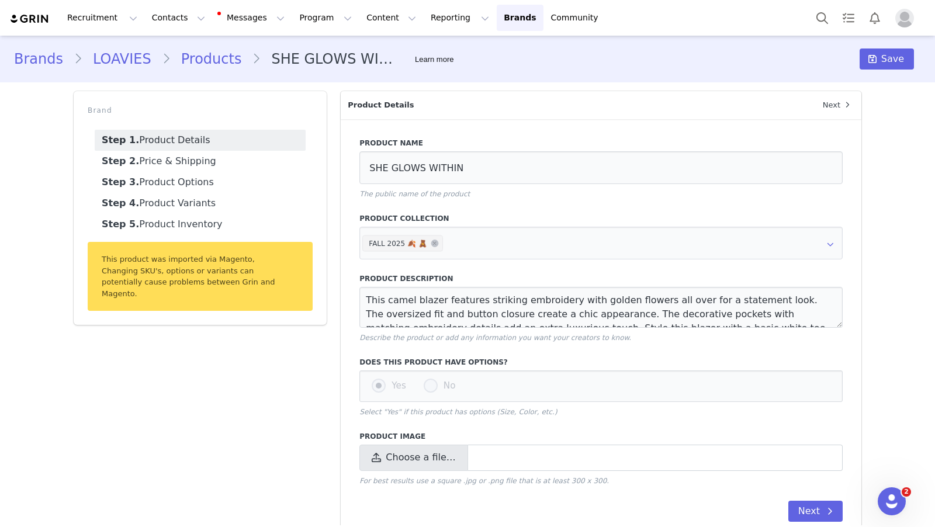
click at [440, 456] on span "Choose a file…" at bounding box center [421, 458] width 70 height 14
click at [440, 456] on input "Choose a file…" at bounding box center [600, 458] width 483 height 26
type input "C:\fakepath\Scherm­afbeelding 2025-10-01 om 11.50.56.png"
click at [882, 56] on button "Save" at bounding box center [887, 58] width 54 height 21
